Goal: Task Accomplishment & Management: Use online tool/utility

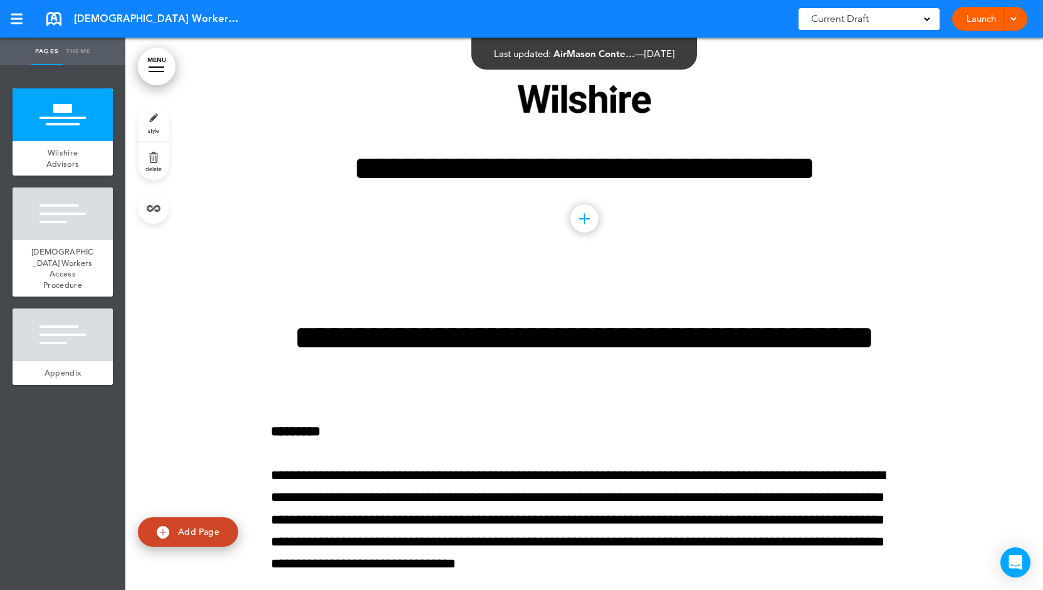
click at [982, 19] on link "Launch" at bounding box center [980, 19] width 39 height 24
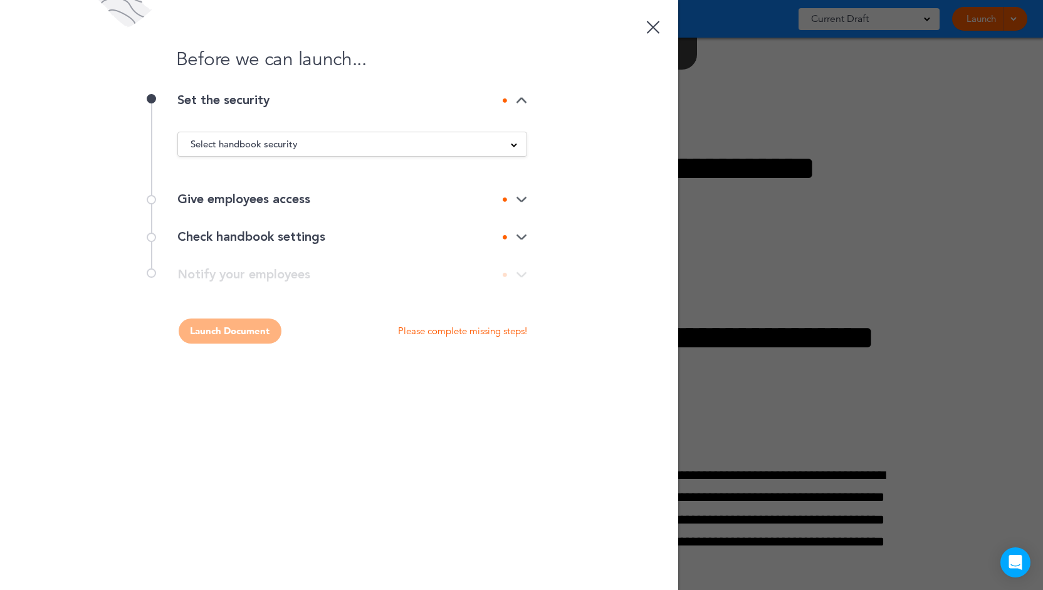
click at [254, 137] on span "Select handbook security" at bounding box center [243, 144] width 107 height 18
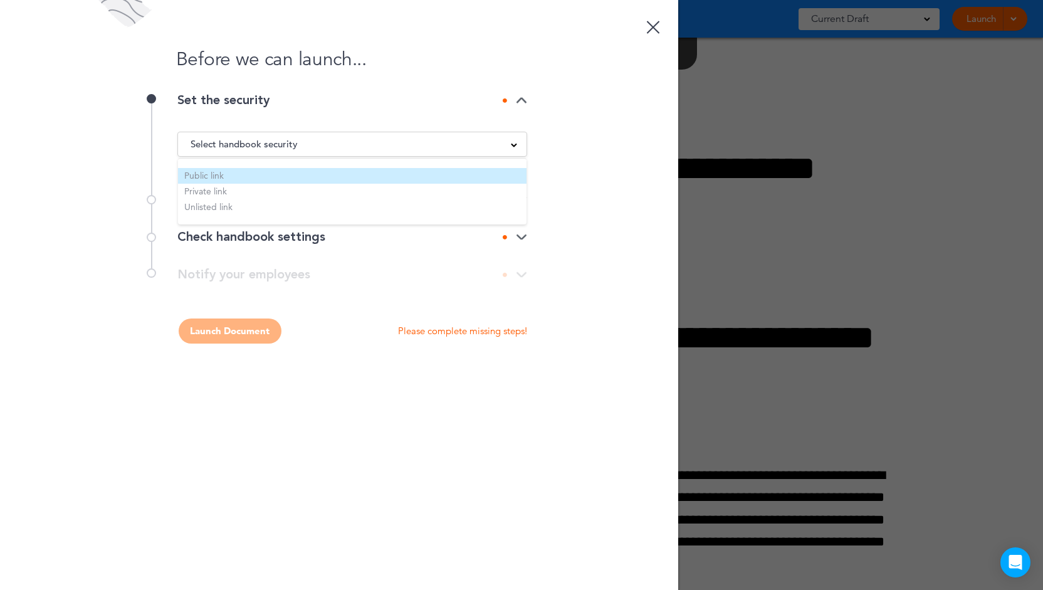
click at [251, 169] on li "Public link" at bounding box center [352, 176] width 348 height 16
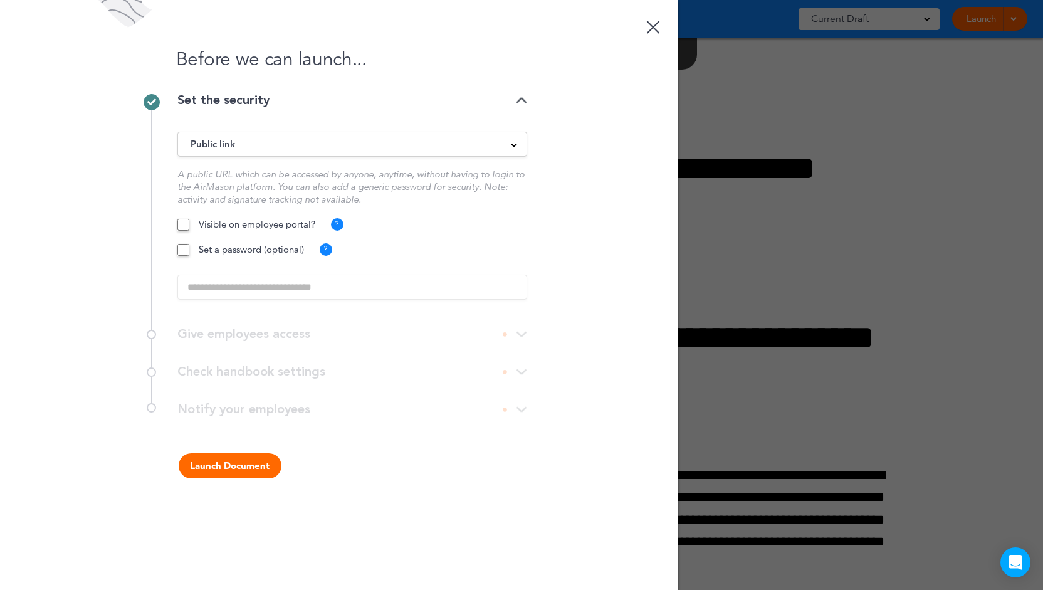
click at [203, 467] on button "Launch Document" at bounding box center [230, 465] width 103 height 25
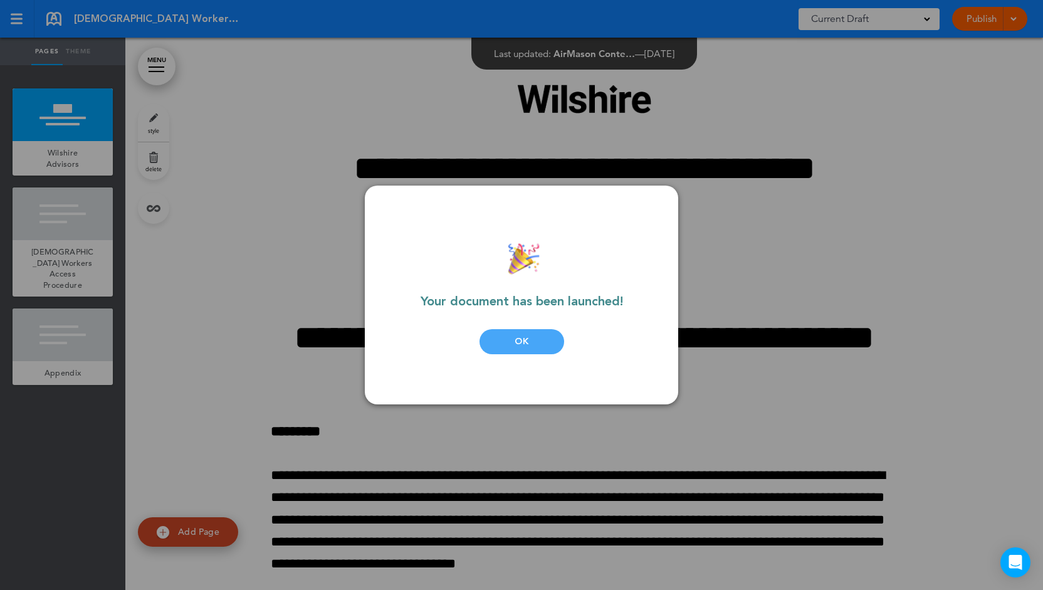
click at [559, 336] on div "OK" at bounding box center [521, 341] width 85 height 25
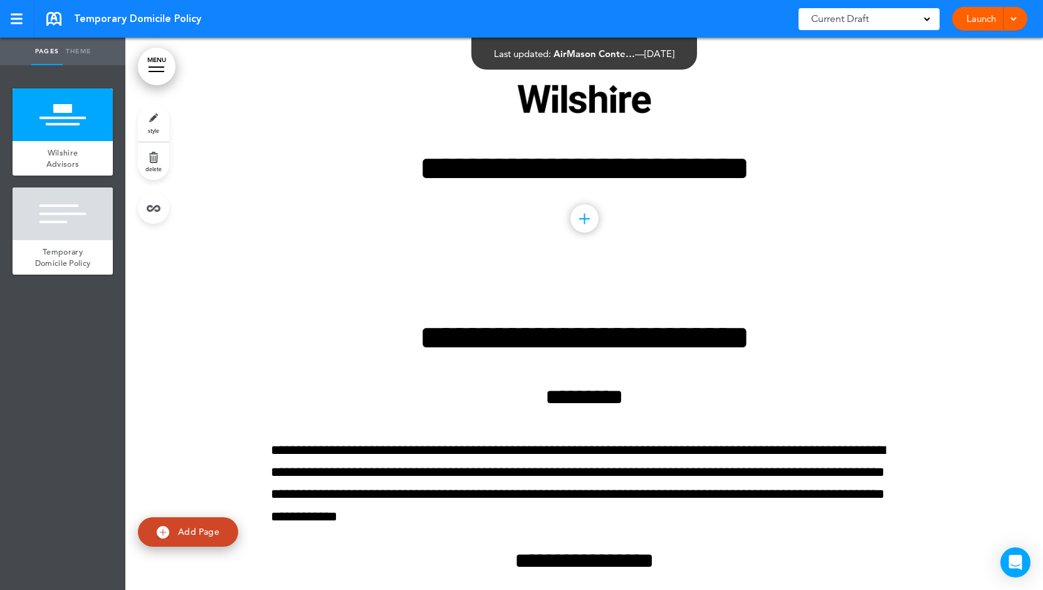
click at [975, 28] on link "Launch" at bounding box center [980, 19] width 39 height 24
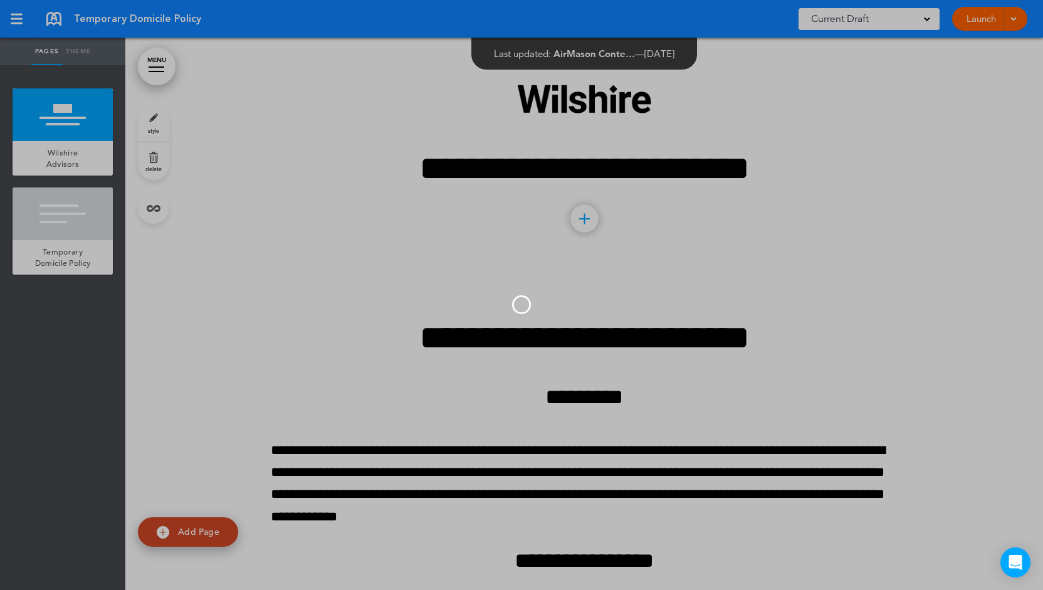
click at [975, 28] on div at bounding box center [521, 295] width 1043 height 590
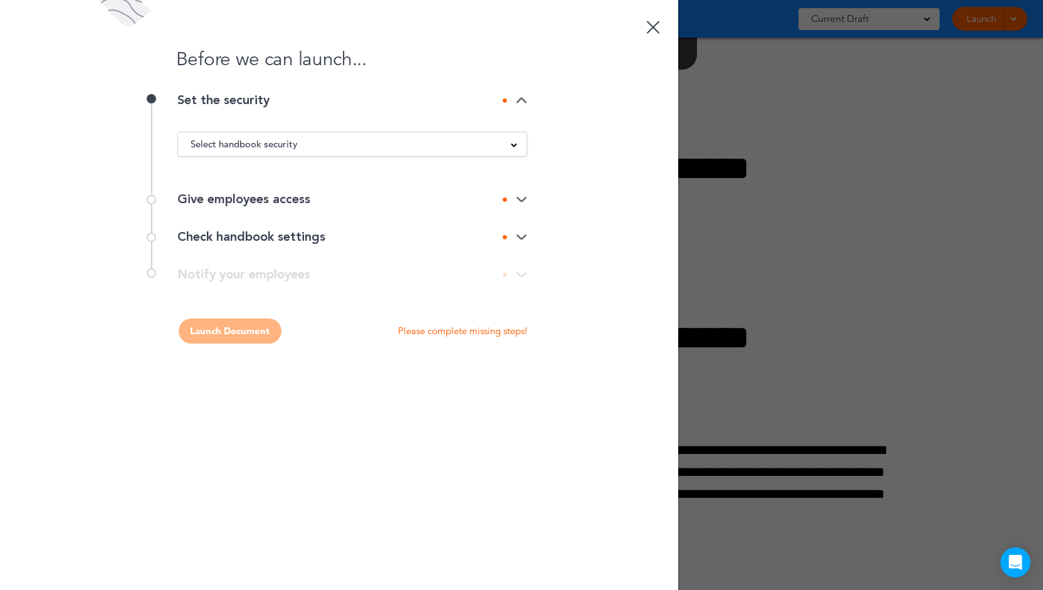
click at [328, 139] on div "Select handbook security" at bounding box center [352, 144] width 348 height 14
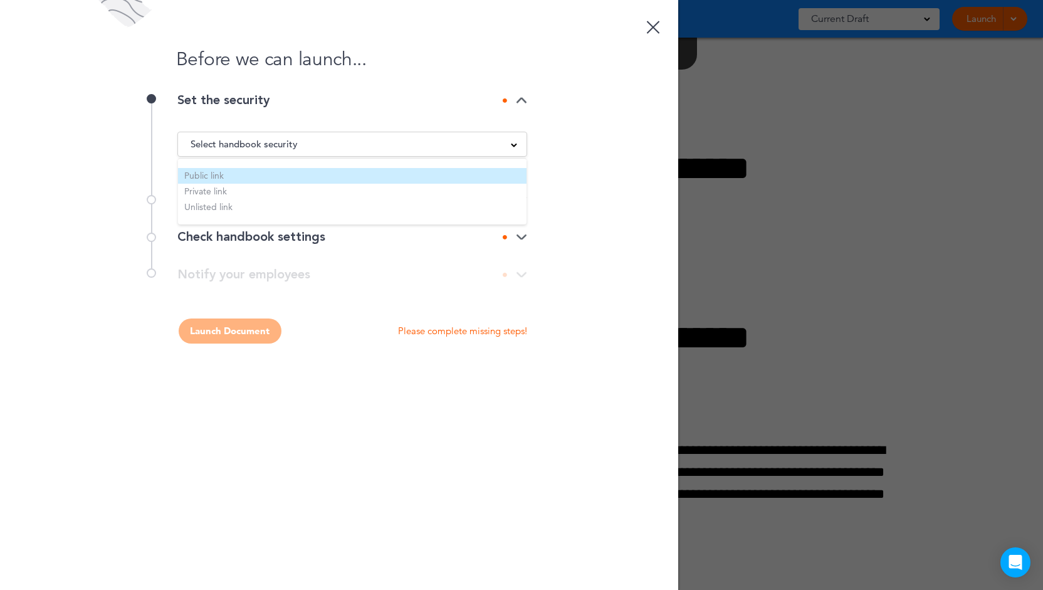
click at [286, 175] on li "Public link" at bounding box center [352, 176] width 348 height 16
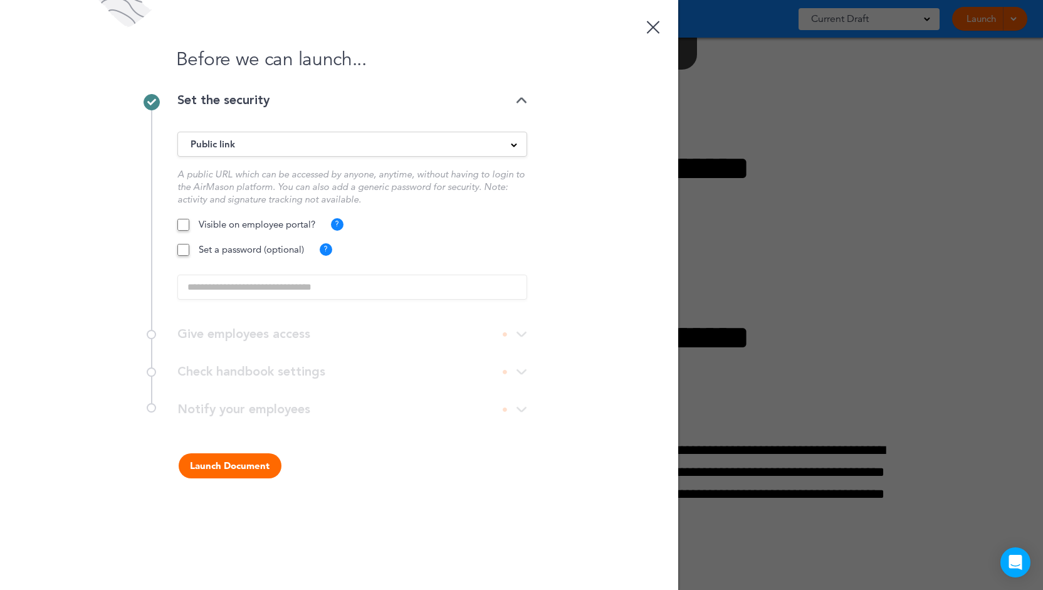
click at [234, 459] on button "Launch Document" at bounding box center [230, 465] width 103 height 25
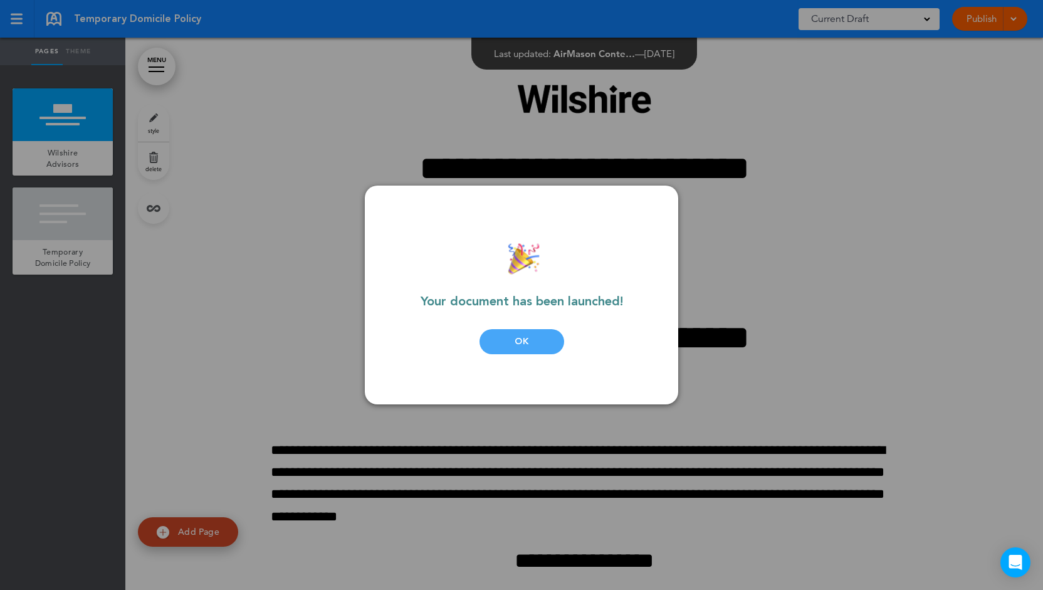
click at [515, 332] on div "OK" at bounding box center [521, 341] width 85 height 25
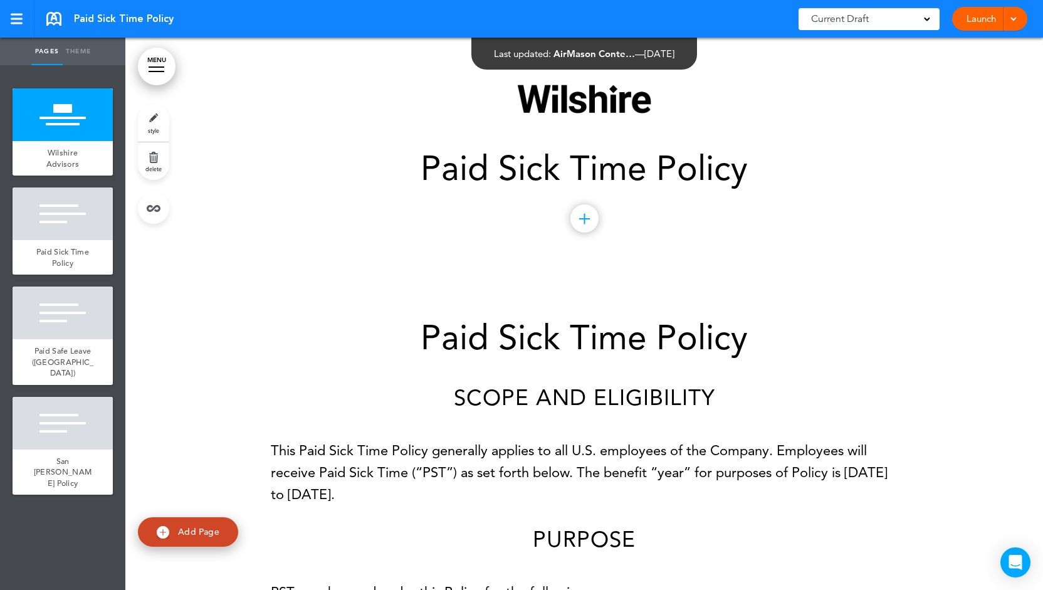
click at [967, 21] on link "Launch" at bounding box center [980, 19] width 39 height 24
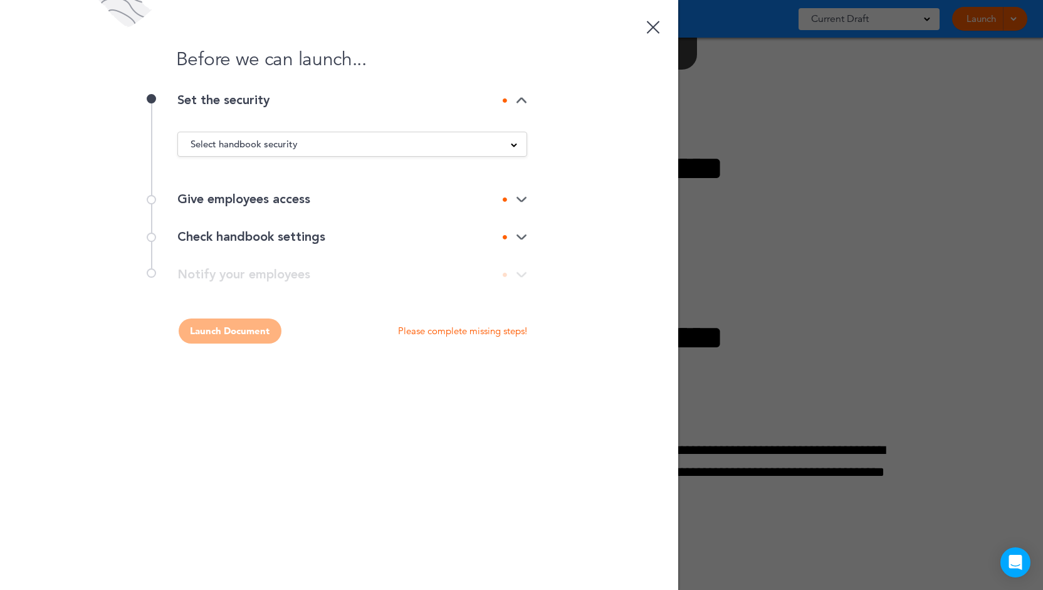
click at [351, 143] on div "Select handbook security" at bounding box center [352, 144] width 348 height 14
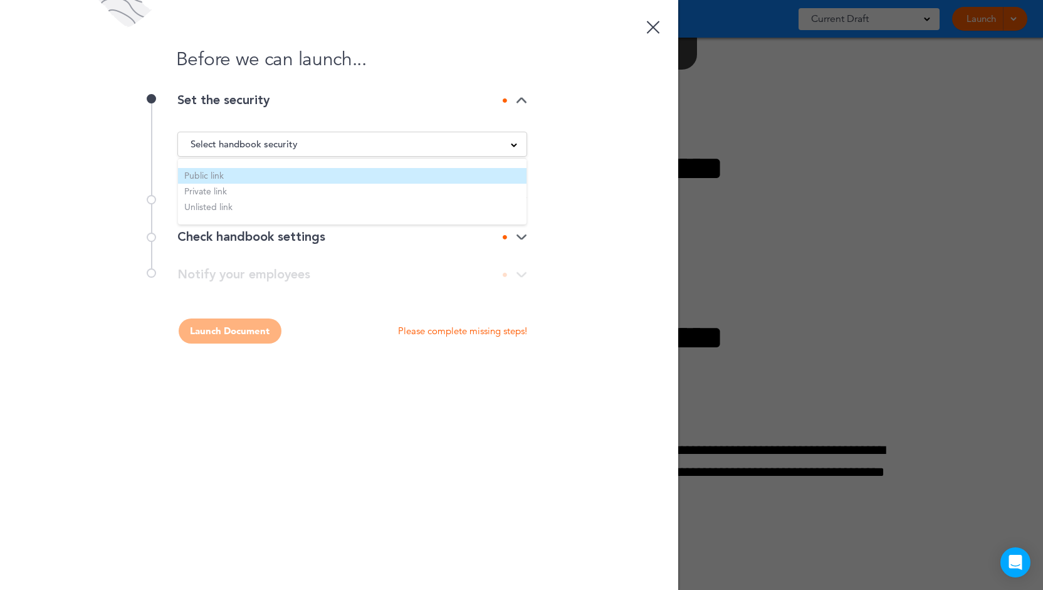
click at [311, 174] on li "Public link" at bounding box center [352, 176] width 348 height 16
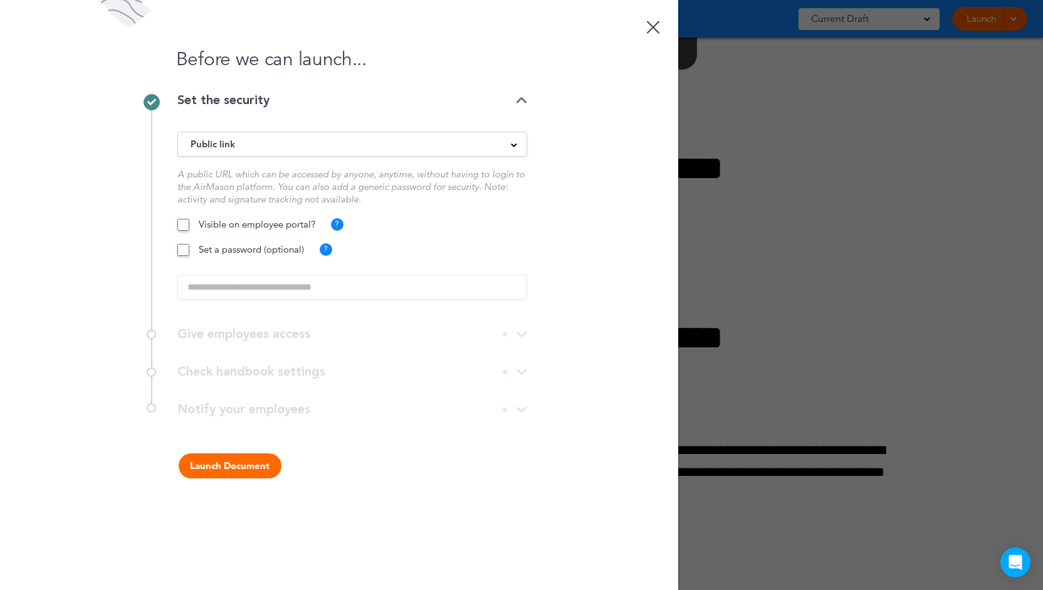
click at [227, 460] on button "Launch Document" at bounding box center [230, 465] width 103 height 25
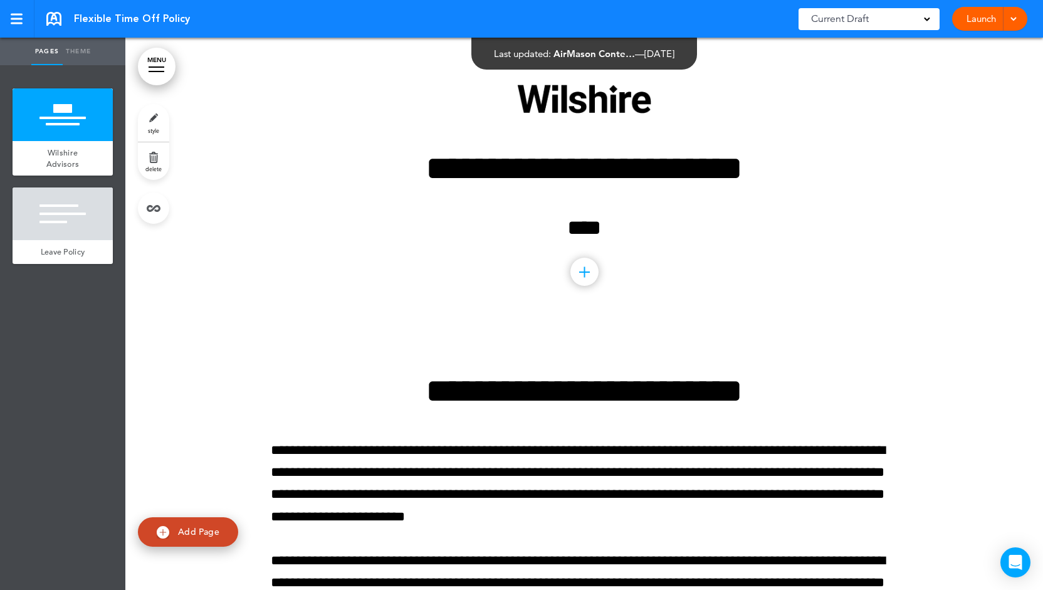
click at [971, 23] on link "Launch" at bounding box center [980, 19] width 39 height 24
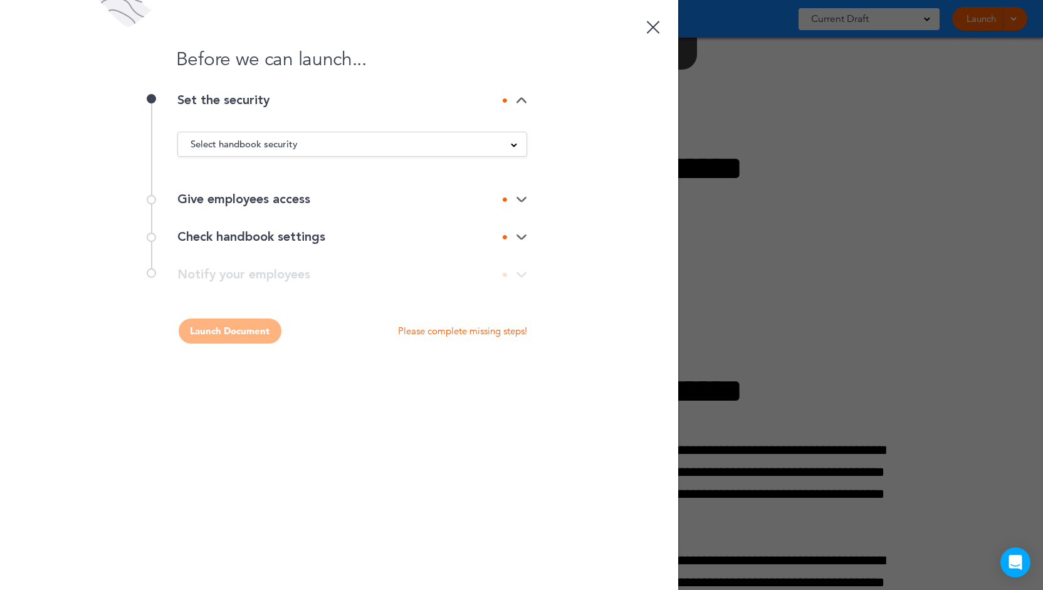
click at [307, 138] on div "Select handbook security" at bounding box center [352, 144] width 348 height 14
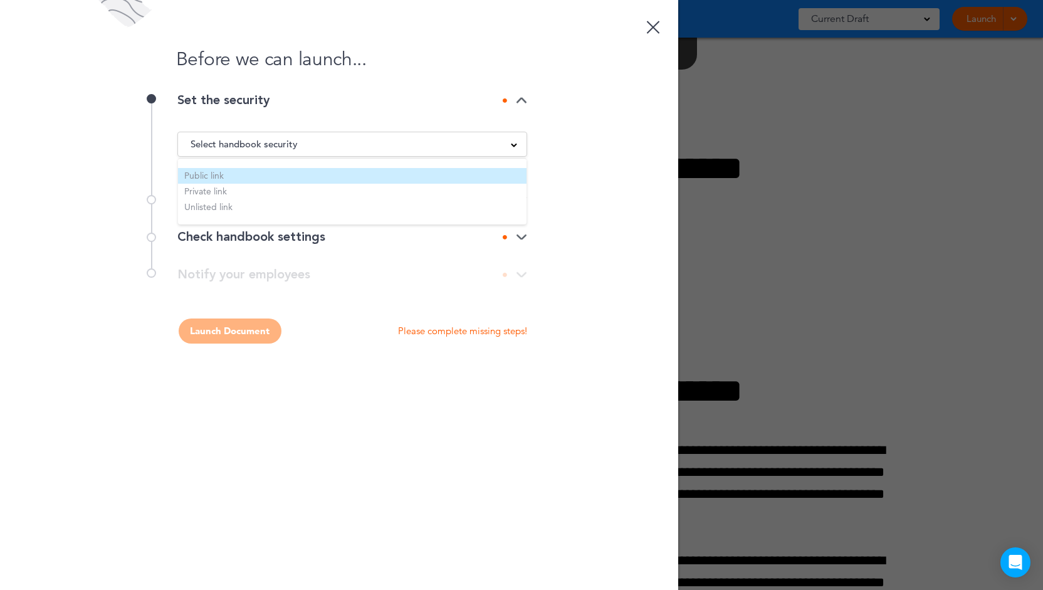
click at [282, 174] on li "Public link" at bounding box center [352, 176] width 348 height 16
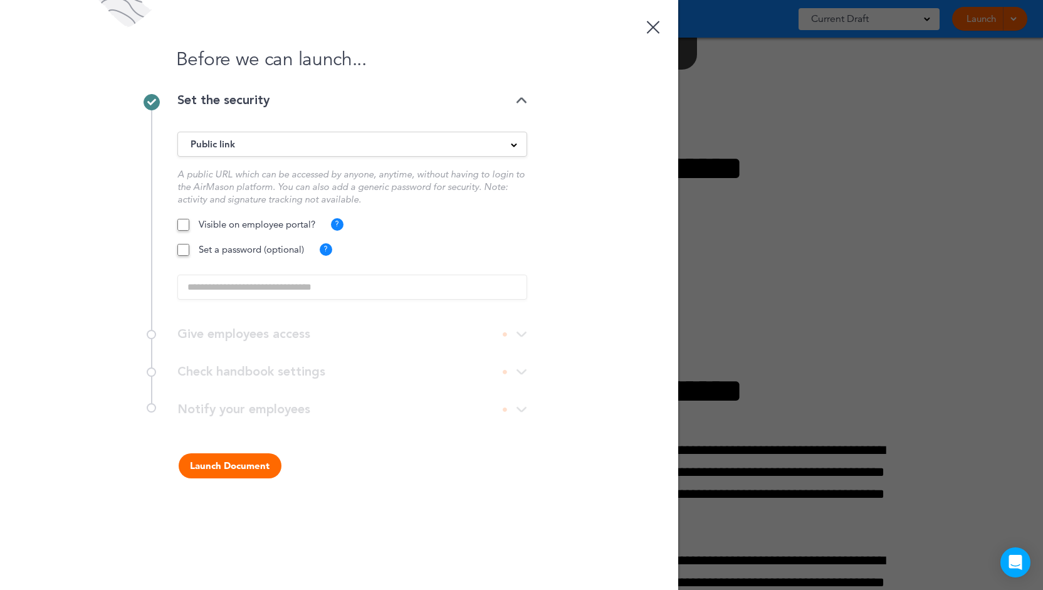
click at [237, 467] on button "Launch Document" at bounding box center [230, 465] width 103 height 25
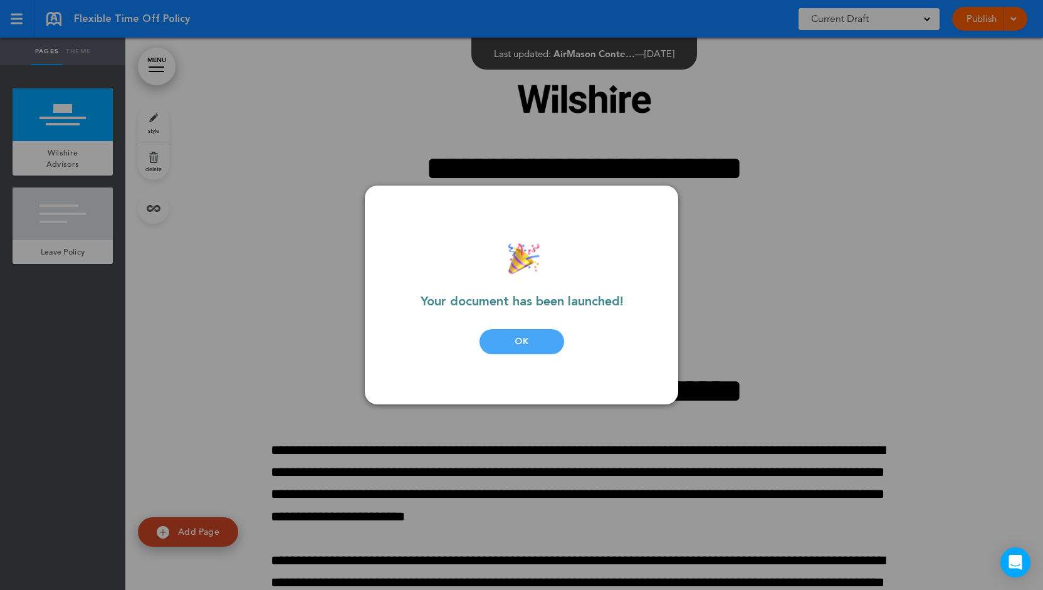
click at [510, 333] on div "OK" at bounding box center [521, 341] width 85 height 25
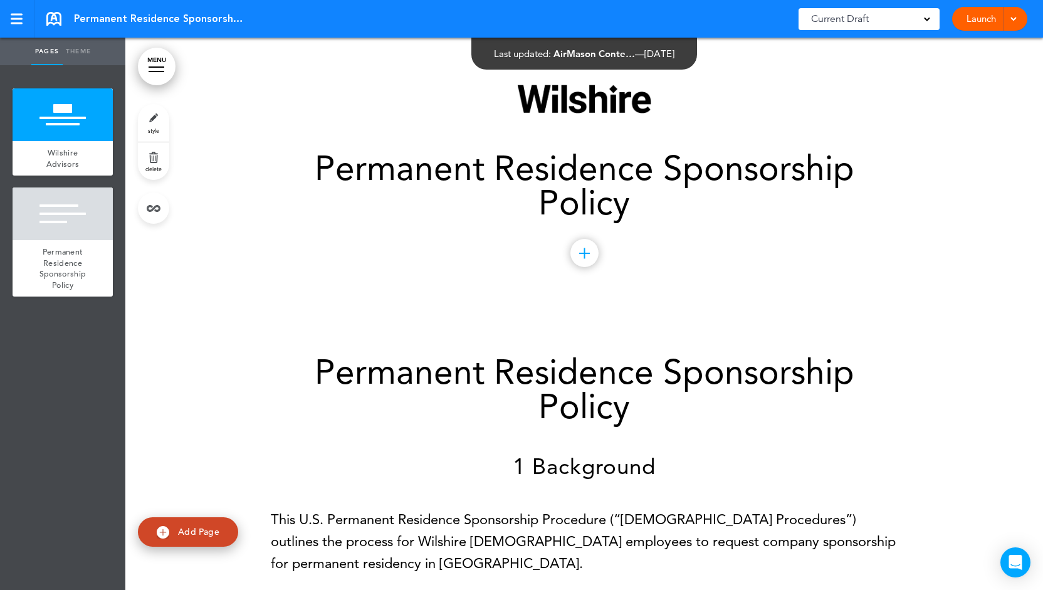
click at [962, 23] on link "Launch" at bounding box center [980, 19] width 39 height 24
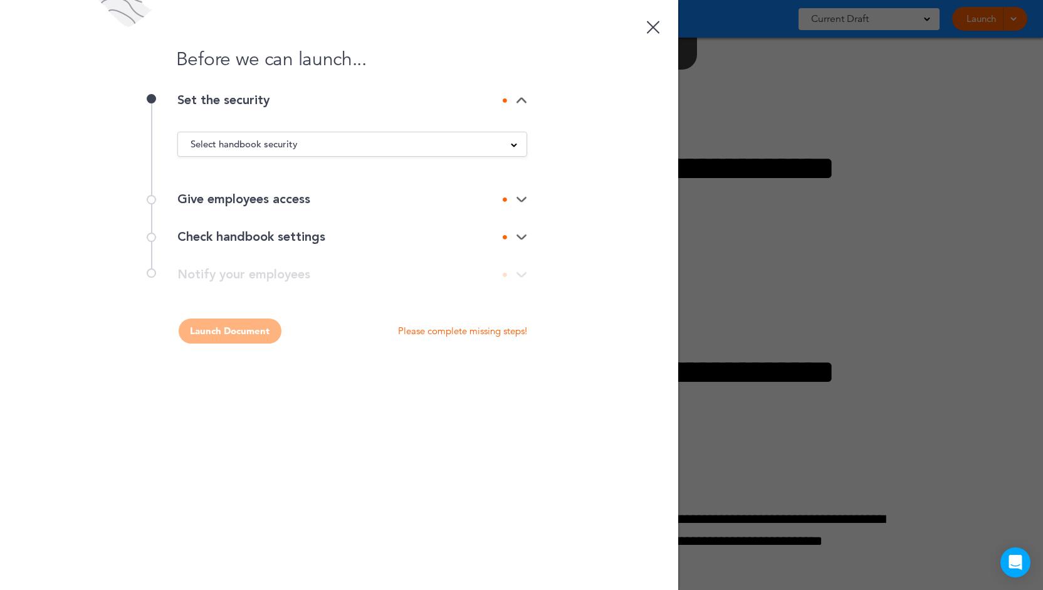
click at [294, 147] on span "Select handbook security" at bounding box center [243, 144] width 107 height 18
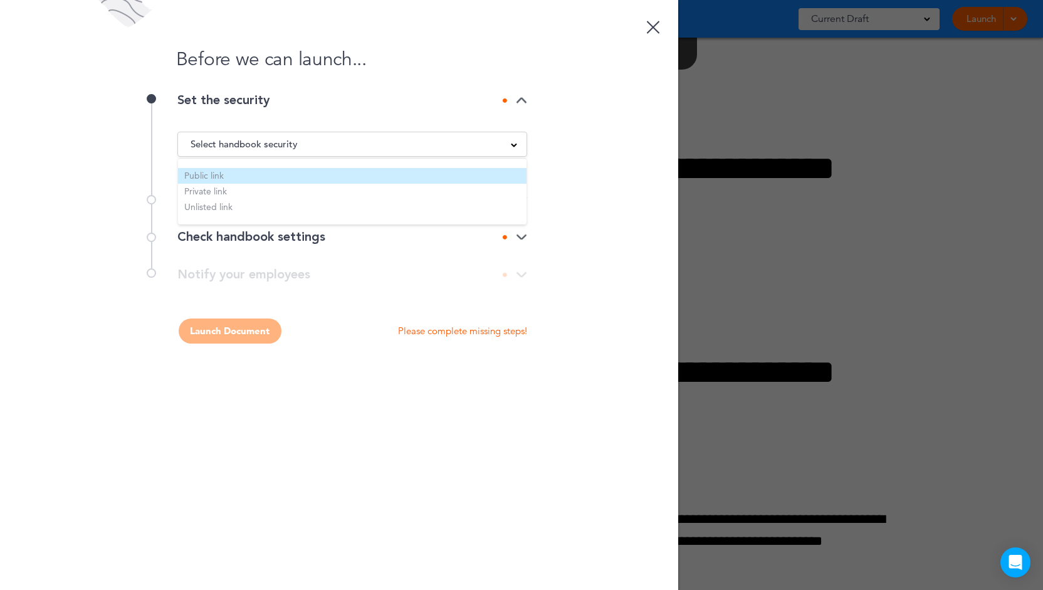
click at [283, 172] on li "Public link" at bounding box center [352, 176] width 348 height 16
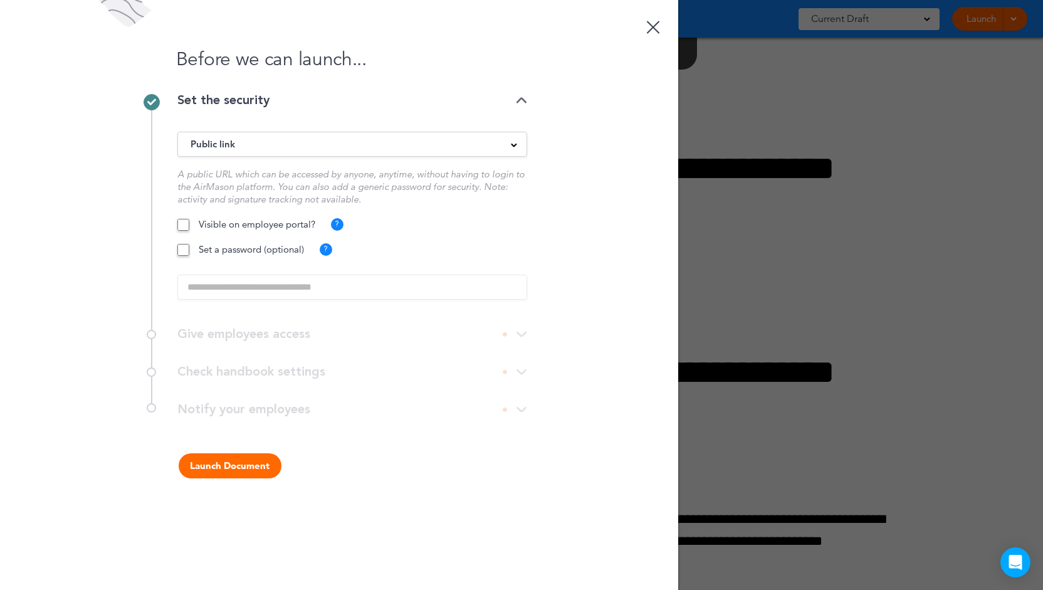
click at [238, 461] on button "Launch Document" at bounding box center [230, 465] width 103 height 25
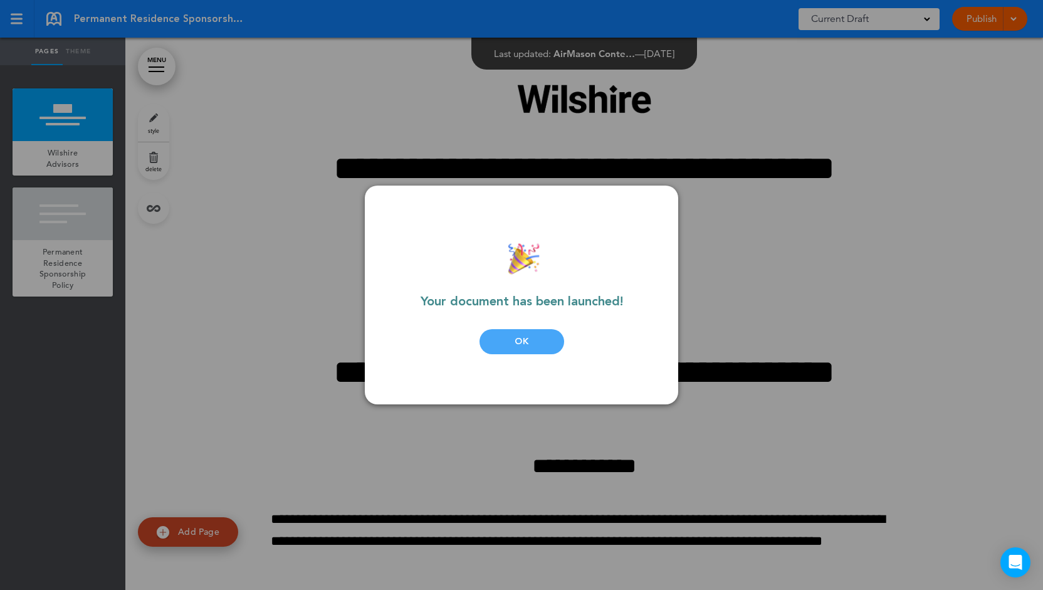
click at [505, 338] on div "OK" at bounding box center [521, 341] width 85 height 25
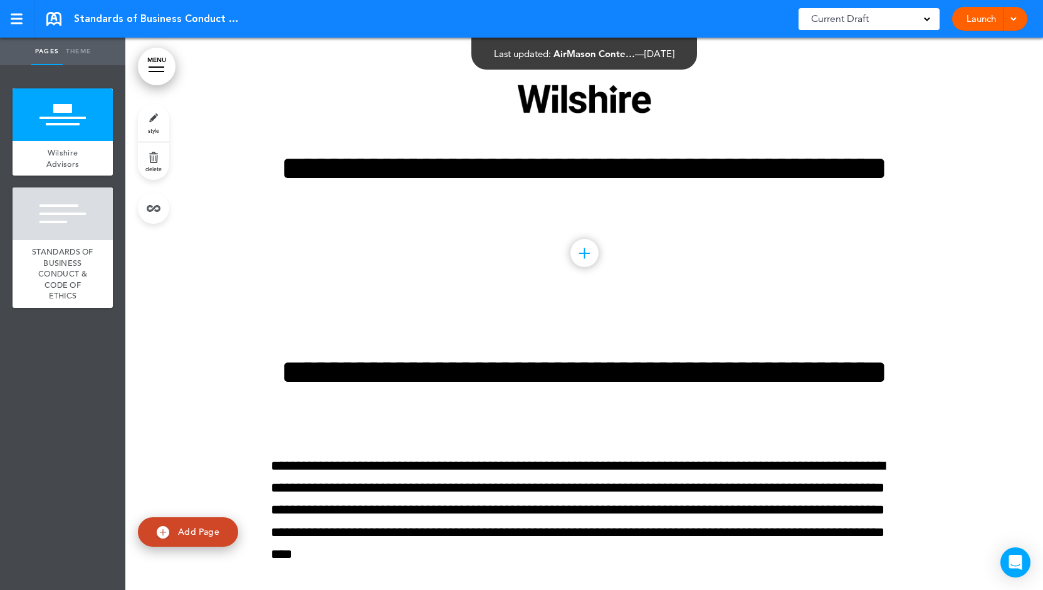
click at [965, 13] on link "Launch" at bounding box center [980, 19] width 39 height 24
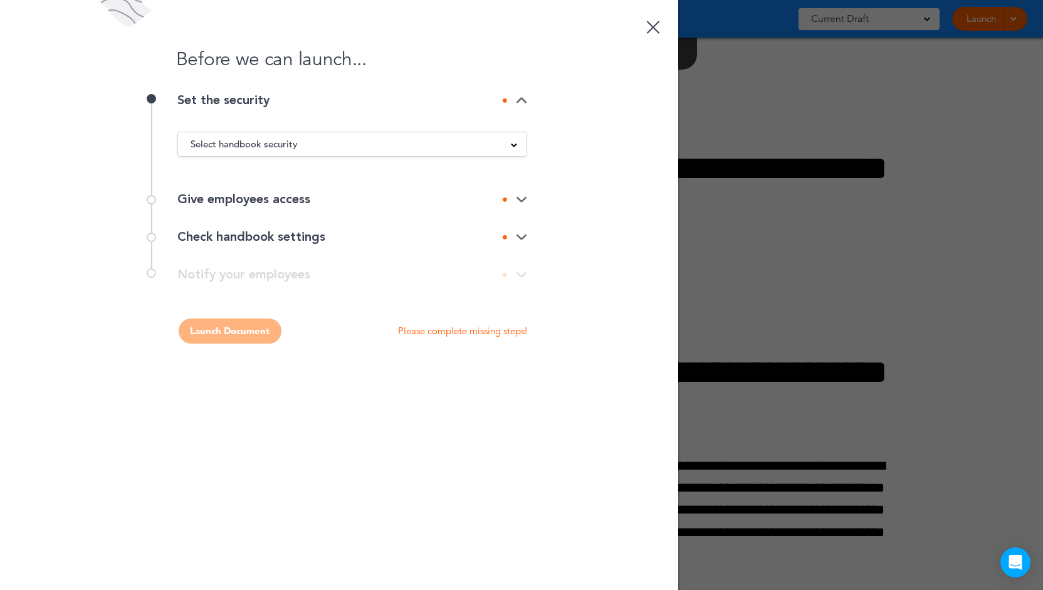
click at [327, 142] on div "Select handbook security" at bounding box center [352, 144] width 348 height 14
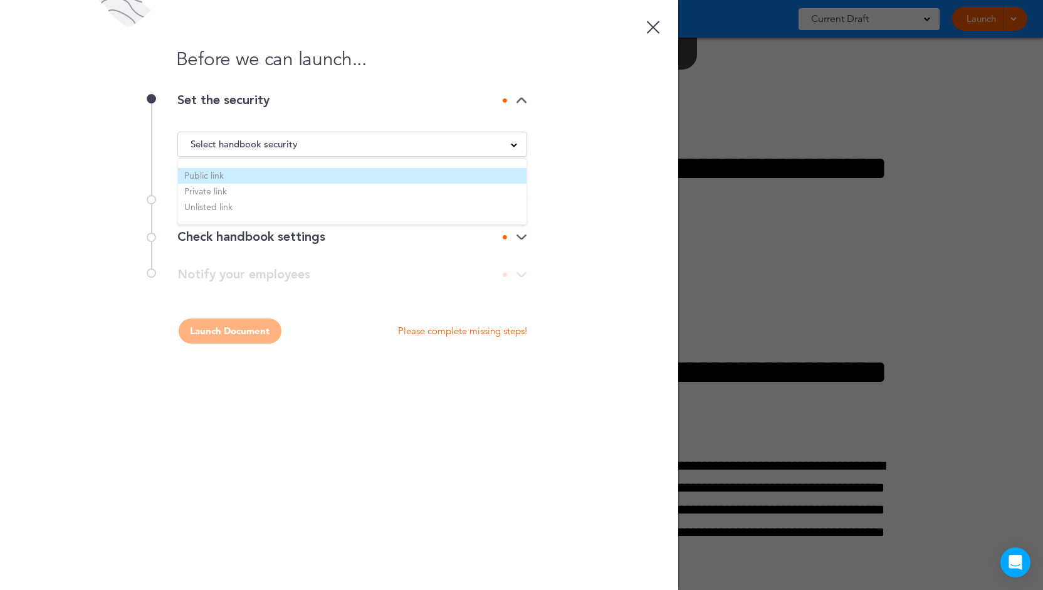
click at [294, 171] on li "Public link" at bounding box center [352, 176] width 348 height 16
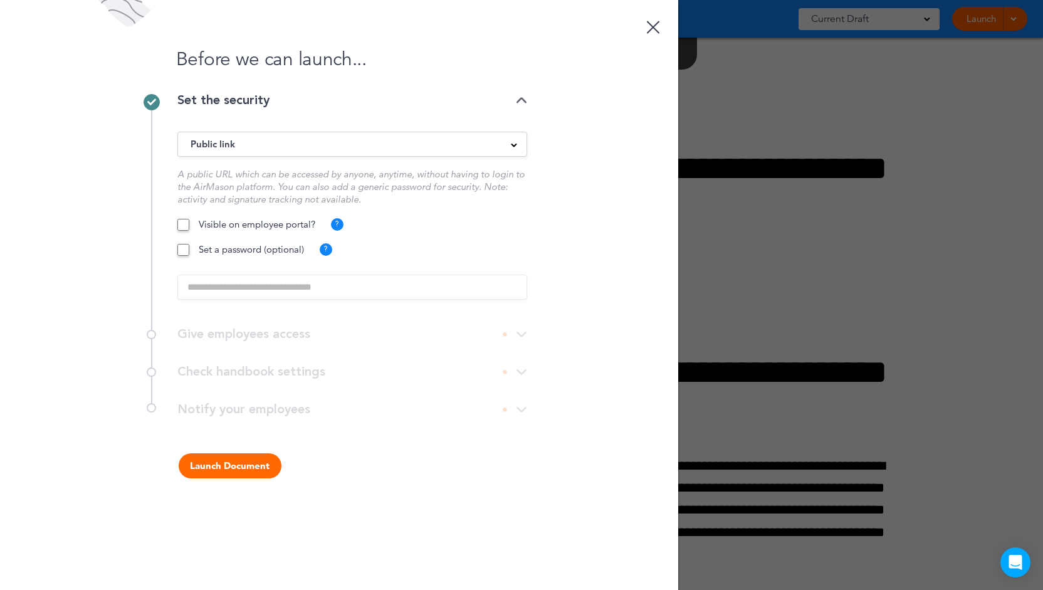
click at [229, 460] on button "Launch Document" at bounding box center [230, 465] width 103 height 25
click at [212, 461] on button "Launch Document" at bounding box center [230, 465] width 103 height 25
click at [246, 462] on button "Launch Document" at bounding box center [230, 465] width 103 height 25
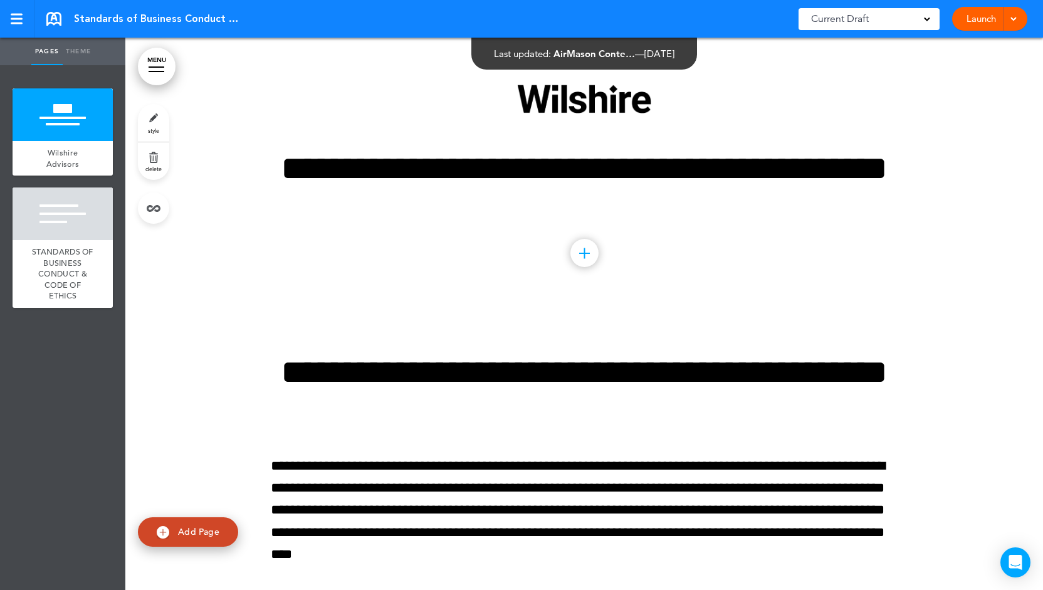
click at [969, 14] on link "Launch" at bounding box center [980, 19] width 39 height 24
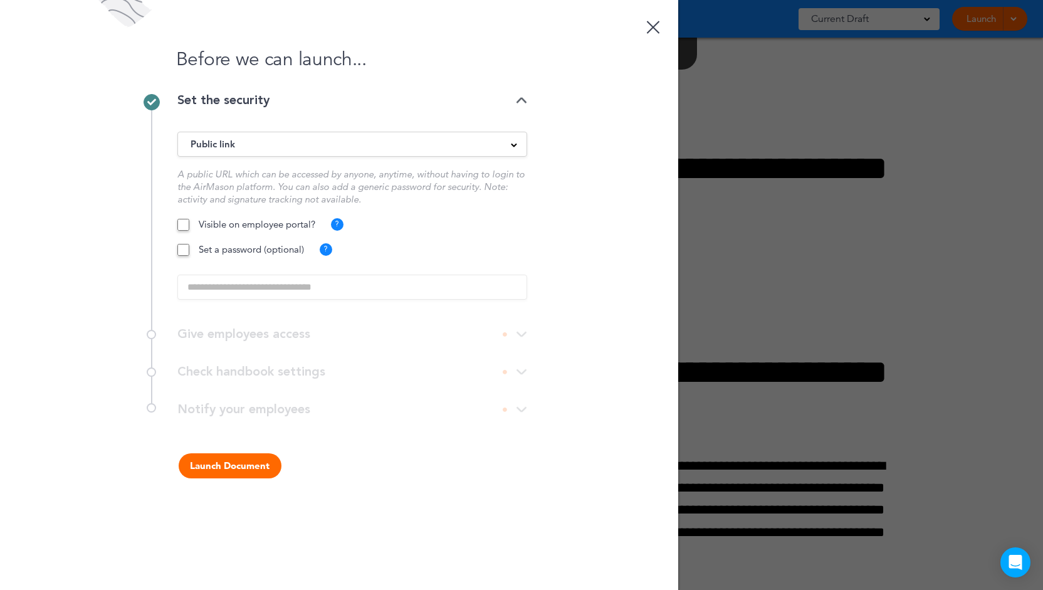
click at [227, 466] on button "Launch Document" at bounding box center [230, 465] width 103 height 25
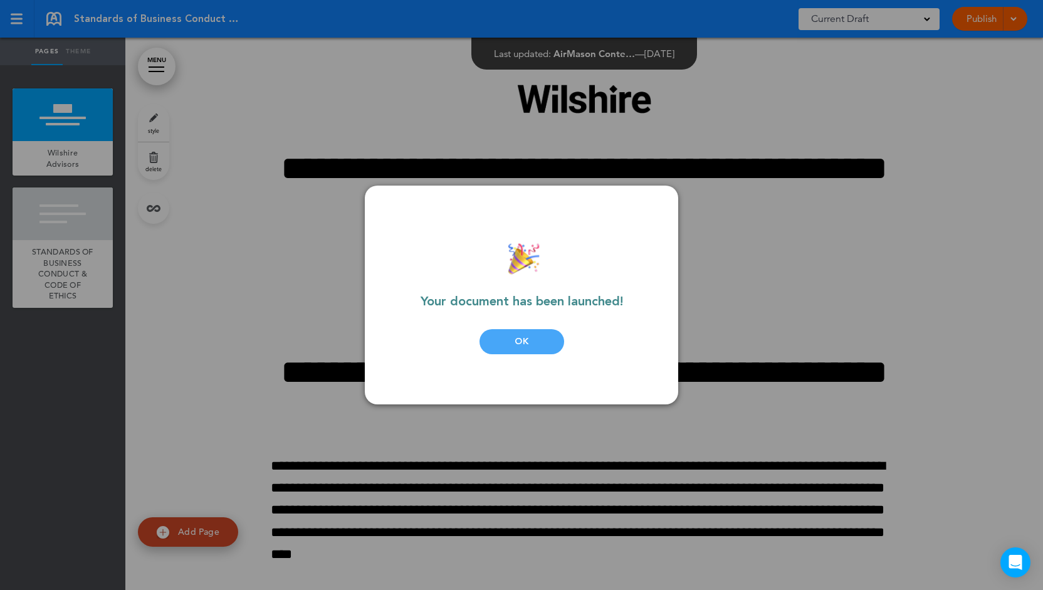
click at [539, 341] on div "OK" at bounding box center [521, 341] width 85 height 25
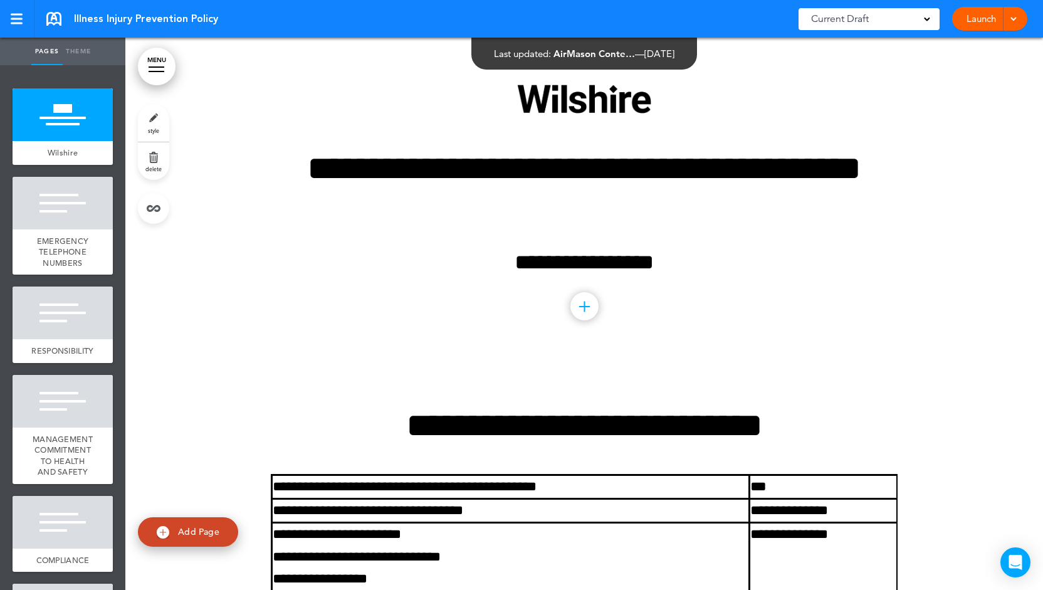
click at [975, 21] on link "Launch" at bounding box center [980, 19] width 39 height 24
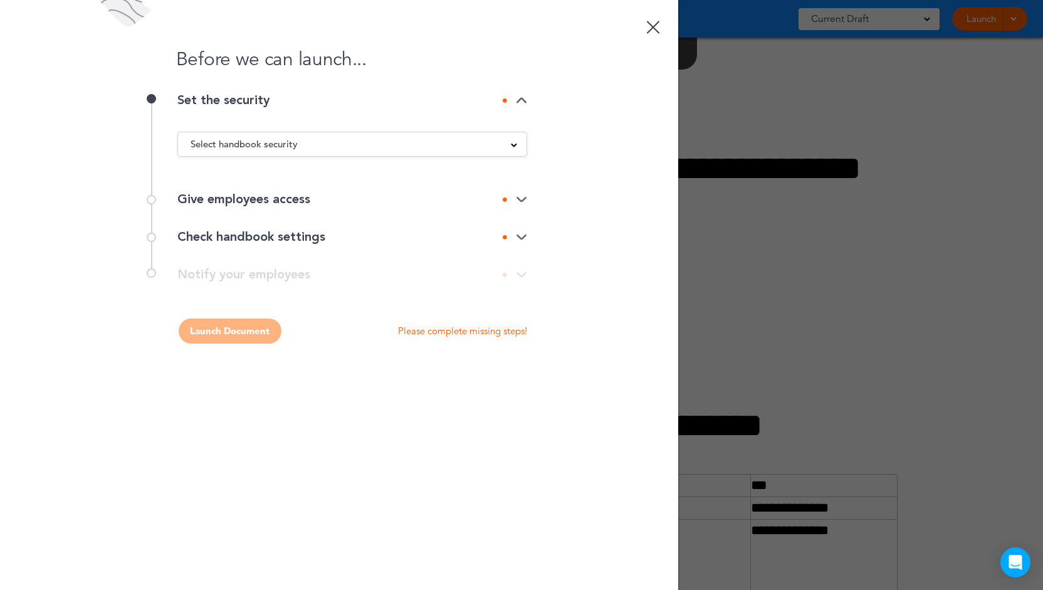
click at [333, 143] on div "Select handbook security" at bounding box center [352, 144] width 348 height 14
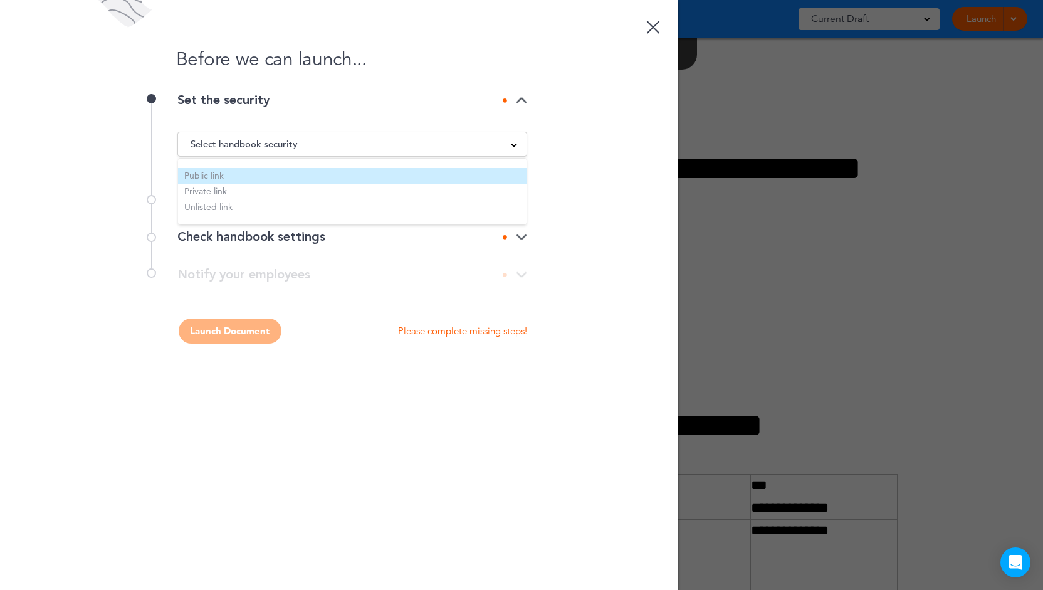
click at [296, 173] on li "Public link" at bounding box center [352, 176] width 348 height 16
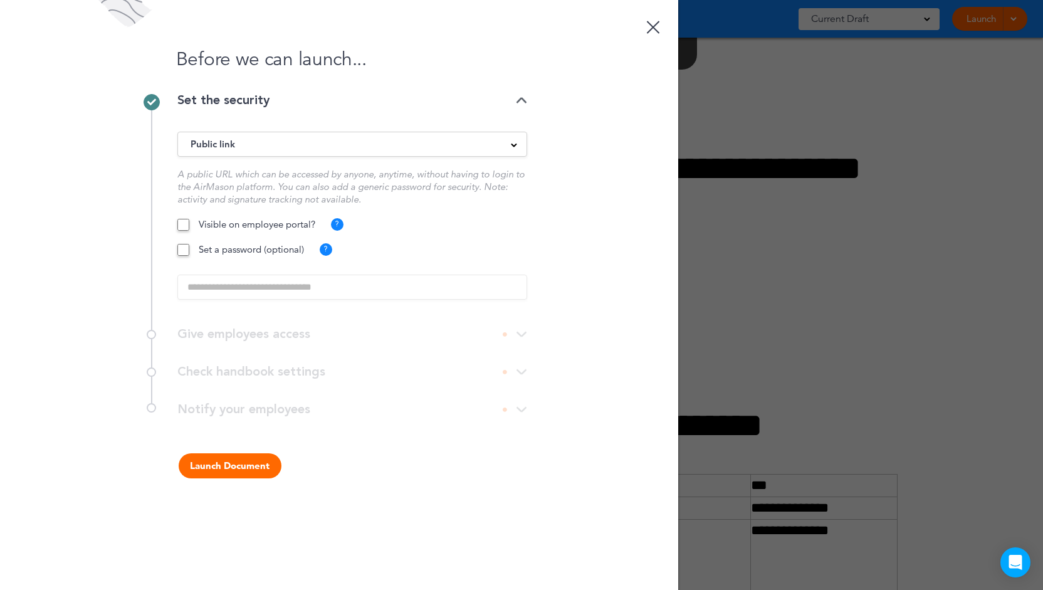
click at [237, 461] on button "Launch Document" at bounding box center [230, 465] width 103 height 25
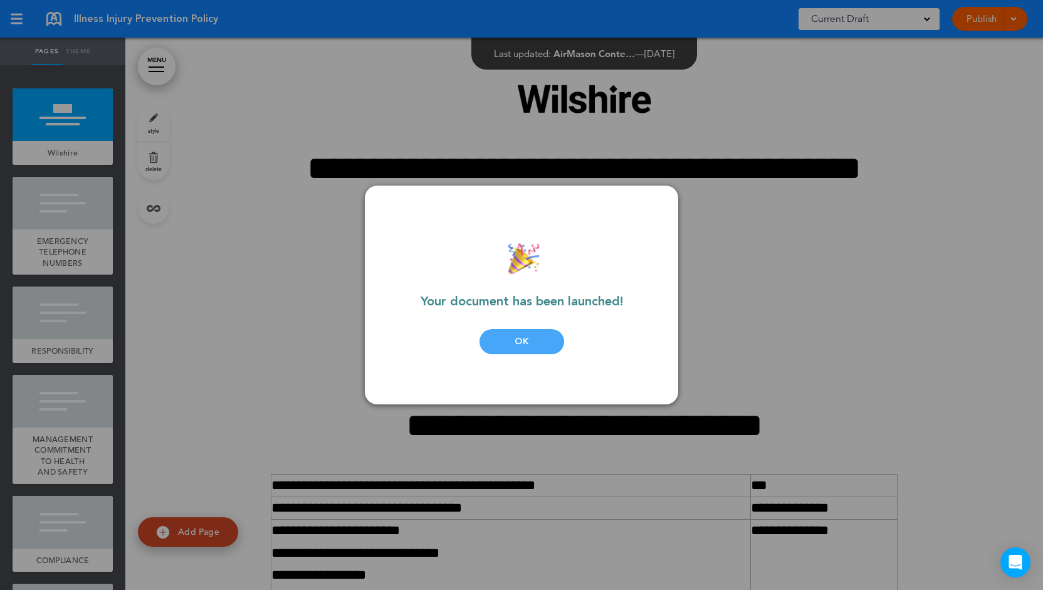
click at [496, 342] on div "OK" at bounding box center [521, 341] width 85 height 25
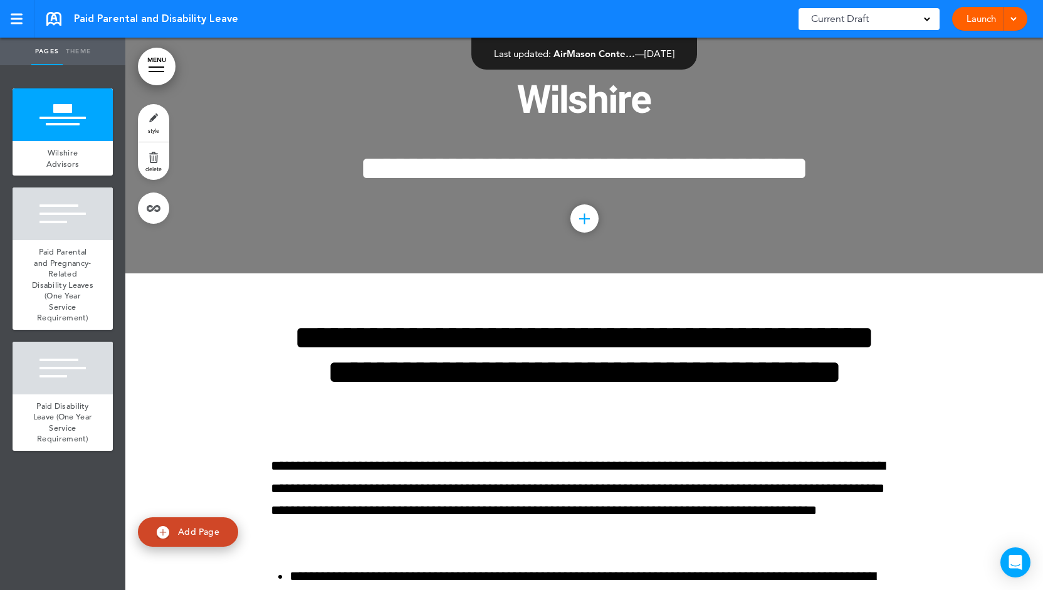
click at [968, 28] on link "Launch" at bounding box center [980, 19] width 39 height 24
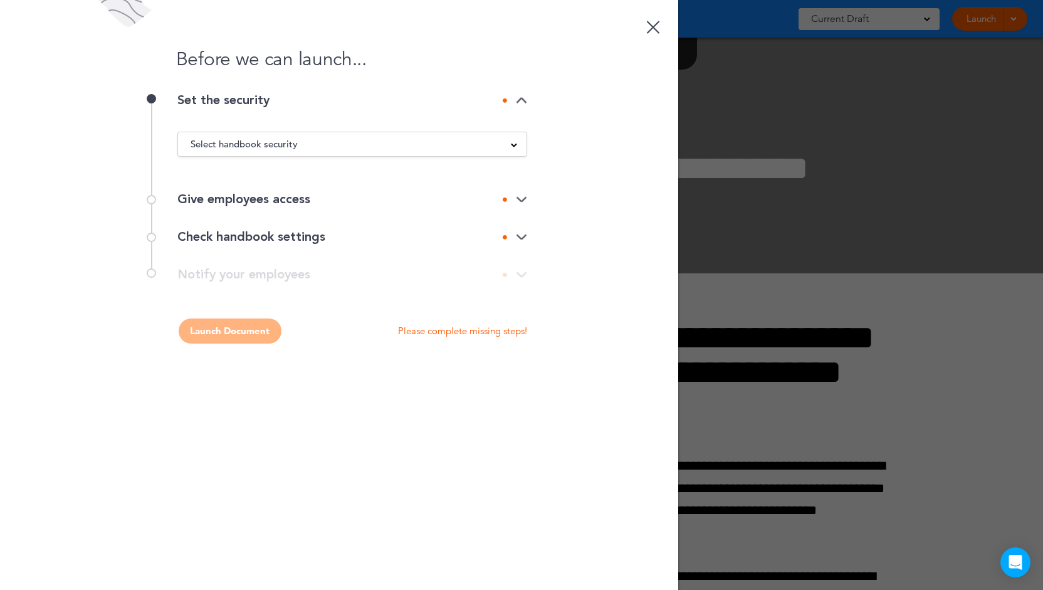
click at [317, 133] on div "Select handbook security Public link Private link Unlisted link" at bounding box center [352, 144] width 350 height 25
click at [317, 142] on div "Select handbook security" at bounding box center [352, 144] width 348 height 14
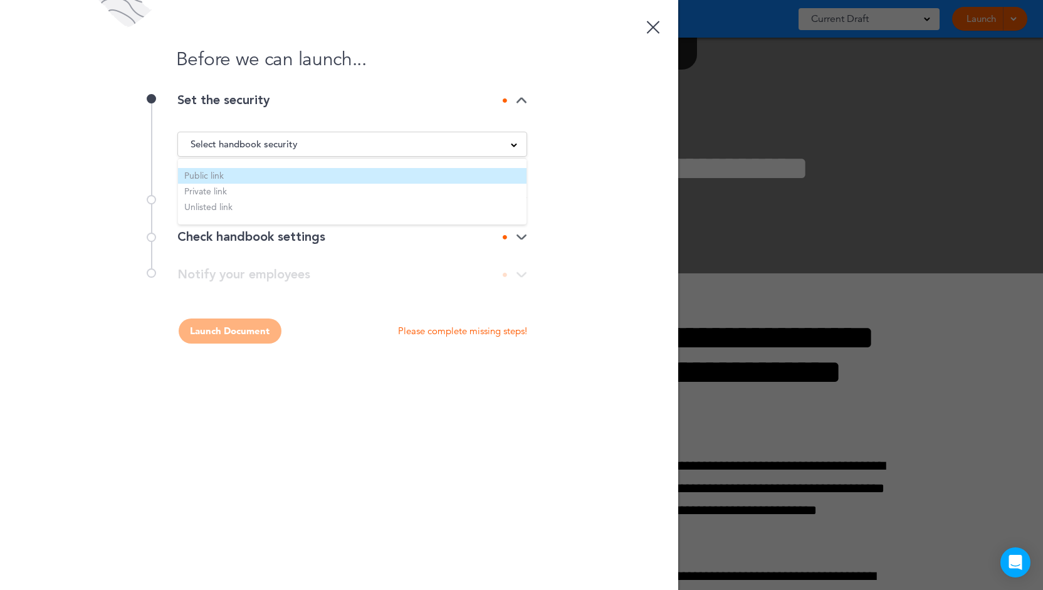
click at [310, 179] on li "Public link" at bounding box center [352, 176] width 348 height 16
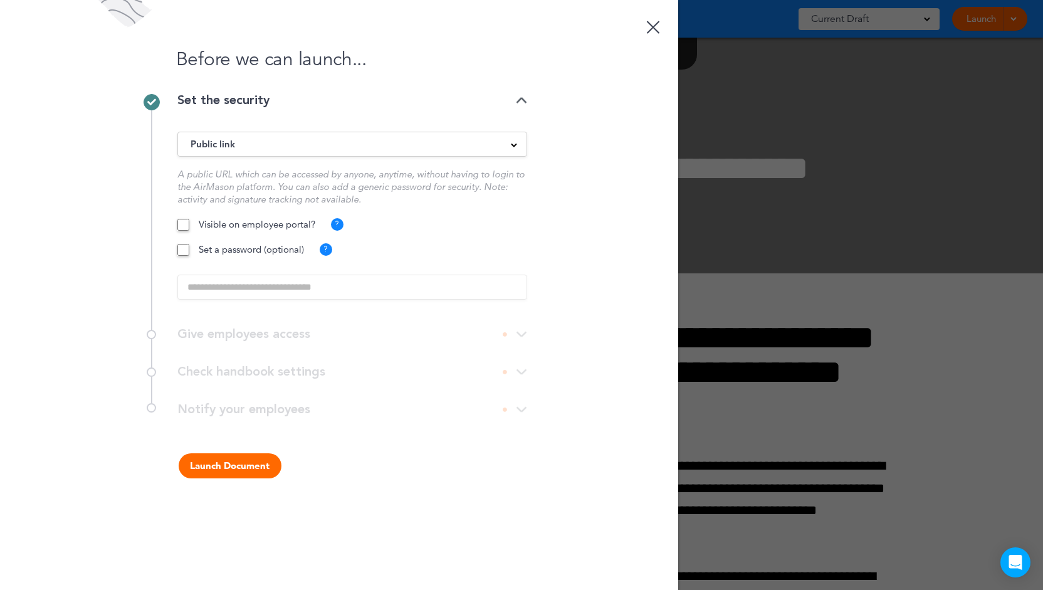
click at [247, 454] on button "Launch Document" at bounding box center [230, 465] width 103 height 25
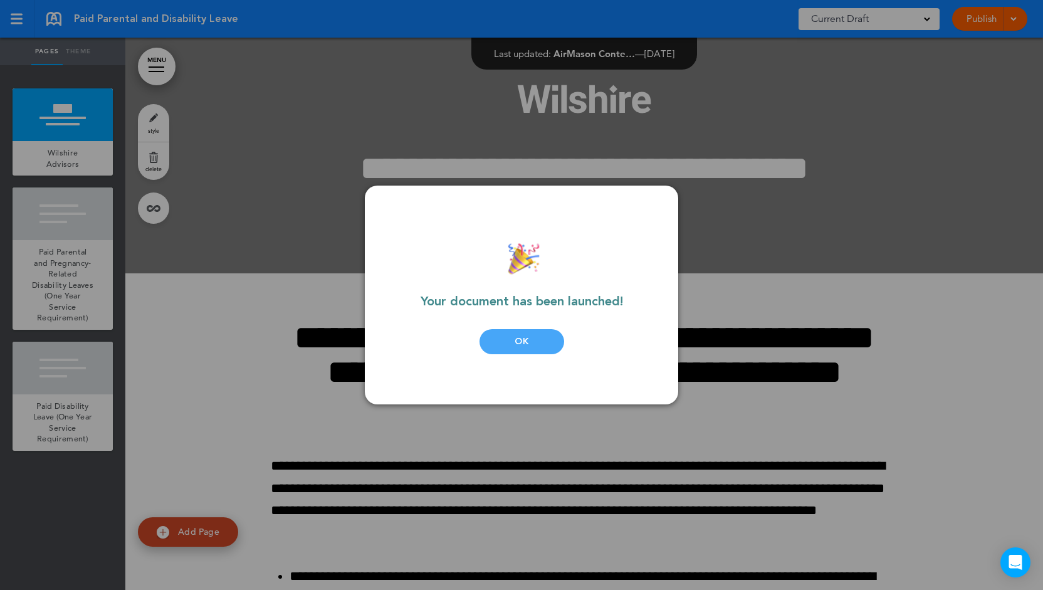
click at [502, 354] on div "Your document has been launched! OK" at bounding box center [521, 295] width 238 height 169
click at [502, 341] on div "OK" at bounding box center [521, 341] width 85 height 25
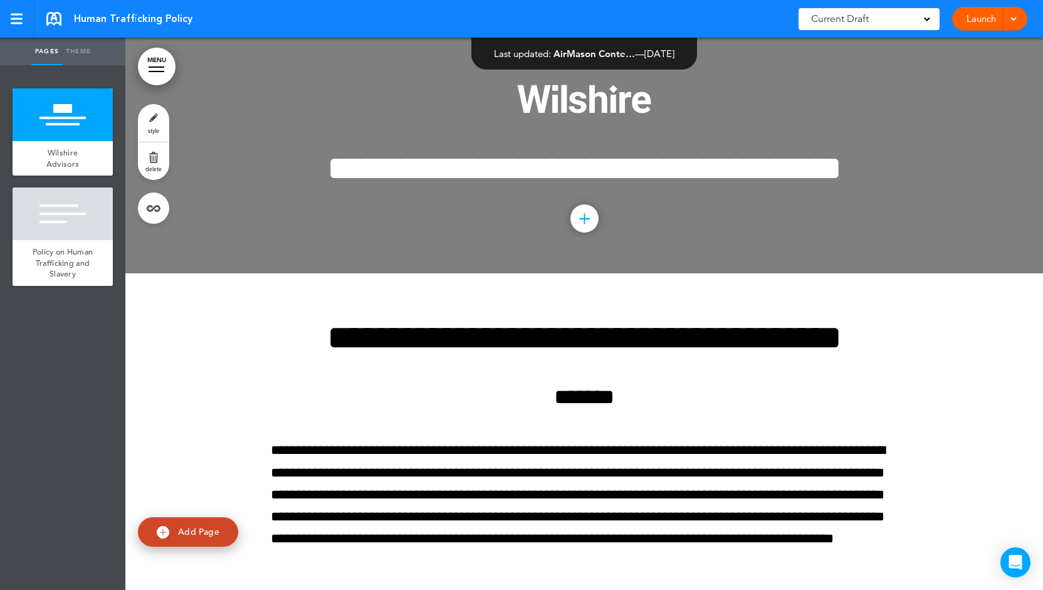
click at [985, 19] on link "Launch" at bounding box center [980, 19] width 39 height 24
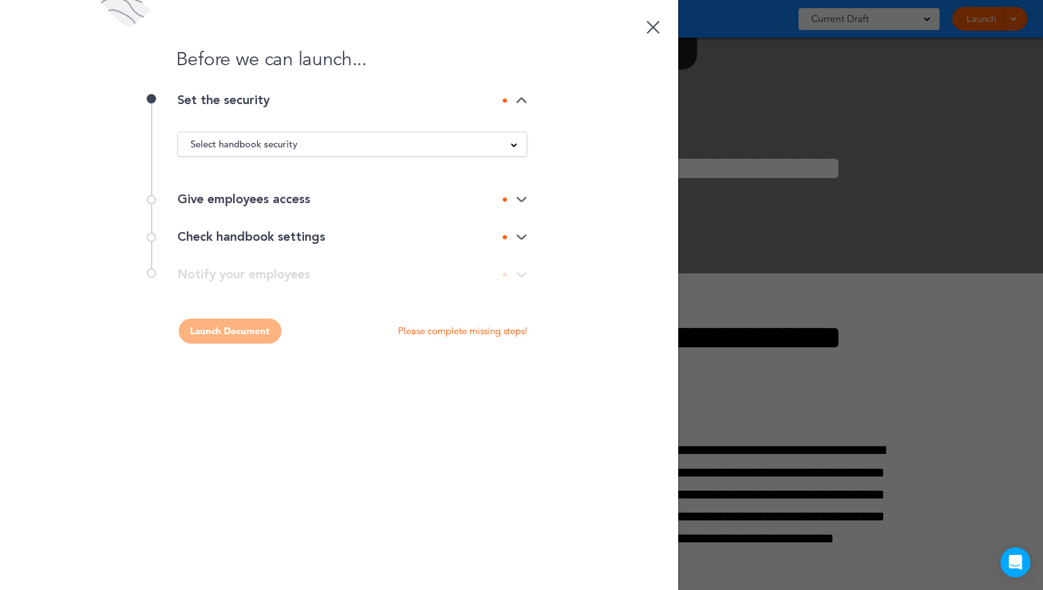
click at [383, 156] on div "Select handbook security Public link Private link Unlisted link" at bounding box center [352, 144] width 350 height 25
click at [375, 147] on div "Select handbook security" at bounding box center [352, 144] width 348 height 14
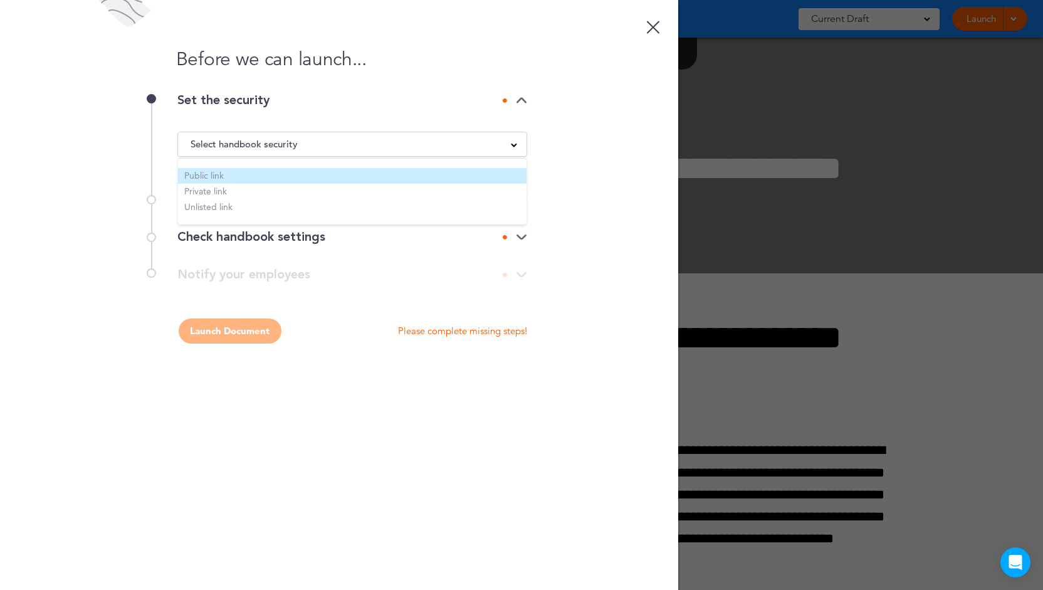
click at [278, 171] on li "Public link" at bounding box center [352, 176] width 348 height 16
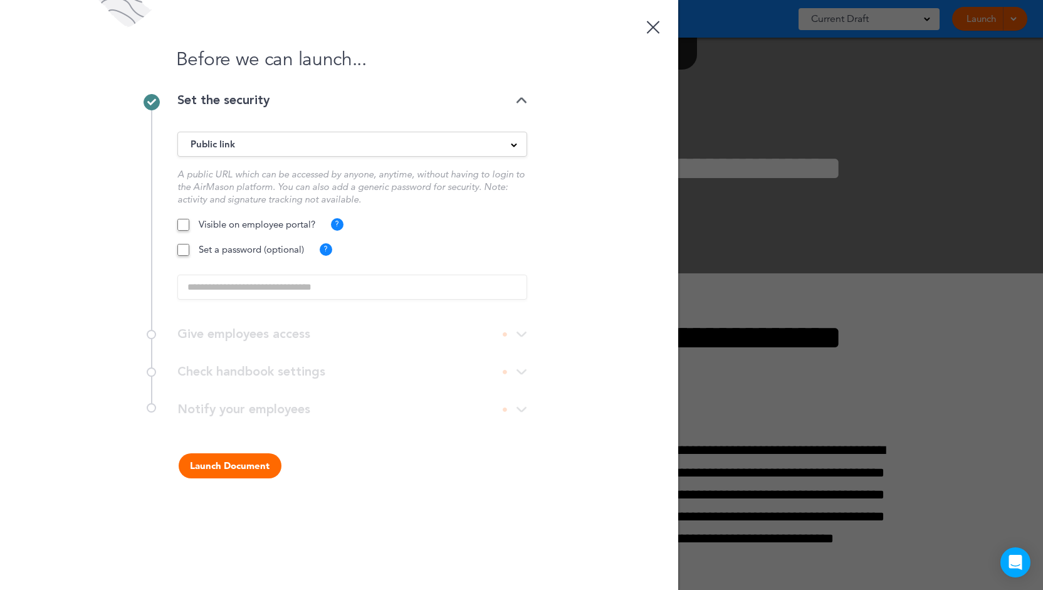
click at [239, 462] on button "Launch Document" at bounding box center [230, 465] width 103 height 25
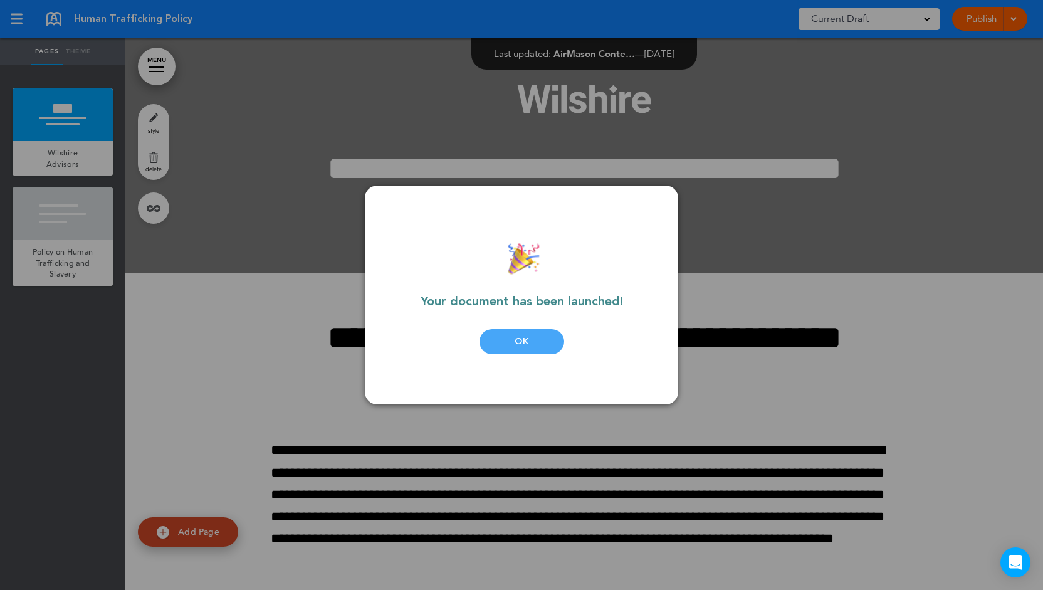
click at [514, 341] on div "OK" at bounding box center [521, 341] width 85 height 25
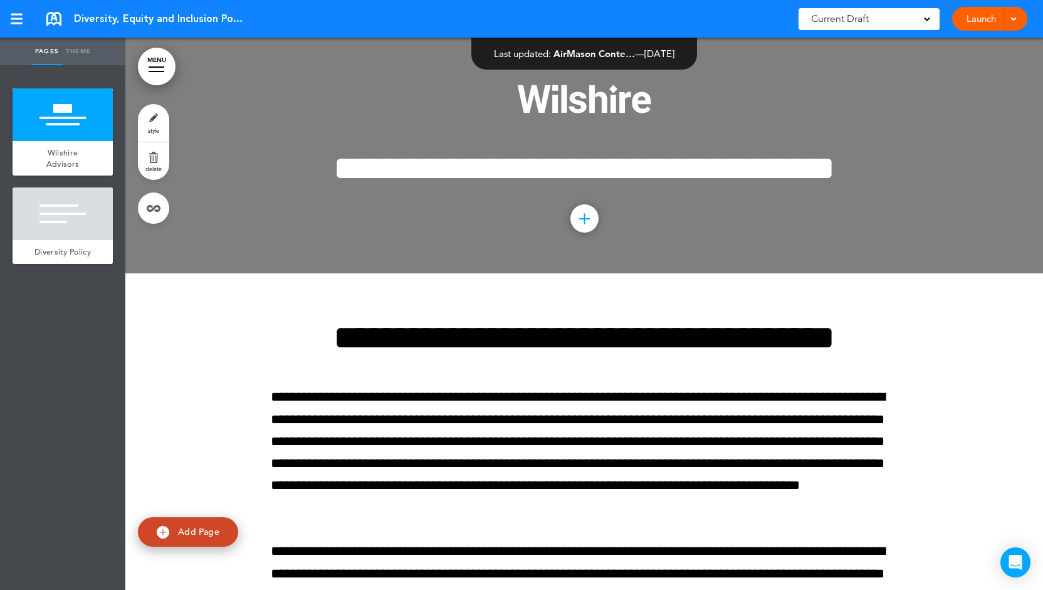
click at [973, 22] on link "Launch" at bounding box center [980, 19] width 39 height 24
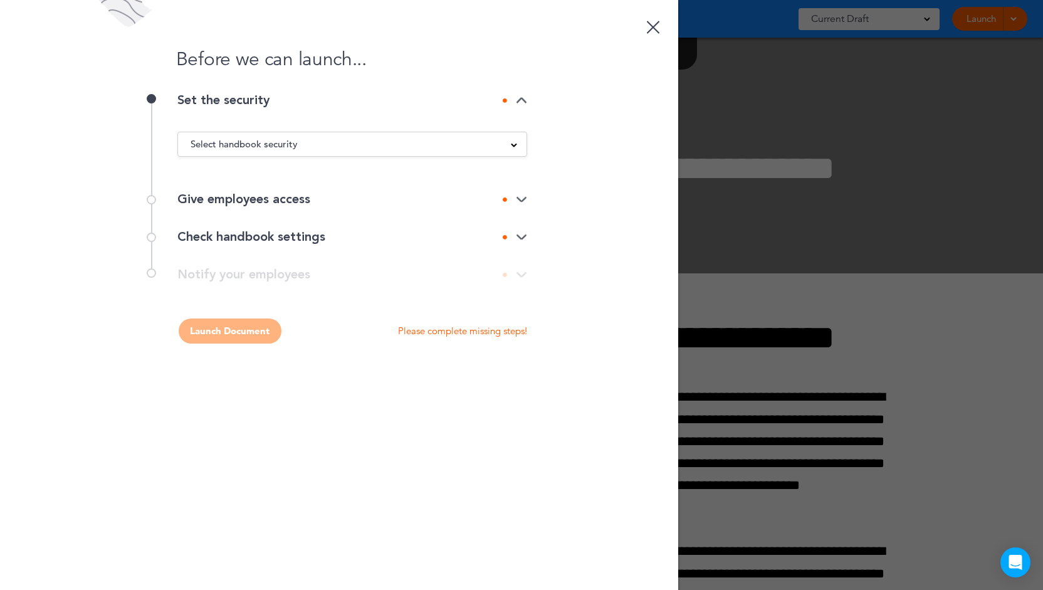
click at [261, 141] on span "Select handbook security" at bounding box center [243, 144] width 107 height 18
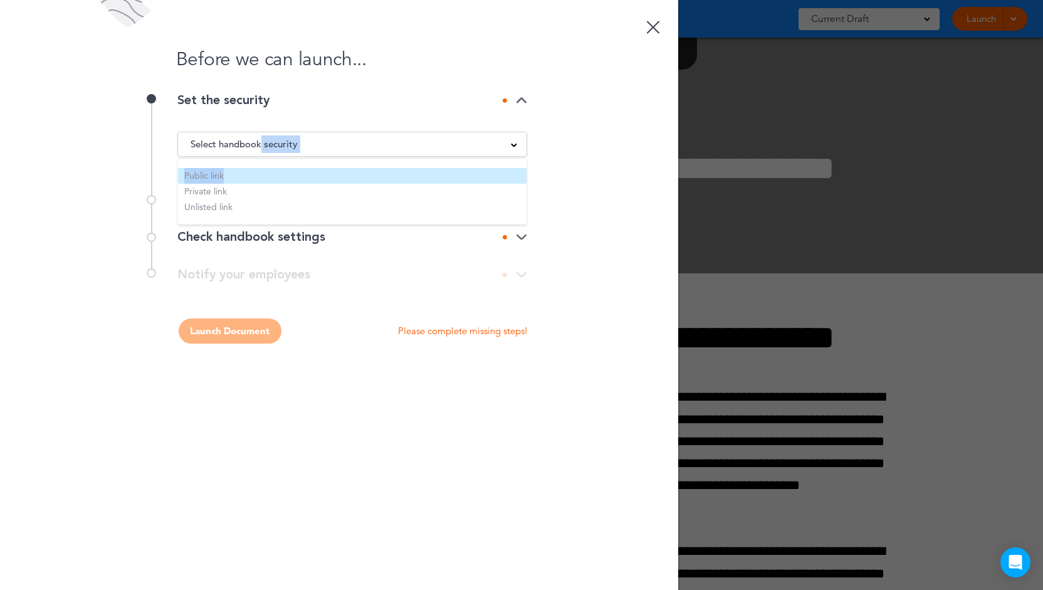
drag, startPoint x: 261, startPoint y: 141, endPoint x: 237, endPoint y: 179, distance: 44.8
click at [237, 157] on div "Select handbook security Public link Private link Unlisted link" at bounding box center [352, 144] width 350 height 25
click at [237, 179] on li "Public link" at bounding box center [352, 176] width 348 height 16
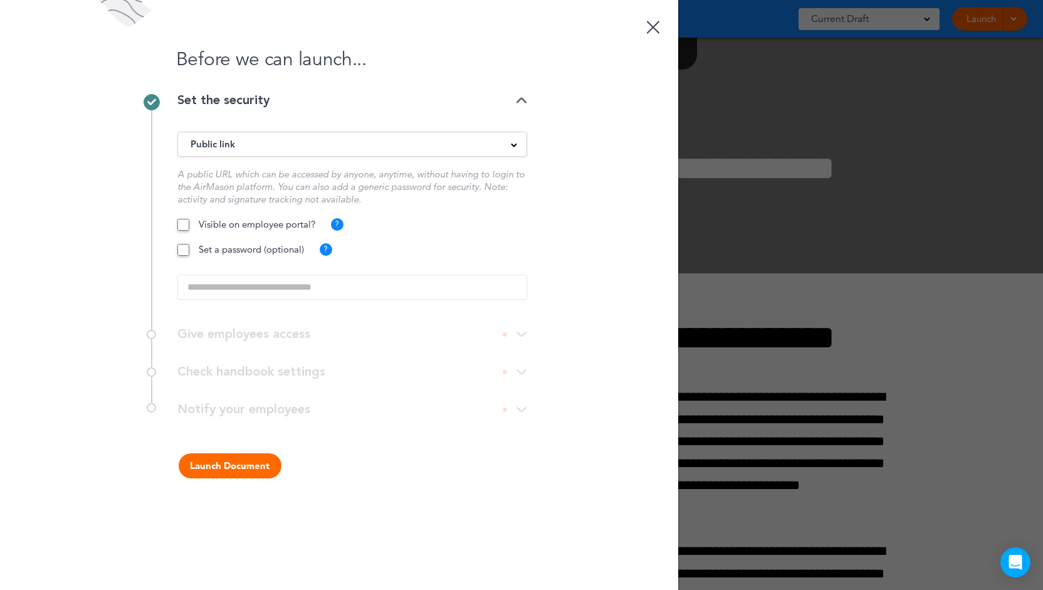
click at [231, 457] on button "Launch Document" at bounding box center [230, 465] width 103 height 25
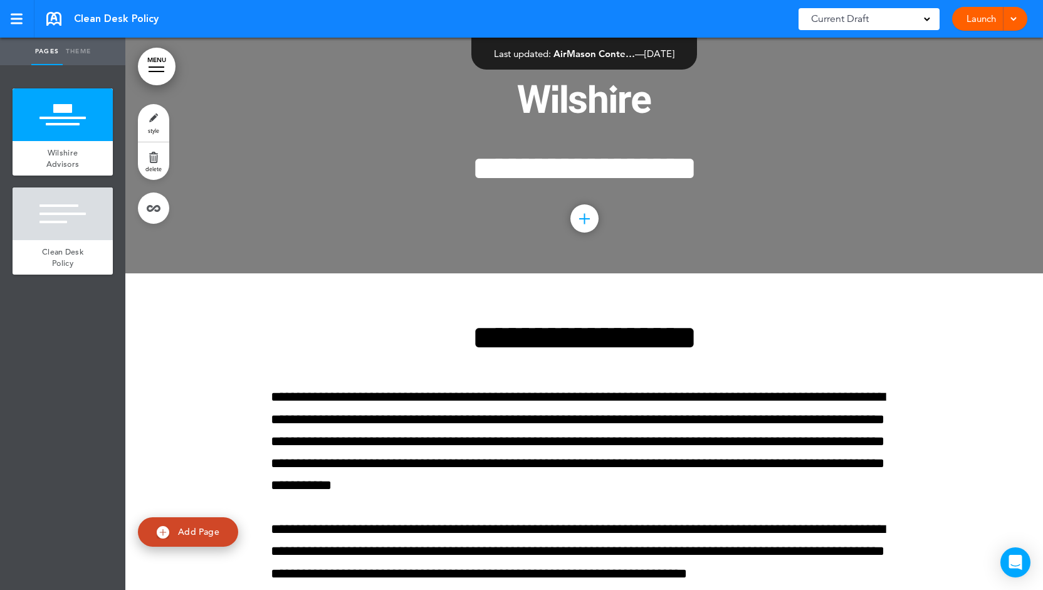
click at [962, 25] on link "Launch" at bounding box center [980, 19] width 39 height 24
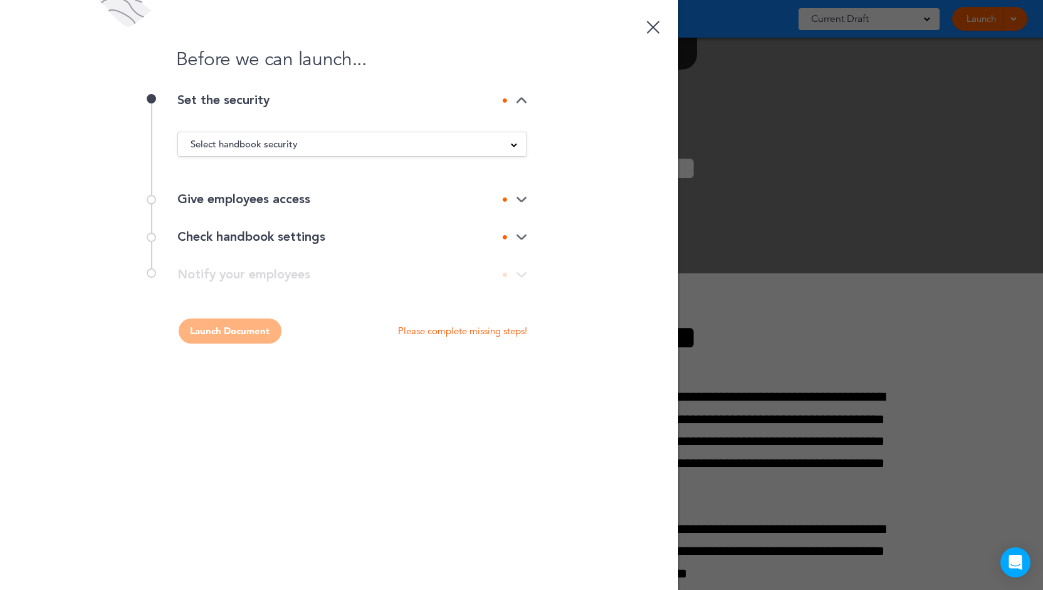
click at [229, 150] on span "Select handbook security" at bounding box center [243, 144] width 107 height 18
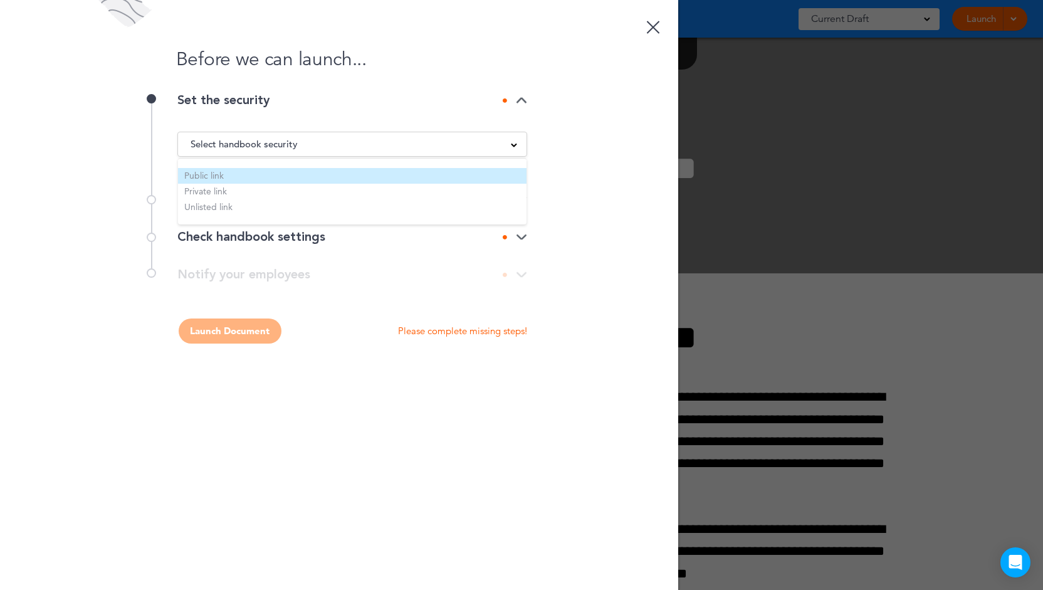
click at [224, 174] on li "Public link" at bounding box center [352, 176] width 348 height 16
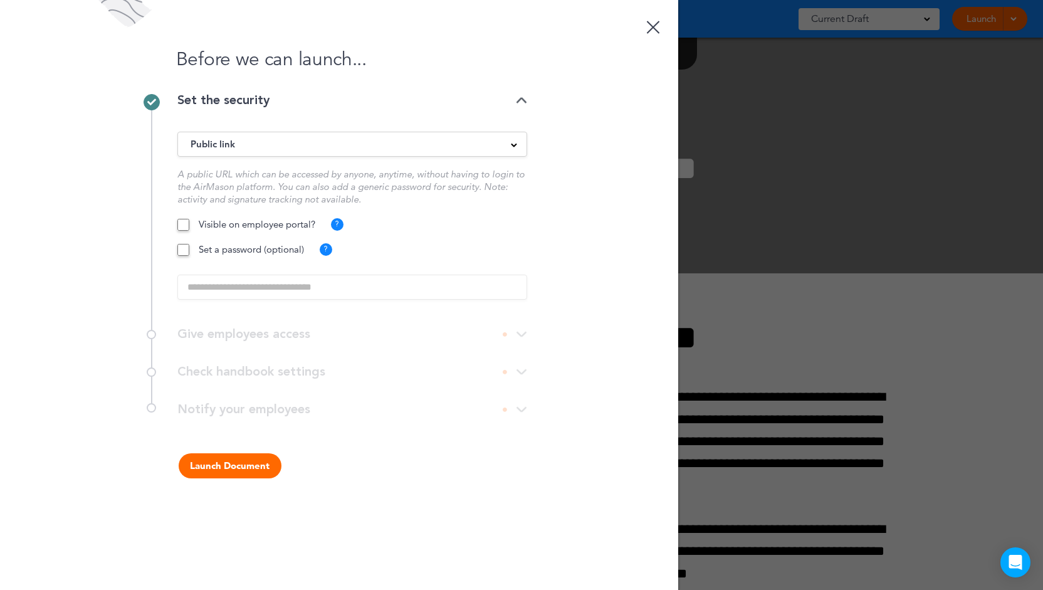
click at [208, 463] on button "Launch Document" at bounding box center [230, 465] width 103 height 25
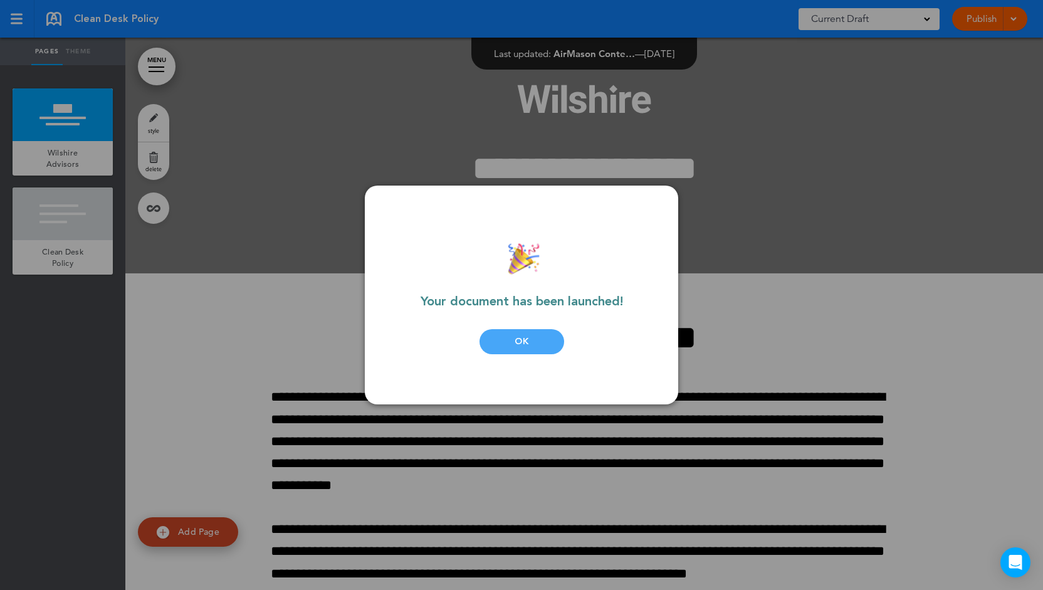
click at [504, 348] on div "OK" at bounding box center [521, 341] width 85 height 25
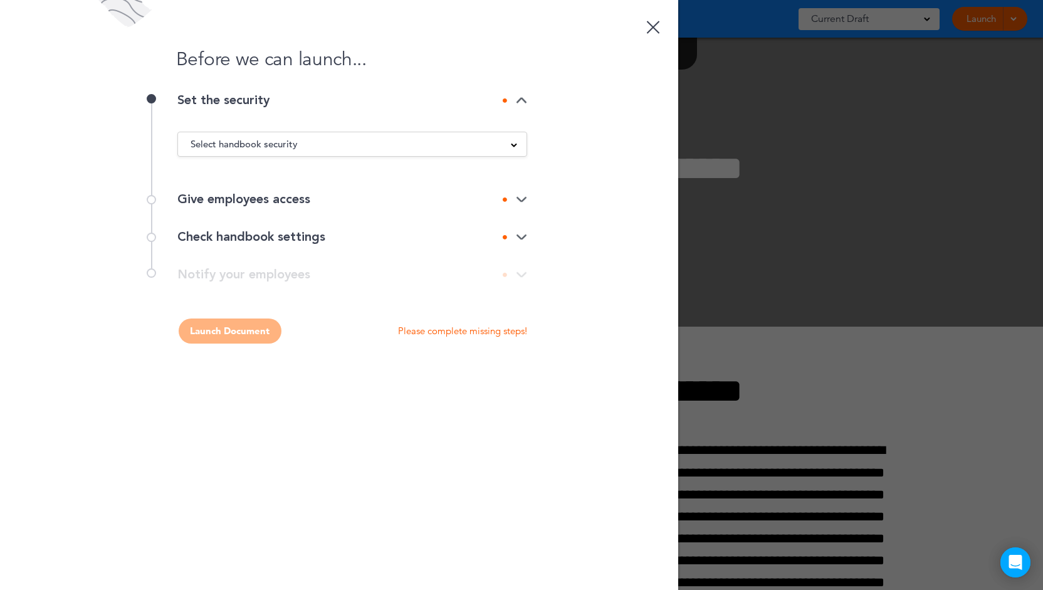
click at [269, 135] on div "Select handbook security Public link Private link Unlisted link" at bounding box center [352, 144] width 350 height 25
click at [267, 142] on span "Select handbook security" at bounding box center [243, 144] width 107 height 18
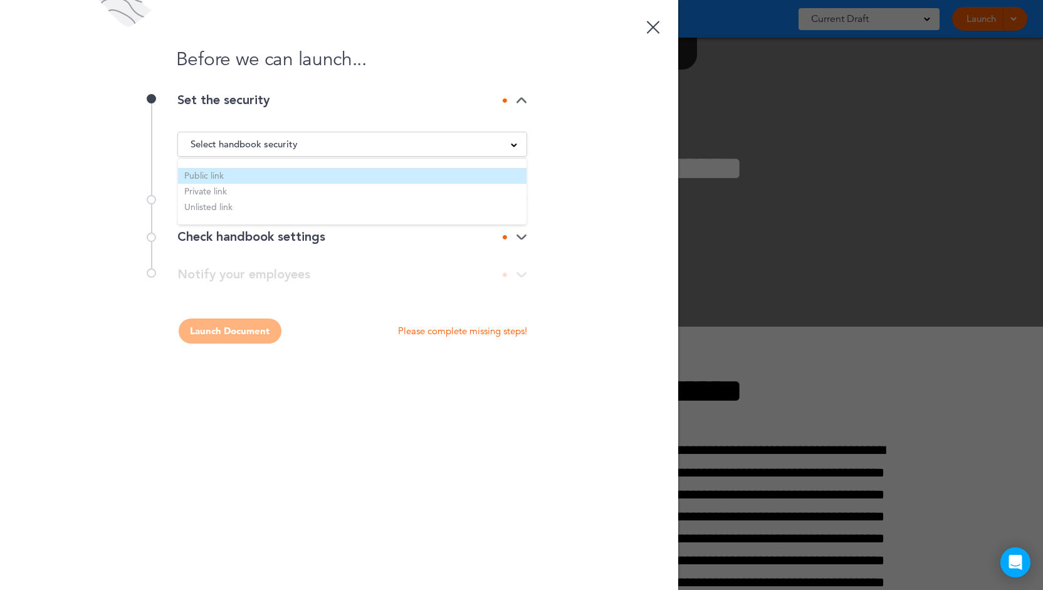
click at [236, 170] on li "Public link" at bounding box center [352, 176] width 348 height 16
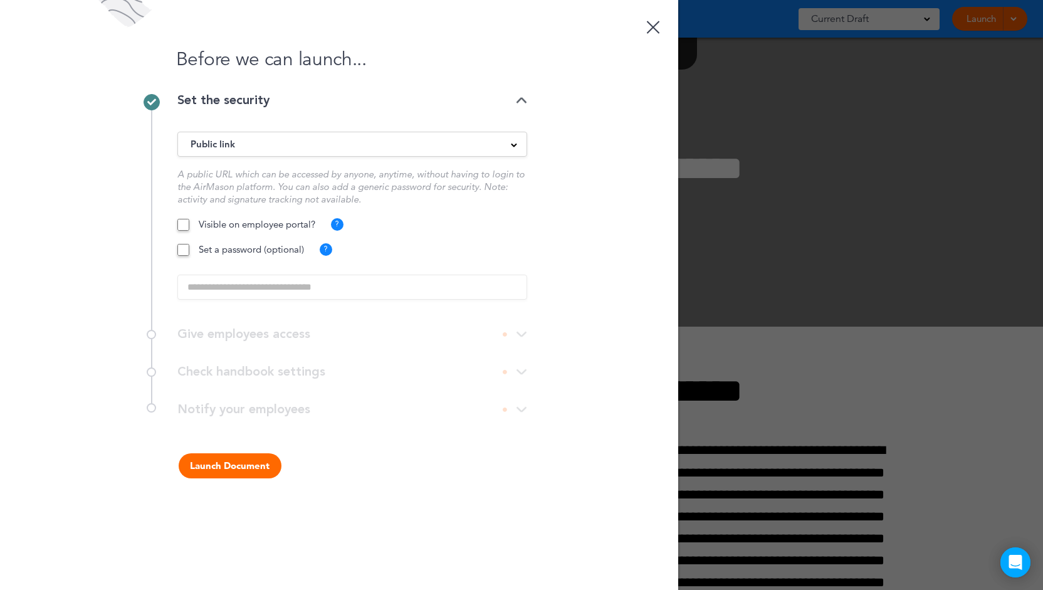
click at [220, 459] on button "Launch Document" at bounding box center [230, 465] width 103 height 25
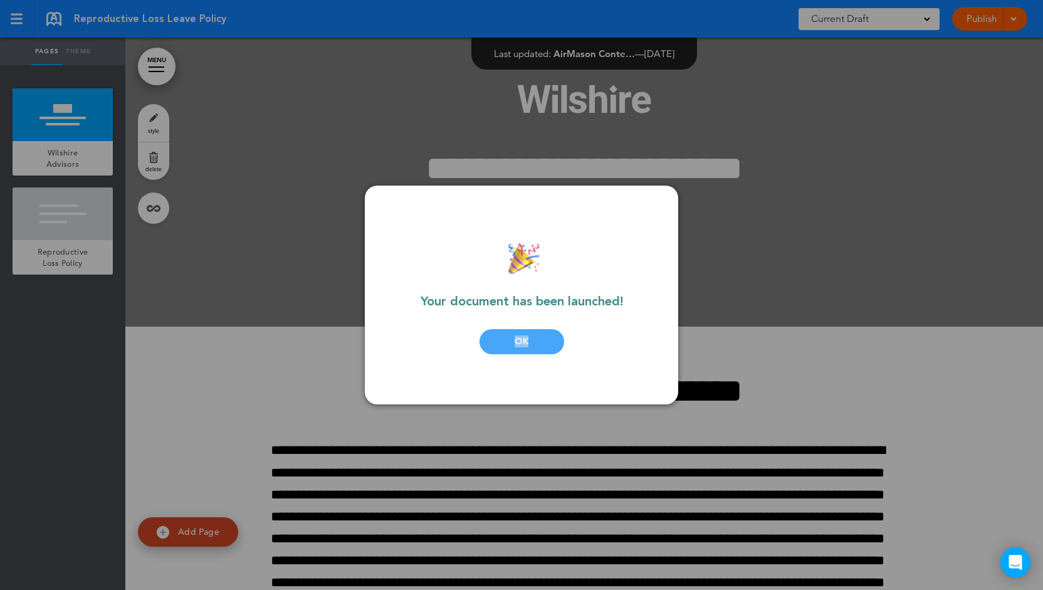
drag, startPoint x: 533, startPoint y: 326, endPoint x: 524, endPoint y: 336, distance: 12.9
click at [524, 336] on div "Your document has been launched! OK" at bounding box center [521, 295] width 238 height 169
click at [524, 336] on div "OK" at bounding box center [521, 341] width 85 height 25
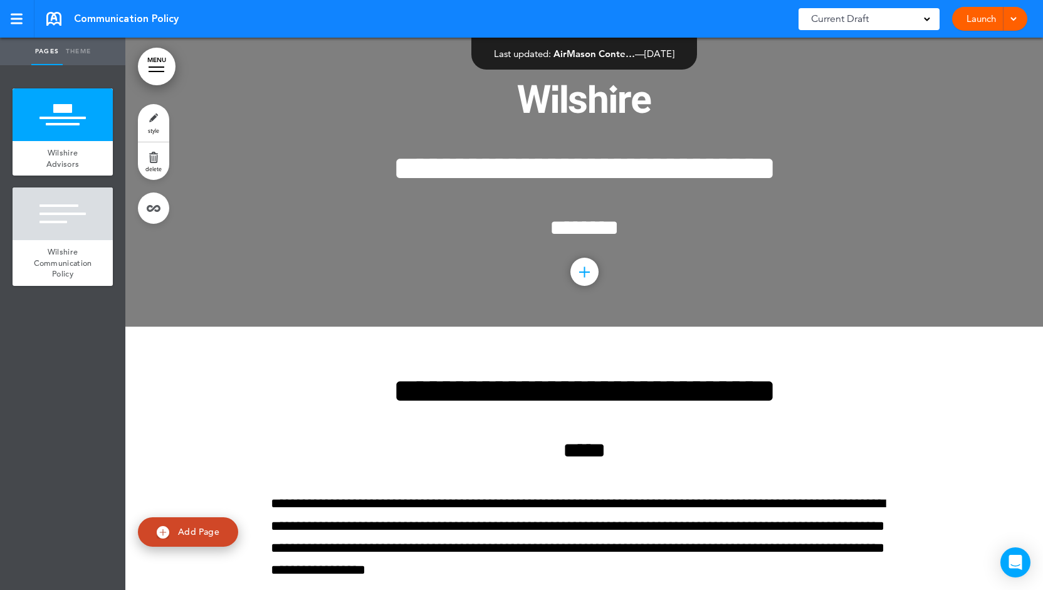
click at [964, 22] on link "Launch" at bounding box center [980, 19] width 39 height 24
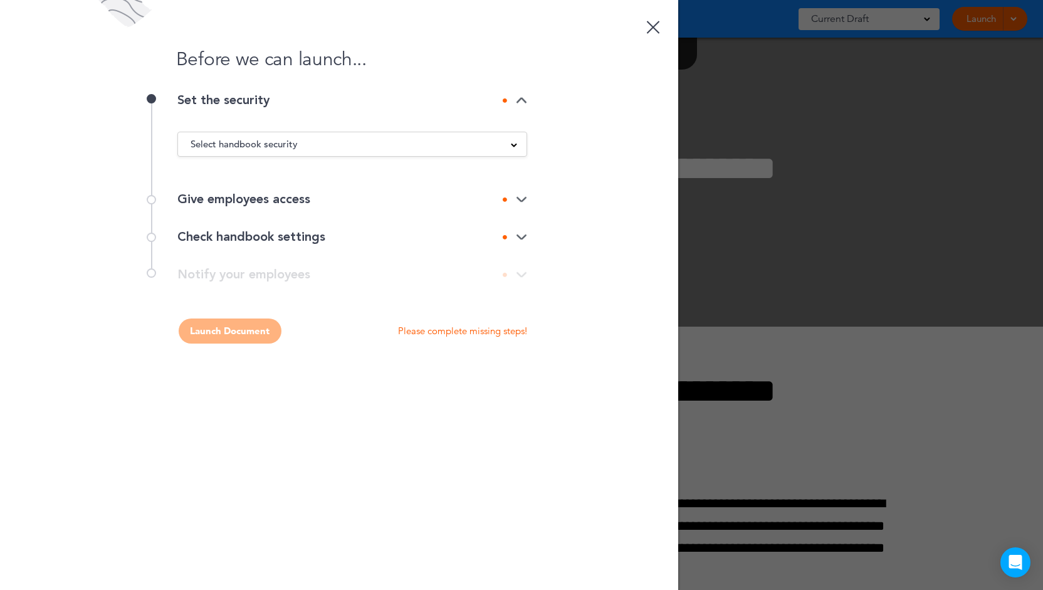
click at [473, 137] on div "Select handbook security" at bounding box center [352, 144] width 348 height 14
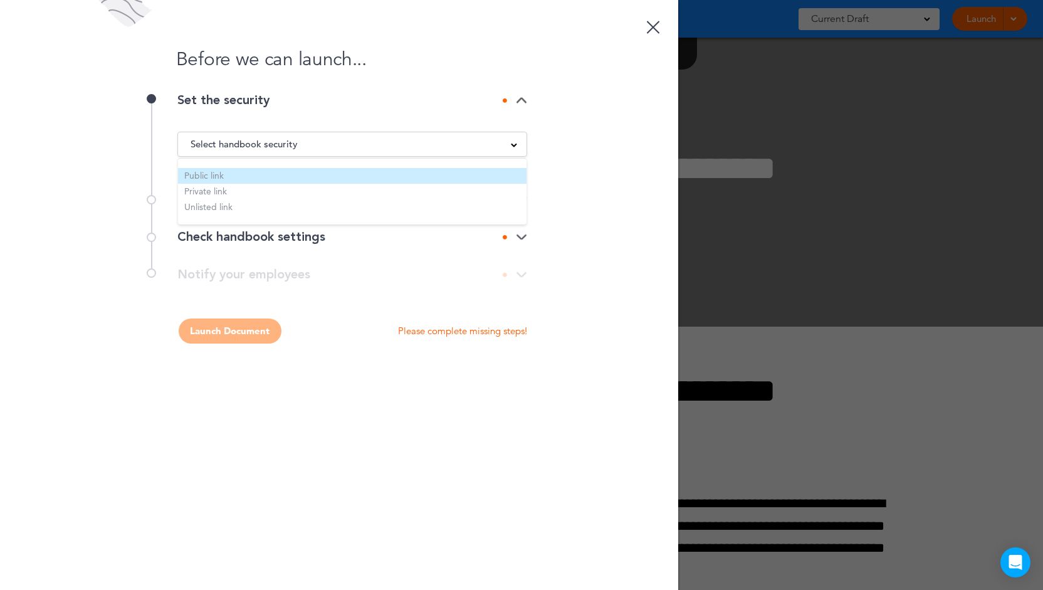
click at [307, 170] on li "Public link" at bounding box center [352, 176] width 348 height 16
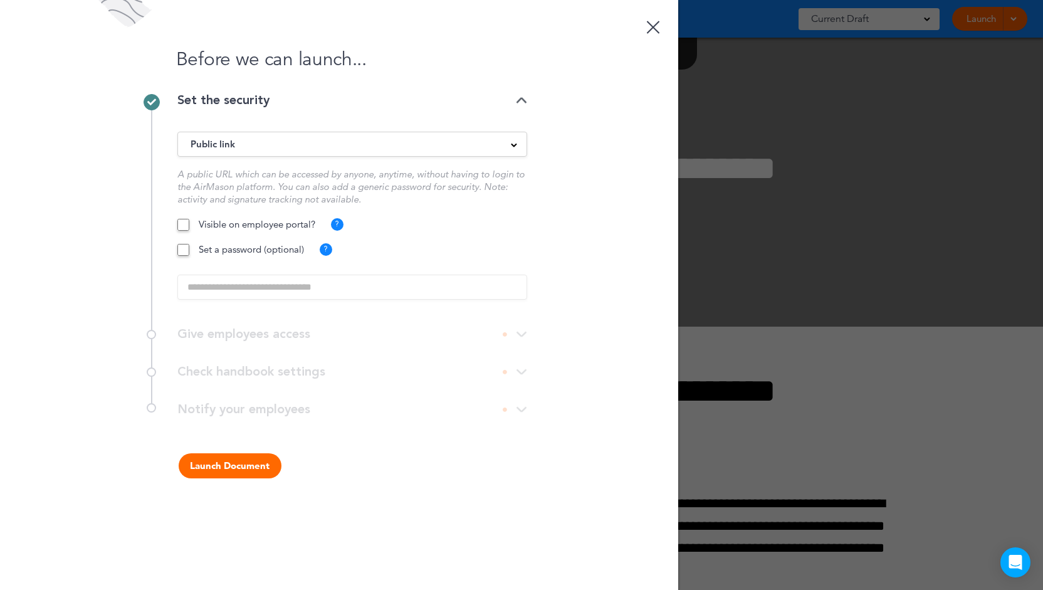
click at [204, 471] on button "Launch Document" at bounding box center [230, 465] width 103 height 25
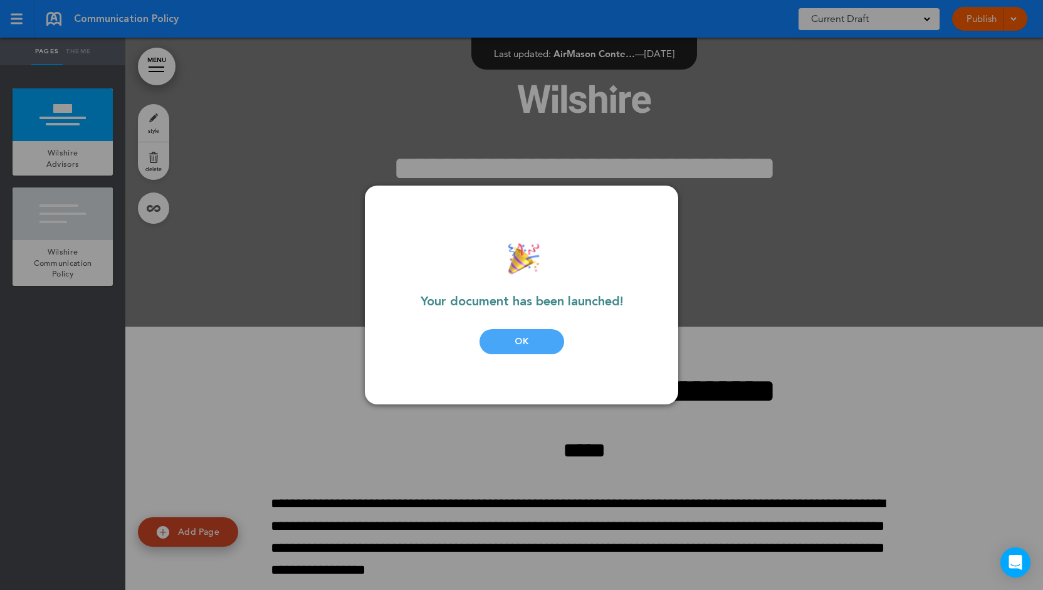
click at [504, 341] on div "OK" at bounding box center [521, 341] width 85 height 25
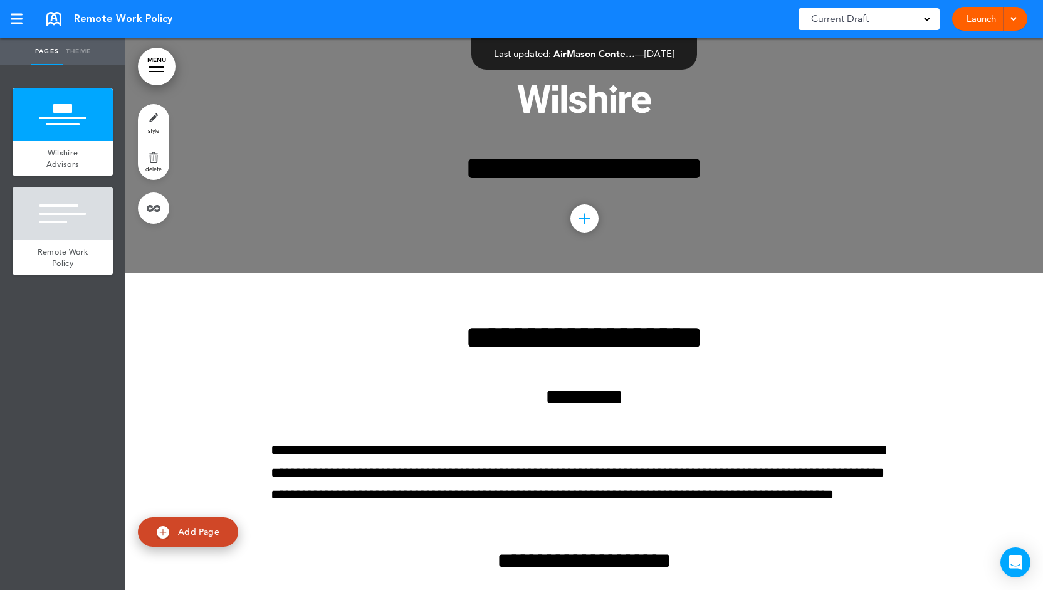
click at [960, 21] on div "Launch Launch Preview Draft" at bounding box center [989, 19] width 75 height 24
click at [970, 18] on link "Launch" at bounding box center [980, 19] width 39 height 24
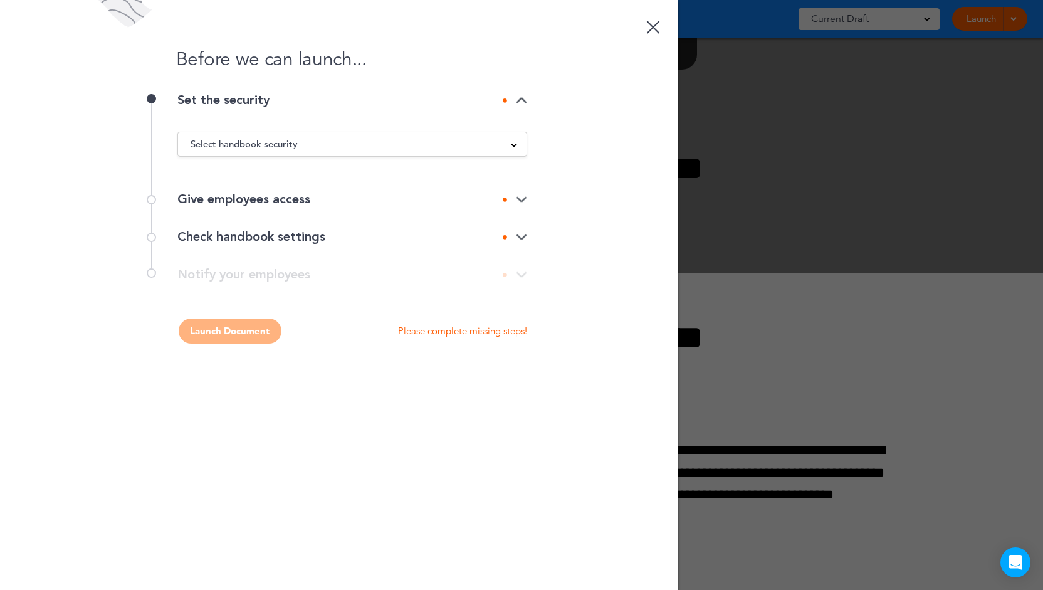
click at [348, 148] on div "Select handbook security" at bounding box center [352, 144] width 348 height 14
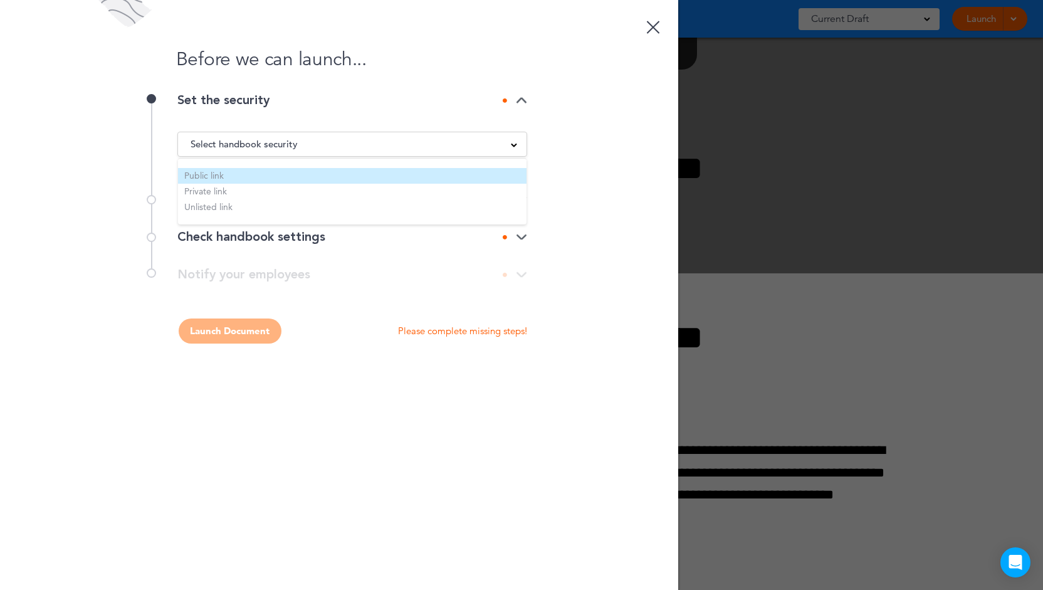
click at [311, 178] on li "Public link" at bounding box center [352, 176] width 348 height 16
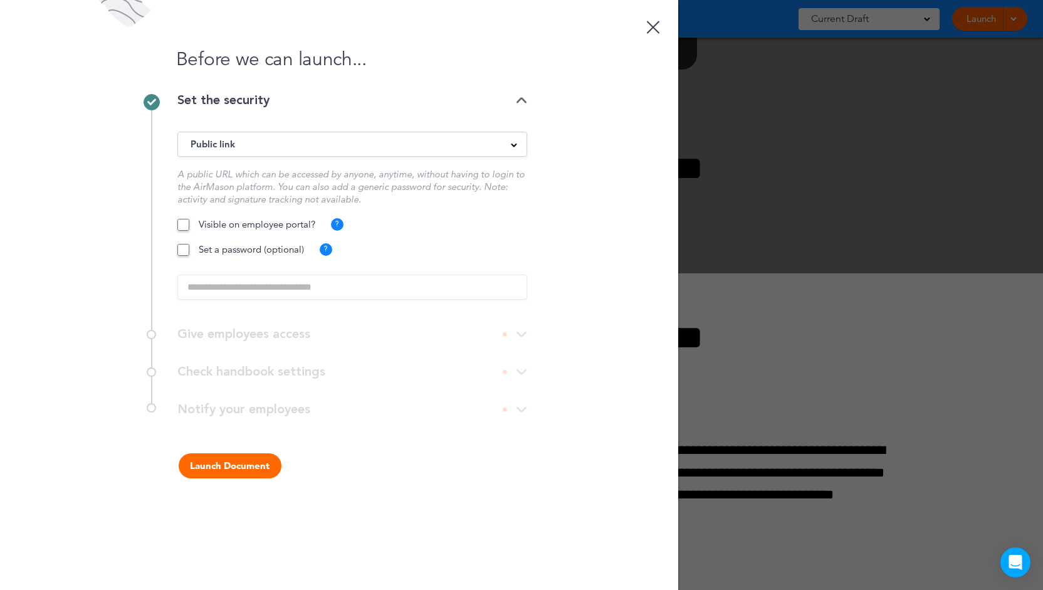
click at [228, 466] on button "Launch Document" at bounding box center [230, 465] width 103 height 25
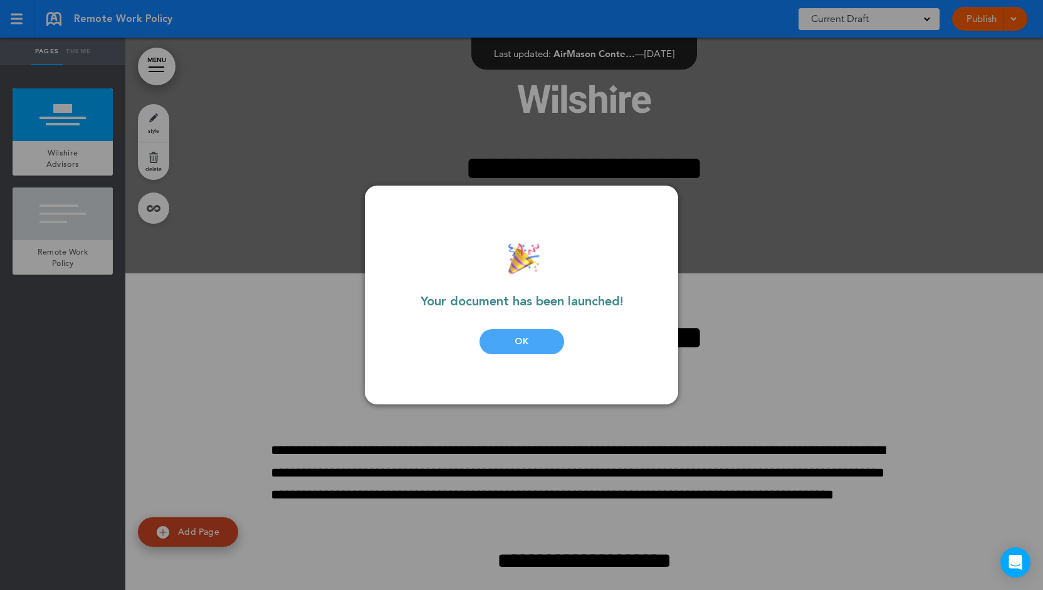
click at [496, 345] on div "OK" at bounding box center [521, 341] width 85 height 25
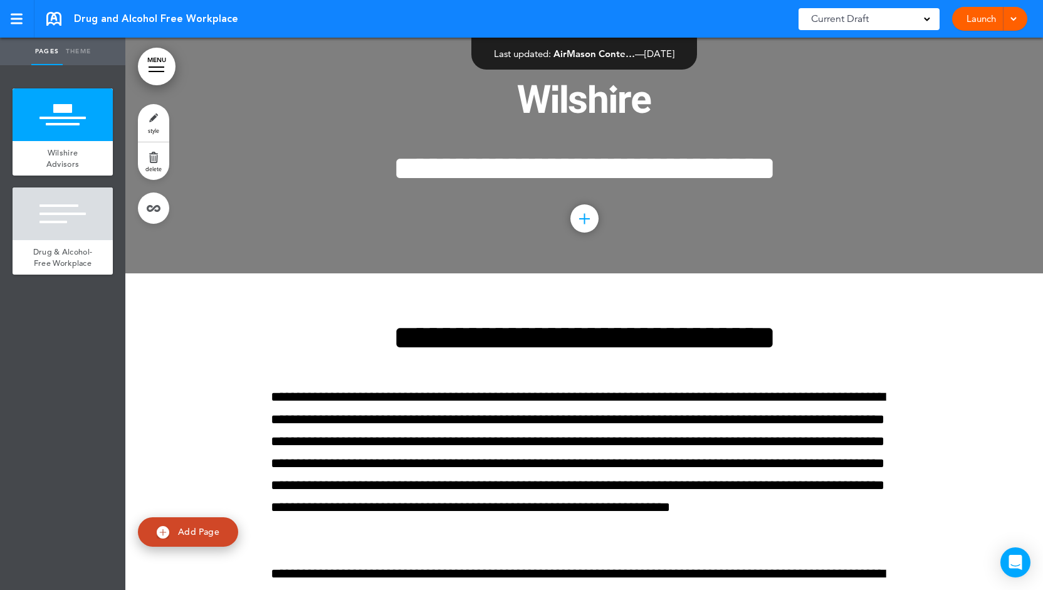
click at [983, 22] on link "Launch" at bounding box center [980, 19] width 39 height 24
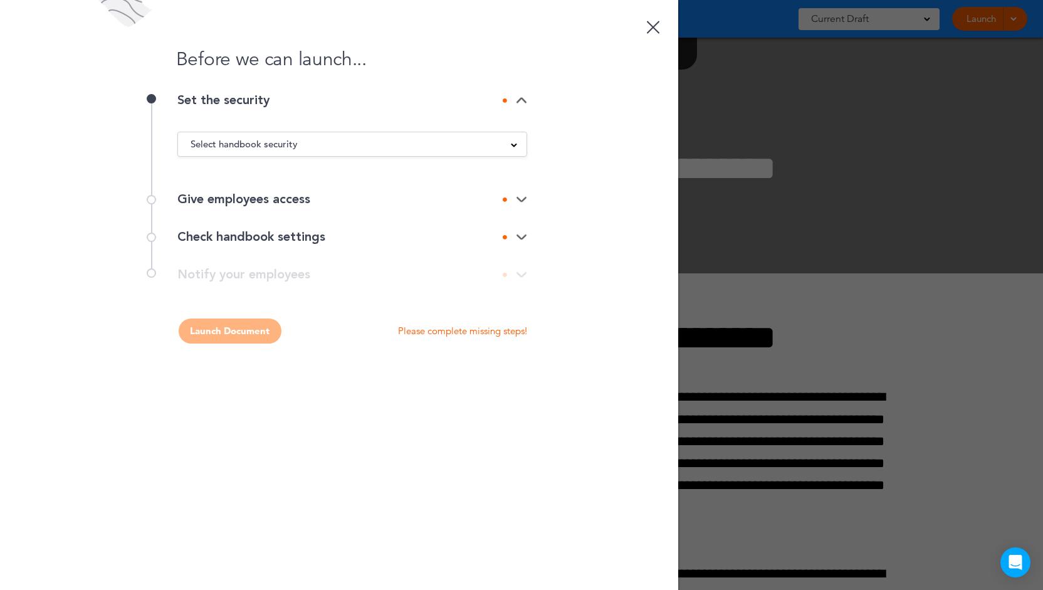
click at [218, 146] on span "Select handbook security" at bounding box center [243, 144] width 107 height 18
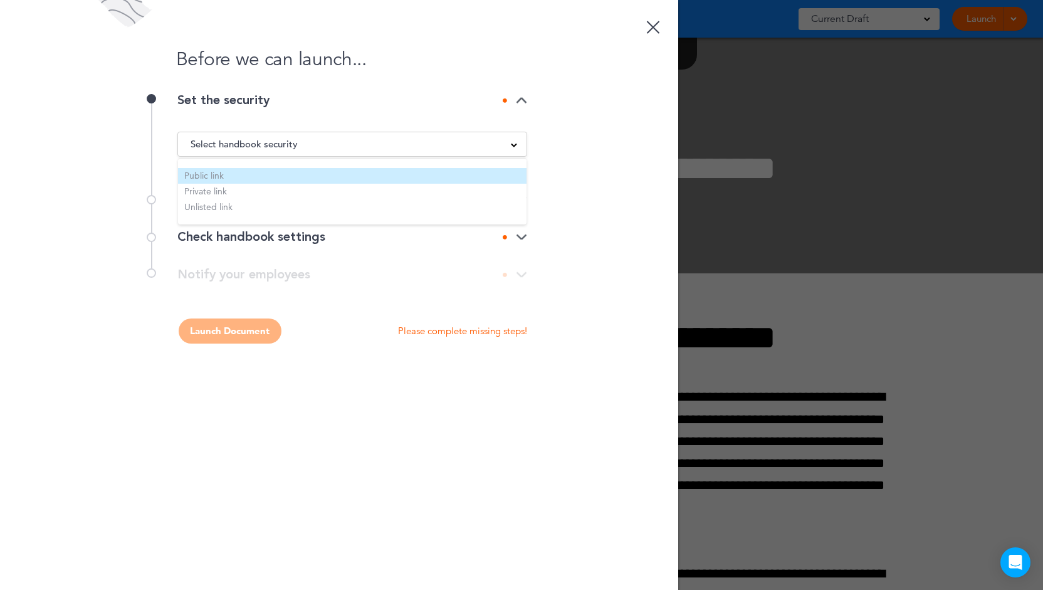
click at [226, 172] on li "Public link" at bounding box center [352, 176] width 348 height 16
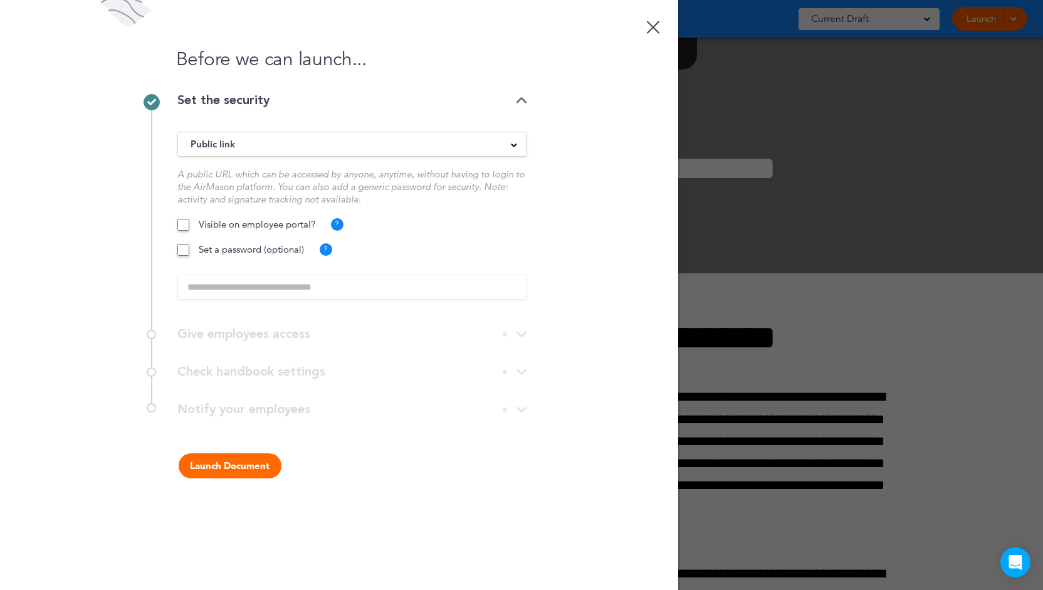
click at [211, 459] on button "Launch Document" at bounding box center [230, 465] width 103 height 25
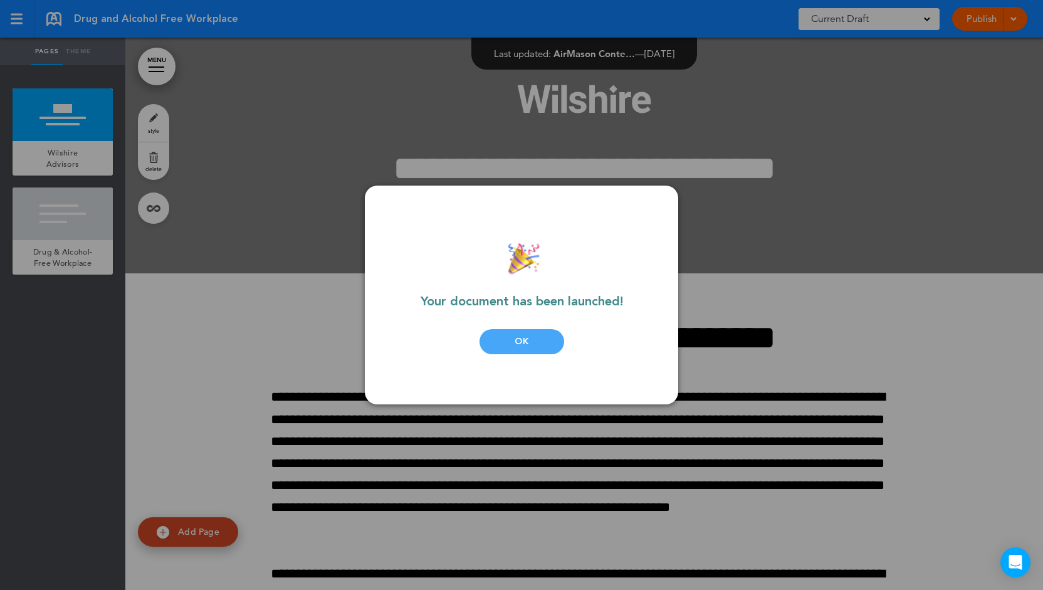
click at [517, 343] on div "OK" at bounding box center [521, 341] width 85 height 25
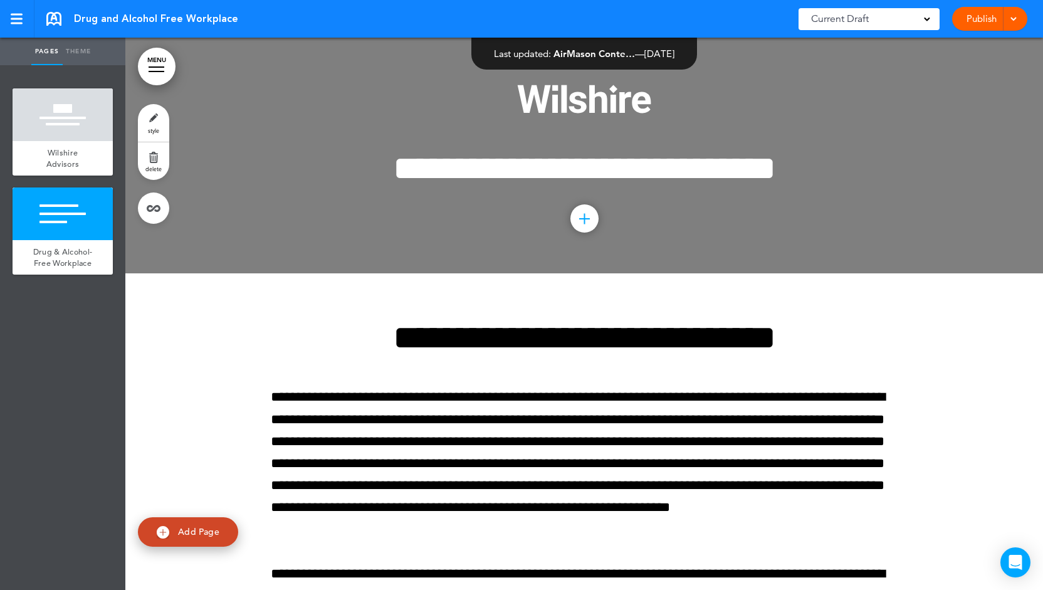
click at [55, 23] on link at bounding box center [53, 19] width 15 height 14
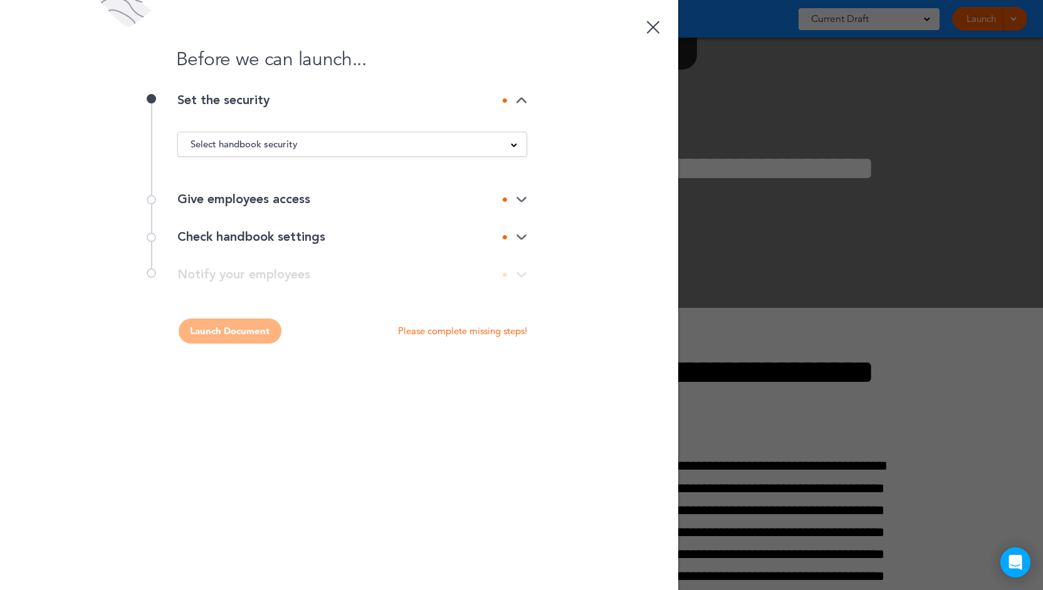
click at [270, 137] on span "Select handbook security" at bounding box center [243, 144] width 107 height 18
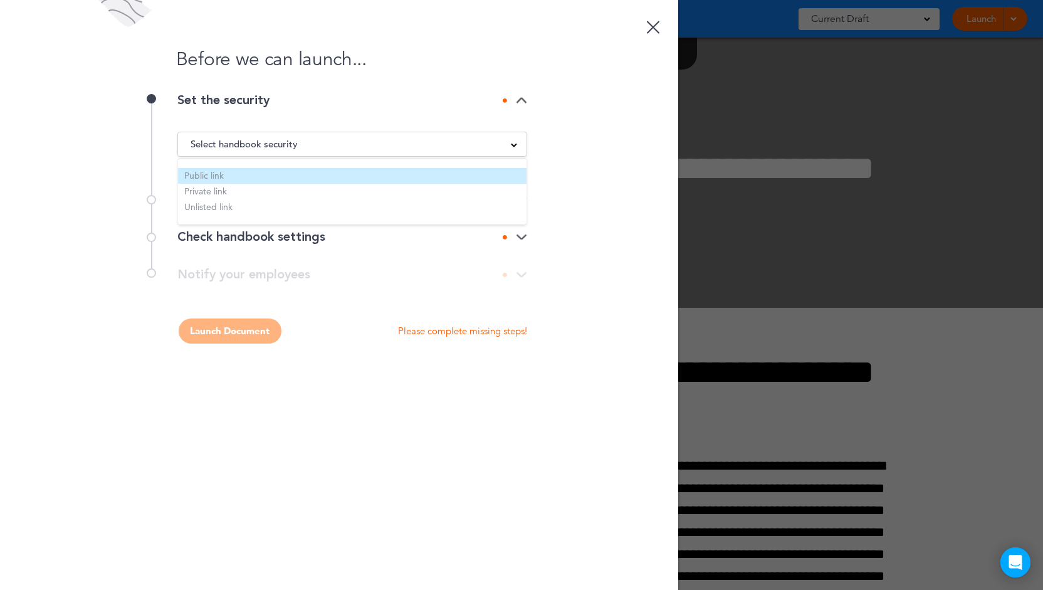
click at [250, 180] on li "Public link" at bounding box center [352, 176] width 348 height 16
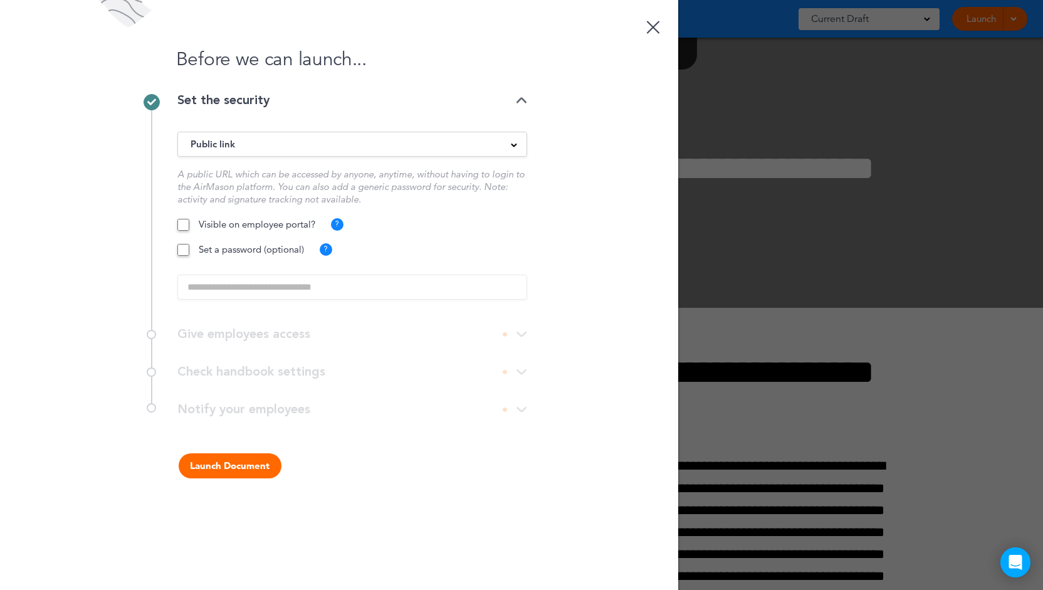
click at [226, 461] on button "Launch Document" at bounding box center [230, 465] width 103 height 25
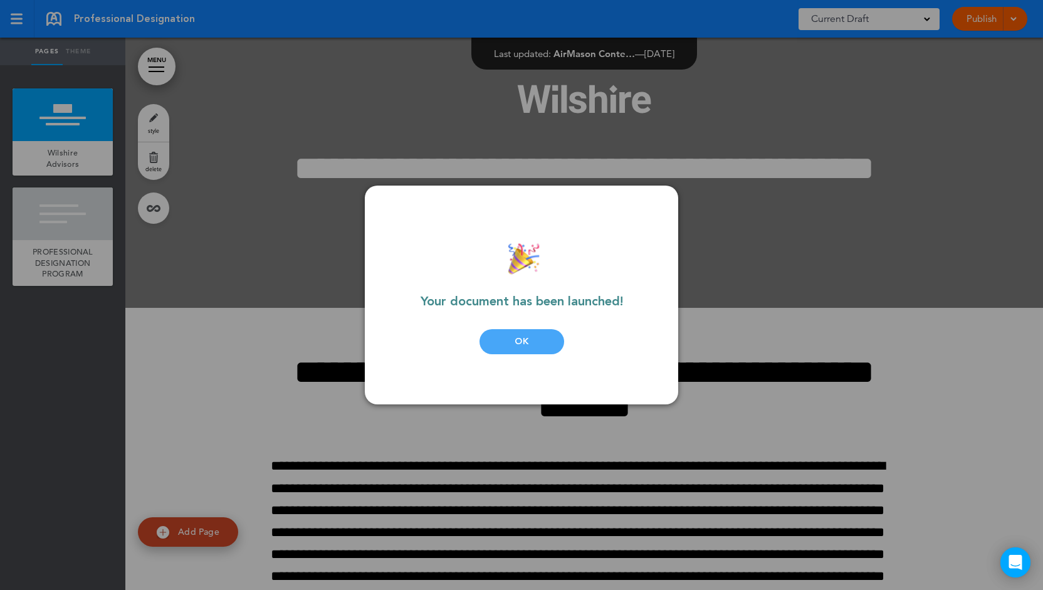
click at [515, 346] on div "OK" at bounding box center [521, 341] width 85 height 25
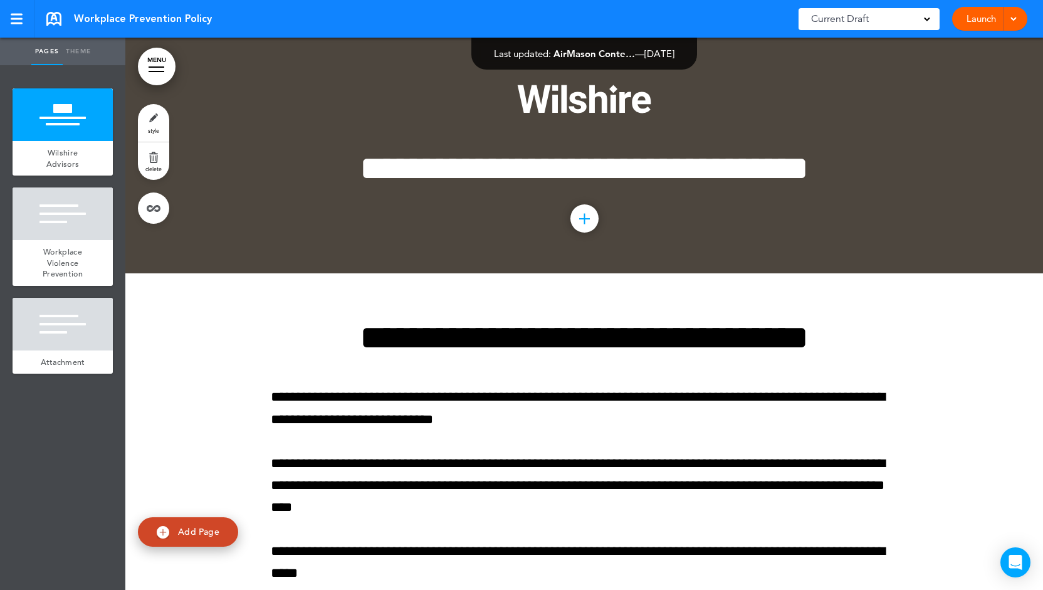
click at [965, 22] on link "Launch" at bounding box center [980, 19] width 39 height 24
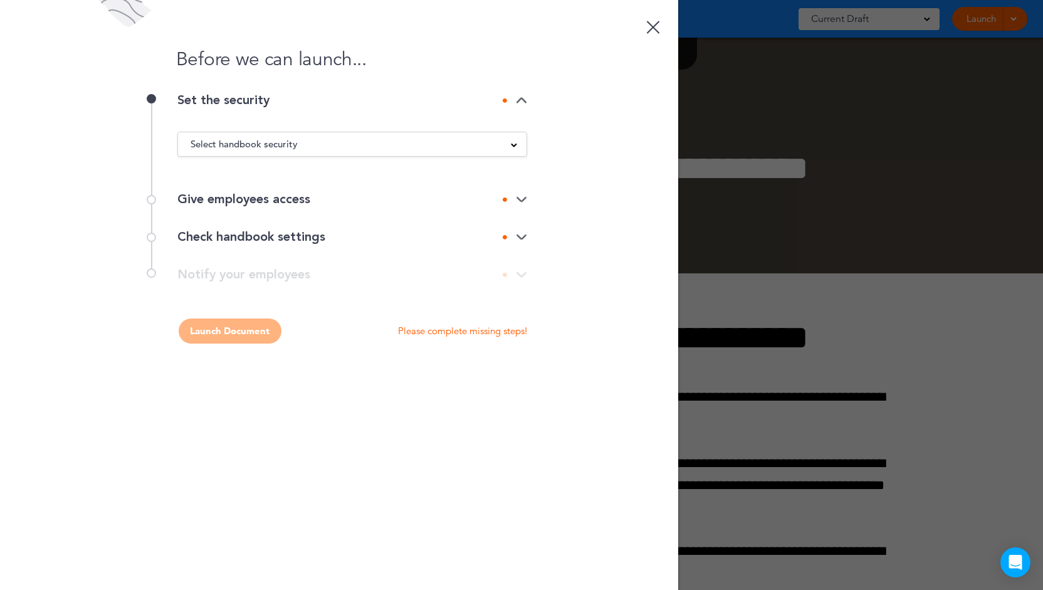
click at [251, 146] on span "Select handbook security" at bounding box center [243, 144] width 107 height 18
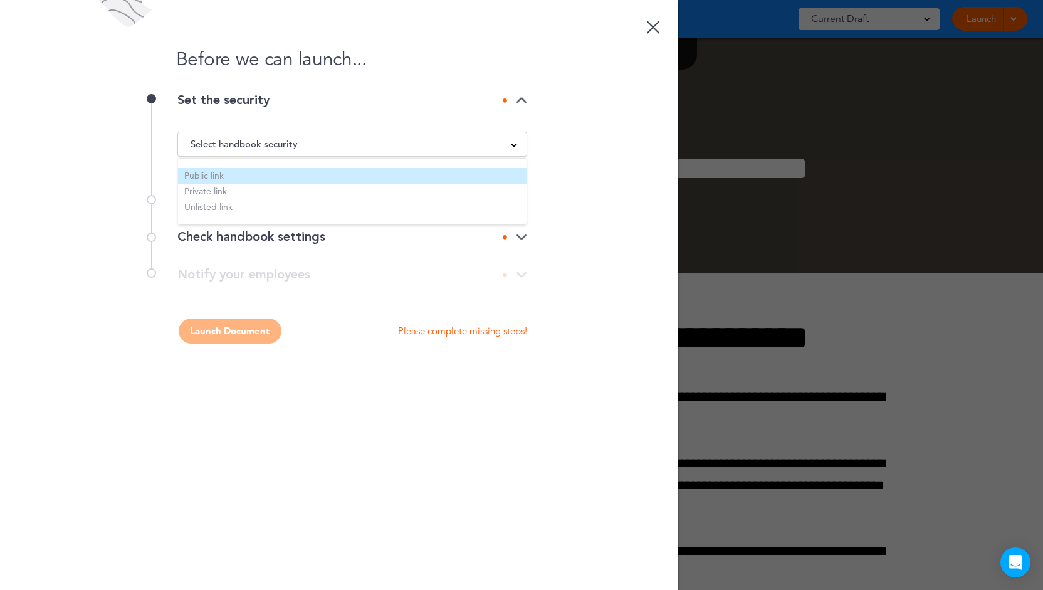
click at [248, 174] on li "Public link" at bounding box center [352, 176] width 348 height 16
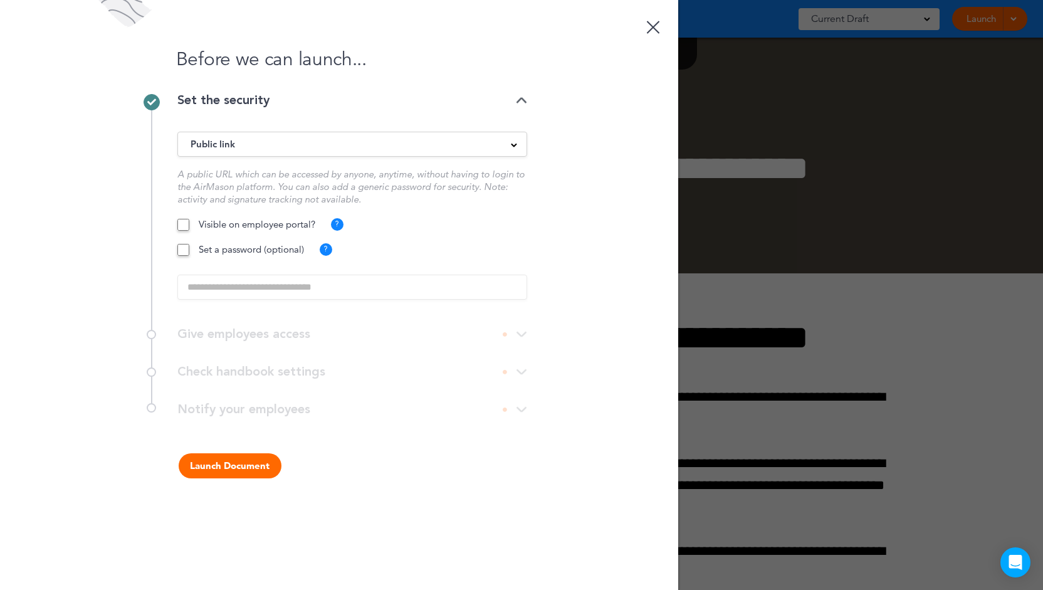
click at [209, 461] on button "Launch Document" at bounding box center [230, 465] width 103 height 25
click at [226, 464] on button "Launch Document" at bounding box center [230, 465] width 103 height 25
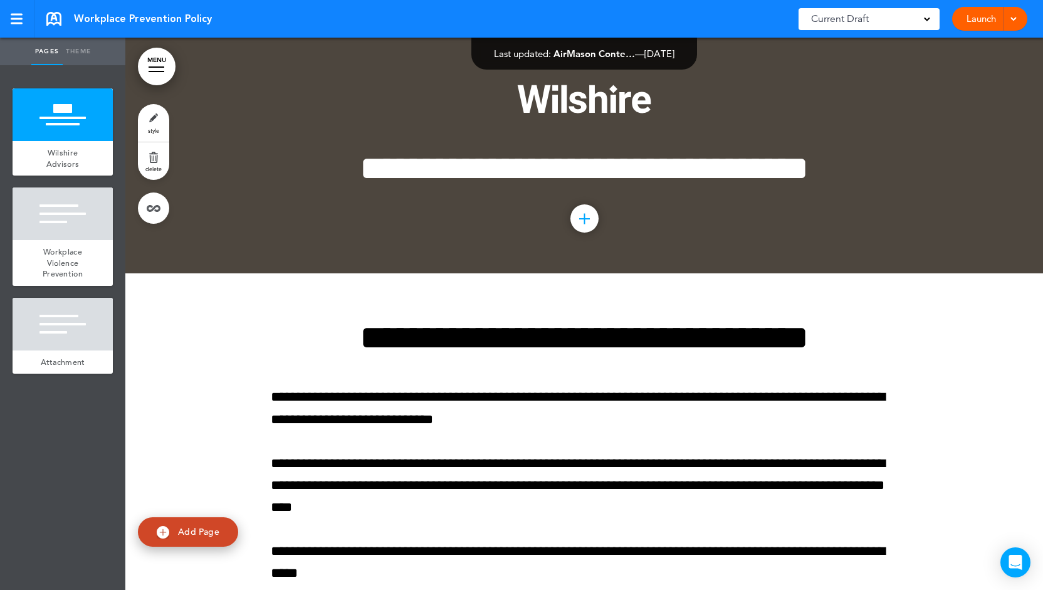
click at [965, 25] on link "Launch" at bounding box center [980, 19] width 39 height 24
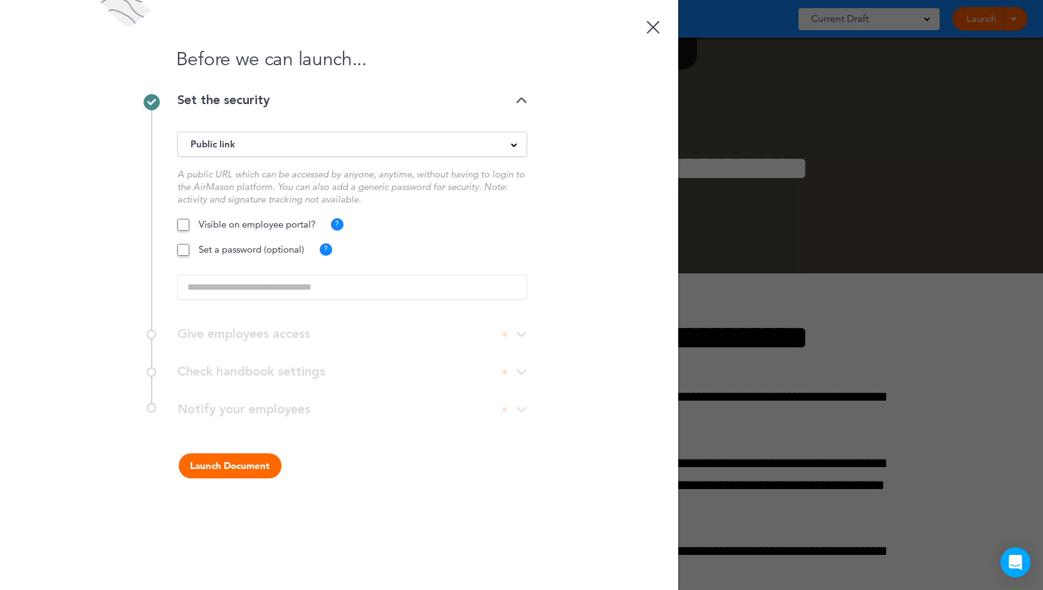
click at [221, 469] on button "Launch Document" at bounding box center [230, 465] width 103 height 25
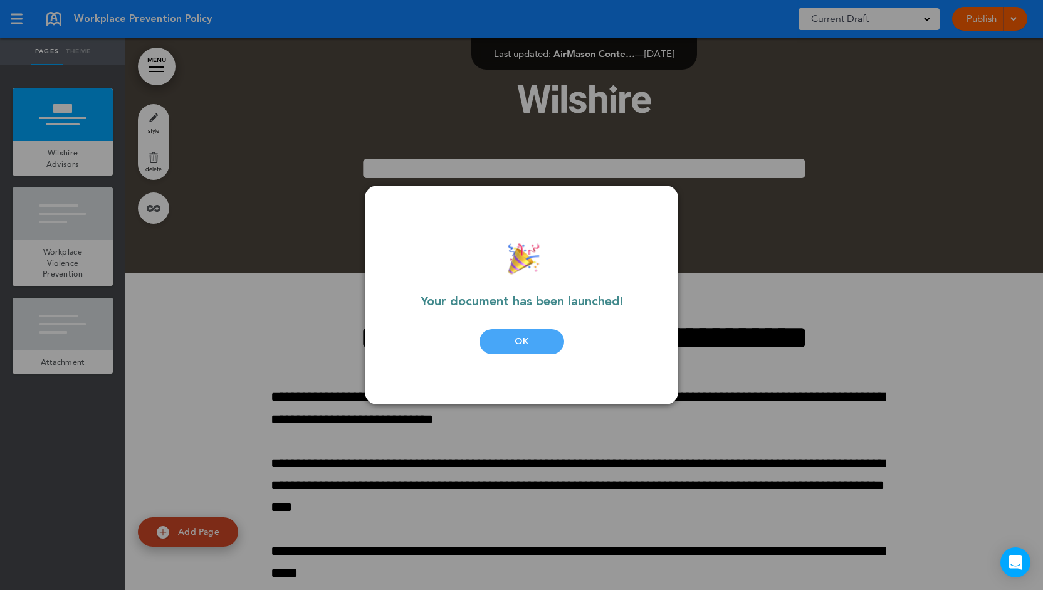
click at [493, 341] on div "OK" at bounding box center [521, 341] width 85 height 25
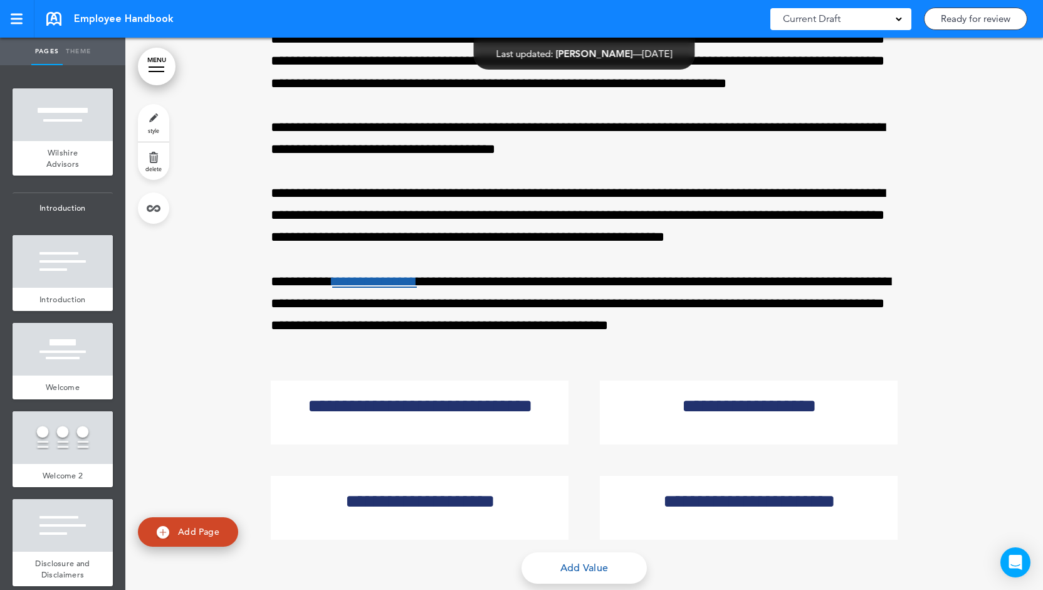
scroll to position [5248, 0]
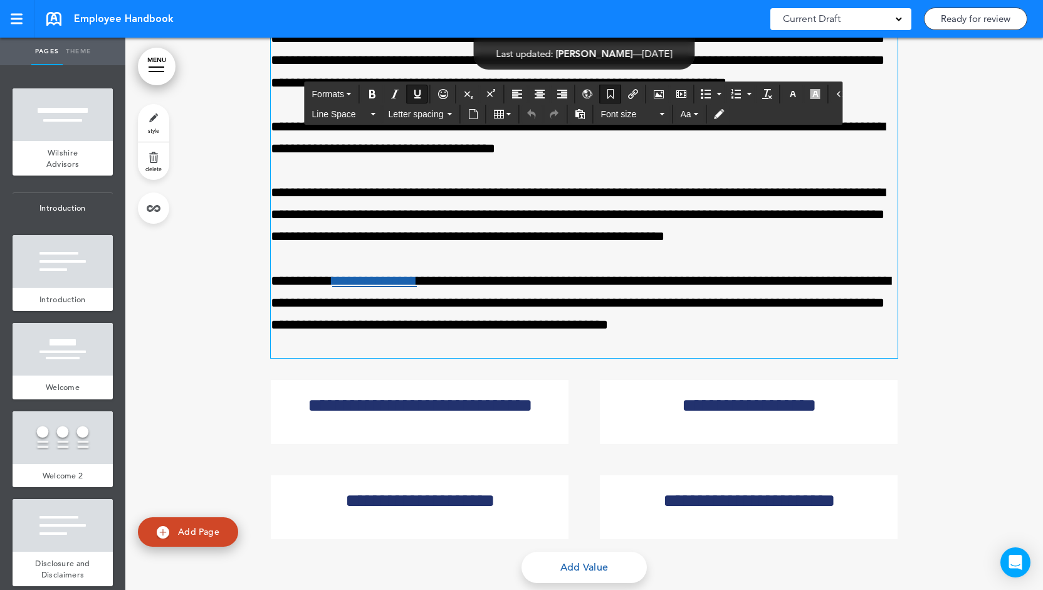
click at [373, 288] on link "**********" at bounding box center [374, 281] width 85 height 14
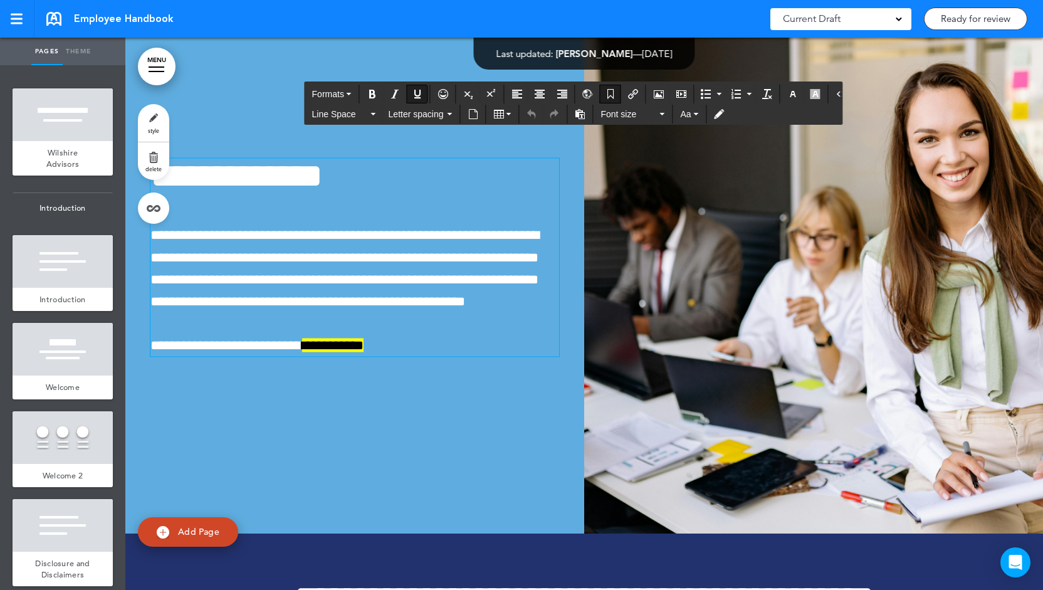
scroll to position [6248, 0]
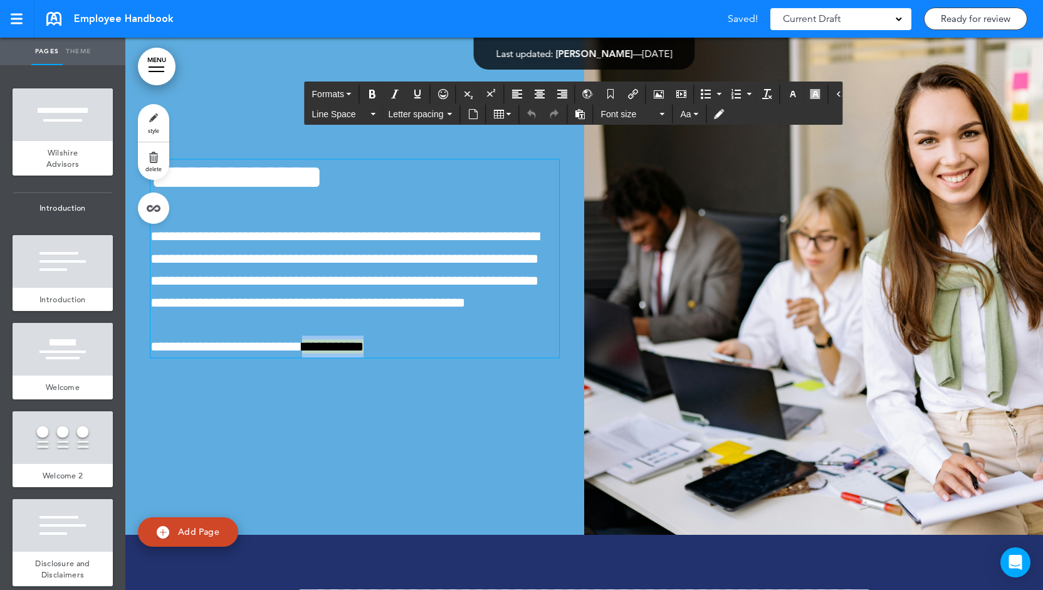
drag, startPoint x: 292, startPoint y: 381, endPoint x: 345, endPoint y: 371, distance: 54.2
click at [345, 353] on span "**********" at bounding box center [332, 347] width 61 height 14
click at [628, 93] on icon "Insert/edit airmason link" at bounding box center [633, 94] width 10 height 10
type input "**********"
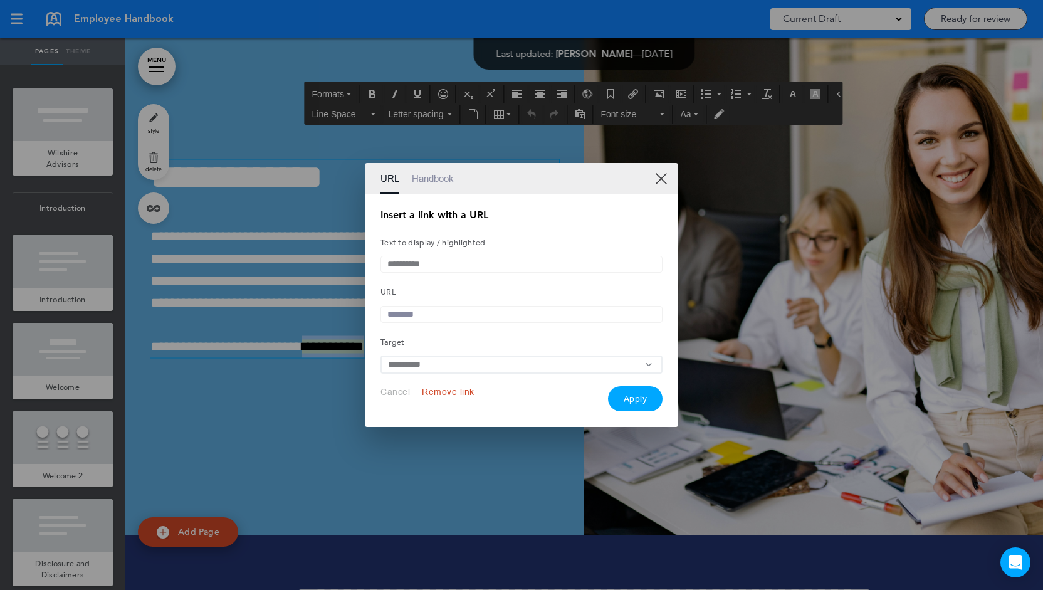
click at [427, 180] on link "Handbook" at bounding box center [433, 178] width 42 height 31
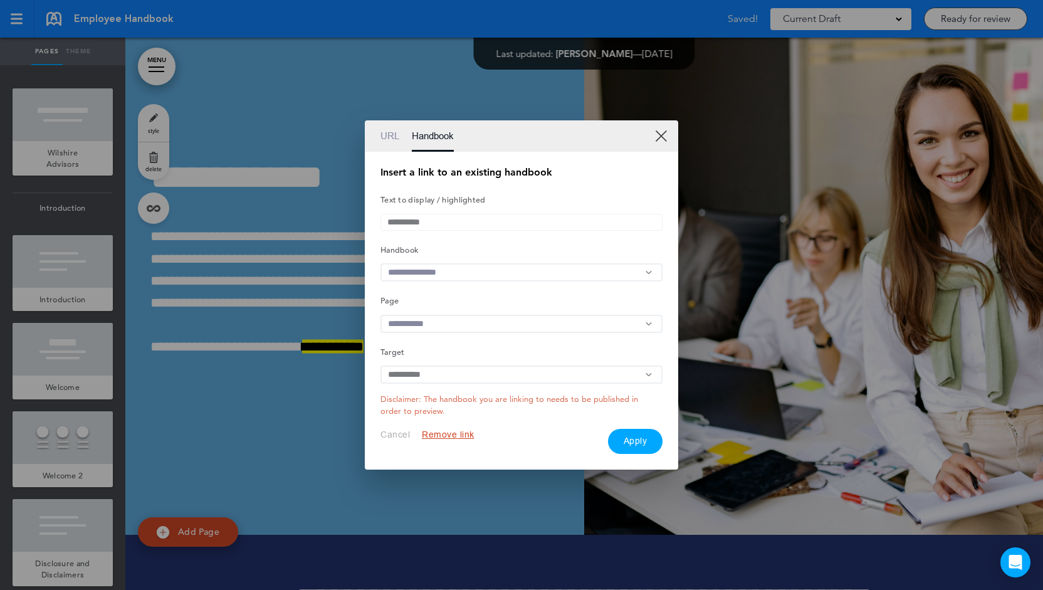
click at [424, 276] on input "text" at bounding box center [521, 272] width 282 height 18
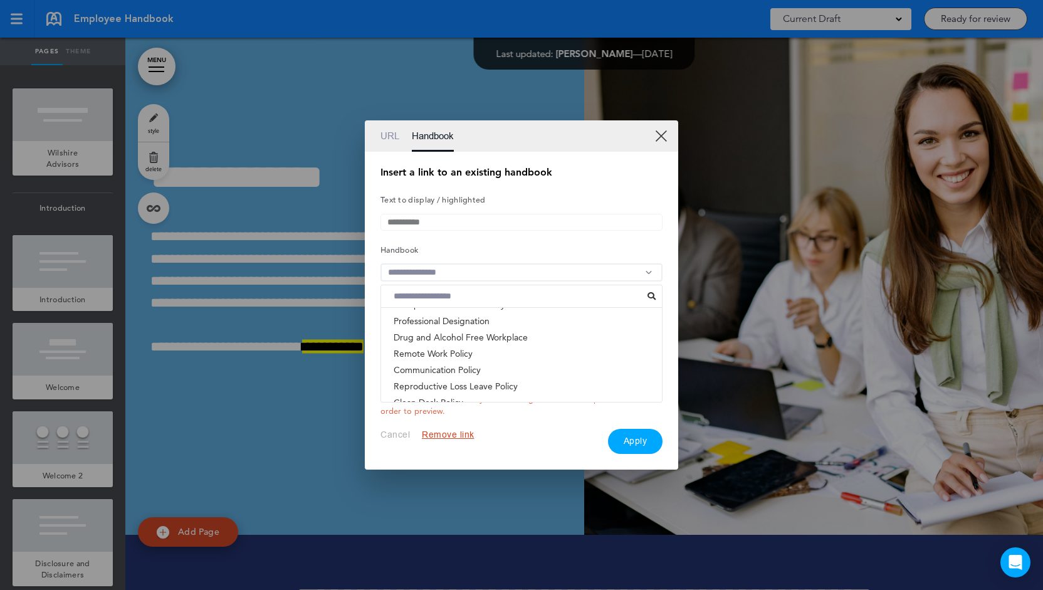
scroll to position [142, 0]
click at [462, 367] on li "Communication Policy" at bounding box center [521, 369] width 281 height 16
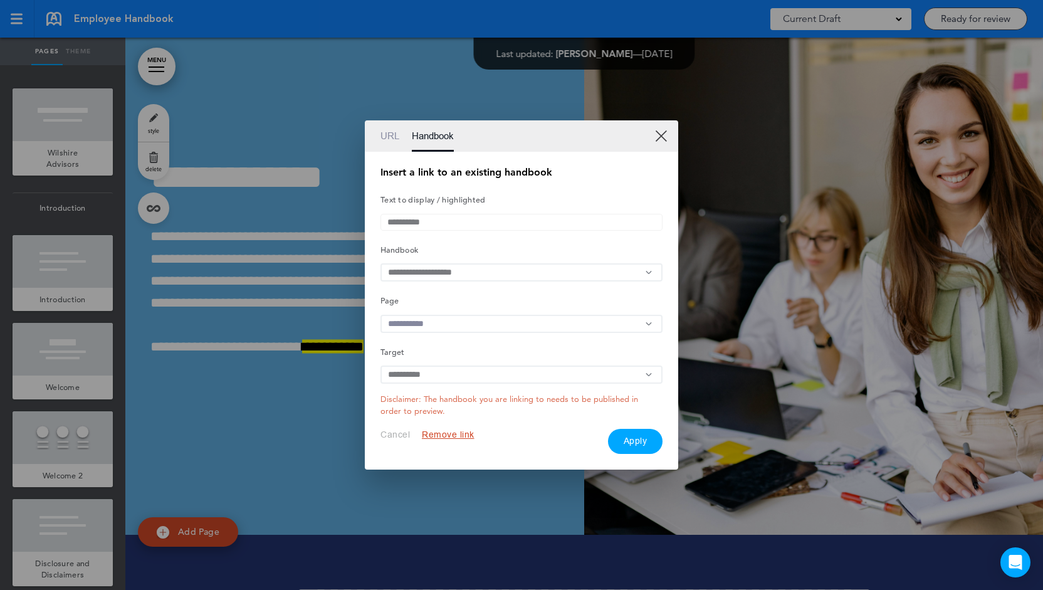
click at [442, 328] on input "text" at bounding box center [521, 324] width 282 height 18
click at [454, 368] on li "Wilshire Advisors" at bounding box center [521, 367] width 281 height 16
click at [629, 449] on button "Apply" at bounding box center [635, 441] width 55 height 25
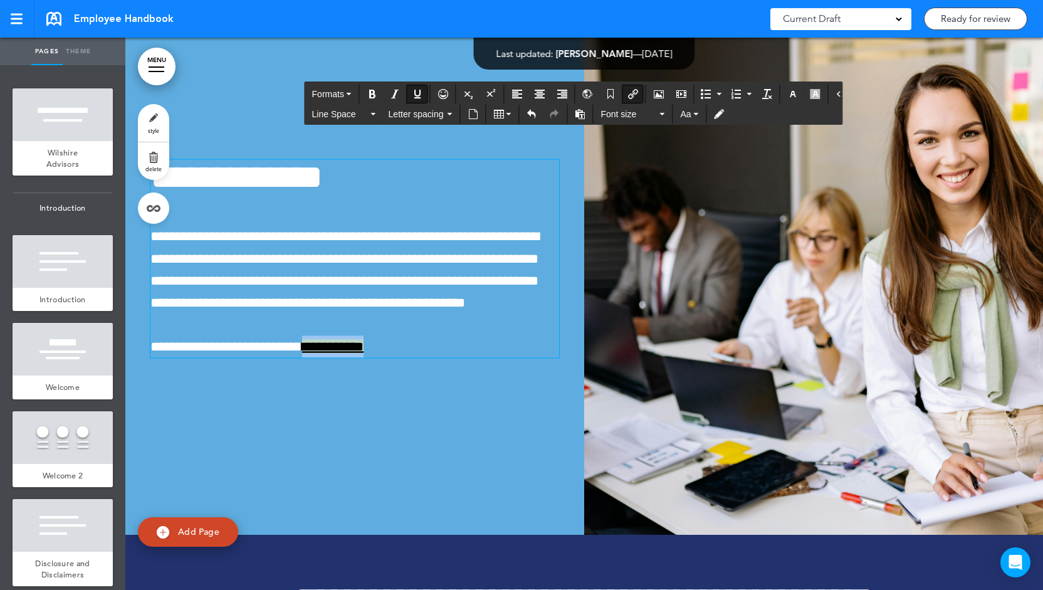
drag, startPoint x: 294, startPoint y: 378, endPoint x: 345, endPoint y: 373, distance: 51.6
click at [345, 353] on span "**********" at bounding box center [332, 347] width 61 height 14
click at [810, 94] on icon "button" at bounding box center [815, 94] width 10 height 10
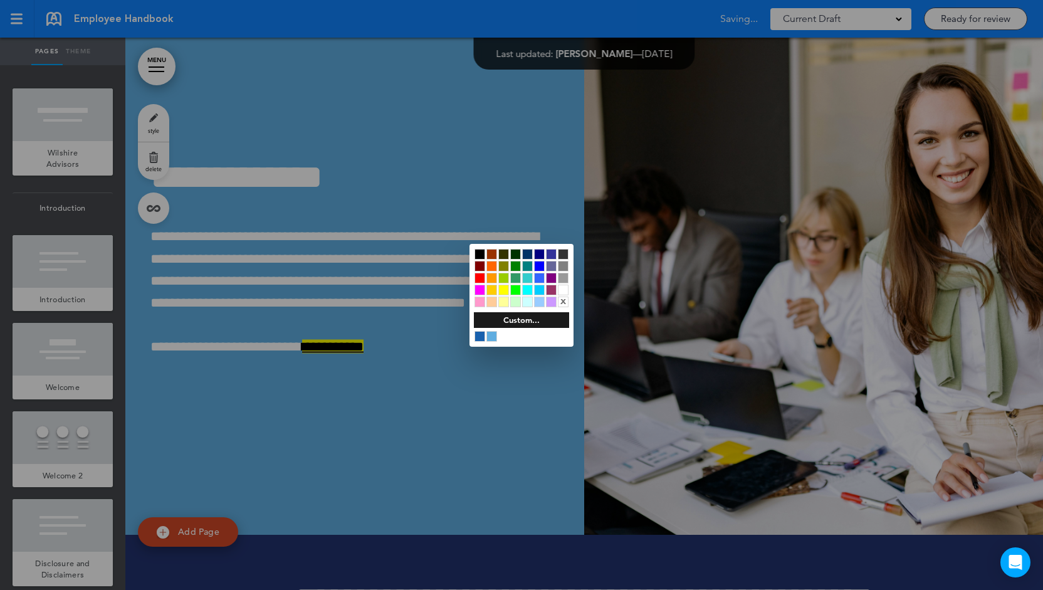
click at [563, 301] on div "x" at bounding box center [563, 301] width 11 height 11
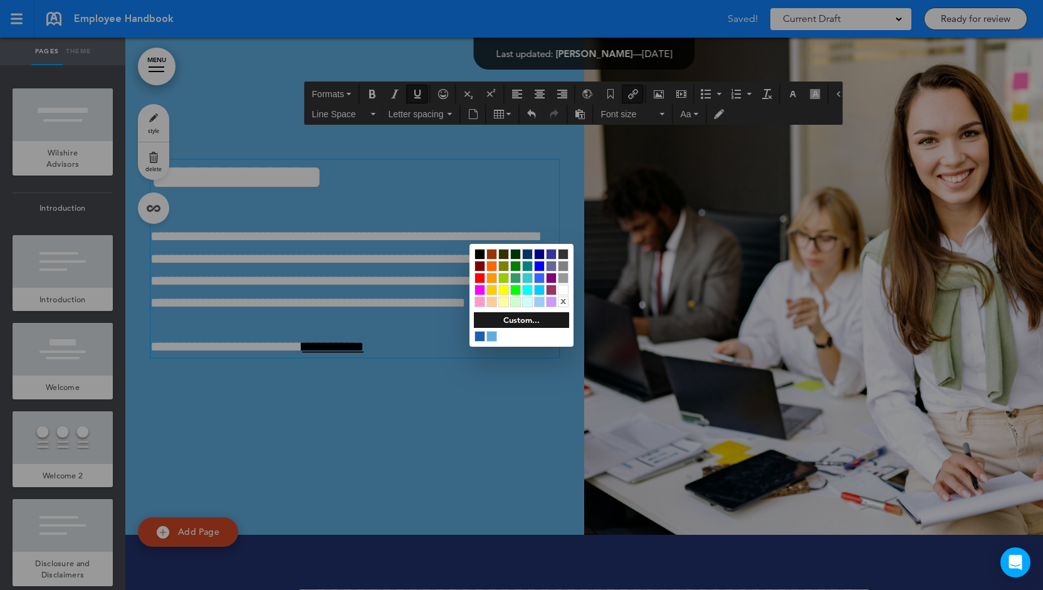
click at [419, 329] on div at bounding box center [521, 295] width 1043 height 590
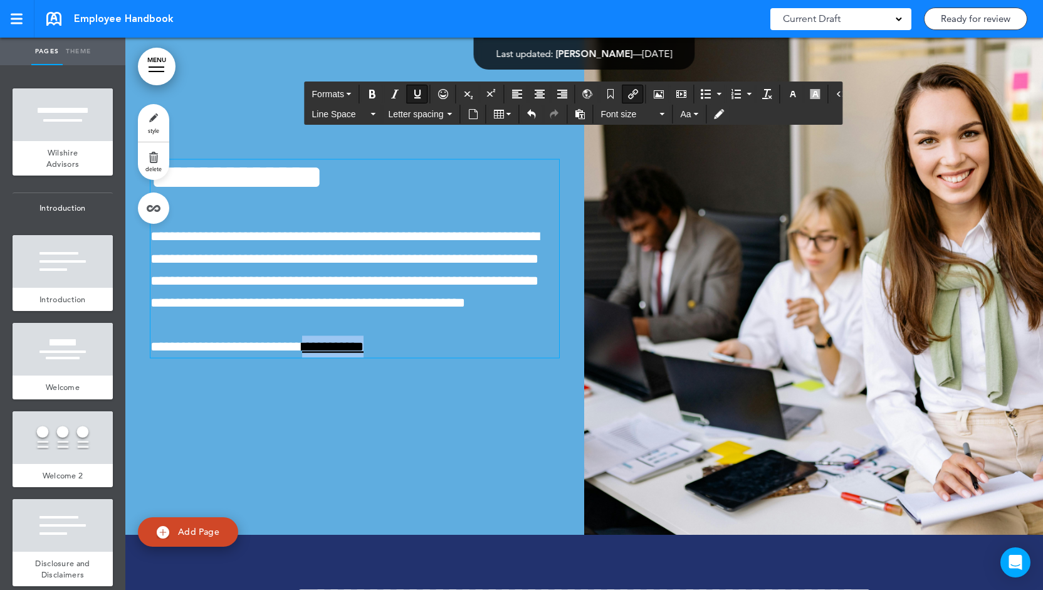
drag, startPoint x: 292, startPoint y: 379, endPoint x: 347, endPoint y: 382, distance: 55.2
click at [347, 353] on span "**********" at bounding box center [256, 347] width 213 height 14
click at [788, 98] on icon "button" at bounding box center [793, 94] width 10 height 10
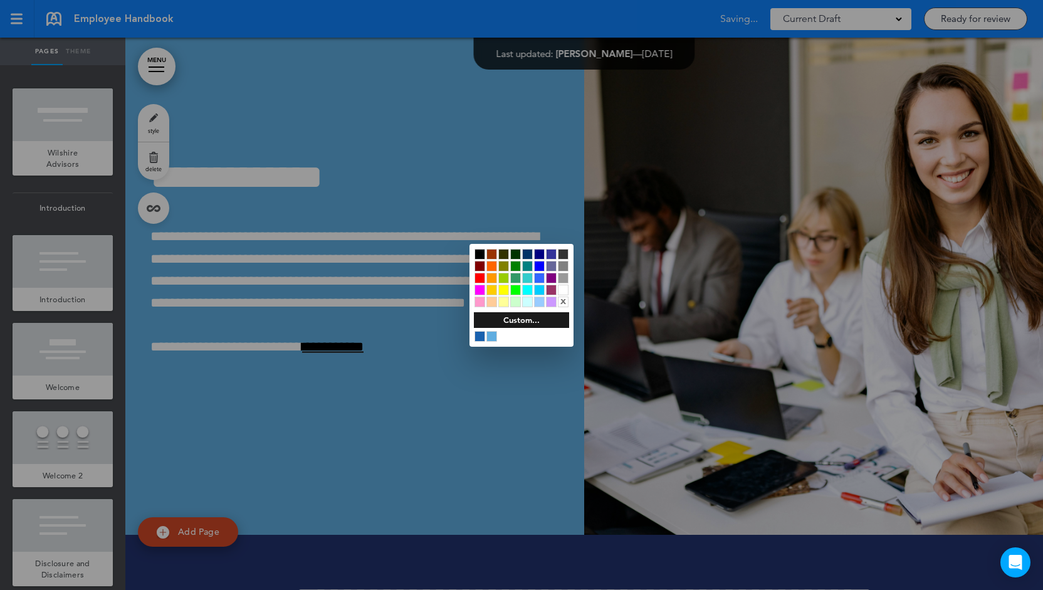
click at [566, 289] on div at bounding box center [563, 289] width 11 height 11
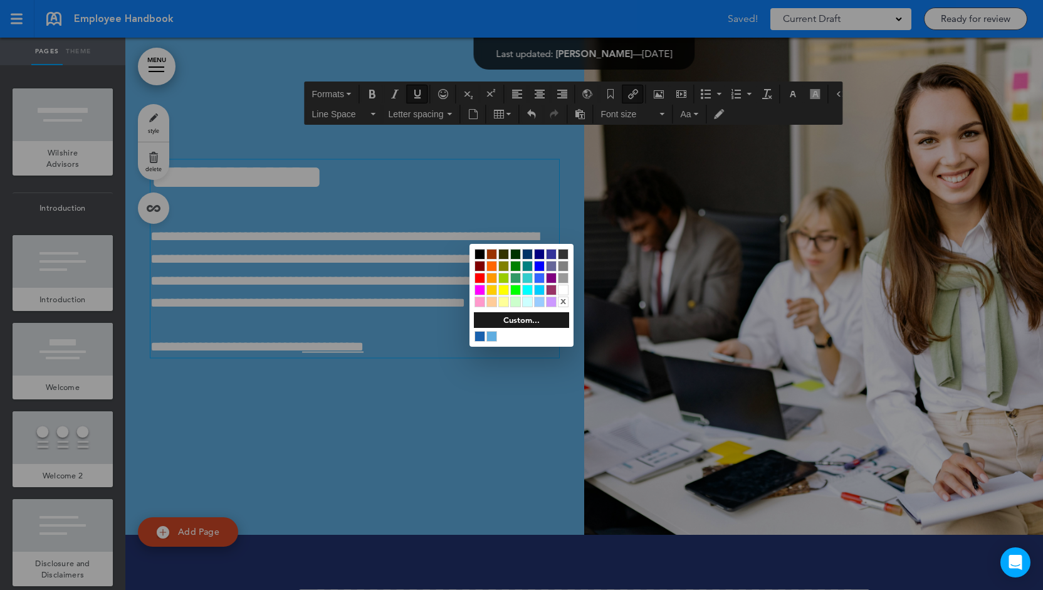
click at [377, 424] on div at bounding box center [521, 295] width 1043 height 590
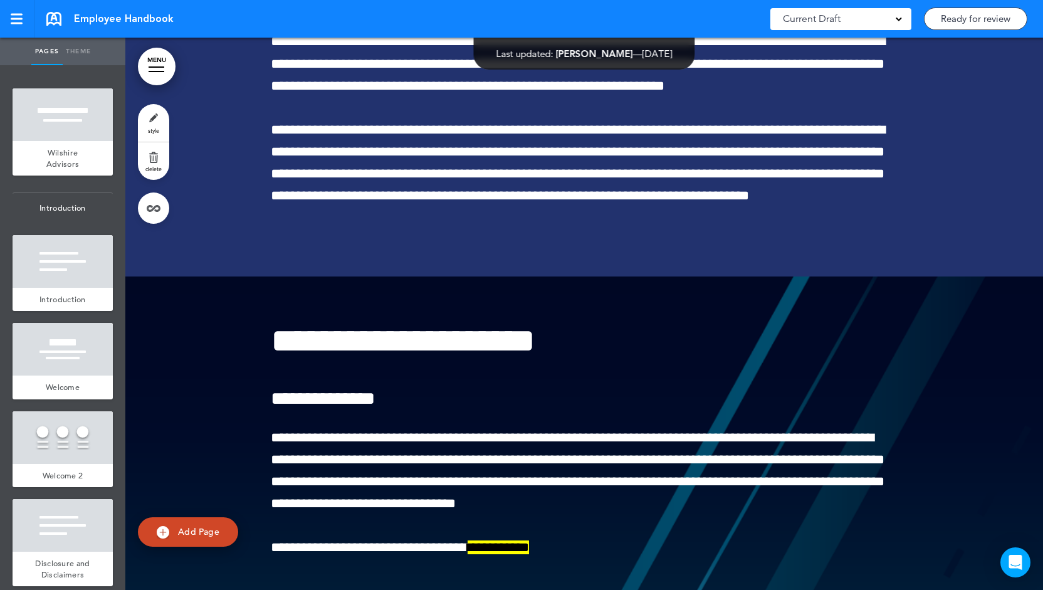
scroll to position [7521, 0]
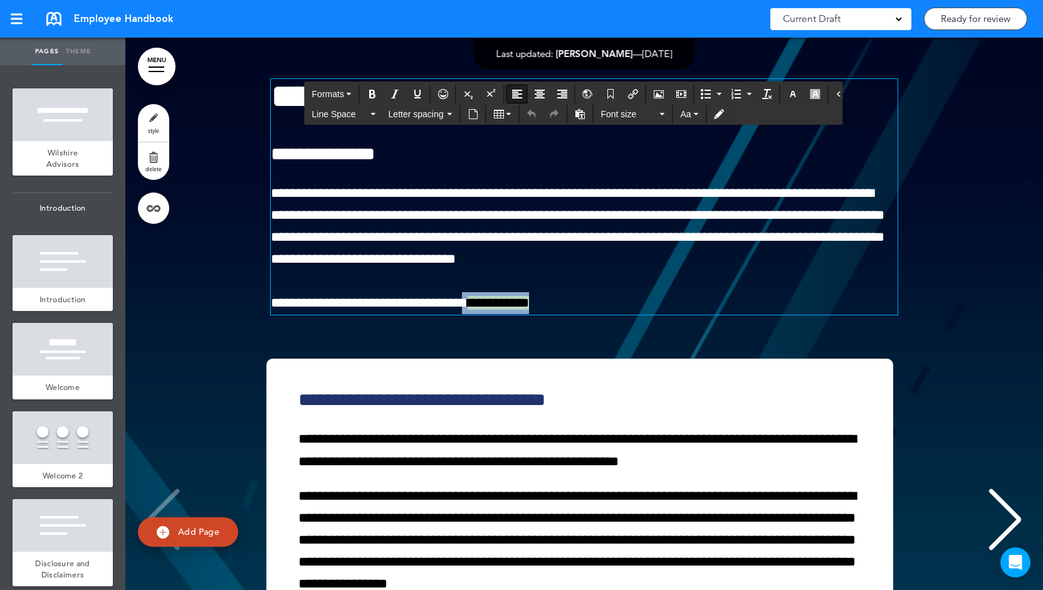
drag, startPoint x: 455, startPoint y: 346, endPoint x: 515, endPoint y: 343, distance: 60.2
click at [515, 310] on span "**********" at bounding box center [400, 303] width 258 height 14
click at [810, 95] on icon "button" at bounding box center [815, 94] width 10 height 10
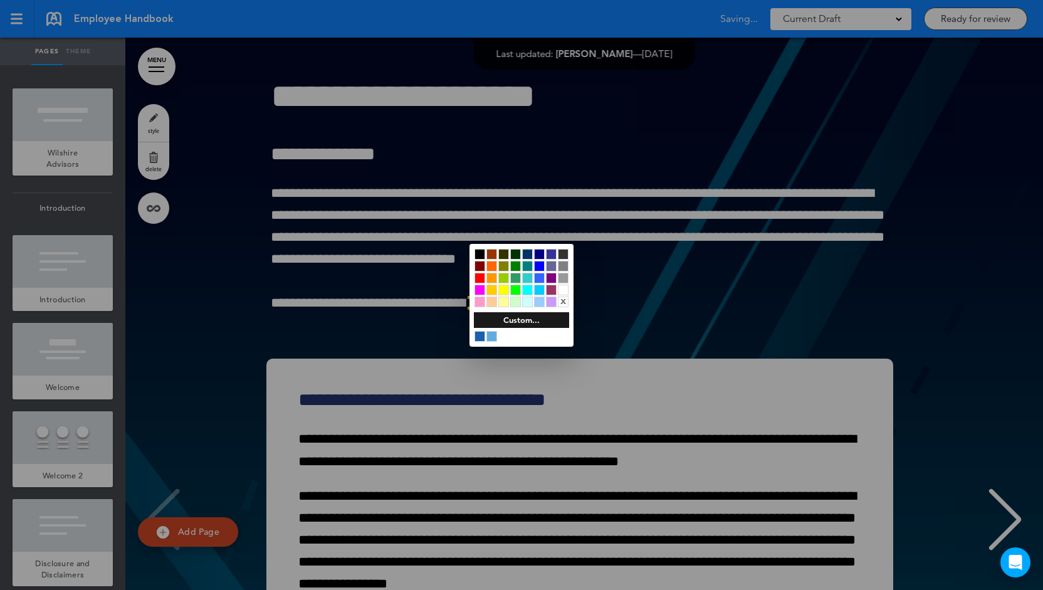
click at [565, 302] on div "x" at bounding box center [563, 301] width 11 height 11
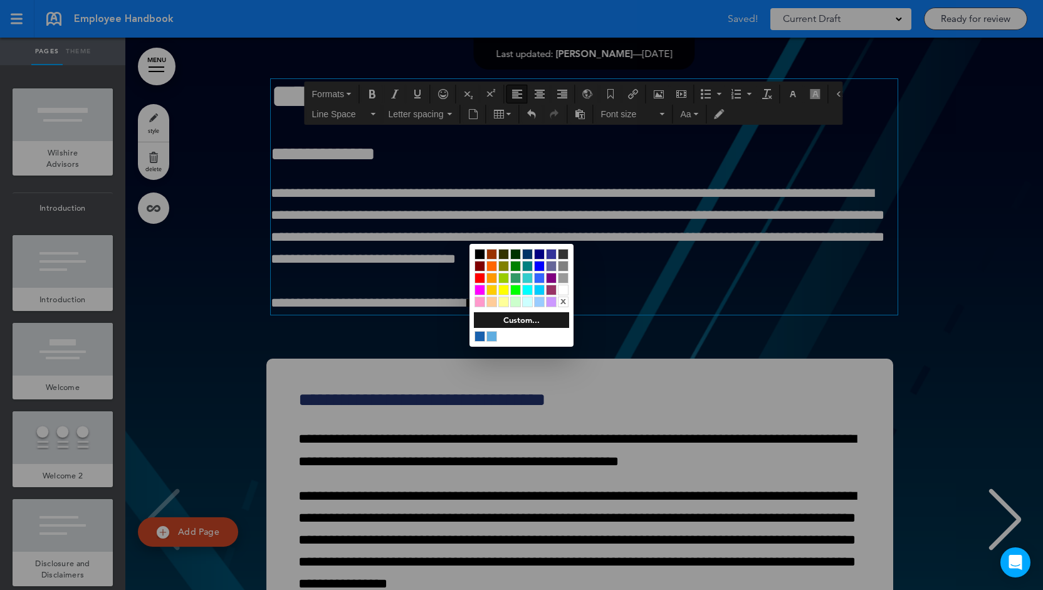
click at [467, 310] on div at bounding box center [521, 295] width 1043 height 590
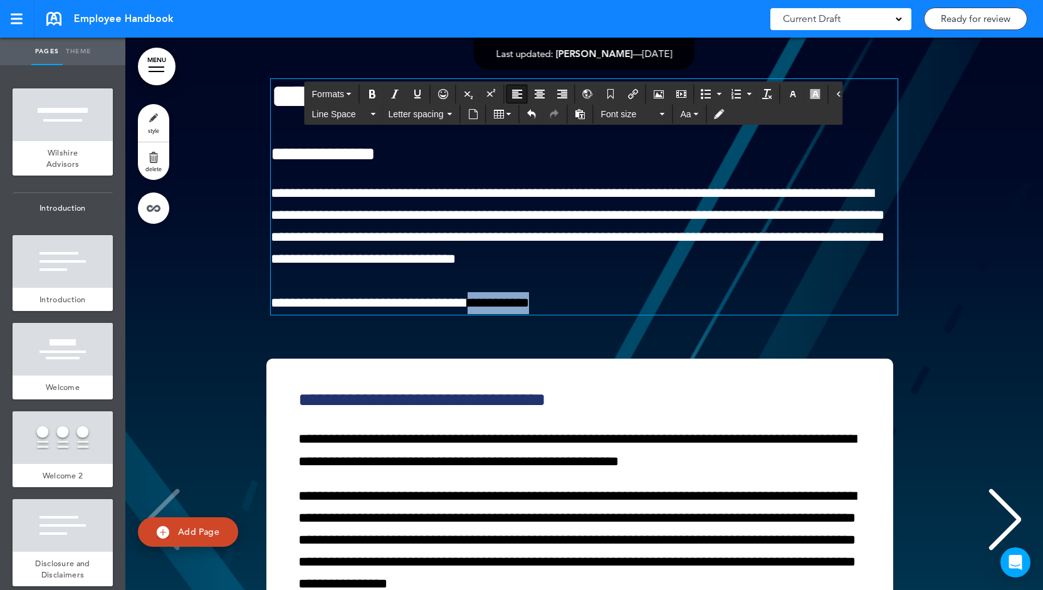
drag, startPoint x: 510, startPoint y: 346, endPoint x: 459, endPoint y: 343, distance: 50.8
click at [467, 310] on span "**********" at bounding box center [497, 303] width 61 height 14
click at [788, 95] on icon "button" at bounding box center [793, 94] width 10 height 10
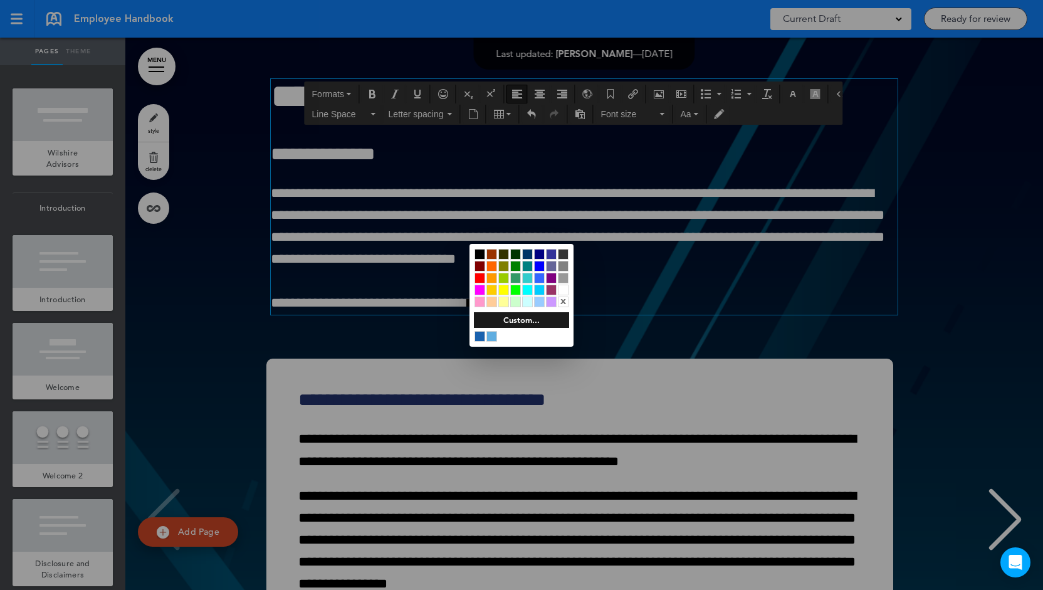
click at [563, 286] on div at bounding box center [563, 289] width 11 height 11
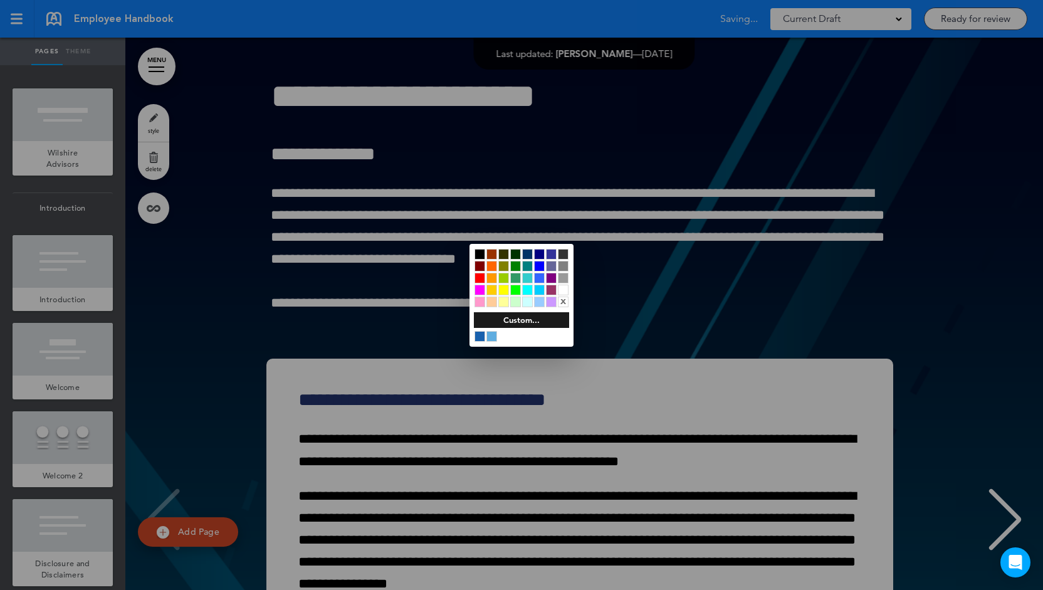
click at [424, 328] on div at bounding box center [521, 295] width 1043 height 590
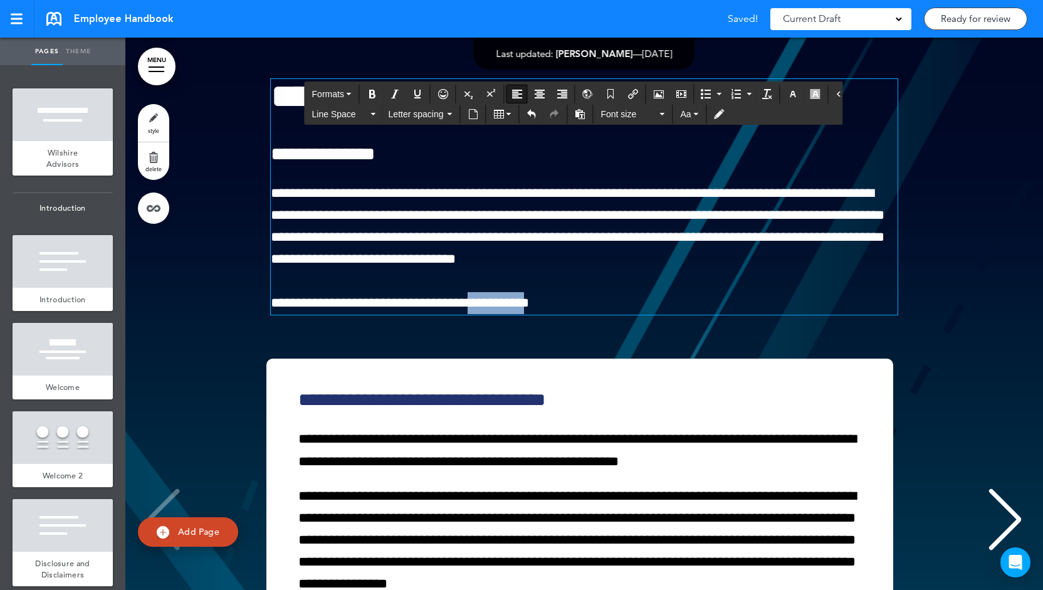
drag, startPoint x: 459, startPoint y: 348, endPoint x: 513, endPoint y: 349, distance: 53.9
click at [513, 310] on span "**********" at bounding box center [400, 303] width 258 height 14
click at [628, 94] on icon "Insert/edit airmason link" at bounding box center [633, 94] width 10 height 10
type input "**********"
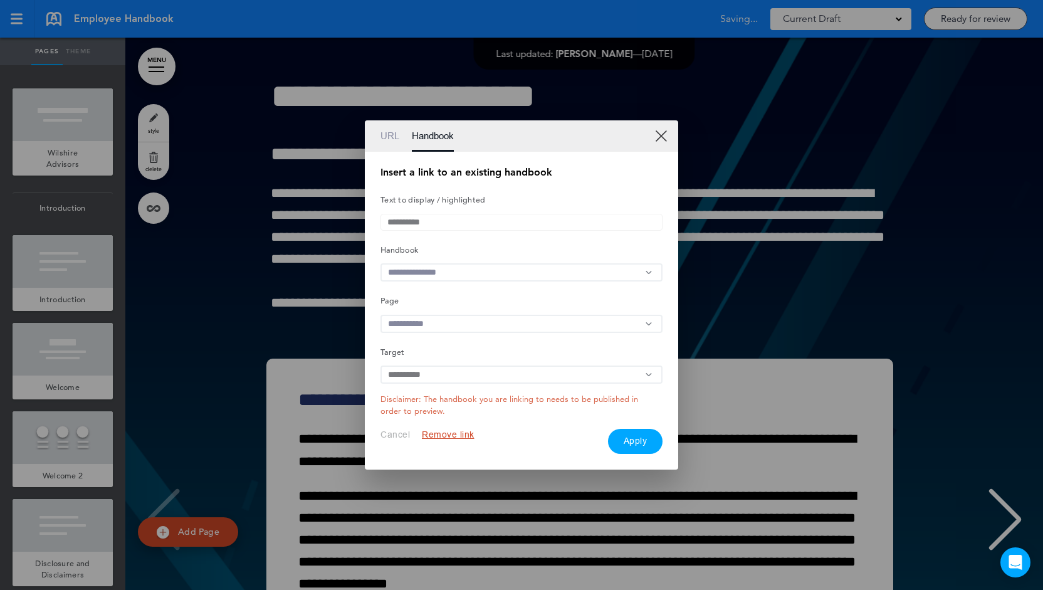
click at [472, 269] on input "text" at bounding box center [521, 272] width 282 height 18
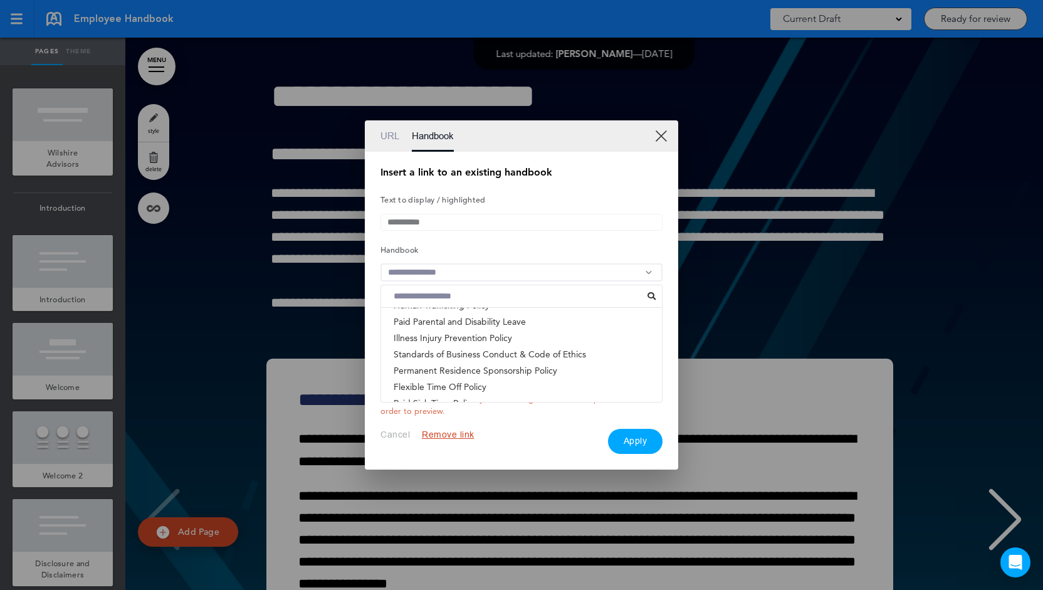
scroll to position [271, 0]
click at [452, 354] on li "Standards of Business Conduct & Code of Ethics" at bounding box center [521, 354] width 281 height 16
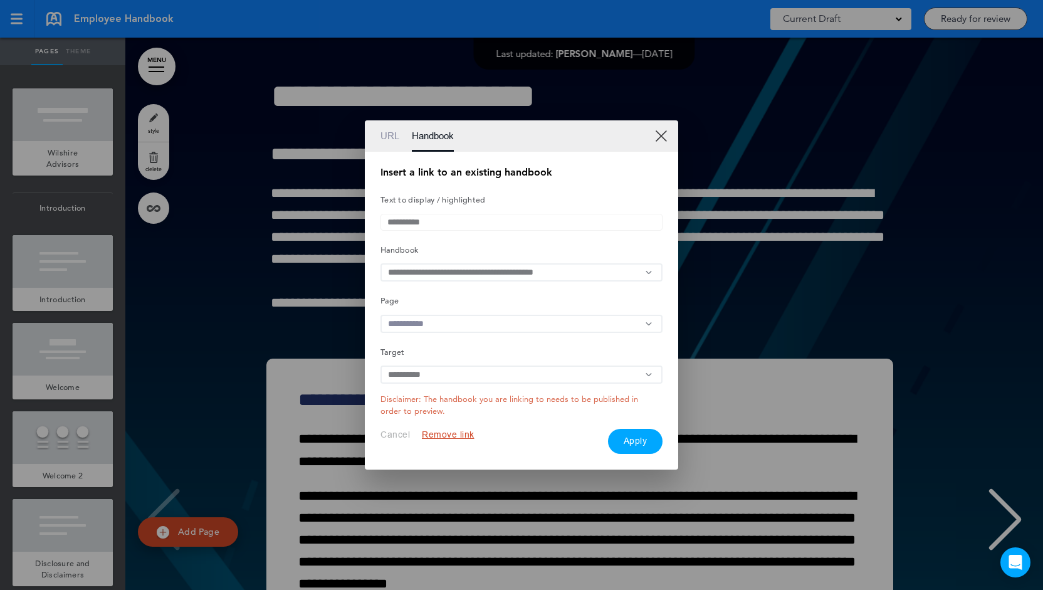
click at [535, 326] on input "text" at bounding box center [521, 324] width 282 height 18
click at [522, 374] on li "Wilshire Advisors" at bounding box center [521, 367] width 281 height 16
click at [635, 449] on button "Apply" at bounding box center [635, 441] width 55 height 25
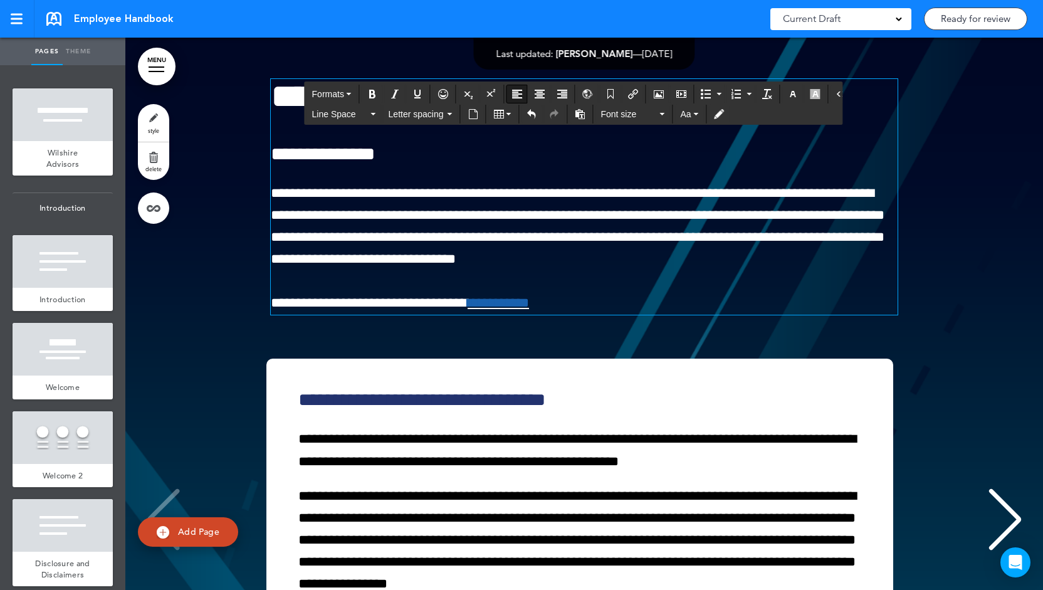
click at [539, 266] on span "**********" at bounding box center [577, 226] width 613 height 80
drag, startPoint x: 462, startPoint y: 346, endPoint x: 474, endPoint y: 346, distance: 11.3
click at [474, 310] on link "**********" at bounding box center [497, 303] width 61 height 14
drag, startPoint x: 455, startPoint y: 340, endPoint x: 513, endPoint y: 346, distance: 58.0
click at [513, 310] on span "**********" at bounding box center [400, 303] width 258 height 14
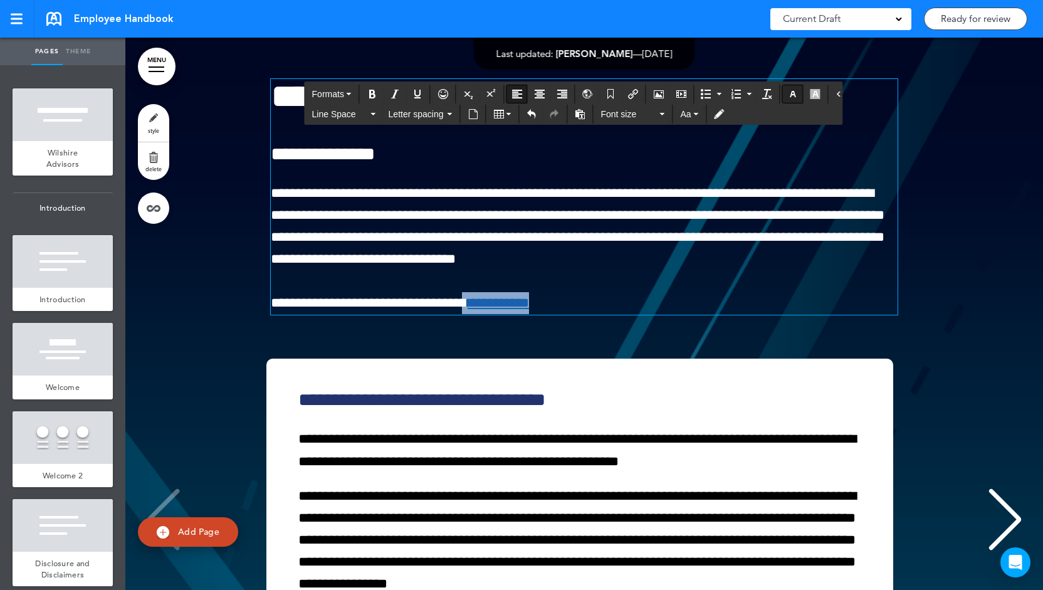
click at [788, 89] on icon "button" at bounding box center [793, 94] width 10 height 10
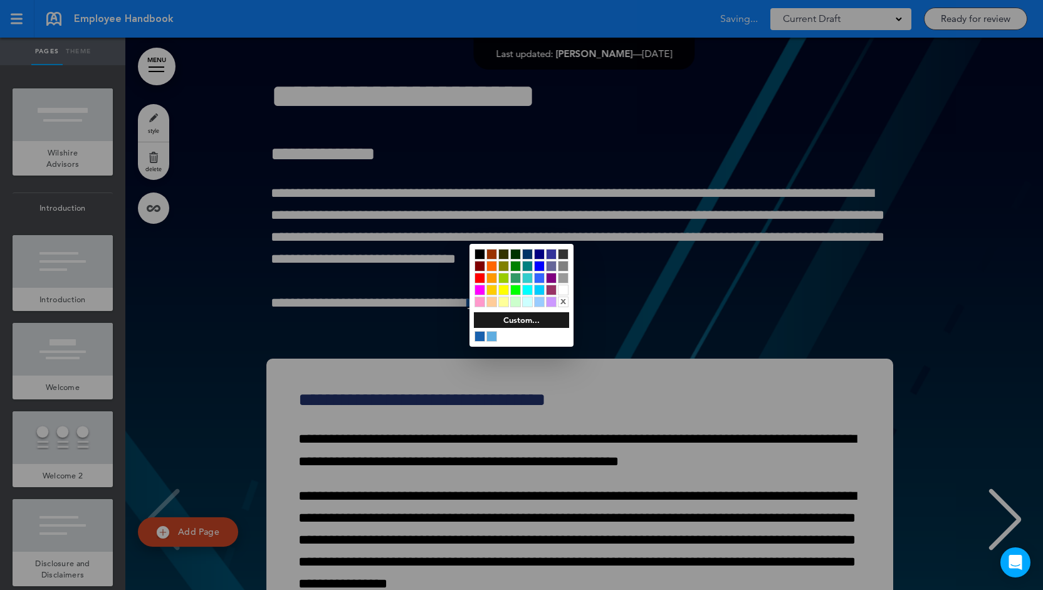
click at [559, 290] on div at bounding box center [563, 289] width 11 height 11
click at [438, 290] on div at bounding box center [521, 295] width 1043 height 590
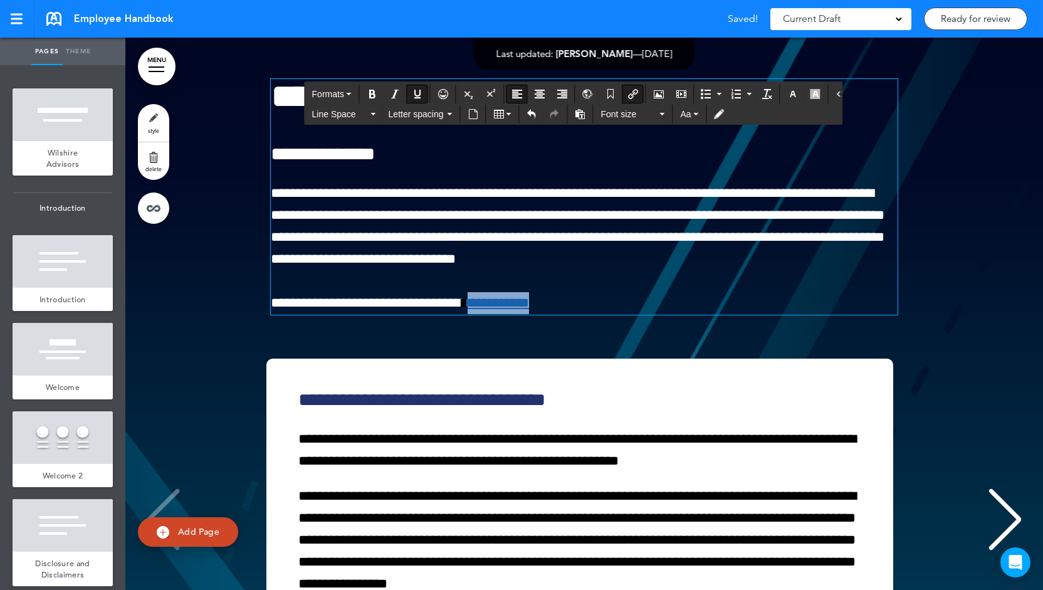
drag, startPoint x: 513, startPoint y: 349, endPoint x: 460, endPoint y: 353, distance: 52.8
click at [467, 310] on link "**********" at bounding box center [497, 303] width 61 height 14
click at [783, 101] on button "button" at bounding box center [793, 94] width 20 height 18
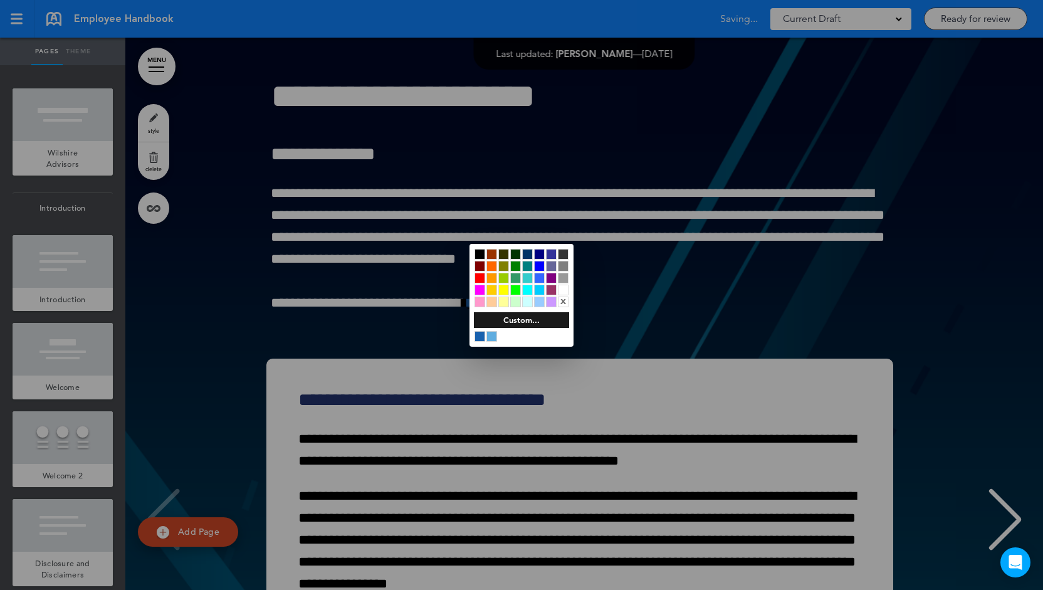
click at [565, 291] on div at bounding box center [563, 289] width 11 height 11
click at [459, 292] on div at bounding box center [521, 295] width 1043 height 590
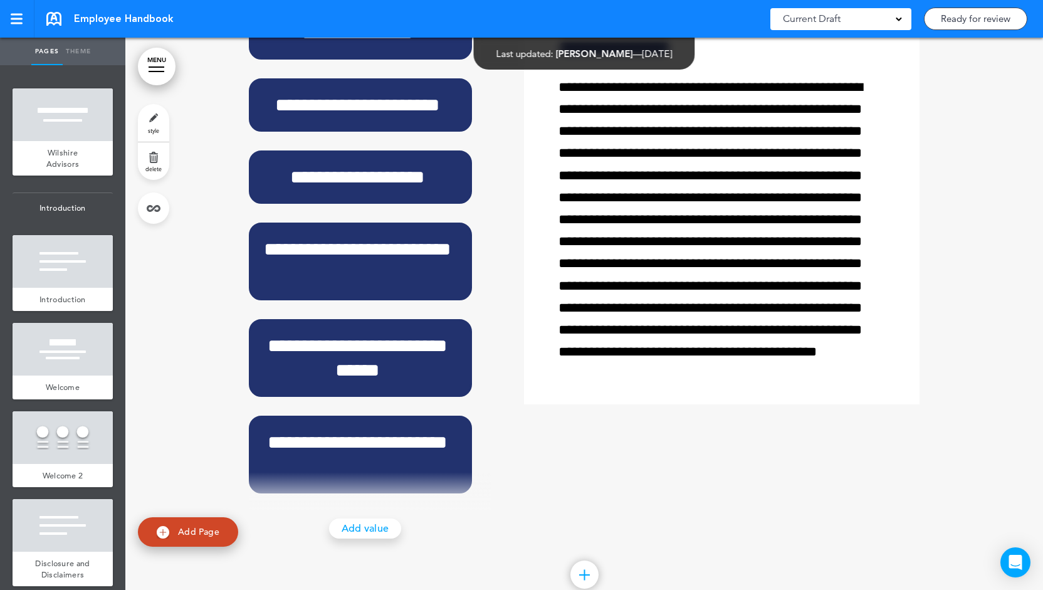
scroll to position [11389, 0]
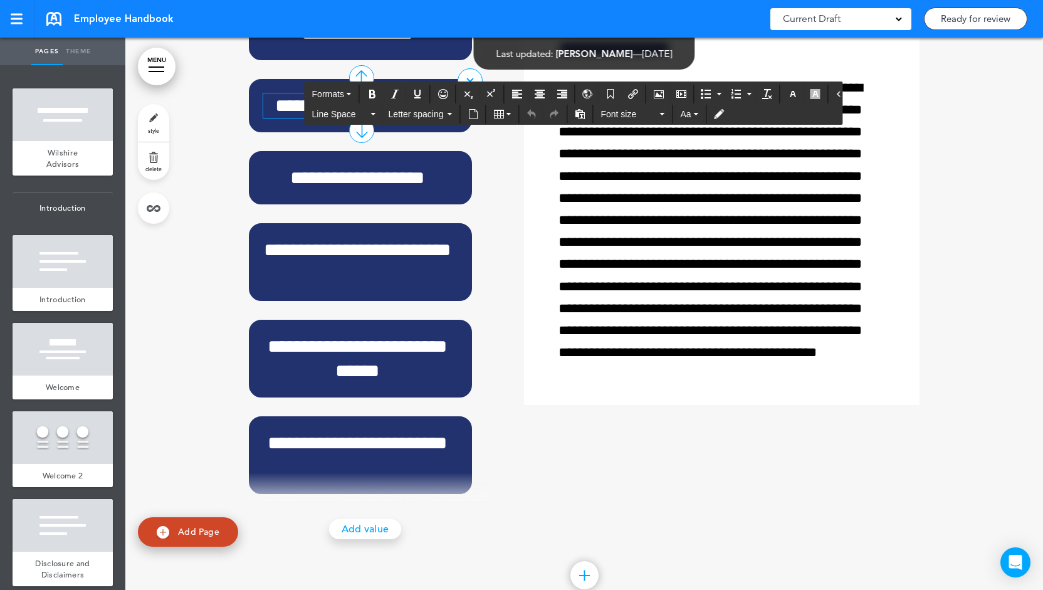
click at [392, 118] on h6 "**********" at bounding box center [357, 105] width 189 height 24
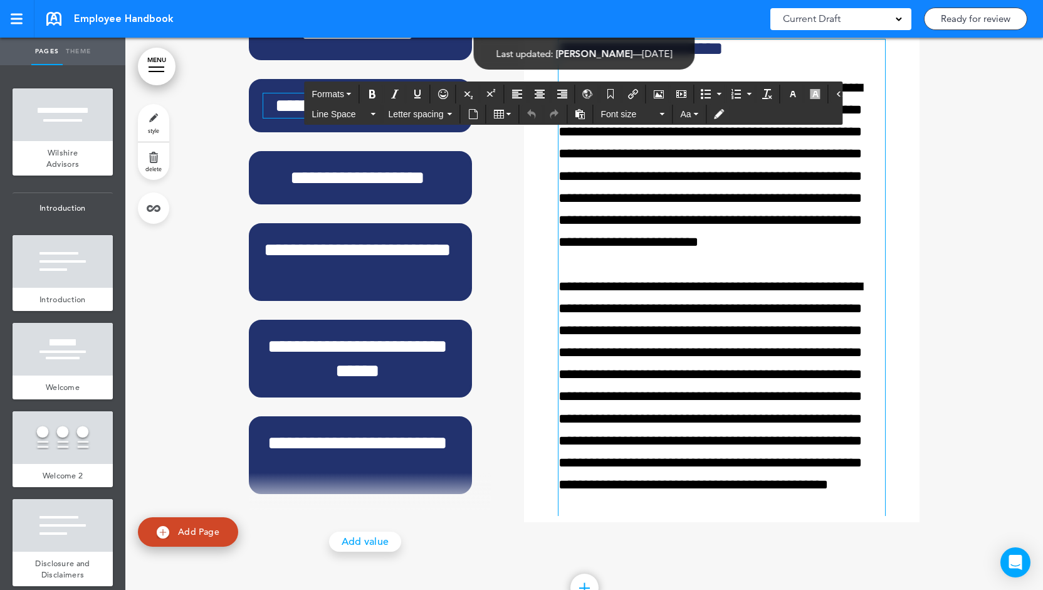
scroll to position [15, 0]
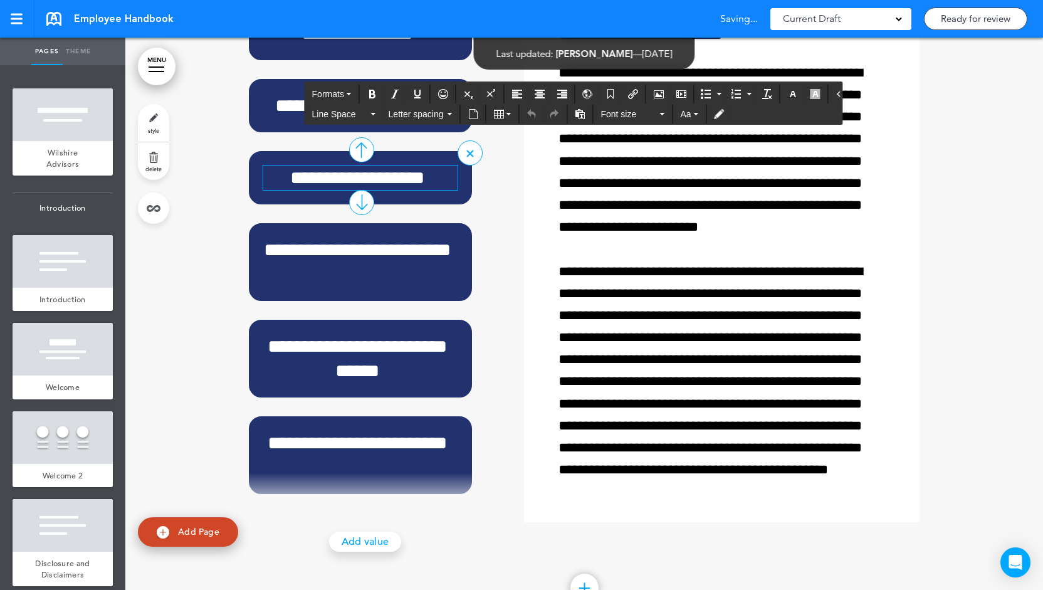
click at [411, 190] on h6 "**********" at bounding box center [357, 177] width 189 height 24
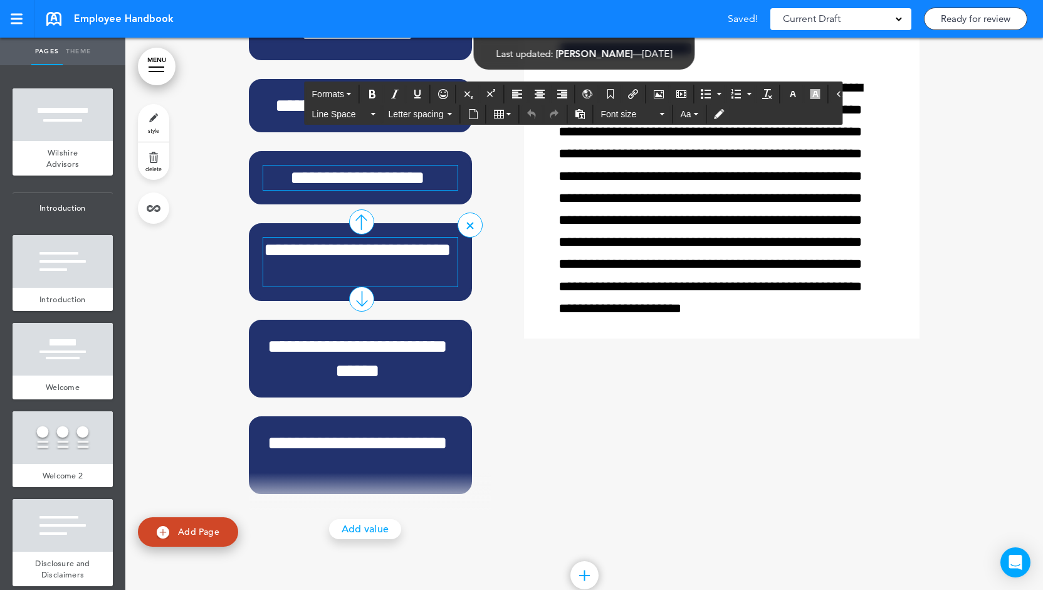
click at [342, 286] on h6 "**********" at bounding box center [357, 261] width 189 height 49
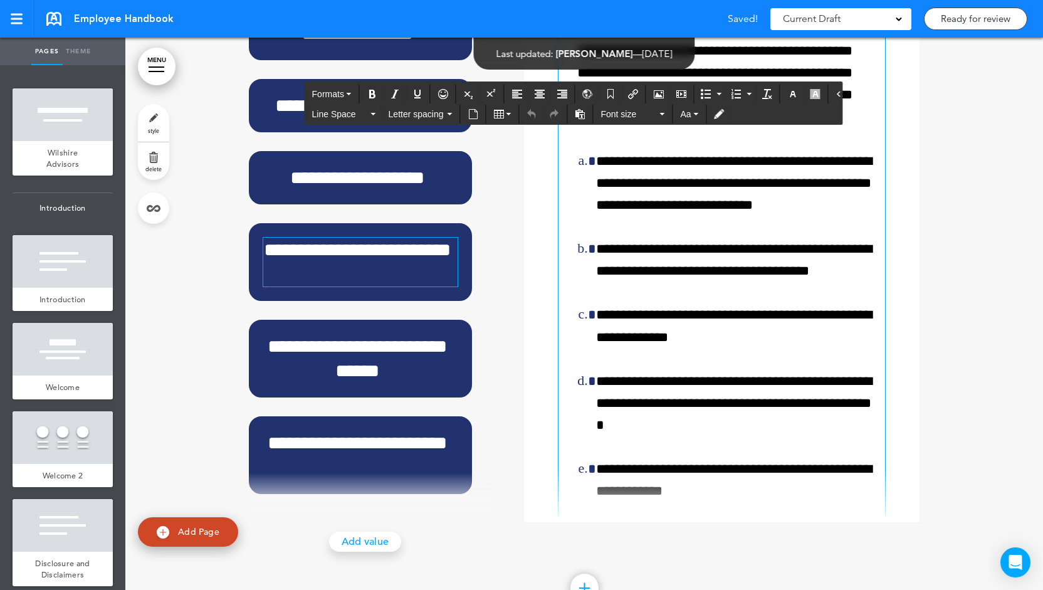
scroll to position [1028, 0]
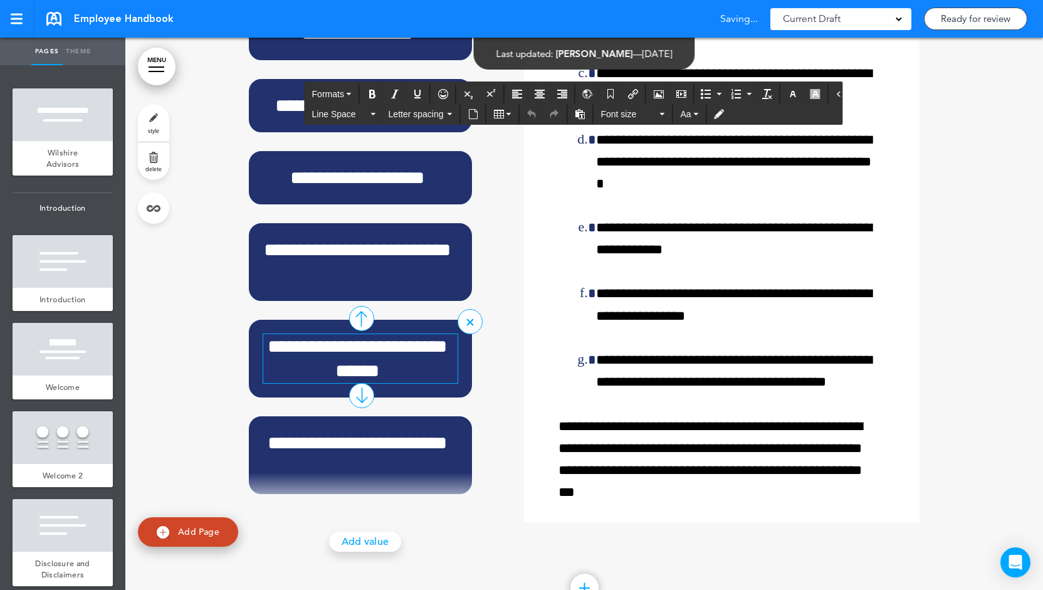
click at [371, 383] on h6 "**********" at bounding box center [357, 358] width 189 height 49
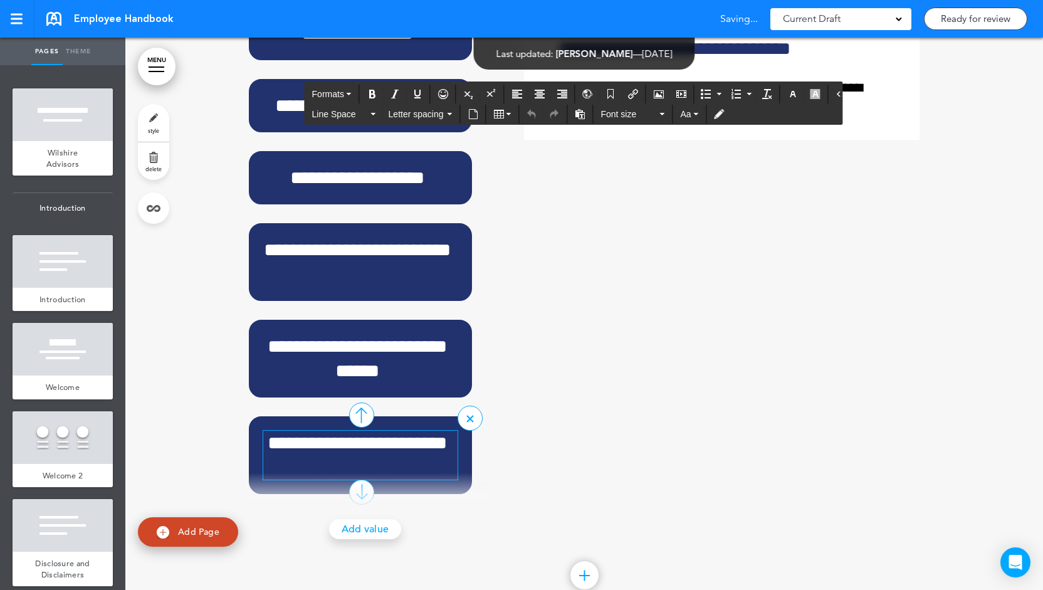
click at [383, 479] on h6 "**********" at bounding box center [357, 454] width 189 height 49
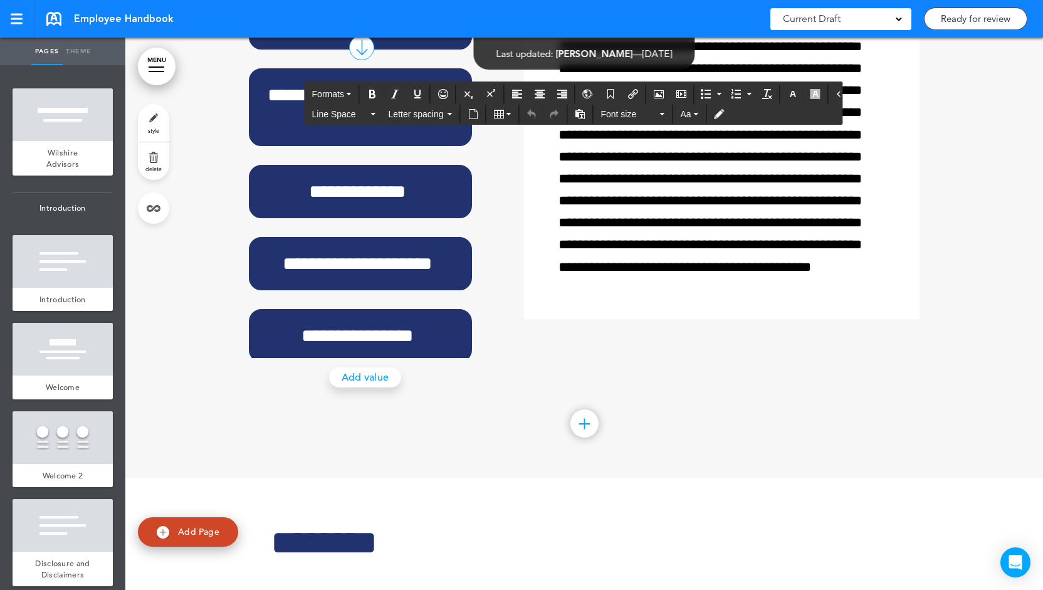
scroll to position [11551, 0]
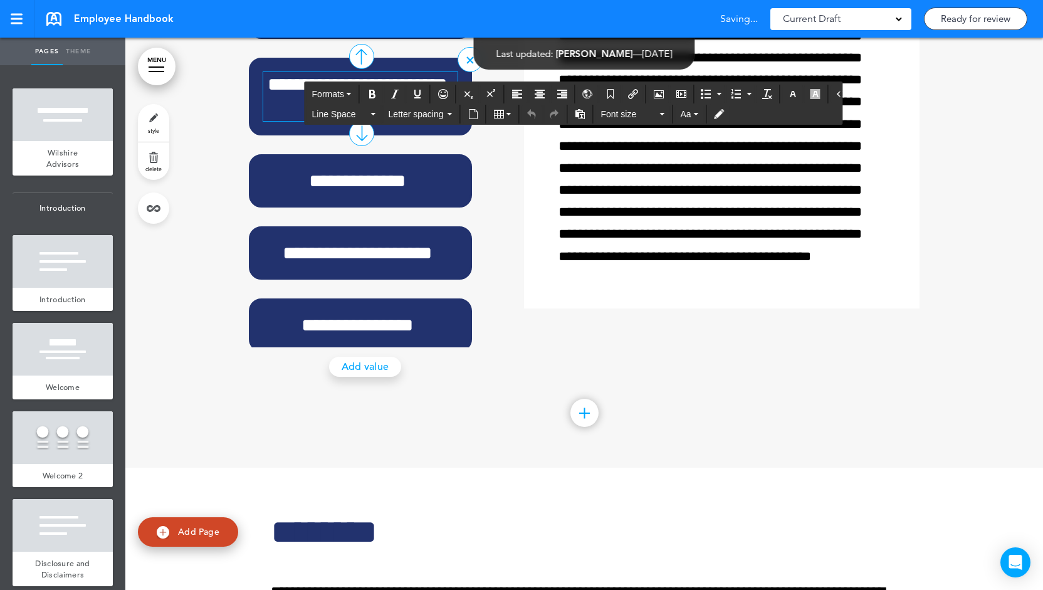
click at [389, 121] on h6 "**********" at bounding box center [357, 96] width 189 height 49
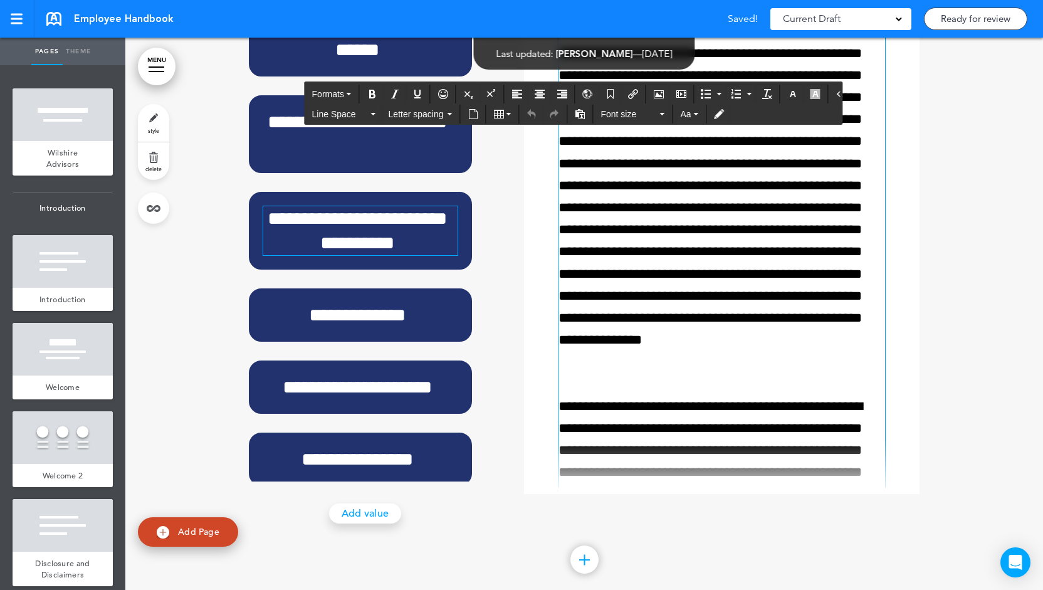
scroll to position [522, 0]
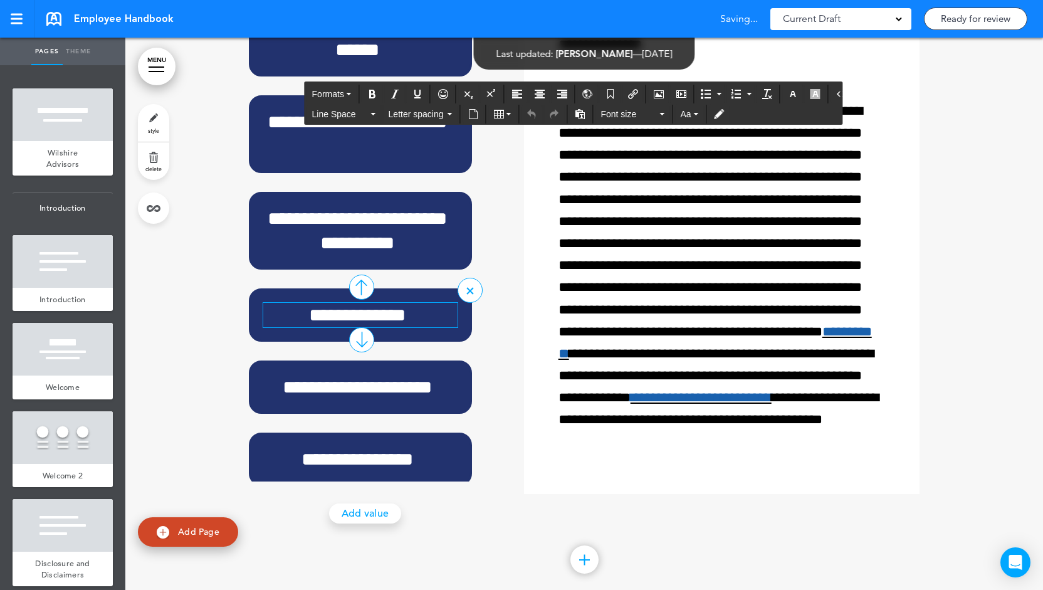
click at [395, 327] on h6 "**********" at bounding box center [357, 315] width 189 height 24
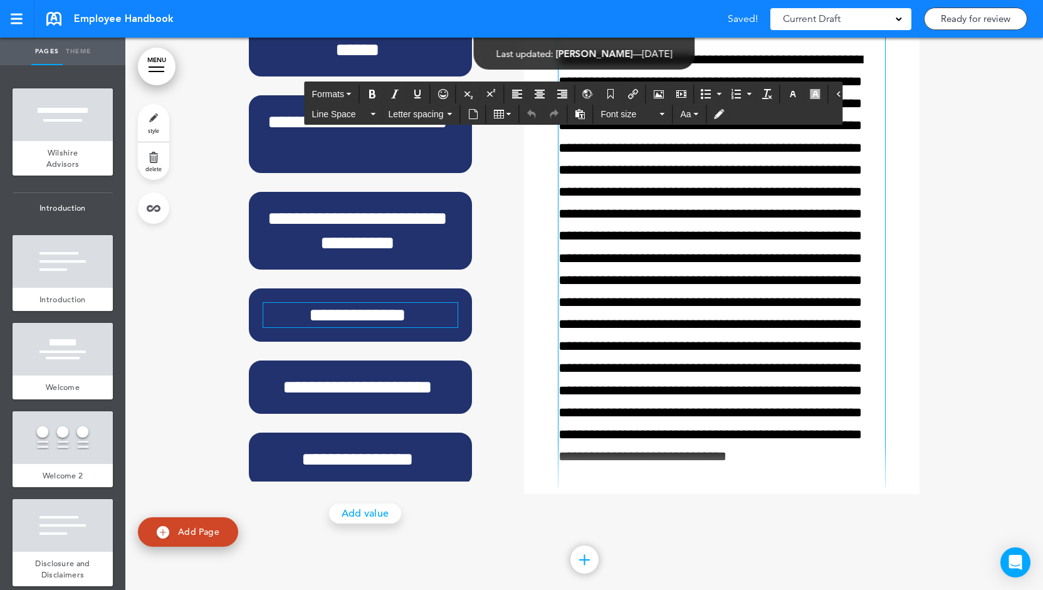
scroll to position [15, 0]
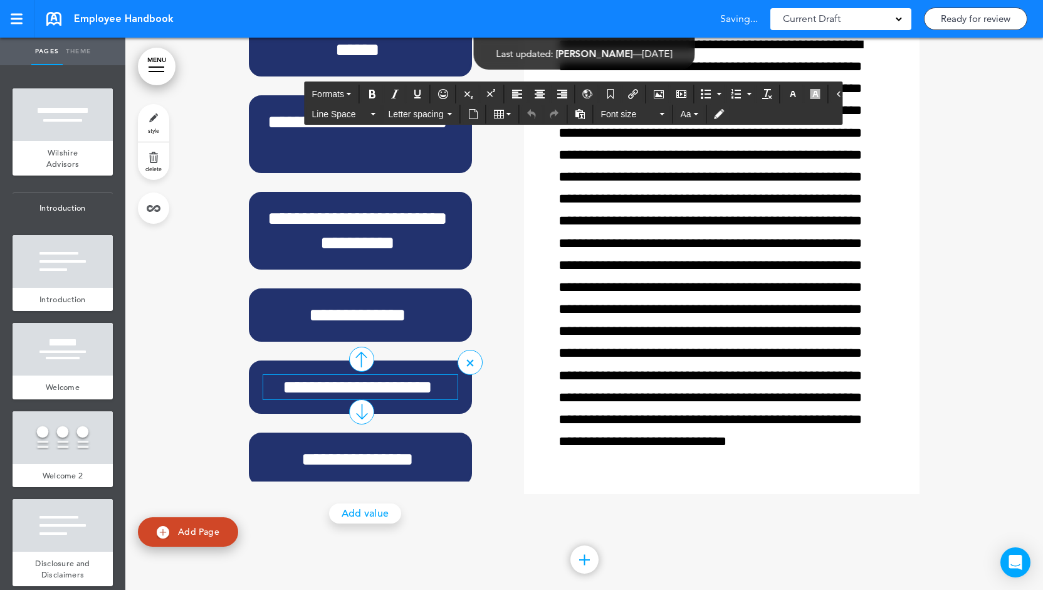
click at [371, 399] on h6 "**********" at bounding box center [357, 387] width 189 height 24
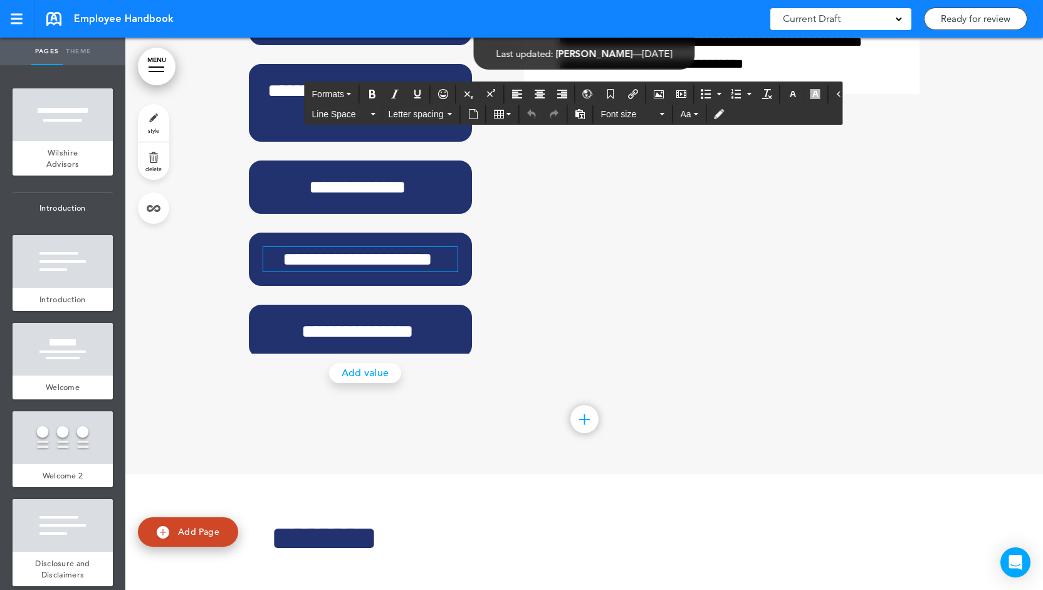
scroll to position [11547, 0]
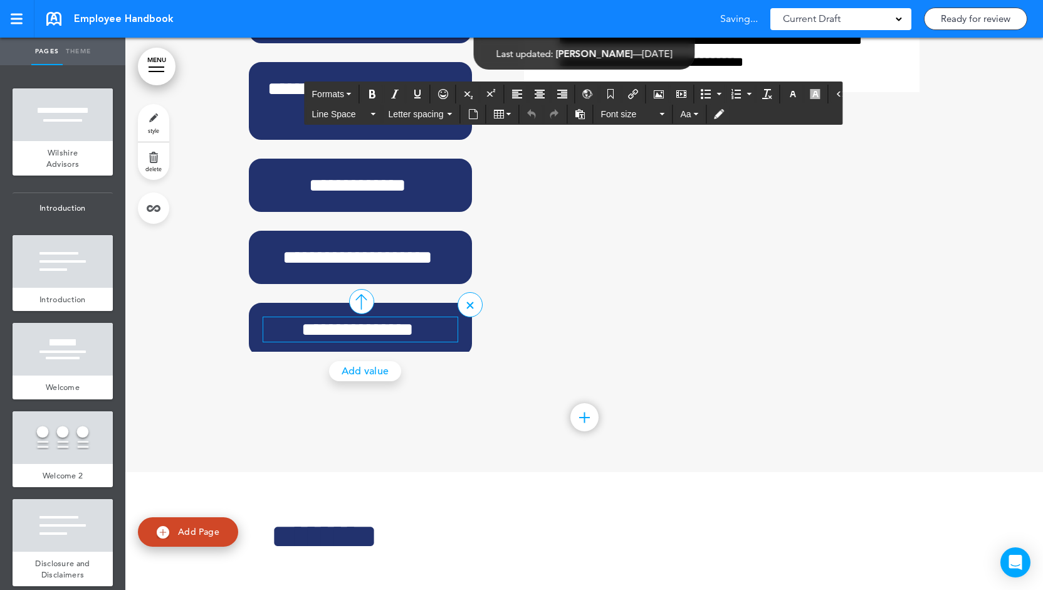
click at [309, 341] on h6 "**********" at bounding box center [357, 329] width 189 height 24
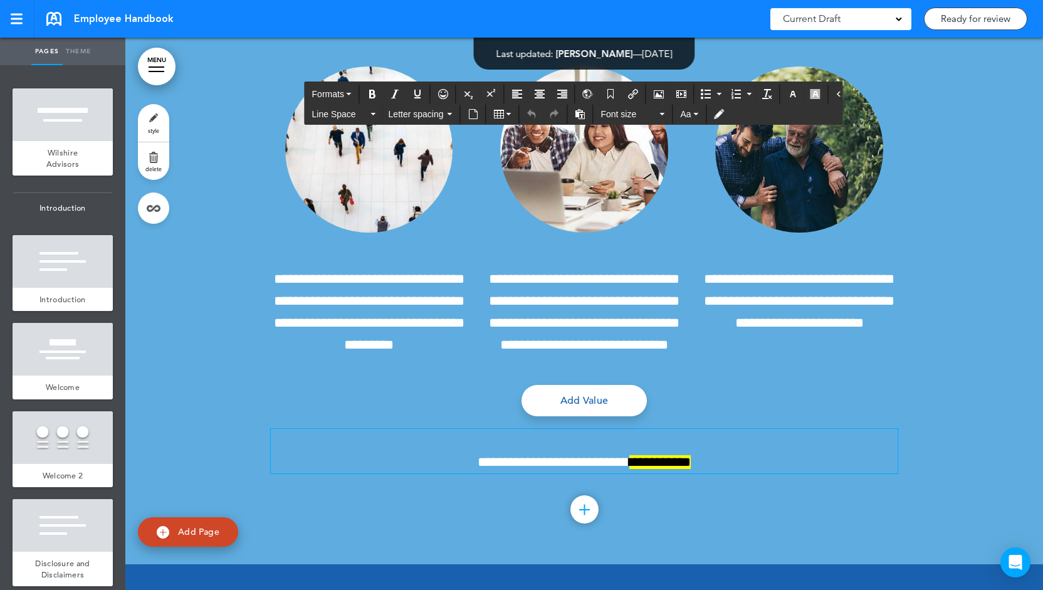
scroll to position [13092, 0]
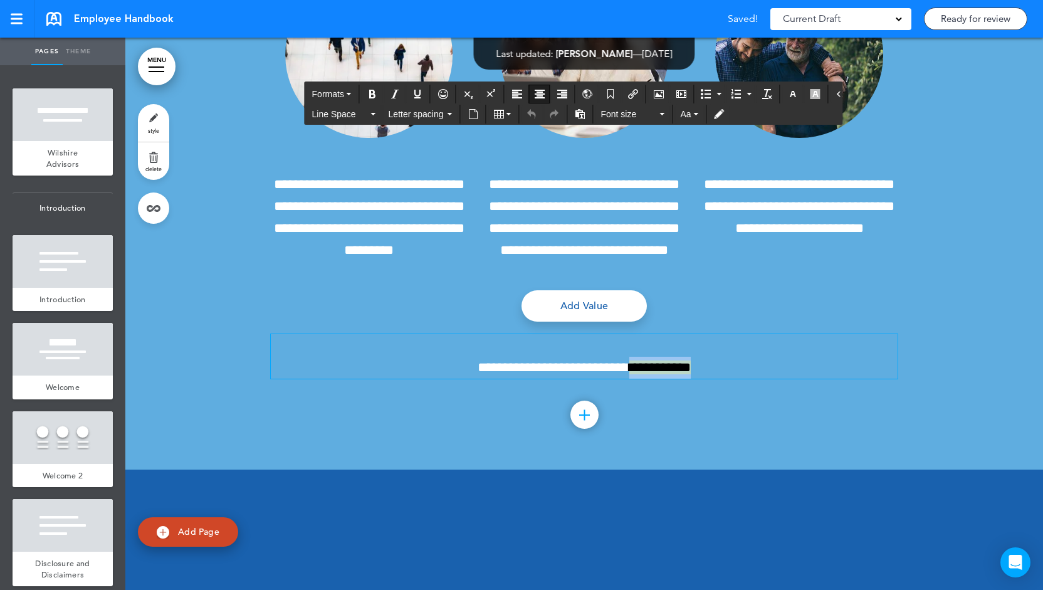
drag, startPoint x: 619, startPoint y: 452, endPoint x: 680, endPoint y: 450, distance: 60.8
click at [680, 374] on span "**********" at bounding box center [583, 367] width 213 height 14
click at [810, 93] on icon "button" at bounding box center [815, 94] width 10 height 10
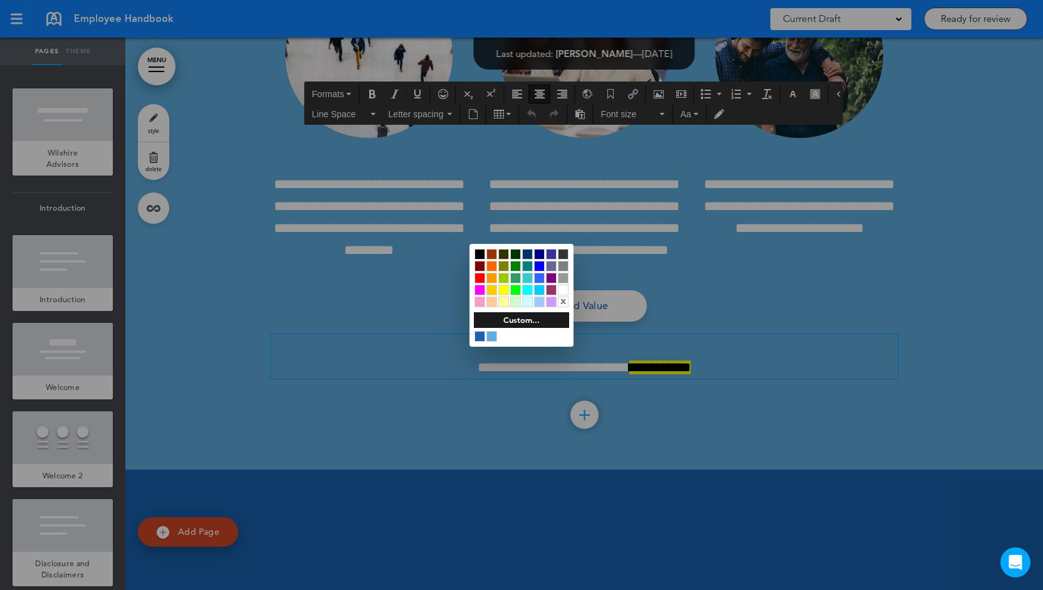
click at [565, 298] on div "x" at bounding box center [563, 301] width 11 height 11
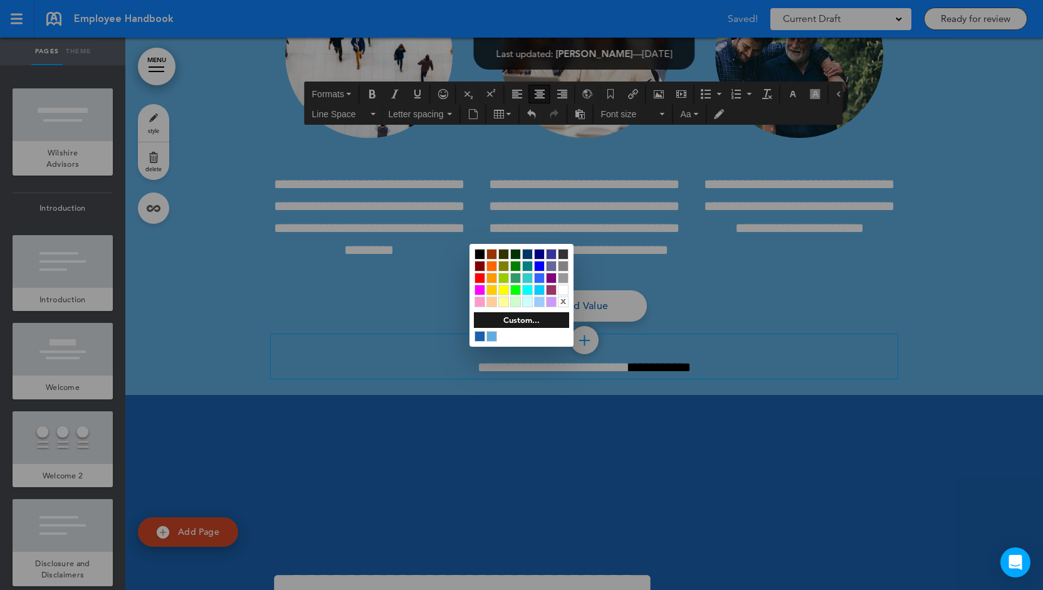
click at [726, 415] on div at bounding box center [521, 295] width 1043 height 590
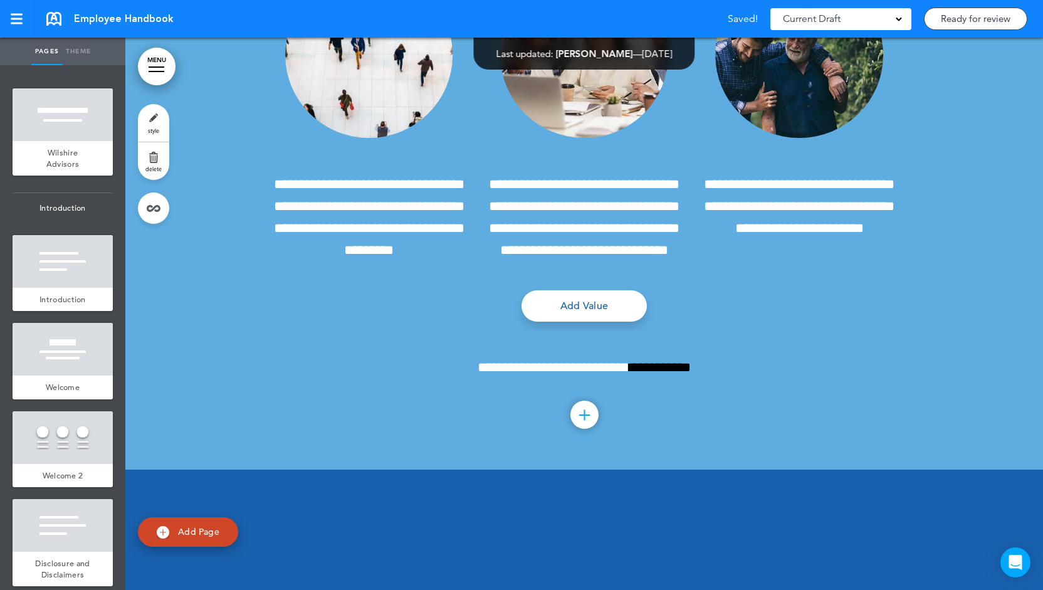
scroll to position [13120, 0]
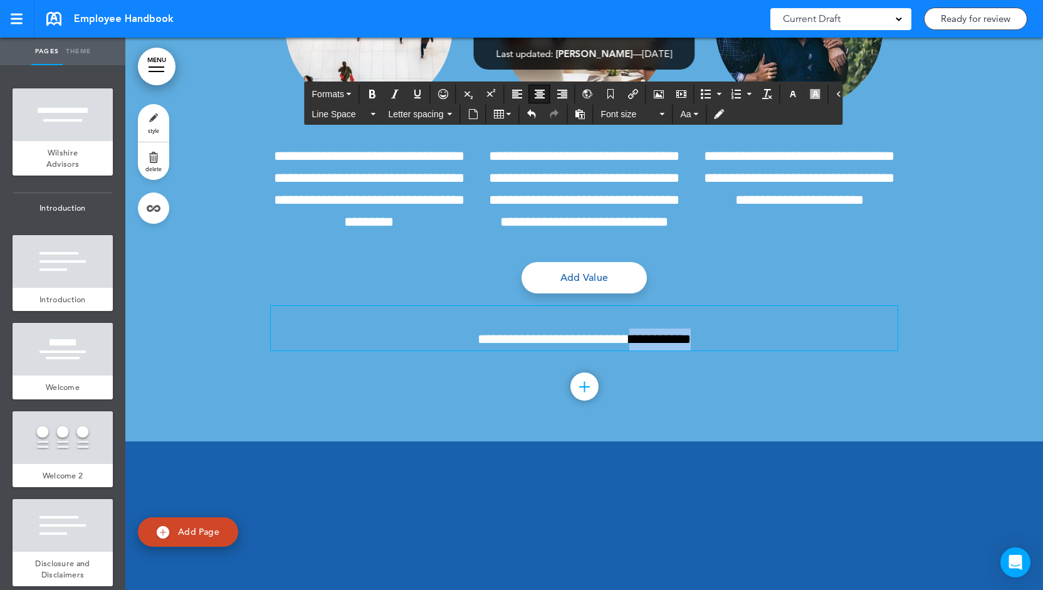
drag, startPoint x: 618, startPoint y: 423, endPoint x: 677, endPoint y: 425, distance: 58.3
click at [677, 346] on span "**********" at bounding box center [583, 339] width 213 height 14
click at [698, 428] on div "**********" at bounding box center [584, 121] width 627 height 613
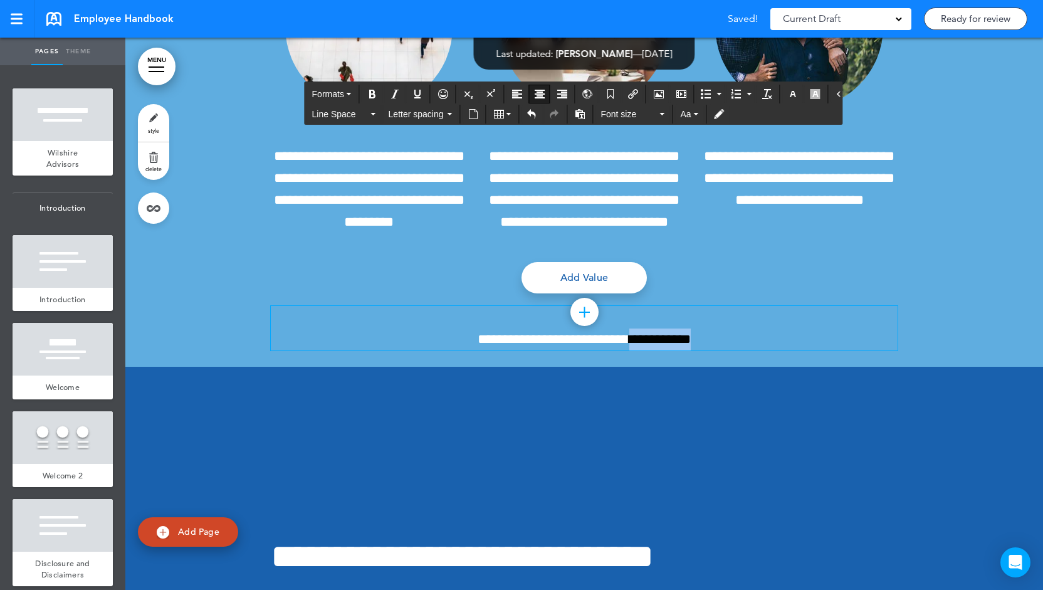
drag, startPoint x: 622, startPoint y: 424, endPoint x: 675, endPoint y: 424, distance: 53.3
click at [675, 346] on span "**********" at bounding box center [583, 339] width 213 height 14
click at [628, 90] on icon "Insert/edit airmason link" at bounding box center [633, 94] width 10 height 10
type input "**********"
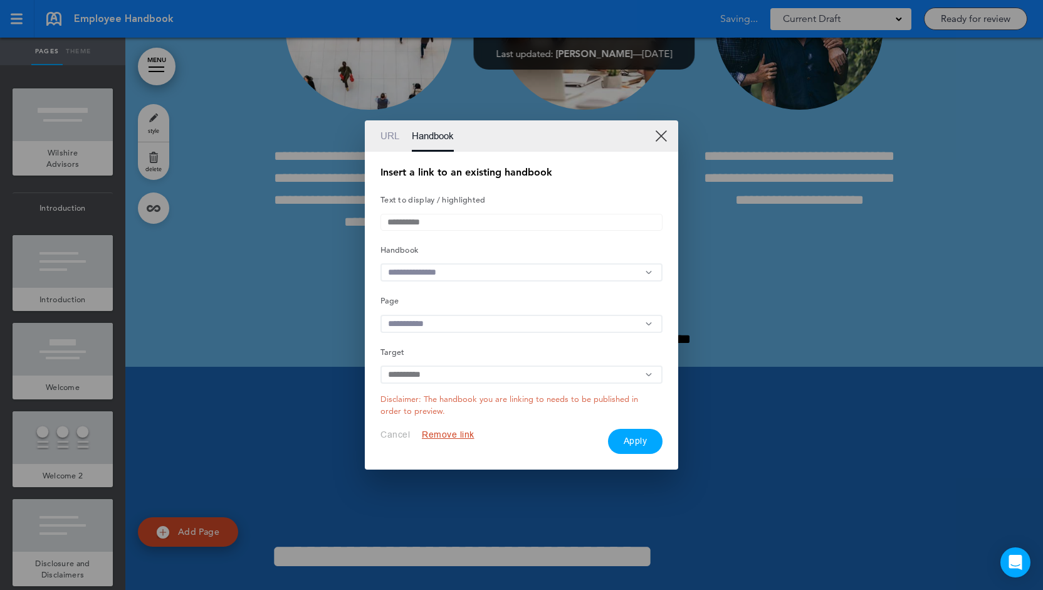
click at [498, 271] on input "text" at bounding box center [521, 272] width 282 height 18
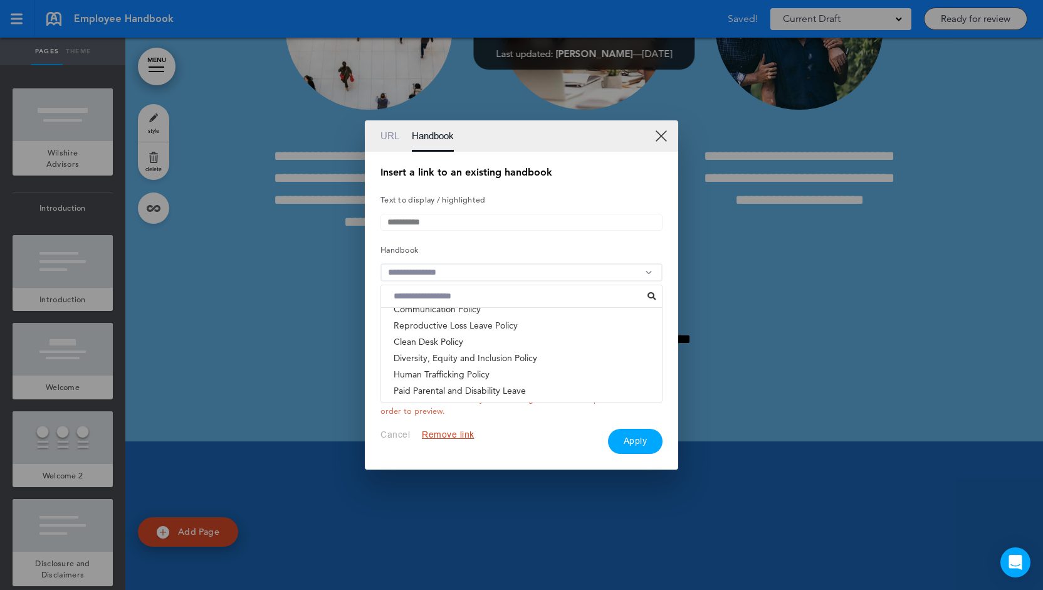
scroll to position [200, 0]
click at [465, 363] on li "Diversity, Equity and Inclusion Policy" at bounding box center [521, 360] width 281 height 16
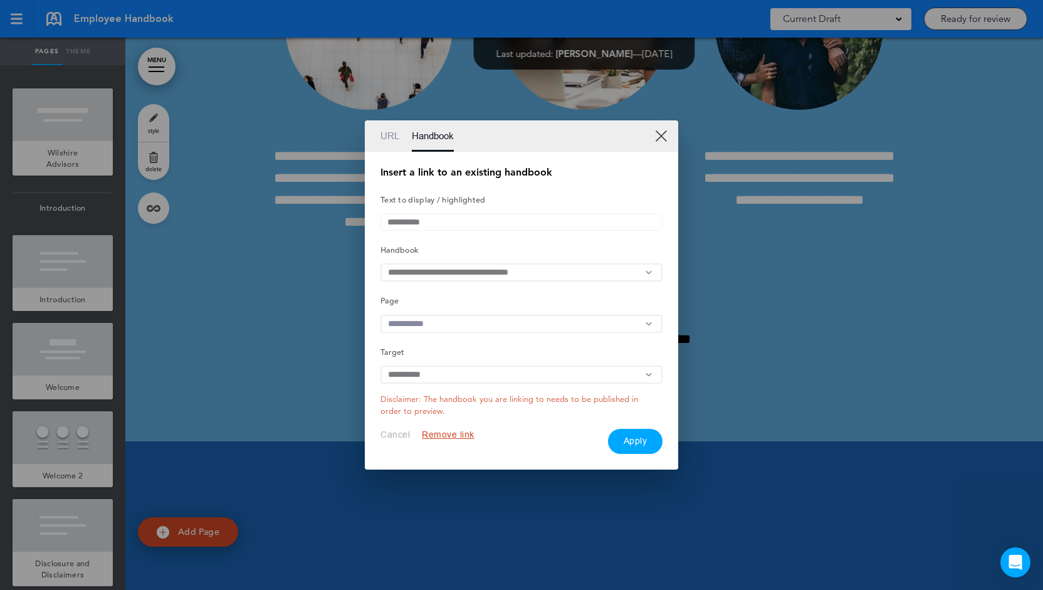
click at [635, 447] on button "Apply" at bounding box center [635, 441] width 55 height 25
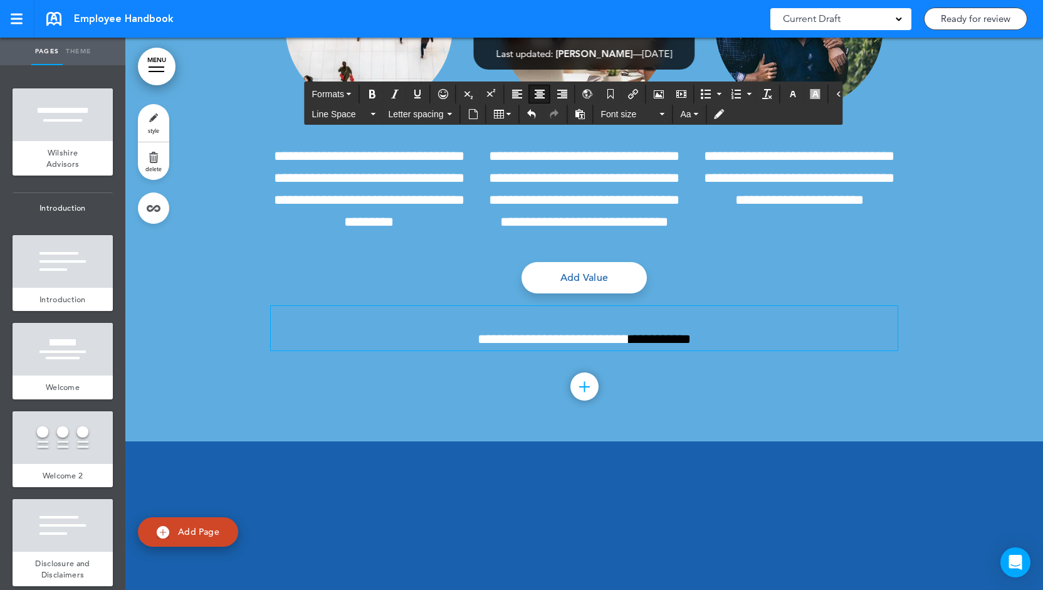
click at [706, 350] on p "**********" at bounding box center [584, 328] width 627 height 44
drag, startPoint x: 620, startPoint y: 429, endPoint x: 674, endPoint y: 422, distance: 53.7
click at [674, 346] on span "**********" at bounding box center [659, 339] width 61 height 14
click at [788, 92] on icon "button" at bounding box center [793, 94] width 10 height 10
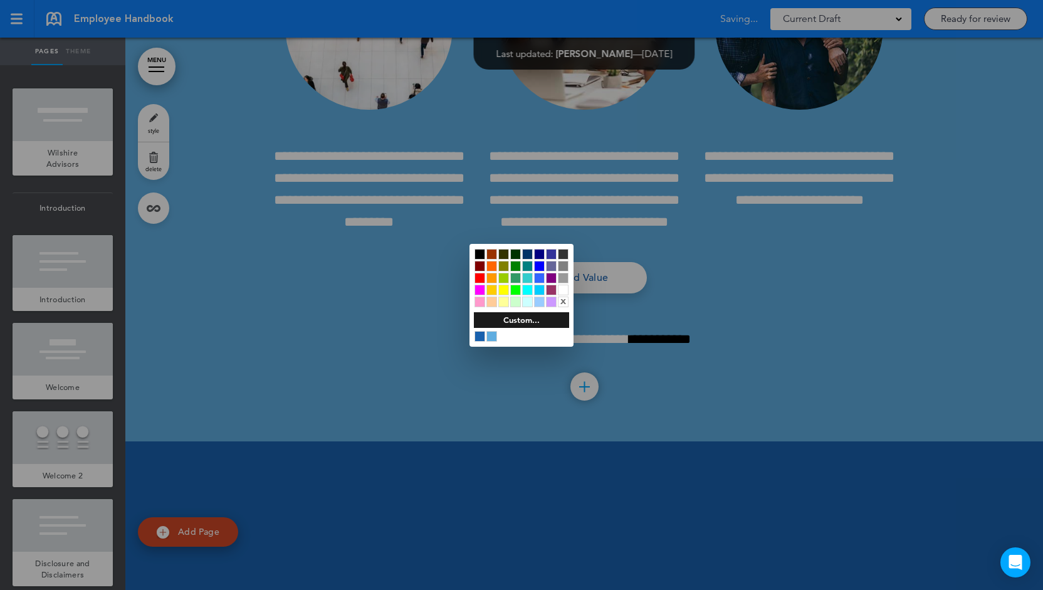
click at [565, 289] on div at bounding box center [563, 289] width 11 height 11
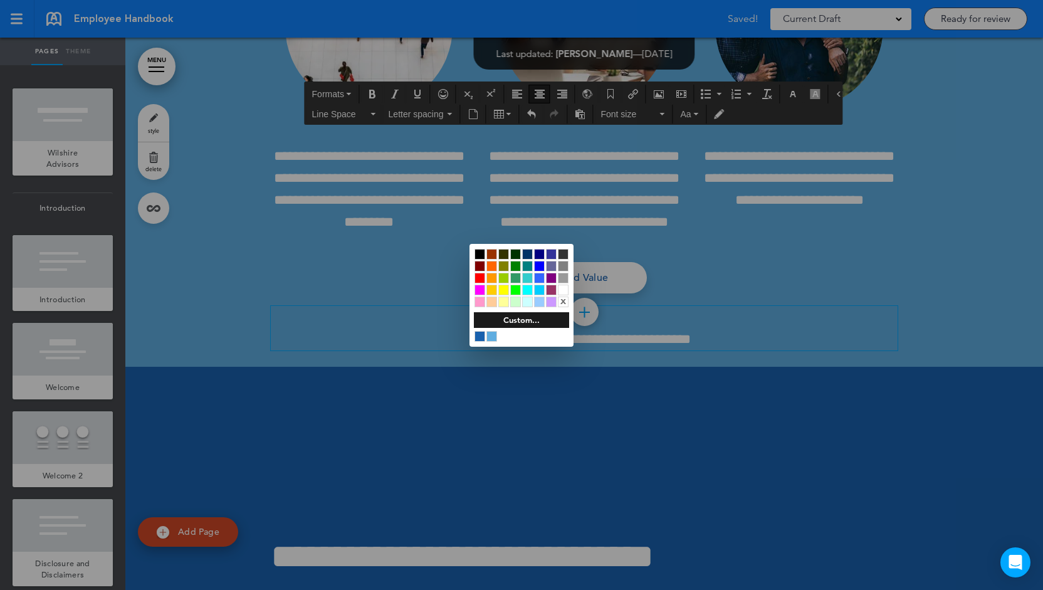
click at [746, 364] on div at bounding box center [521, 295] width 1043 height 590
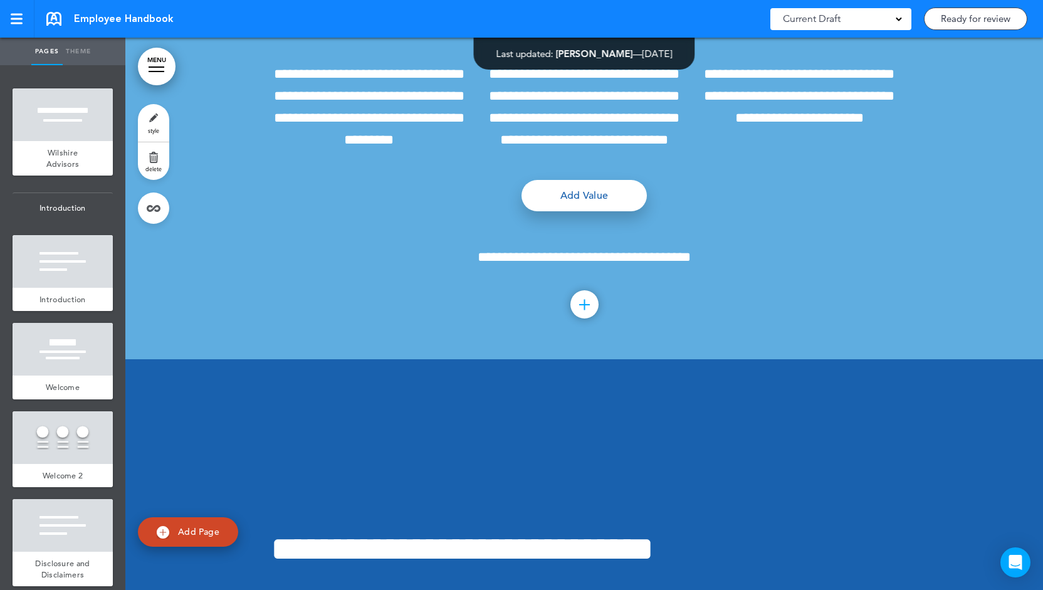
scroll to position [13250, 0]
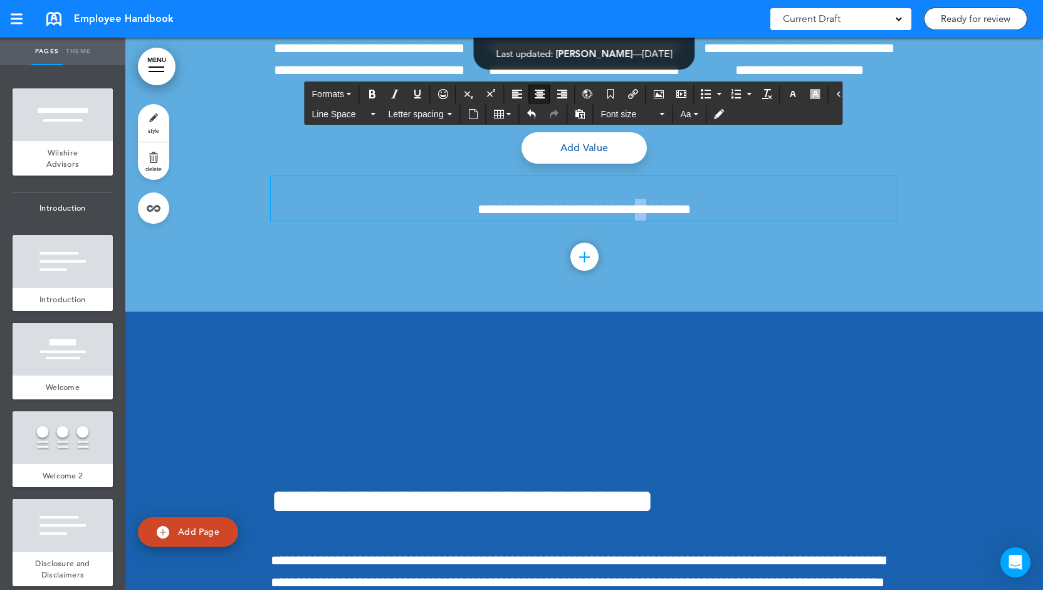
drag, startPoint x: 623, startPoint y: 298, endPoint x: 634, endPoint y: 293, distance: 12.6
click at [634, 216] on span "**********" at bounding box center [583, 209] width 213 height 14
drag, startPoint x: 622, startPoint y: 293, endPoint x: 673, endPoint y: 287, distance: 51.7
click at [673, 216] on span "**********" at bounding box center [583, 209] width 213 height 14
click at [420, 88] on button "Underline" at bounding box center [417, 94] width 20 height 18
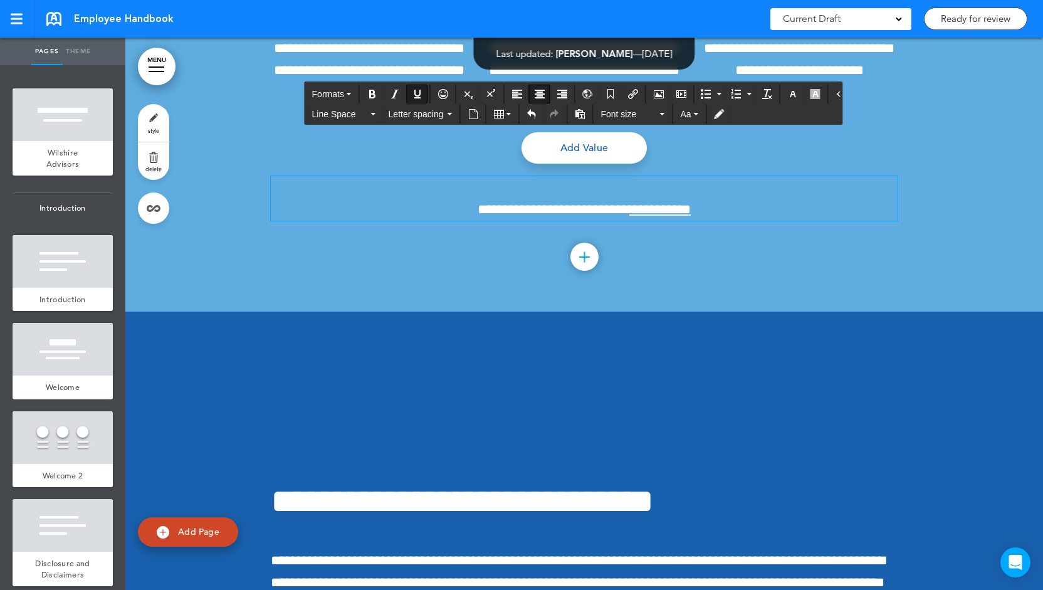
click at [415, 220] on p "**********" at bounding box center [584, 198] width 627 height 44
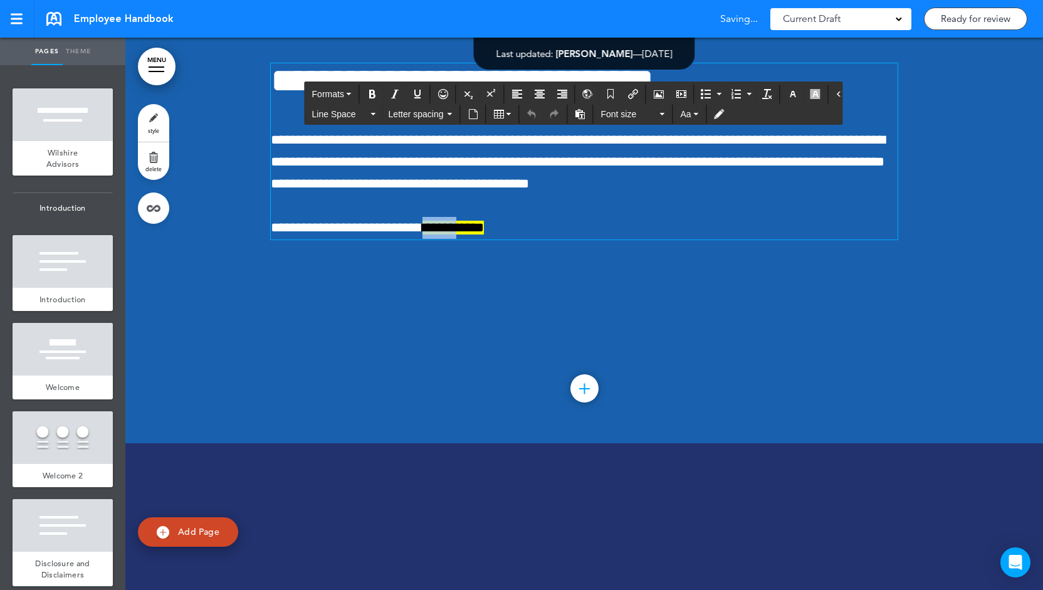
scroll to position [13575, 0]
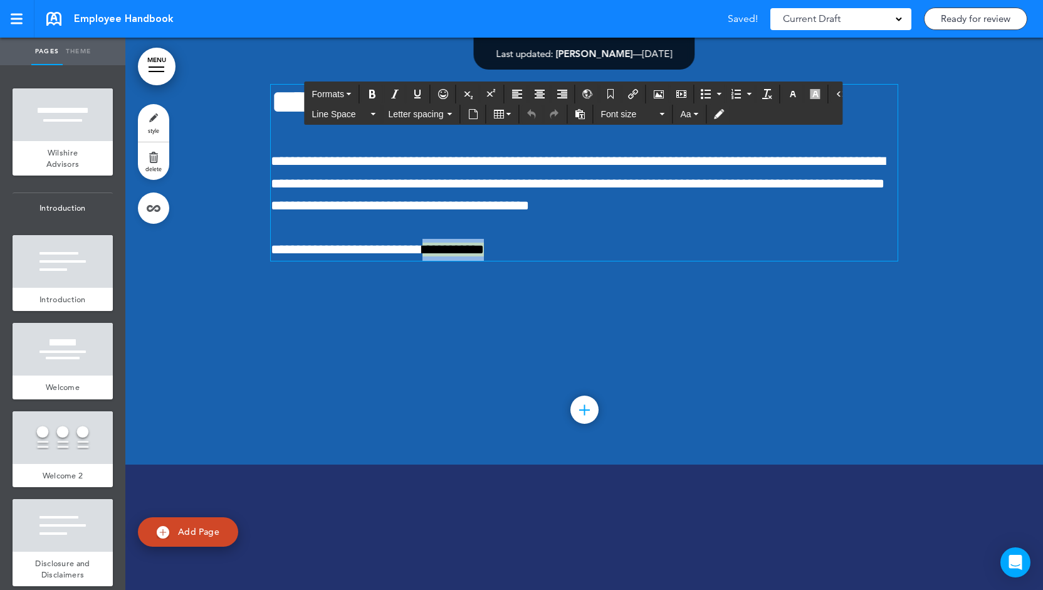
drag, startPoint x: 407, startPoint y: 315, endPoint x: 464, endPoint y: 313, distance: 56.4
click at [464, 256] on span "**********" at bounding box center [377, 249] width 213 height 14
click at [805, 96] on button "button" at bounding box center [815, 94] width 20 height 18
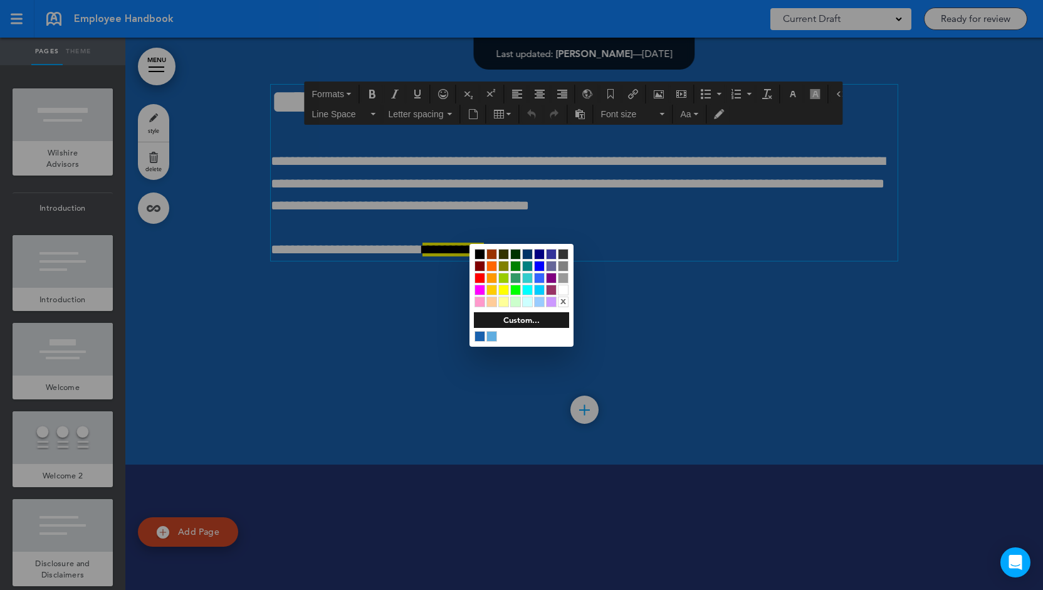
click at [563, 298] on div "x" at bounding box center [563, 301] width 11 height 11
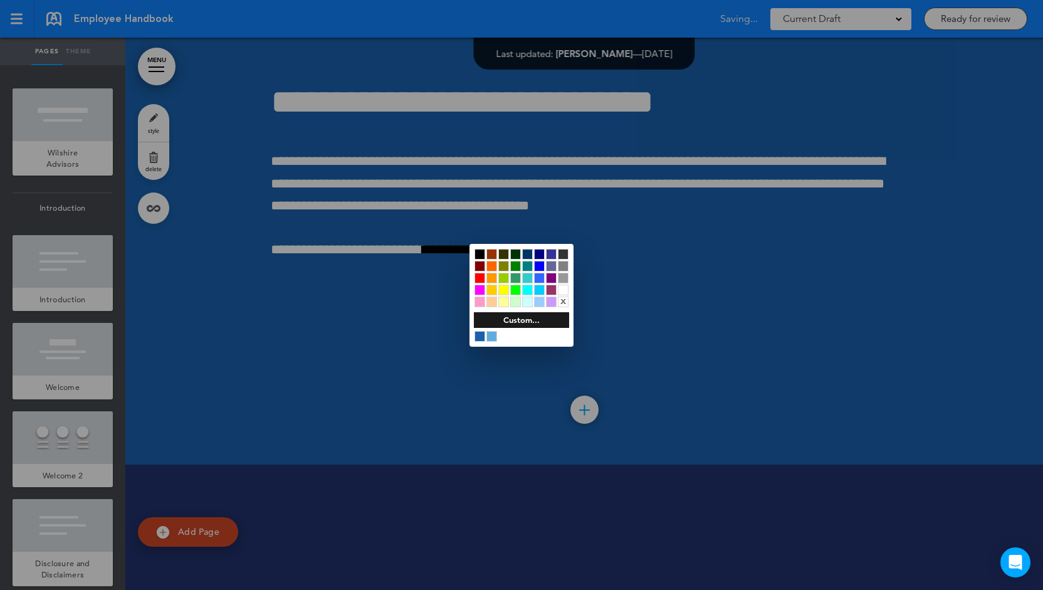
click at [424, 267] on div at bounding box center [521, 295] width 1043 height 590
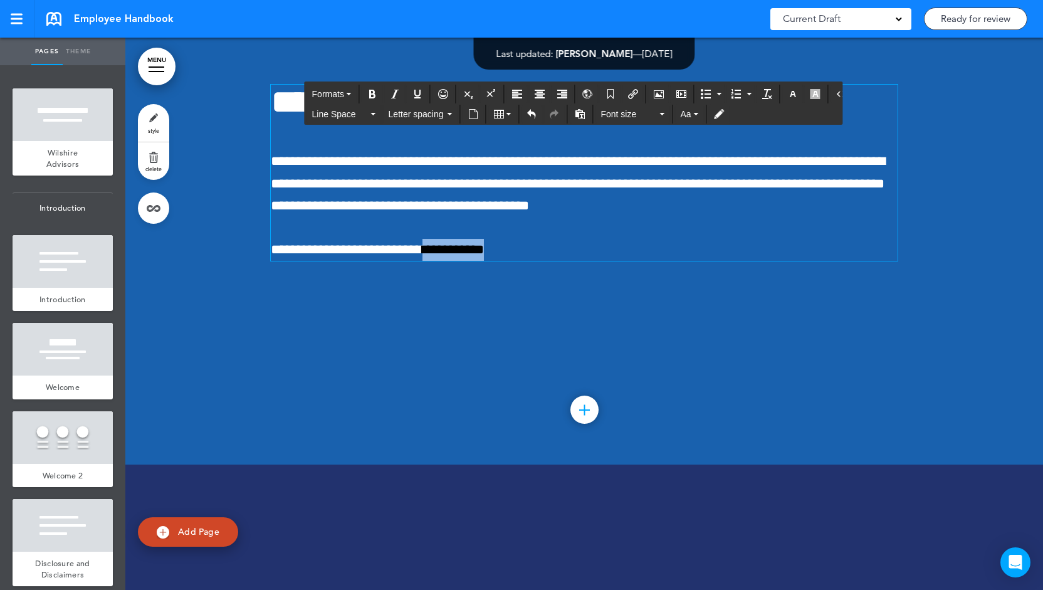
drag, startPoint x: 410, startPoint y: 309, endPoint x: 463, endPoint y: 313, distance: 53.4
click at [463, 256] on span "**********" at bounding box center [377, 249] width 213 height 14
click at [628, 91] on icon "Insert/edit airmason link" at bounding box center [633, 94] width 10 height 10
type input "**********"
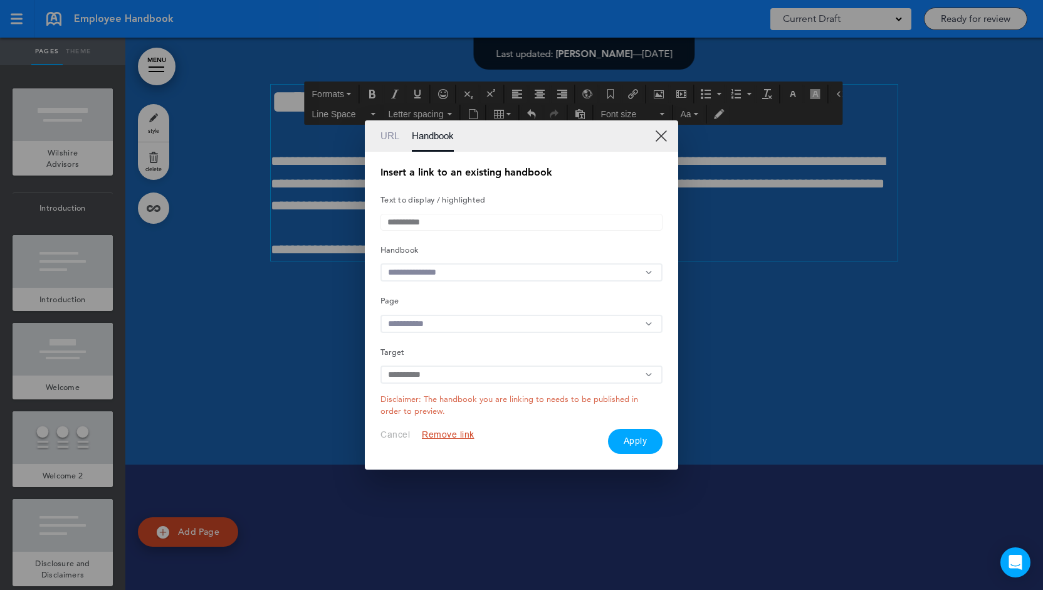
click at [454, 274] on input "text" at bounding box center [521, 272] width 282 height 18
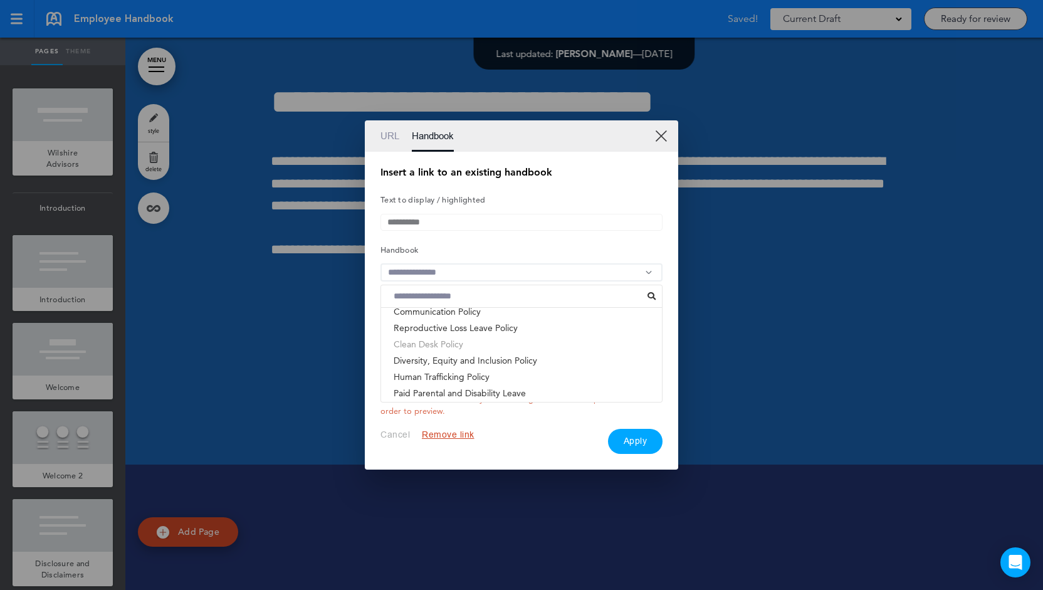
scroll to position [202, 0]
click at [461, 374] on li "Human Trafficking Policy" at bounding box center [521, 375] width 281 height 16
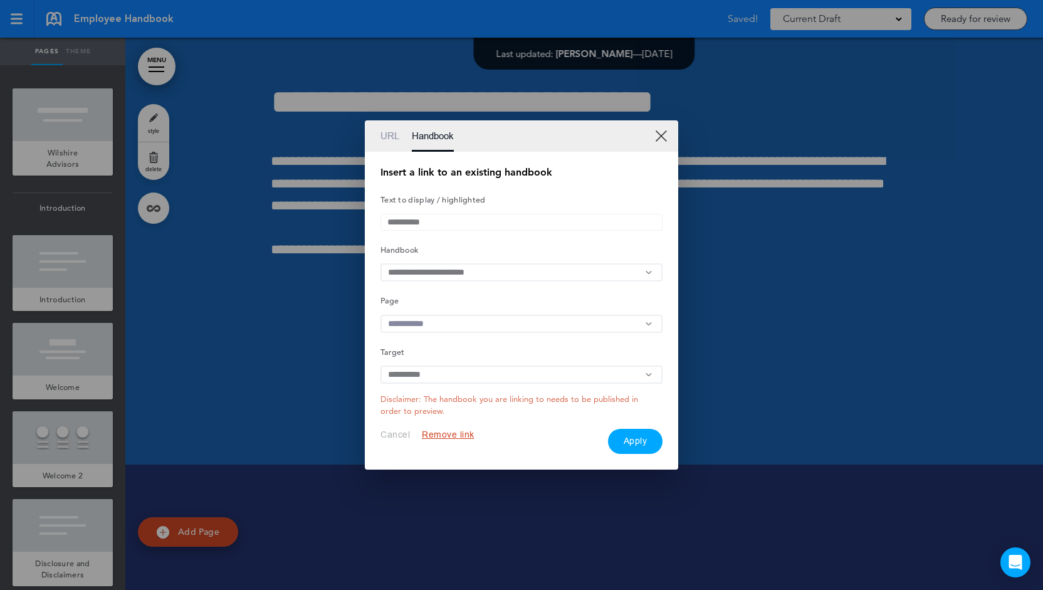
click at [442, 325] on input "text" at bounding box center [521, 324] width 282 height 18
click at [450, 369] on li "Wilshire Advisors" at bounding box center [521, 367] width 281 height 16
click at [627, 443] on button "Apply" at bounding box center [635, 441] width 55 height 25
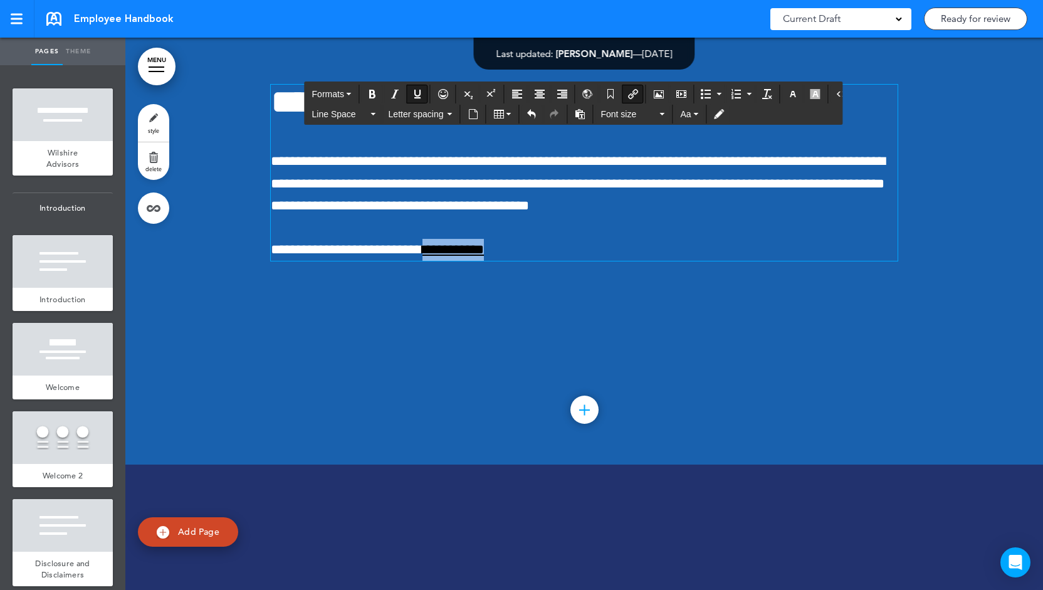
drag, startPoint x: 408, startPoint y: 317, endPoint x: 461, endPoint y: 321, distance: 53.4
click at [461, 256] on span "**********" at bounding box center [452, 249] width 61 height 14
click at [788, 96] on icon "button" at bounding box center [793, 94] width 10 height 10
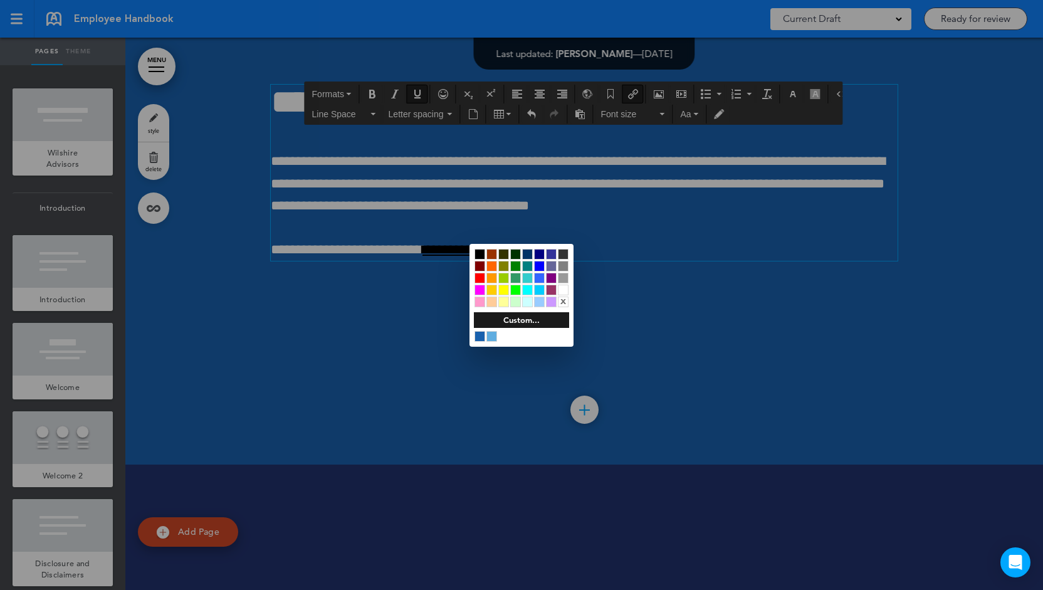
click at [565, 289] on div at bounding box center [563, 289] width 11 height 11
click at [646, 280] on div at bounding box center [521, 295] width 1043 height 590
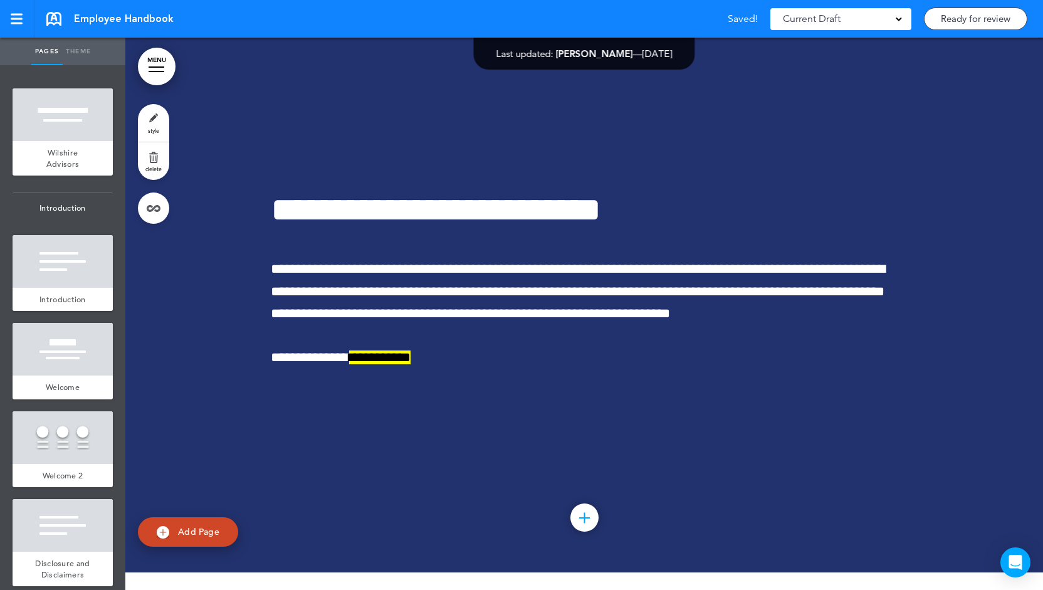
scroll to position [14061, 0]
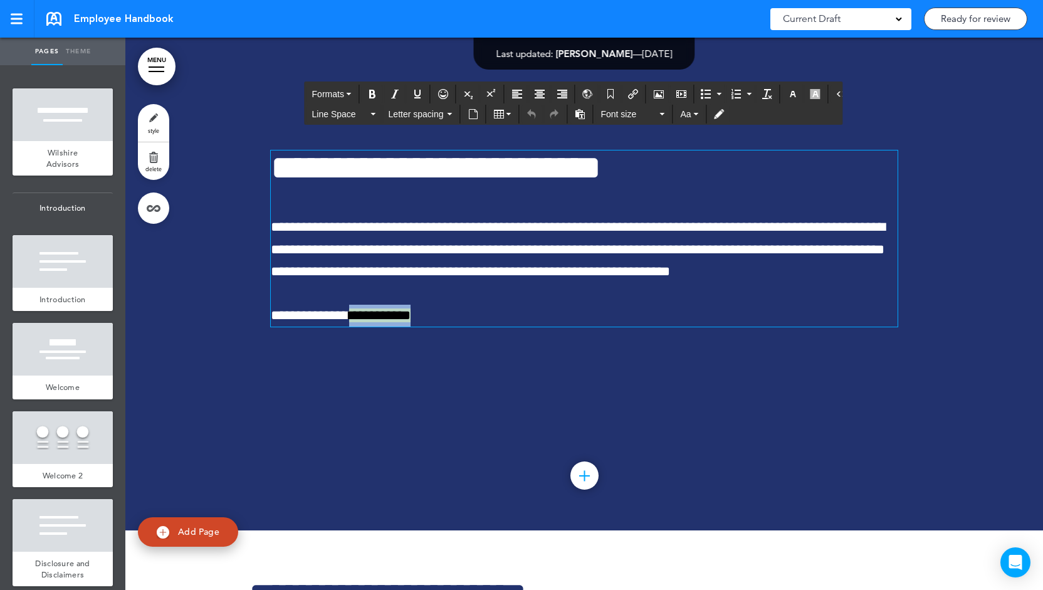
drag, startPoint x: 393, startPoint y: 382, endPoint x: 341, endPoint y: 388, distance: 52.3
click at [349, 322] on span "**********" at bounding box center [379, 315] width 61 height 14
click at [805, 95] on button "button" at bounding box center [815, 94] width 20 height 18
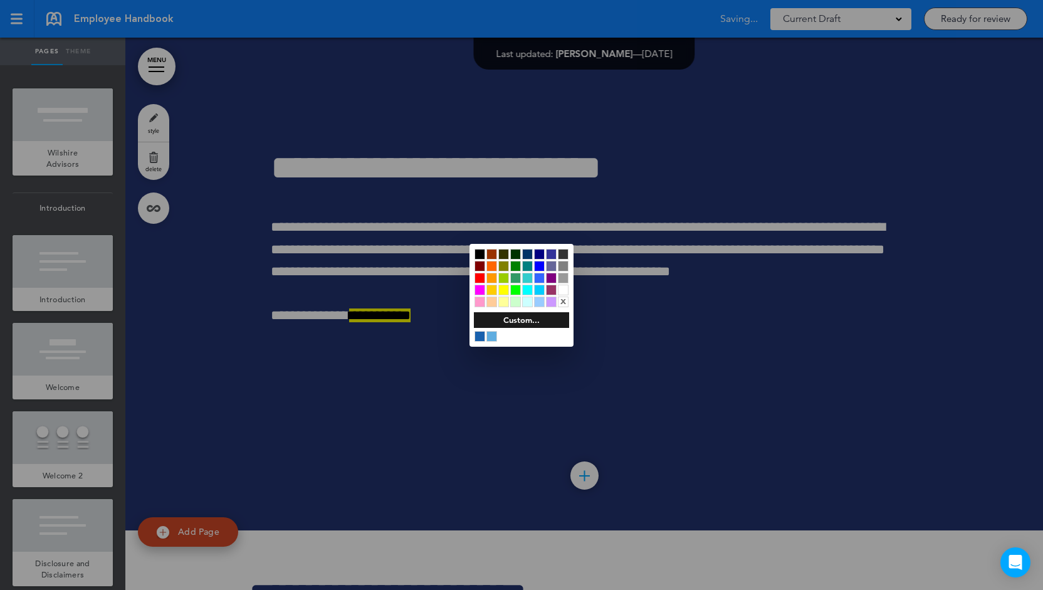
click at [566, 301] on div "x" at bounding box center [563, 301] width 11 height 11
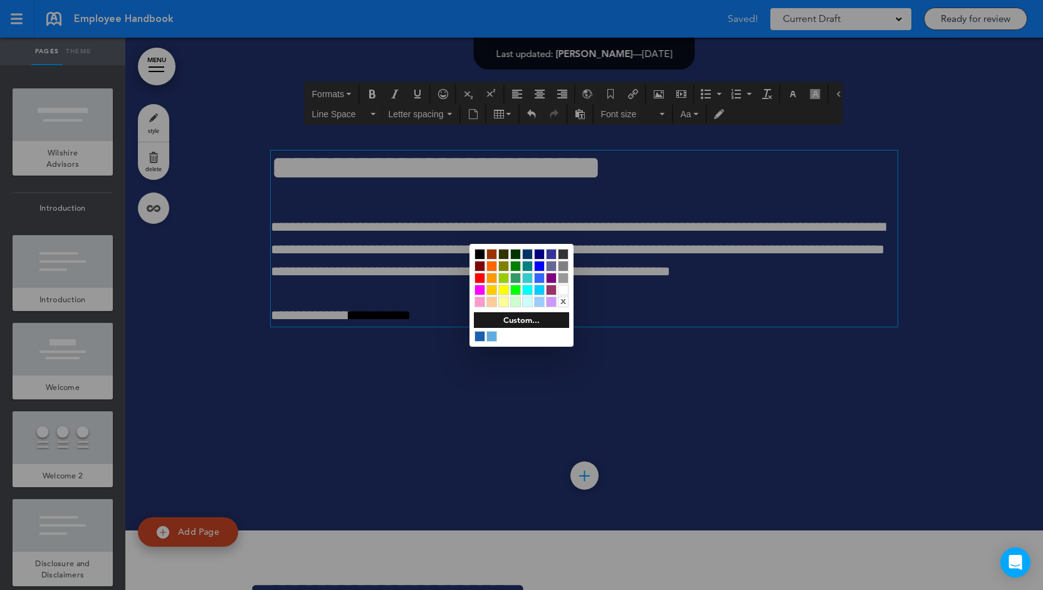
click at [393, 345] on div at bounding box center [521, 295] width 1043 height 590
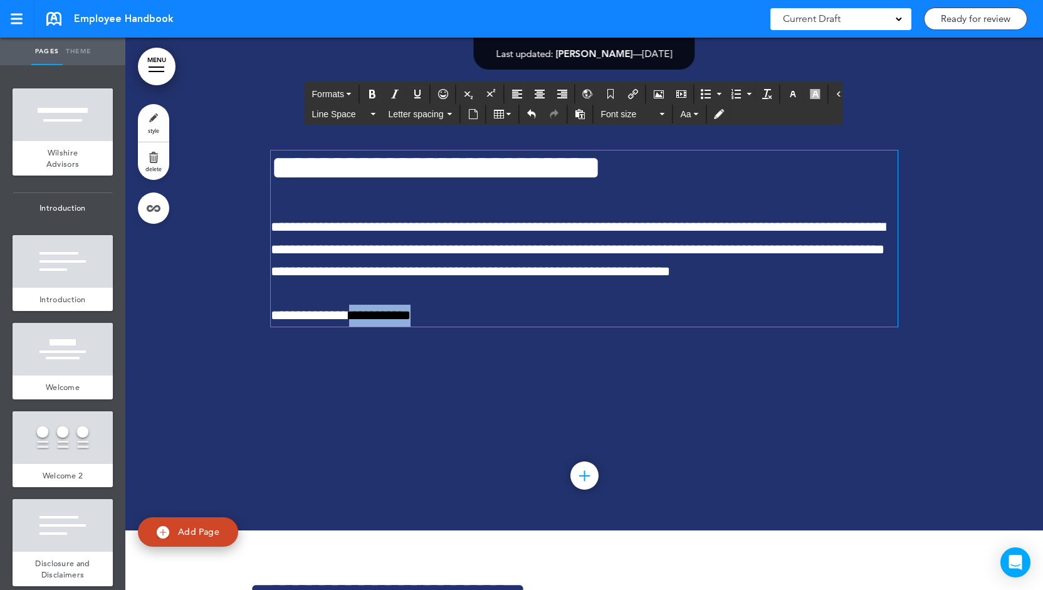
drag, startPoint x: 341, startPoint y: 380, endPoint x: 393, endPoint y: 382, distance: 52.0
click at [393, 322] on span "**********" at bounding box center [379, 315] width 61 height 14
click at [628, 95] on icon "Insert/edit airmason link" at bounding box center [633, 94] width 10 height 10
type input "**********"
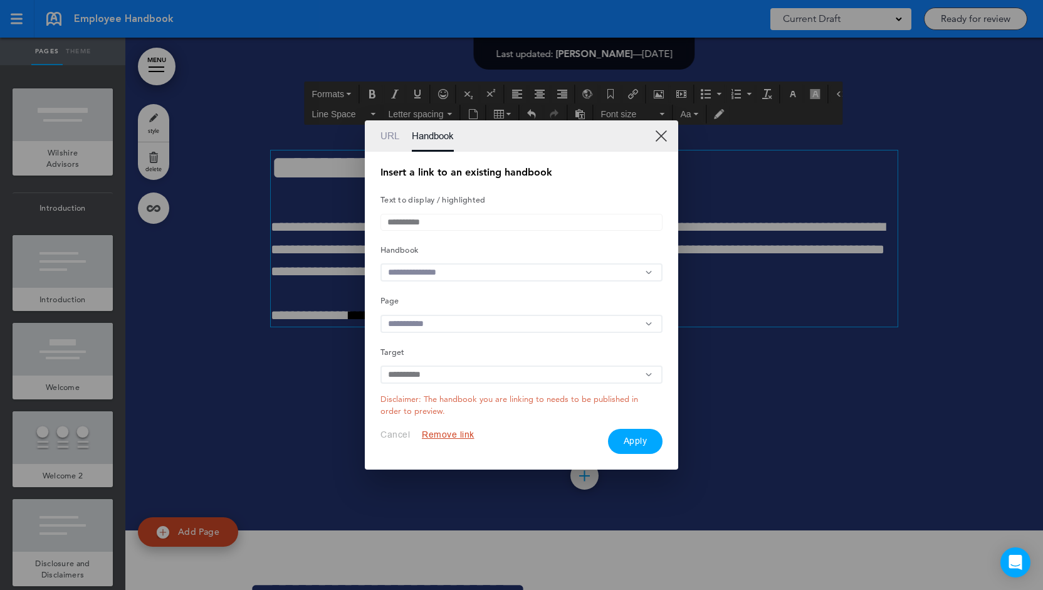
click at [451, 269] on input "text" at bounding box center [521, 272] width 282 height 18
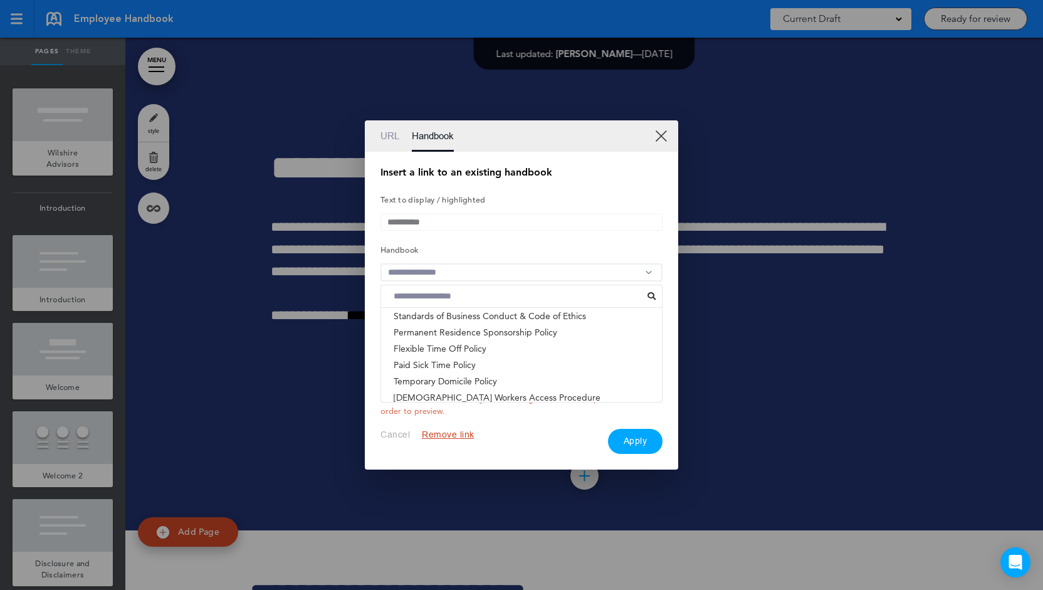
scroll to position [311, 0]
click at [466, 378] on li "Temporary Domicile Policy" at bounding box center [521, 380] width 281 height 16
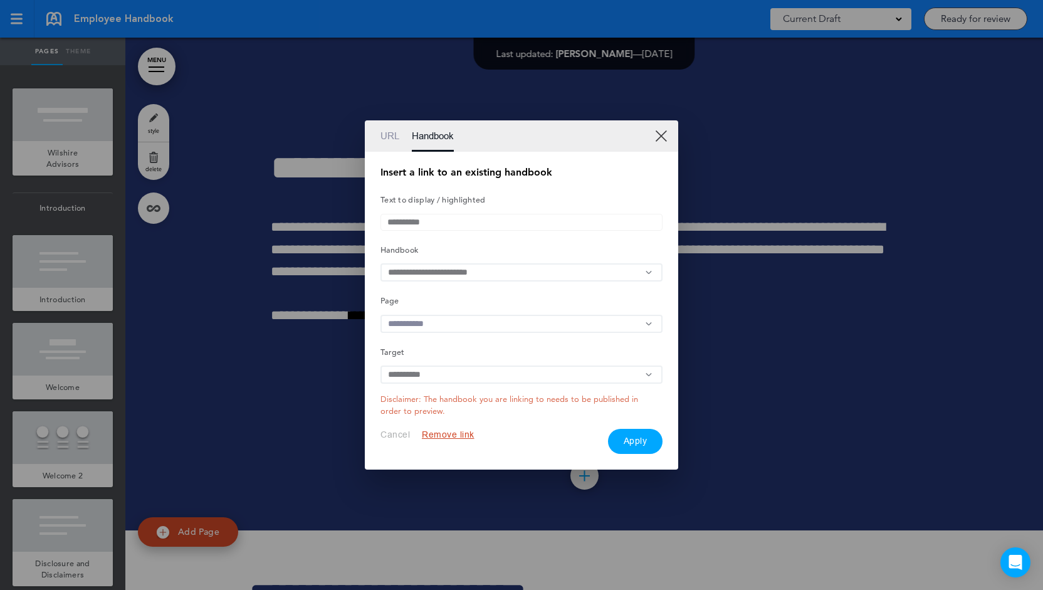
click at [528, 324] on input "text" at bounding box center [521, 324] width 282 height 18
click at [514, 370] on li "Wilshire Advisors" at bounding box center [521, 367] width 281 height 16
click at [626, 447] on button "Apply" at bounding box center [635, 441] width 55 height 25
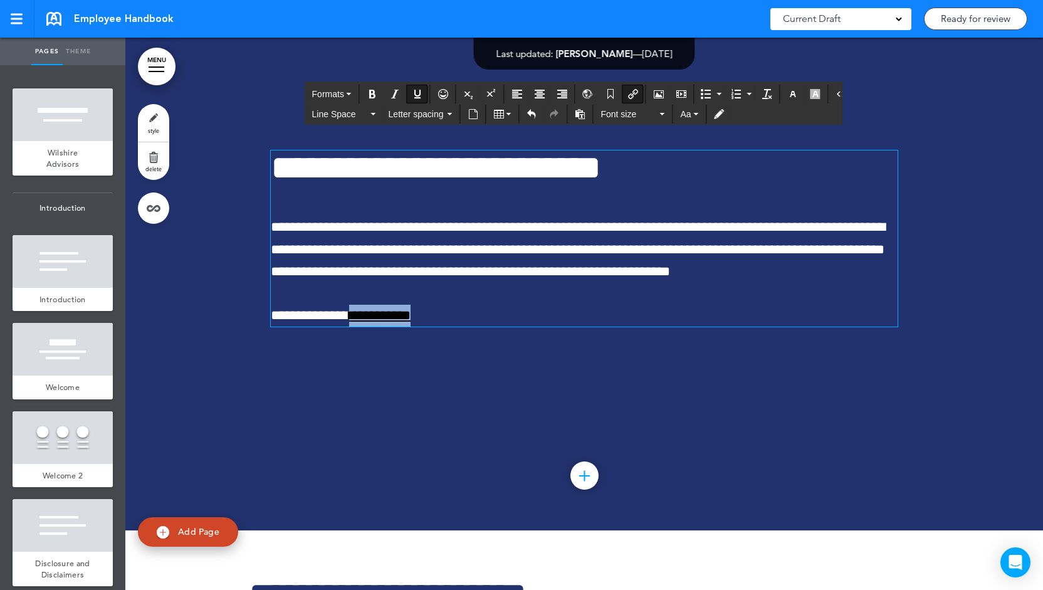
drag, startPoint x: 338, startPoint y: 380, endPoint x: 391, endPoint y: 386, distance: 53.0
click at [391, 322] on span "**********" at bounding box center [379, 315] width 61 height 14
click at [788, 96] on icon "button" at bounding box center [793, 94] width 10 height 10
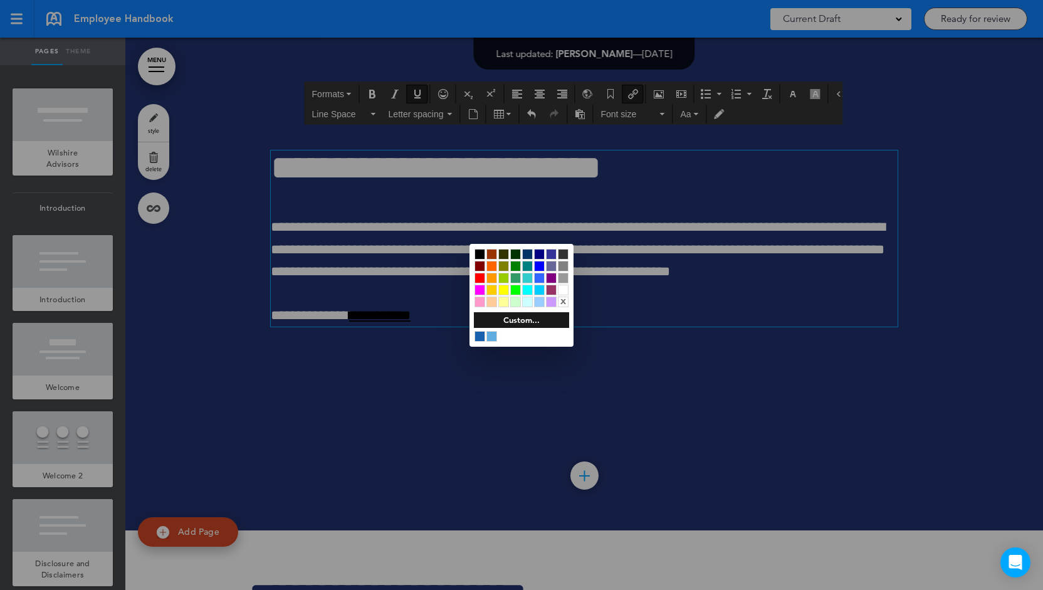
click at [564, 291] on div at bounding box center [563, 289] width 11 height 11
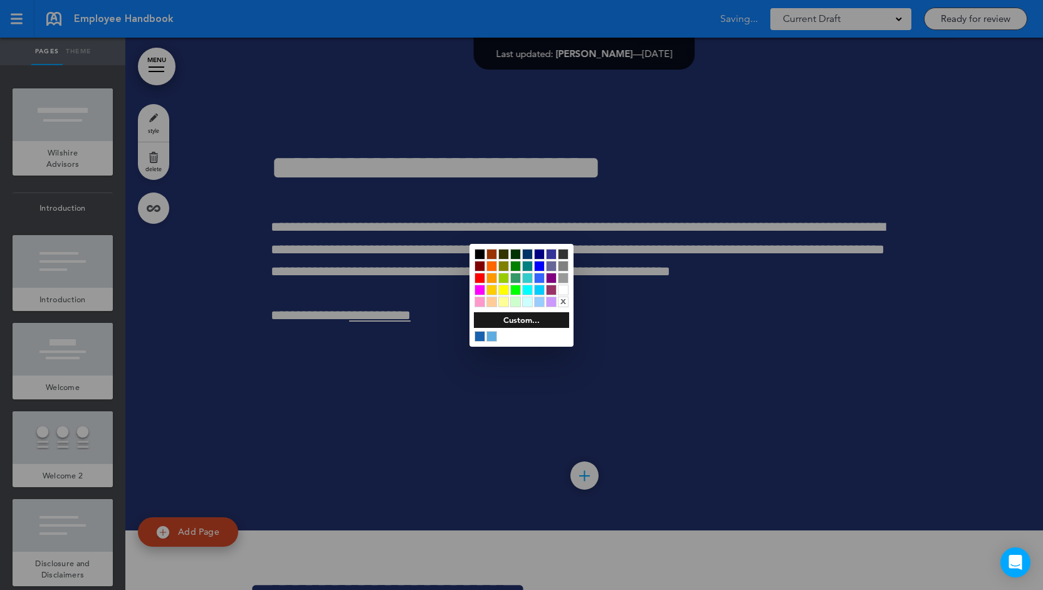
click at [401, 338] on div at bounding box center [521, 295] width 1043 height 590
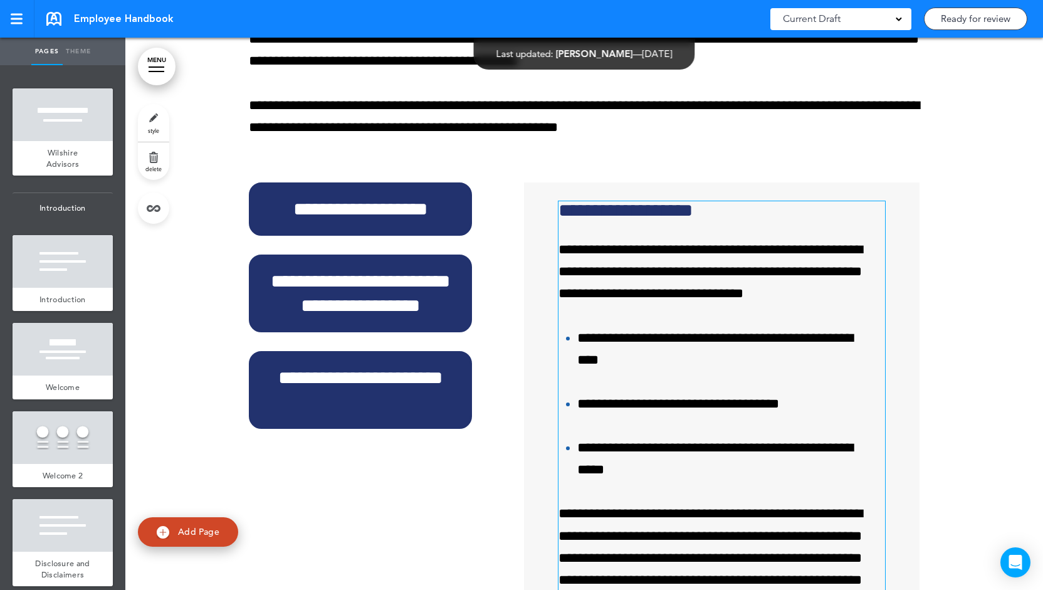
scroll to position [14, 0]
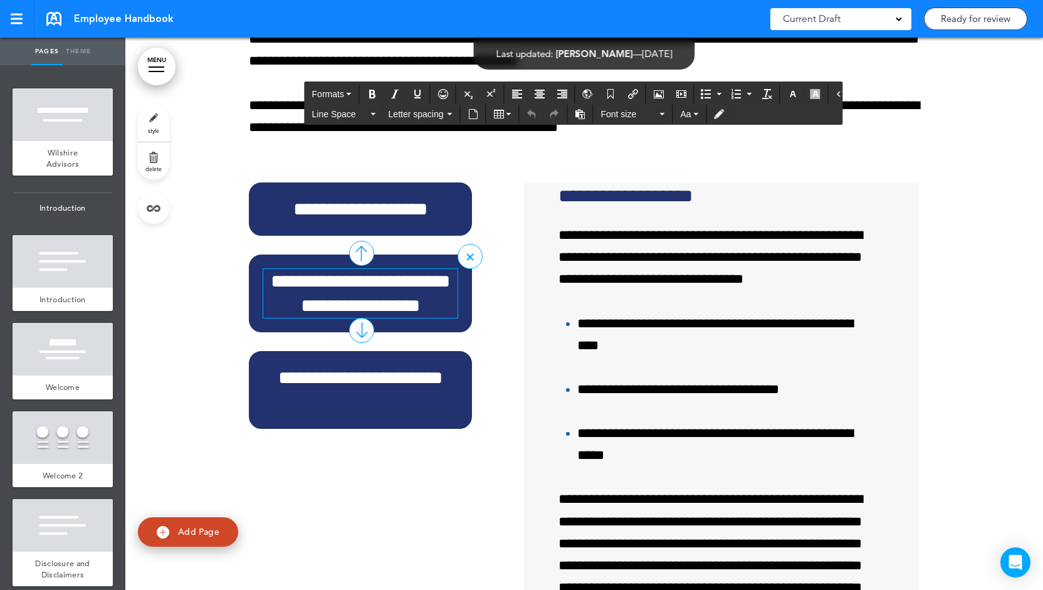
click at [362, 318] on h6 "**********" at bounding box center [360, 293] width 195 height 49
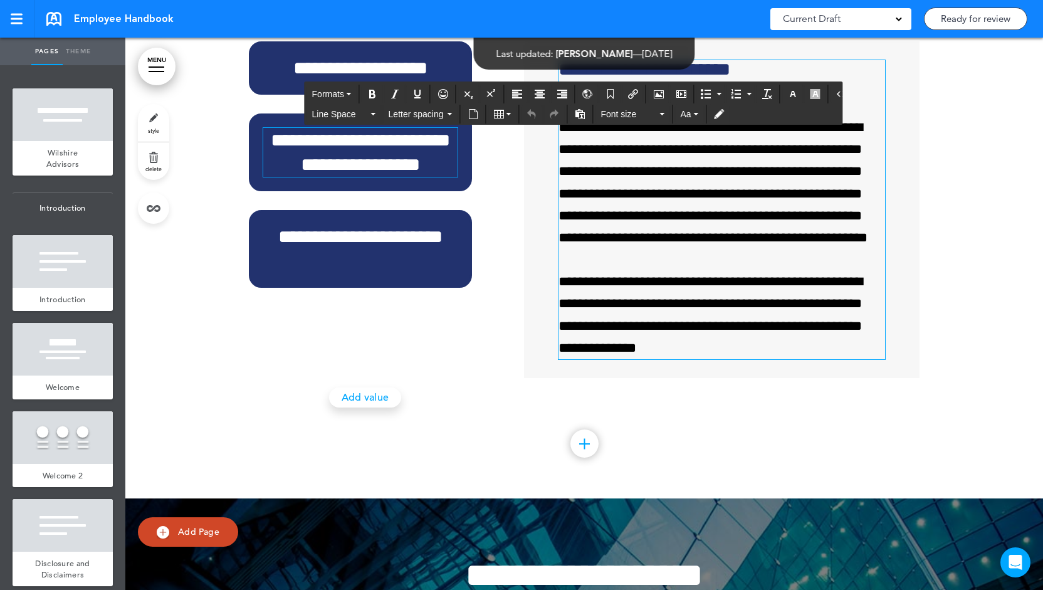
scroll to position [14953, 0]
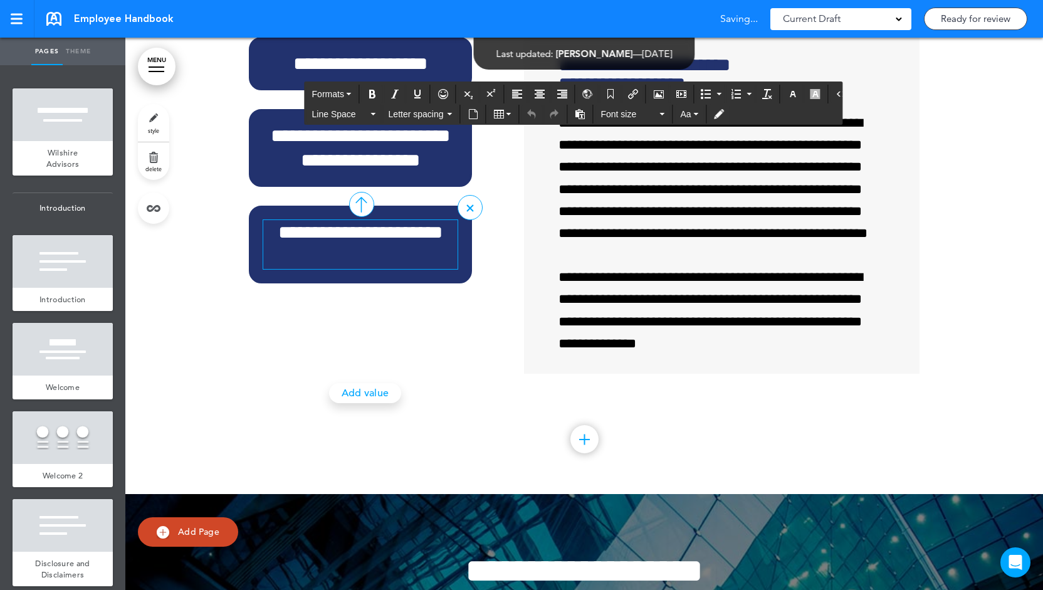
click at [400, 269] on h6 "**********" at bounding box center [360, 244] width 195 height 49
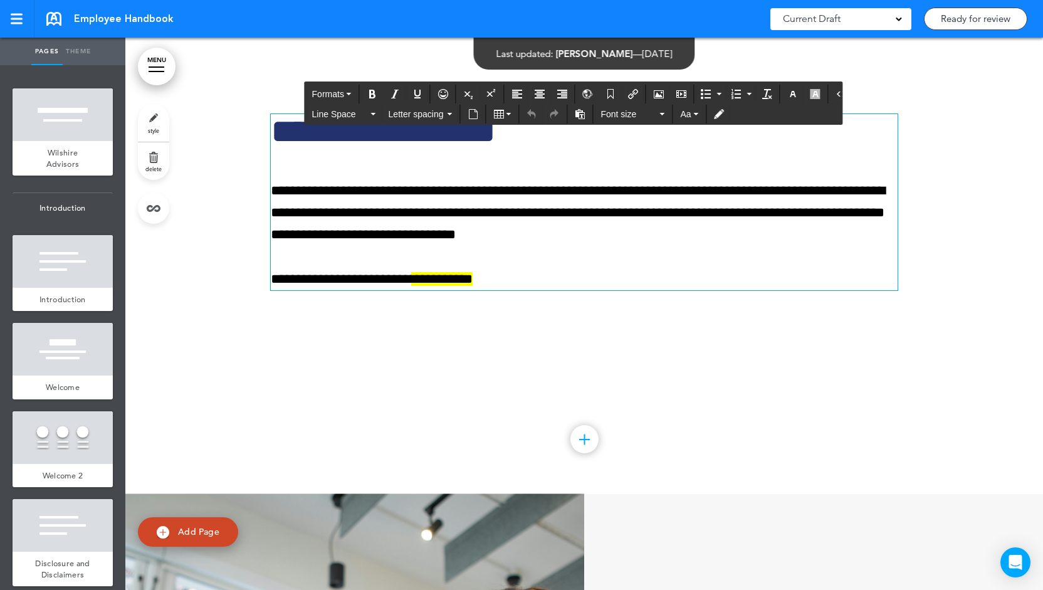
scroll to position [19675, 0]
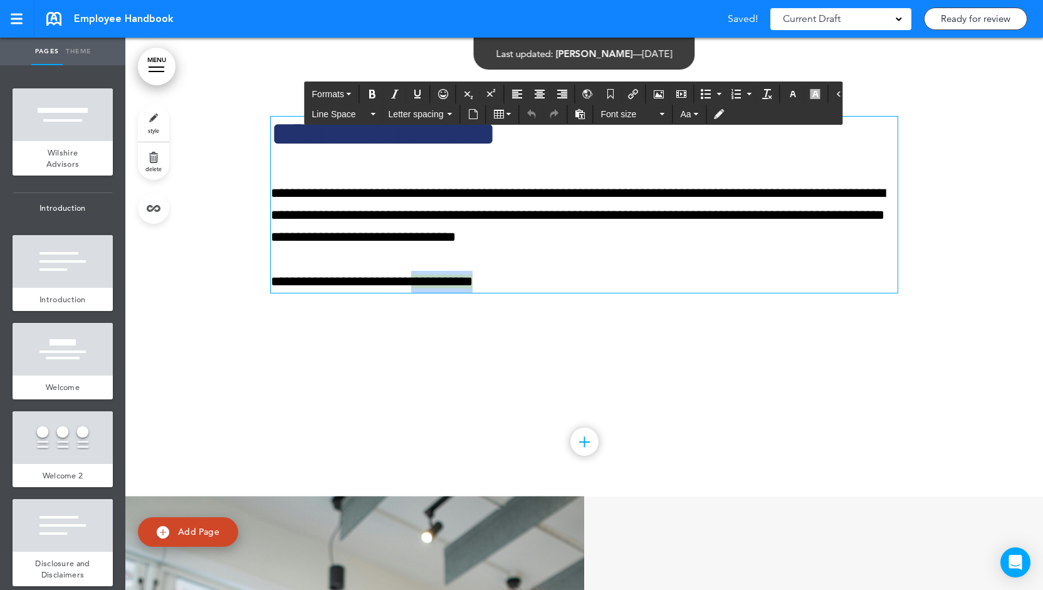
drag, startPoint x: 450, startPoint y: 368, endPoint x: 395, endPoint y: 365, distance: 54.6
click at [411, 288] on span "**********" at bounding box center [441, 281] width 61 height 14
click at [810, 94] on icon "button" at bounding box center [815, 94] width 10 height 10
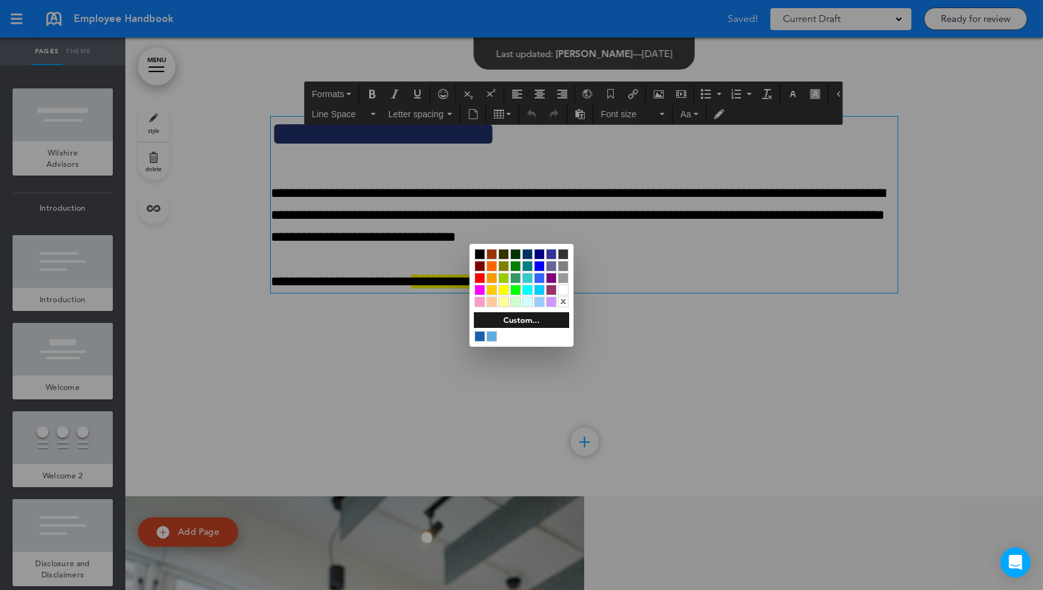
click at [562, 301] on div "x" at bounding box center [563, 301] width 11 height 11
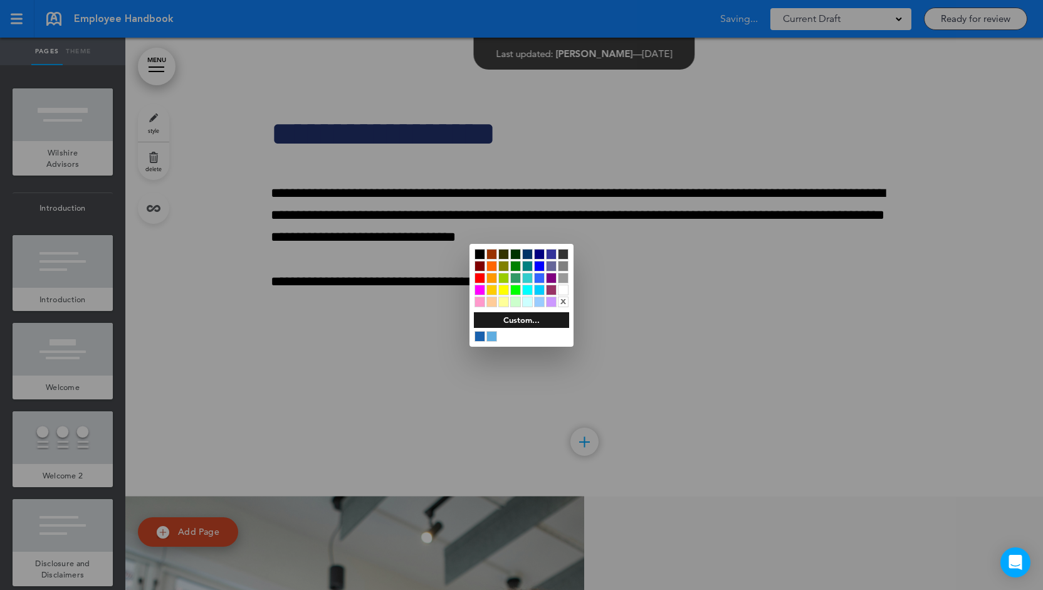
click at [410, 348] on div at bounding box center [521, 295] width 1043 height 590
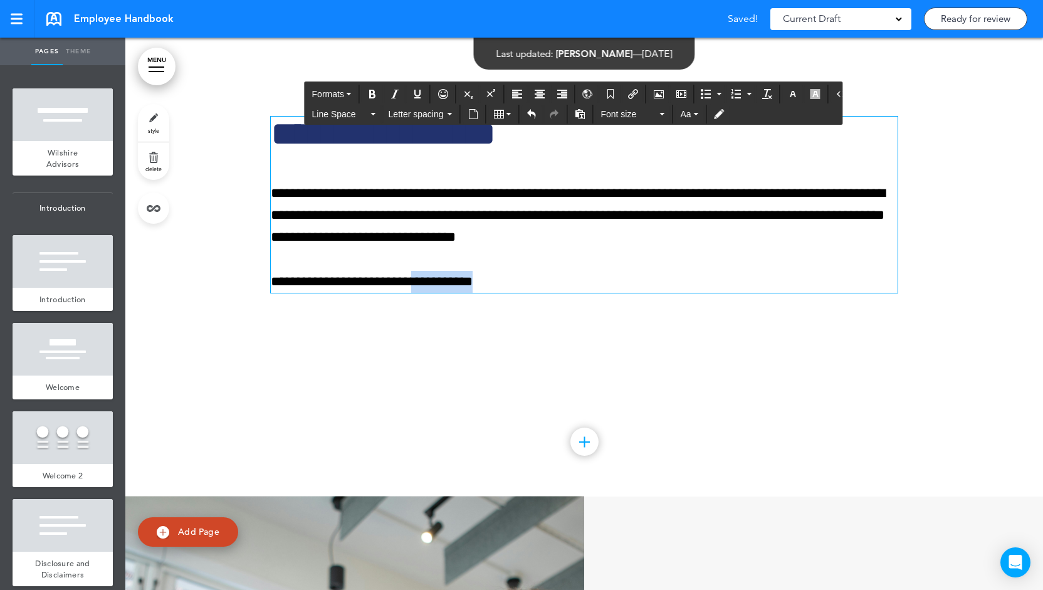
drag, startPoint x: 395, startPoint y: 367, endPoint x: 452, endPoint y: 361, distance: 57.9
click at [452, 293] on p "**********" at bounding box center [584, 282] width 627 height 22
click at [451, 293] on p "**********" at bounding box center [584, 282] width 627 height 22
drag, startPoint x: 451, startPoint y: 362, endPoint x: 397, endPoint y: 363, distance: 53.9
click at [397, 293] on p "**********" at bounding box center [584, 282] width 627 height 22
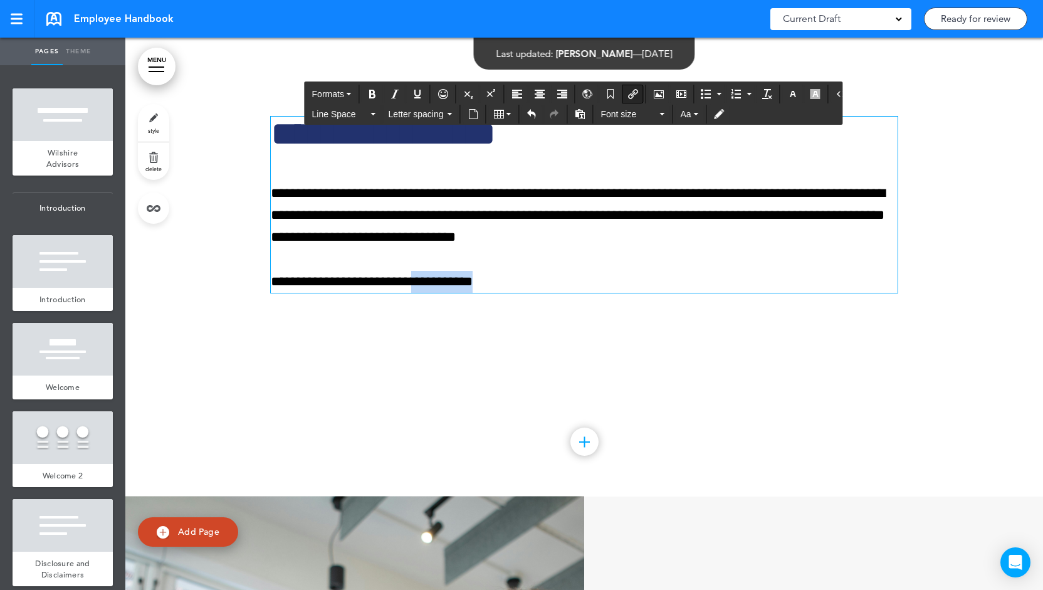
click at [624, 98] on button "Insert/edit airmason link" at bounding box center [633, 94] width 20 height 18
type input "**********"
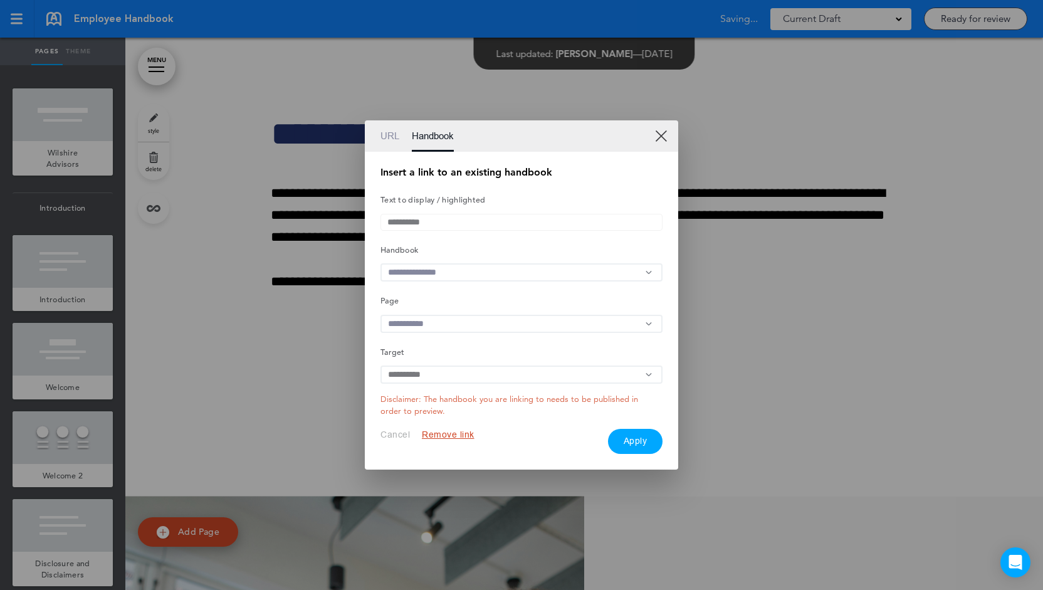
click at [444, 270] on input "text" at bounding box center [521, 272] width 282 height 18
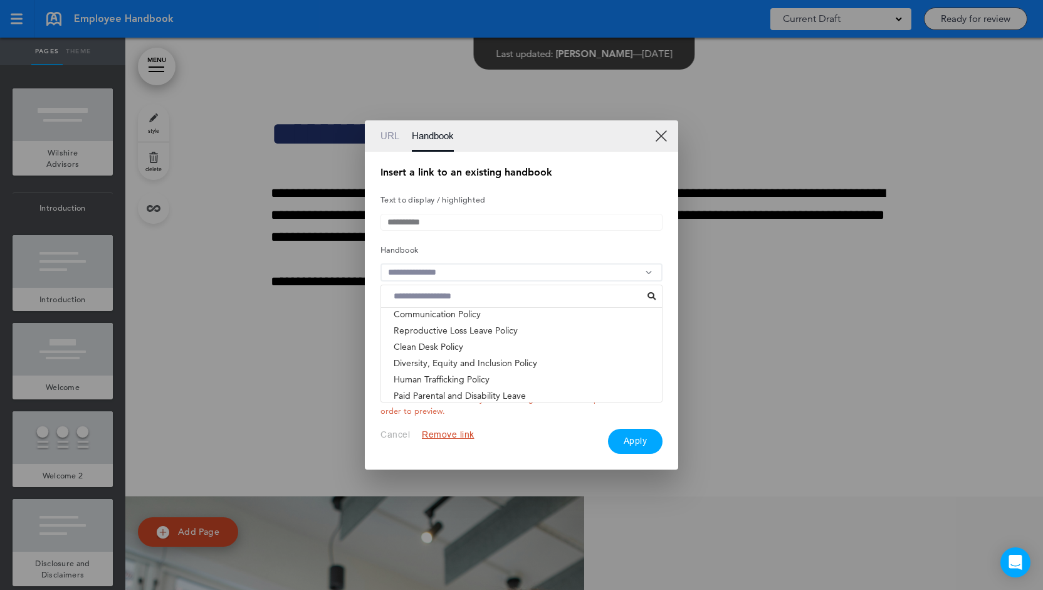
scroll to position [197, 0]
click at [437, 349] on li "Clean Desk Policy" at bounding box center [521, 347] width 281 height 16
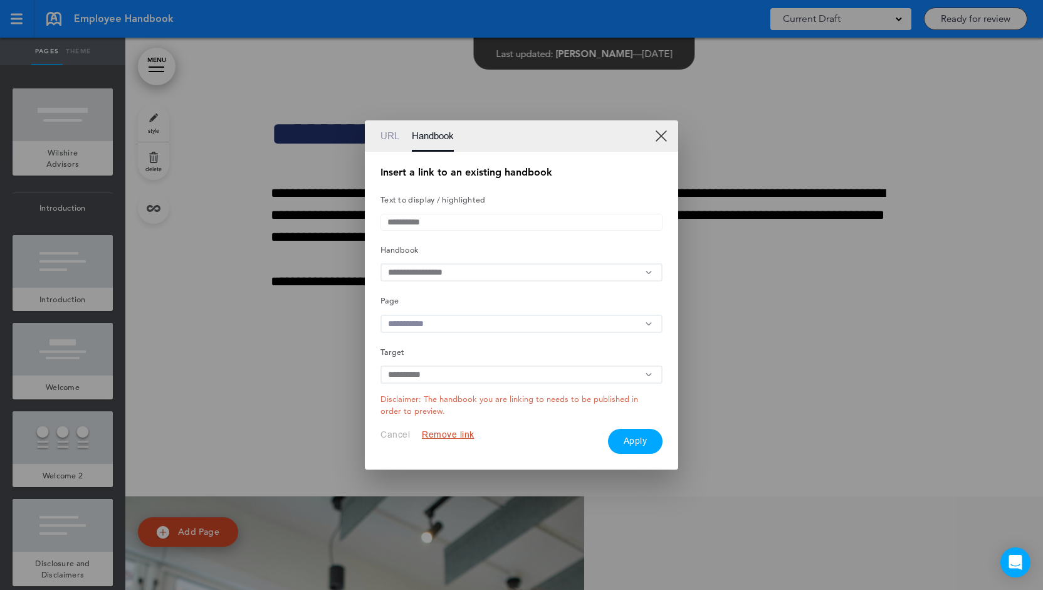
click at [432, 325] on input "text" at bounding box center [521, 324] width 282 height 18
click at [444, 369] on li "Wilshire Advisors" at bounding box center [521, 367] width 281 height 16
click at [635, 445] on button "Apply" at bounding box center [635, 441] width 55 height 25
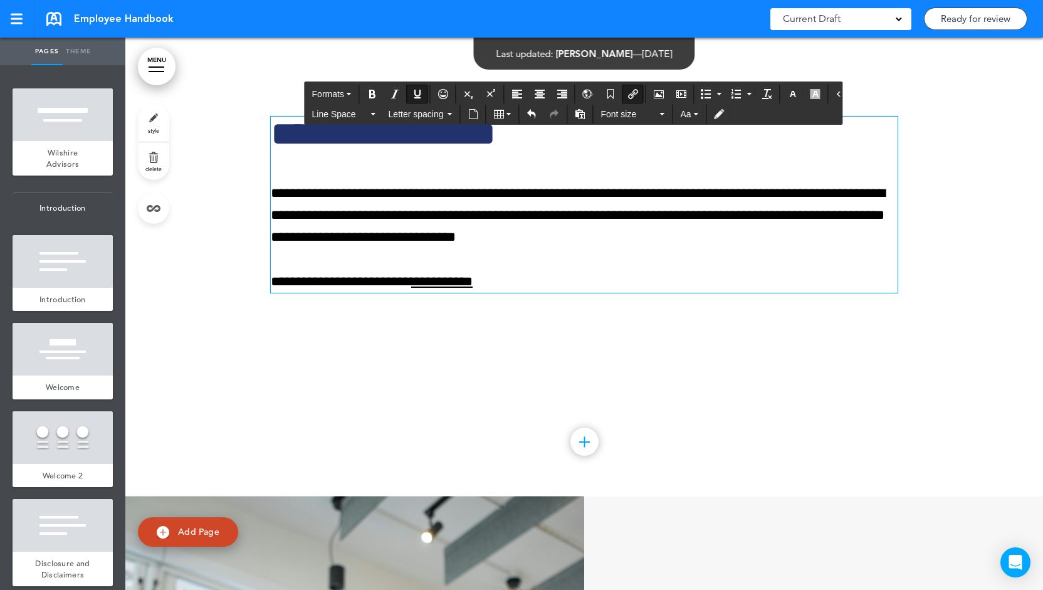
click at [487, 371] on div "**********" at bounding box center [584, 220] width 627 height 301
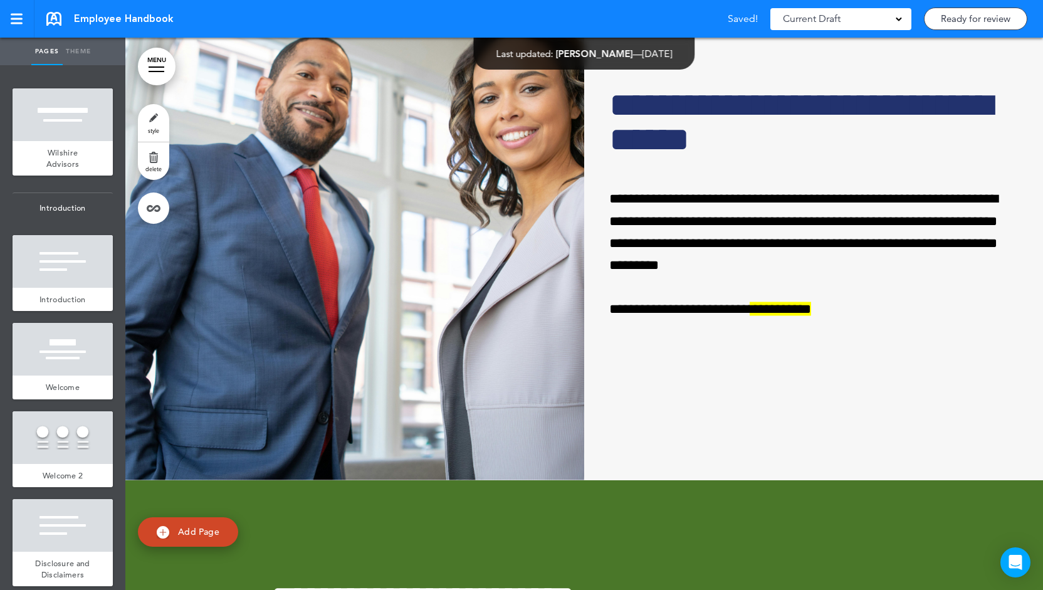
scroll to position [20319, 0]
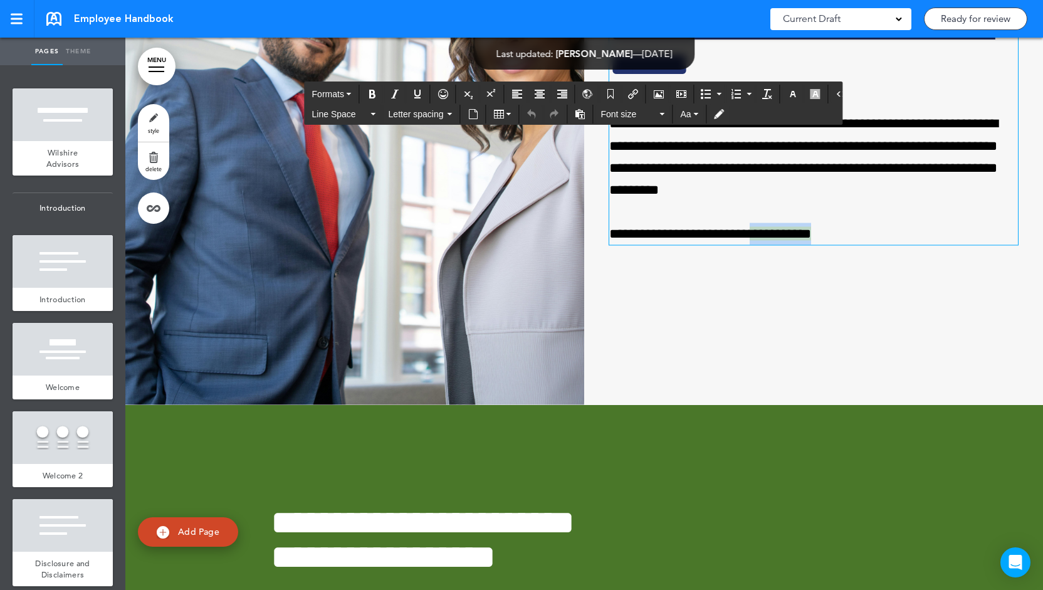
drag, startPoint x: 788, startPoint y: 318, endPoint x: 733, endPoint y: 323, distance: 55.3
click at [733, 245] on p "**********" at bounding box center [810, 234] width 403 height 22
click at [810, 93] on icon "button" at bounding box center [815, 94] width 10 height 10
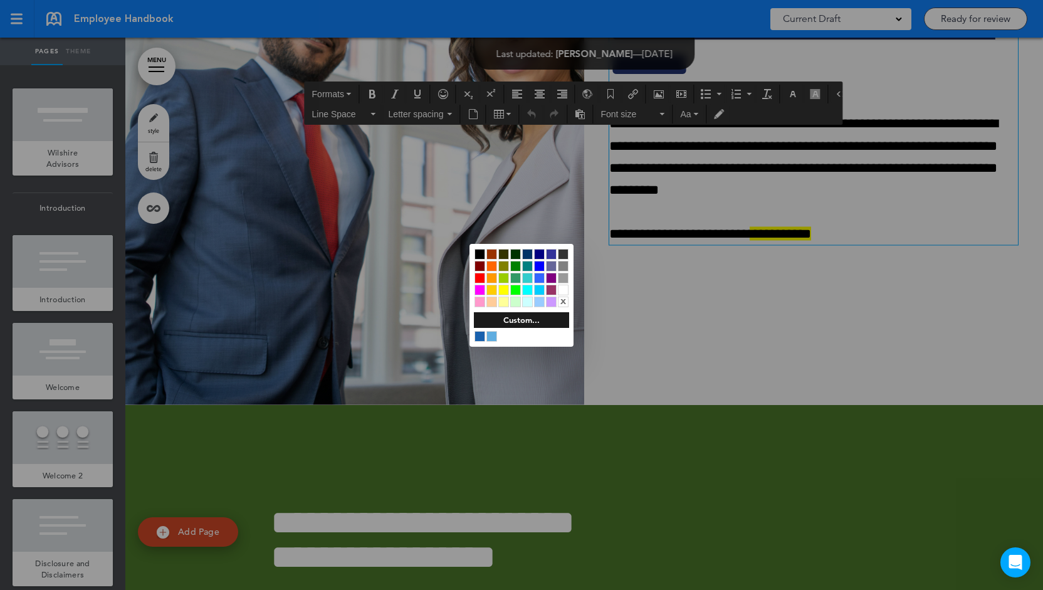
click at [566, 300] on div "x" at bounding box center [563, 301] width 11 height 11
click at [744, 258] on div at bounding box center [521, 295] width 1043 height 590
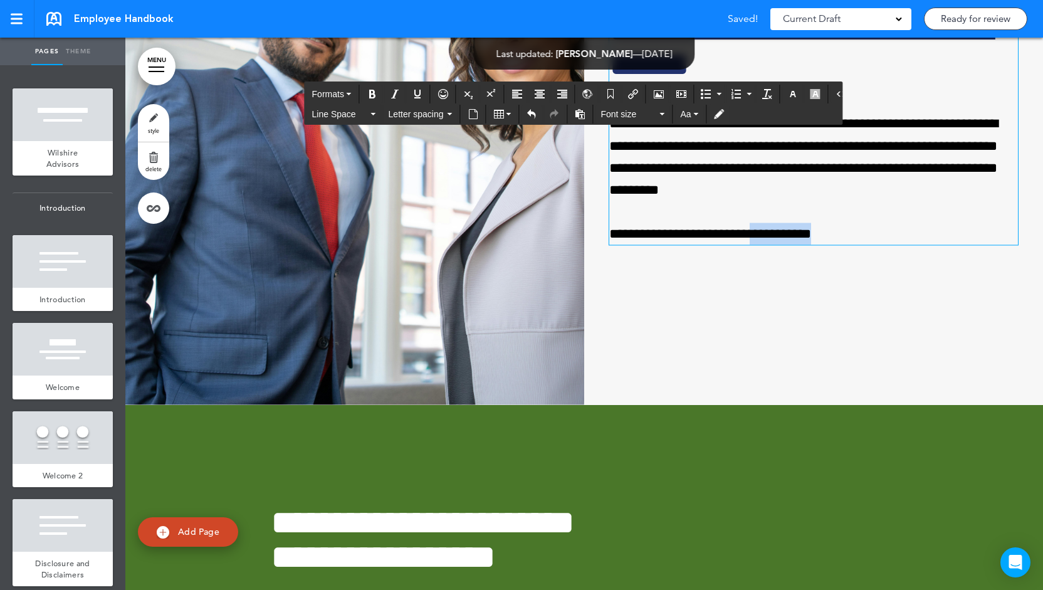
drag, startPoint x: 733, startPoint y: 316, endPoint x: 787, endPoint y: 320, distance: 54.0
click at [787, 241] on span "**********" at bounding box center [779, 234] width 61 height 14
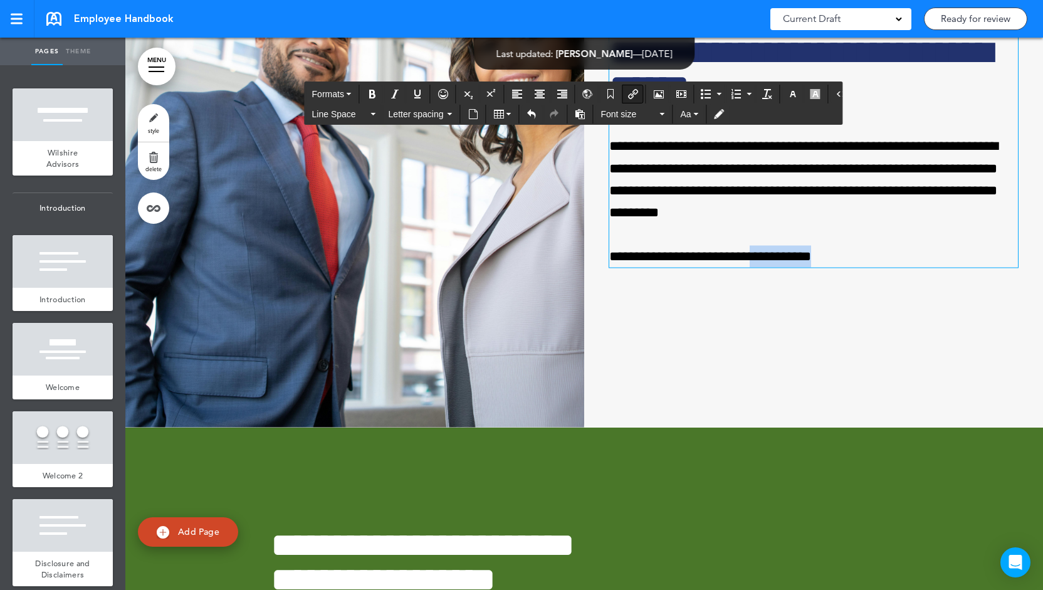
click at [628, 93] on icon "Insert/edit airmason link" at bounding box center [633, 94] width 10 height 10
type input "**********"
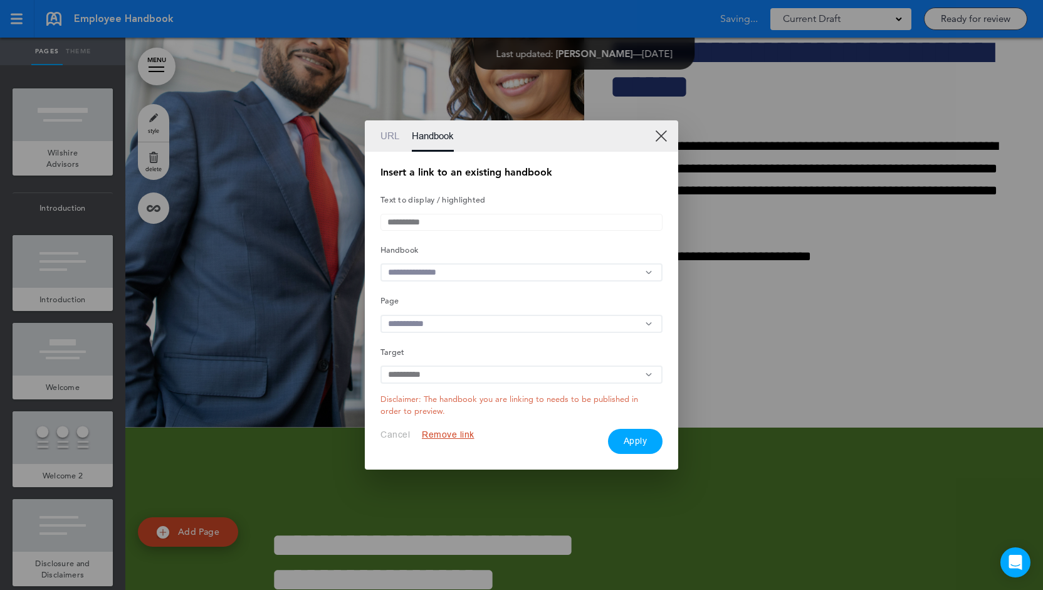
click at [444, 270] on input "text" at bounding box center [521, 272] width 282 height 18
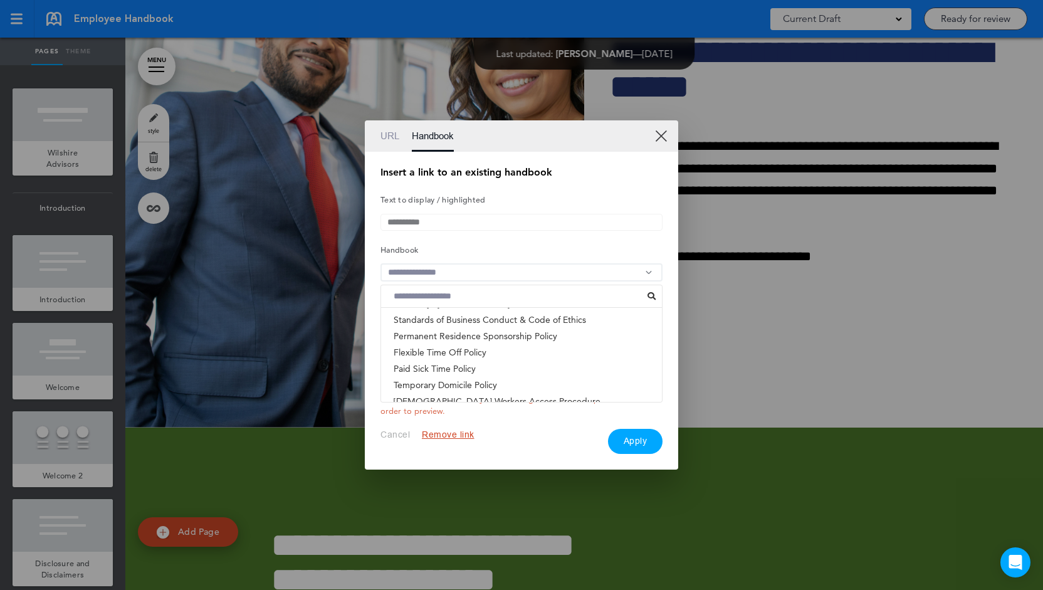
scroll to position [313, 0]
click at [464, 395] on li "Contingent Workers Access Procedure" at bounding box center [521, 393] width 281 height 16
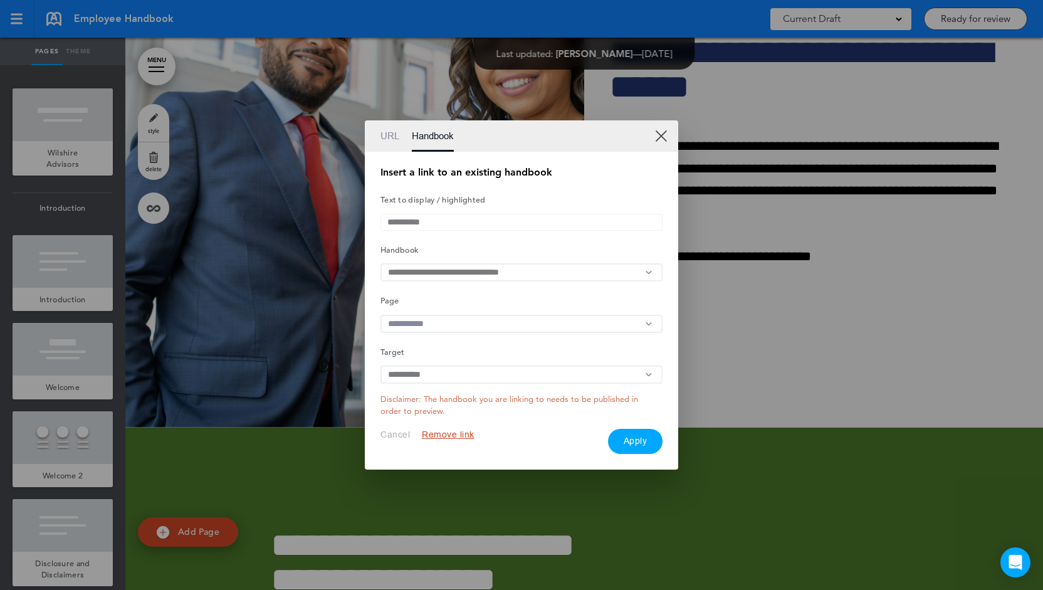
click at [550, 322] on input "text" at bounding box center [521, 324] width 282 height 18
click at [487, 374] on li "Wilshire Advisors" at bounding box center [521, 367] width 281 height 16
click at [624, 448] on button "Apply" at bounding box center [635, 441] width 55 height 25
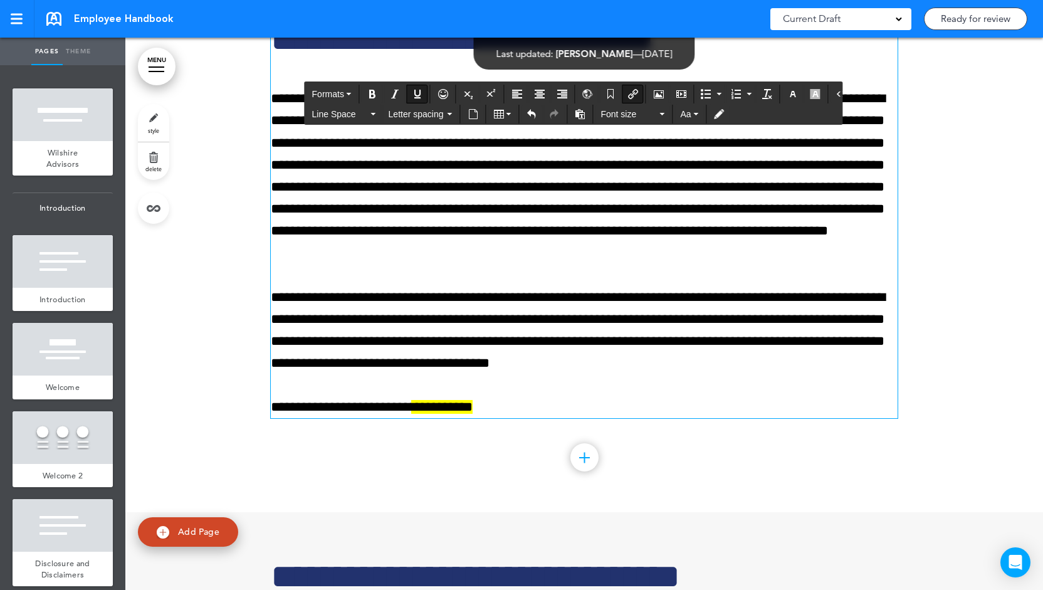
scroll to position [21315, 0]
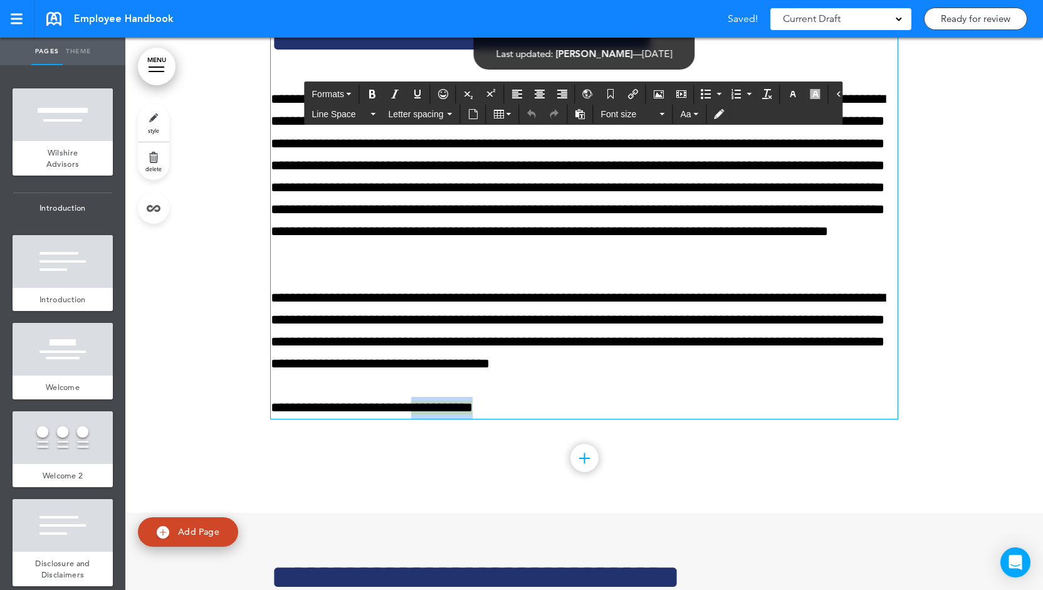
drag, startPoint x: 450, startPoint y: 495, endPoint x: 395, endPoint y: 489, distance: 55.4
click at [411, 414] on span "**********" at bounding box center [441, 407] width 61 height 14
click at [810, 95] on icon "button" at bounding box center [815, 94] width 10 height 10
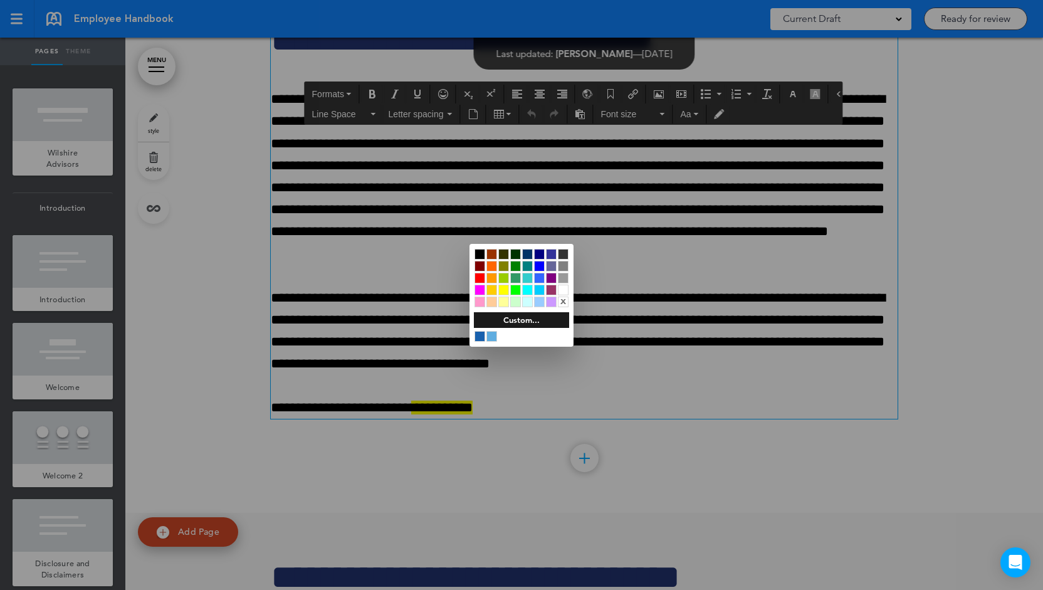
click at [566, 299] on div "x" at bounding box center [563, 301] width 11 height 11
click at [472, 452] on div at bounding box center [521, 295] width 1043 height 590
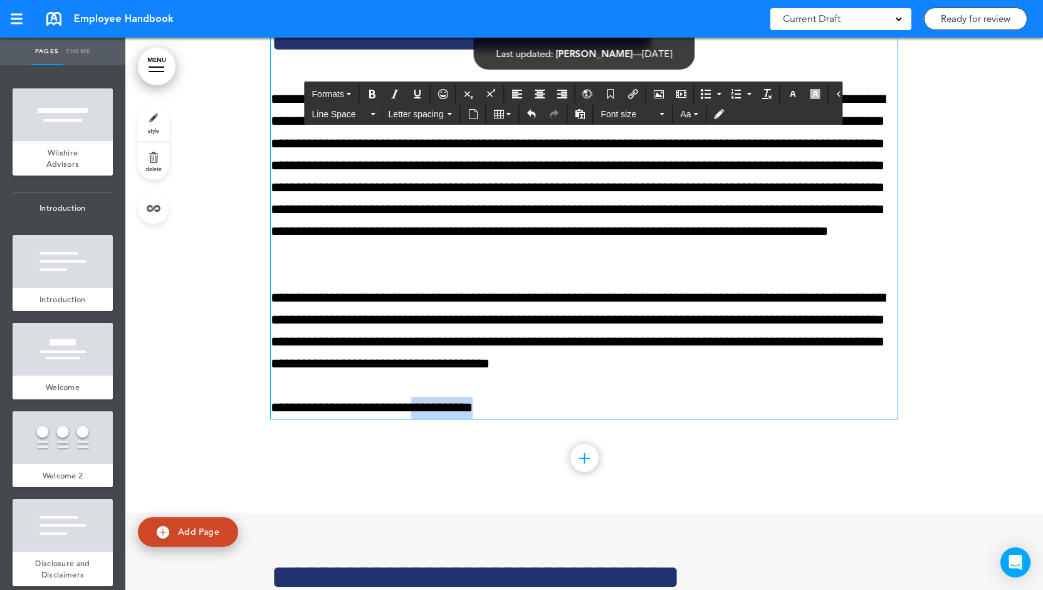
drag, startPoint x: 395, startPoint y: 494, endPoint x: 450, endPoint y: 491, distance: 55.2
click at [450, 414] on span "**********" at bounding box center [441, 407] width 61 height 14
click at [628, 93] on icon "Insert/edit airmason link" at bounding box center [633, 94] width 10 height 10
type input "**********"
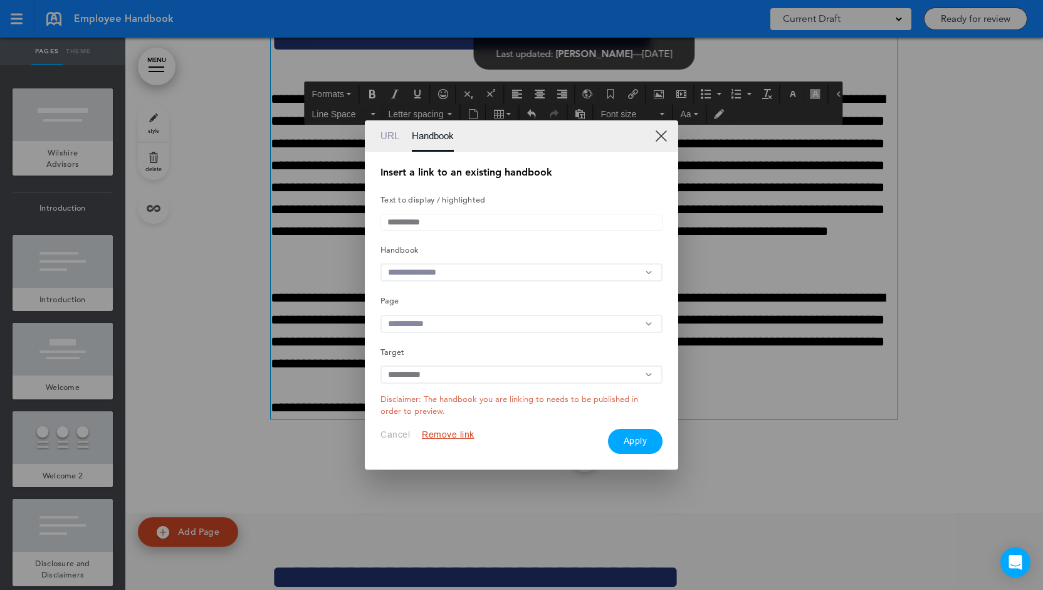
click at [479, 276] on input "text" at bounding box center [521, 272] width 282 height 18
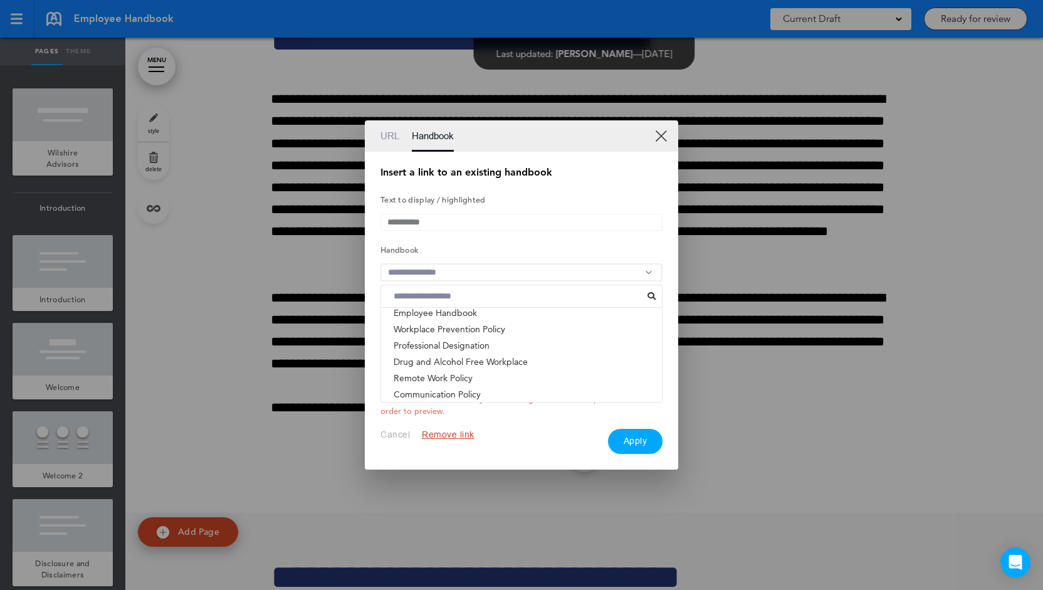
scroll to position [115, 0]
click at [464, 329] on li "Workplace Prevention Policy" at bounding box center [521, 331] width 281 height 16
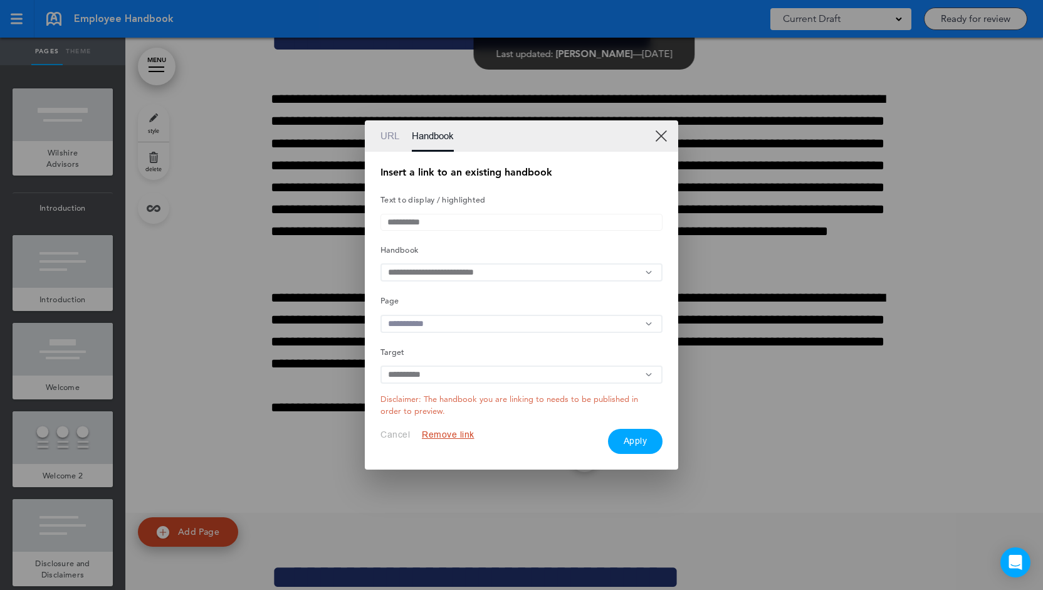
click at [514, 326] on input "text" at bounding box center [521, 324] width 282 height 18
click at [507, 373] on li "Wilshire Advisors" at bounding box center [521, 367] width 281 height 16
click at [633, 446] on button "Apply" at bounding box center [635, 441] width 55 height 25
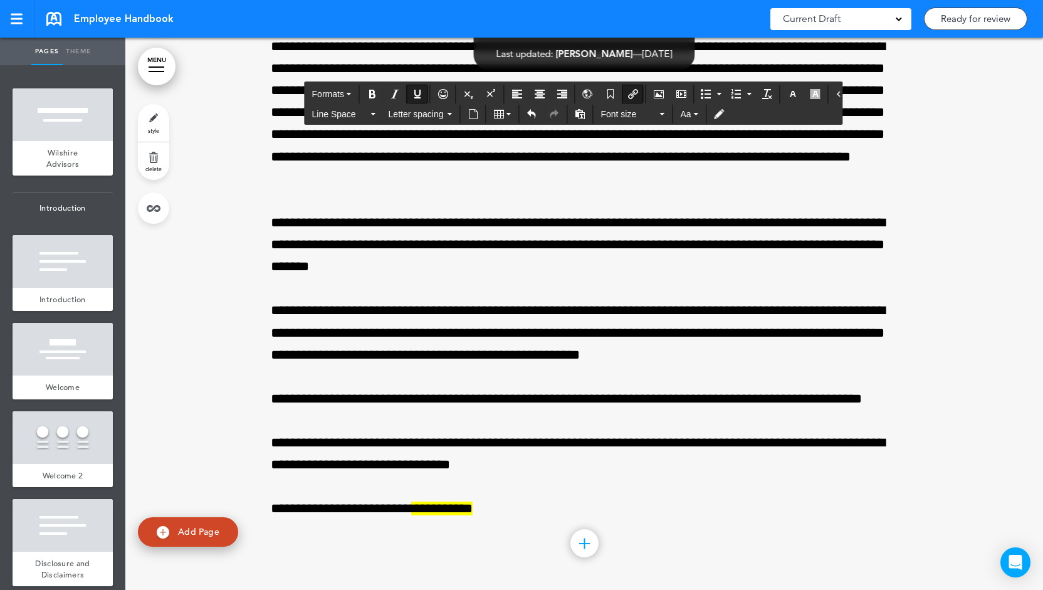
scroll to position [22493, 0]
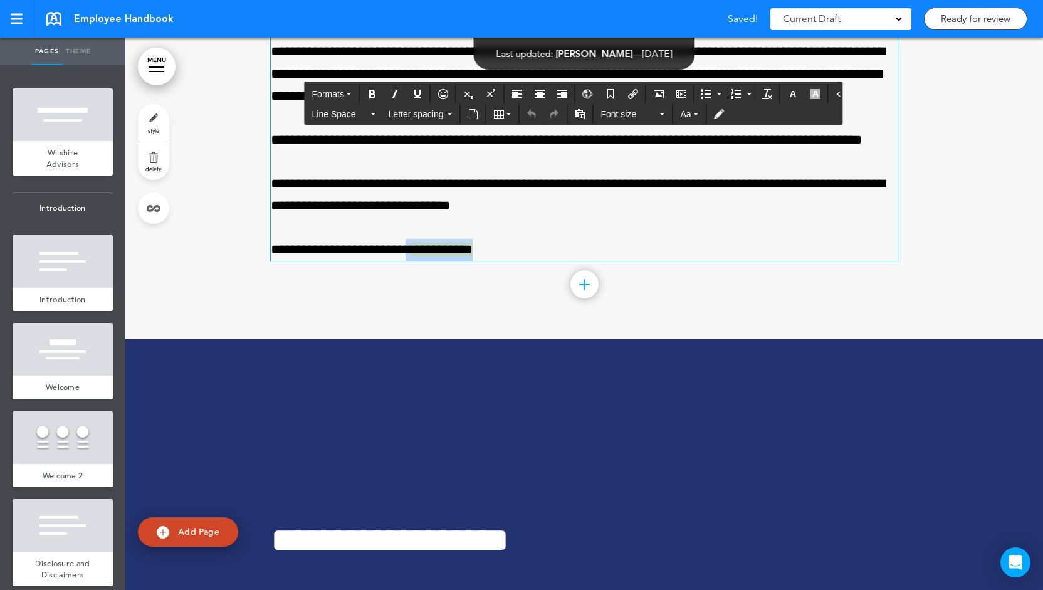
drag, startPoint x: 451, startPoint y: 336, endPoint x: 394, endPoint y: 336, distance: 57.0
click at [394, 261] on p "**********" at bounding box center [584, 250] width 627 height 22
click at [810, 93] on icon "button" at bounding box center [815, 94] width 10 height 10
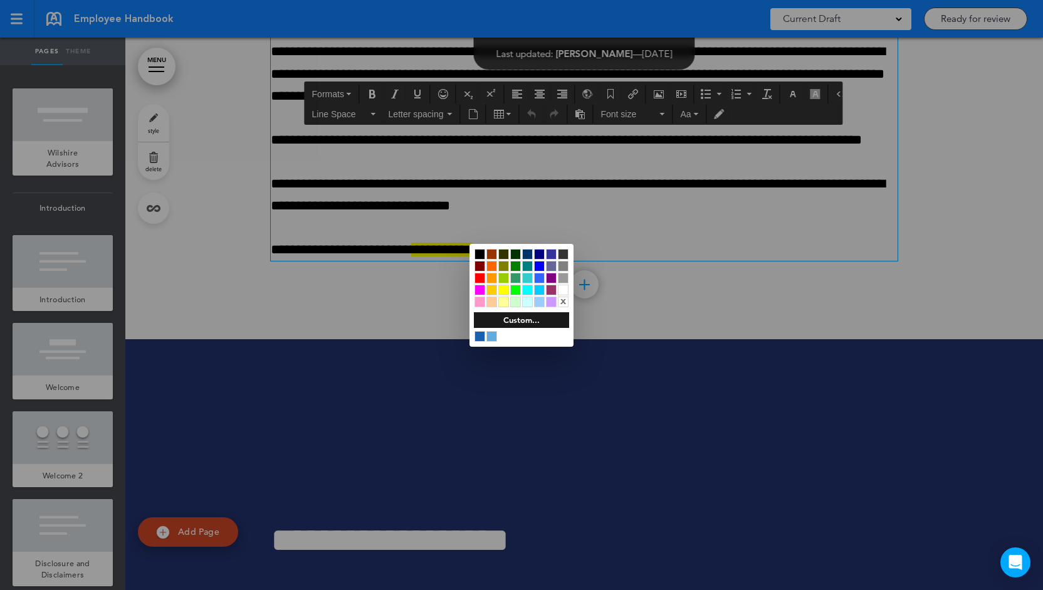
click at [563, 300] on div "x" at bounding box center [563, 301] width 11 height 11
click at [425, 293] on div at bounding box center [521, 295] width 1043 height 590
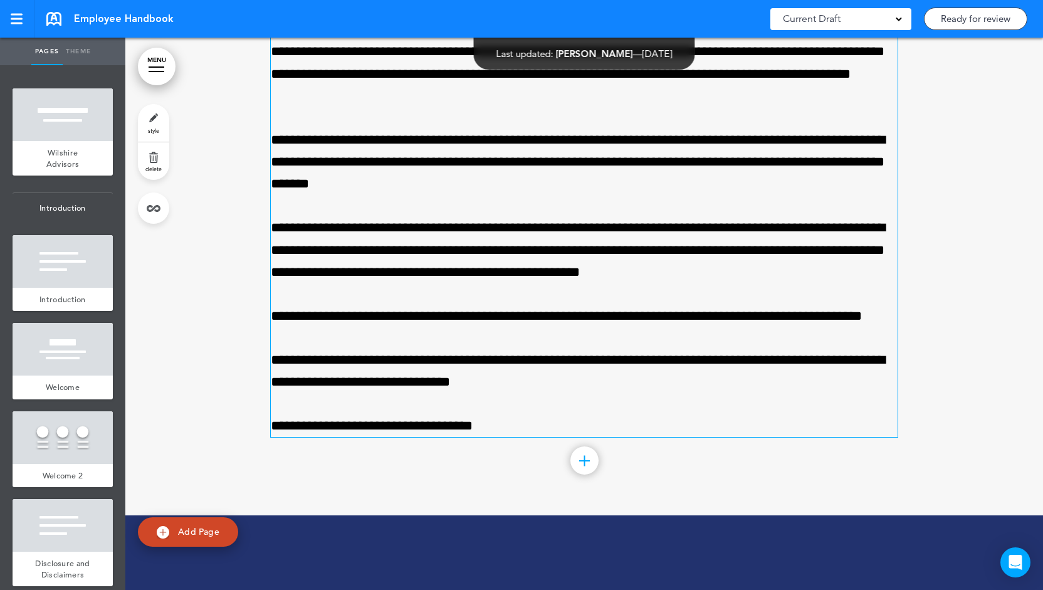
scroll to position [22479, 0]
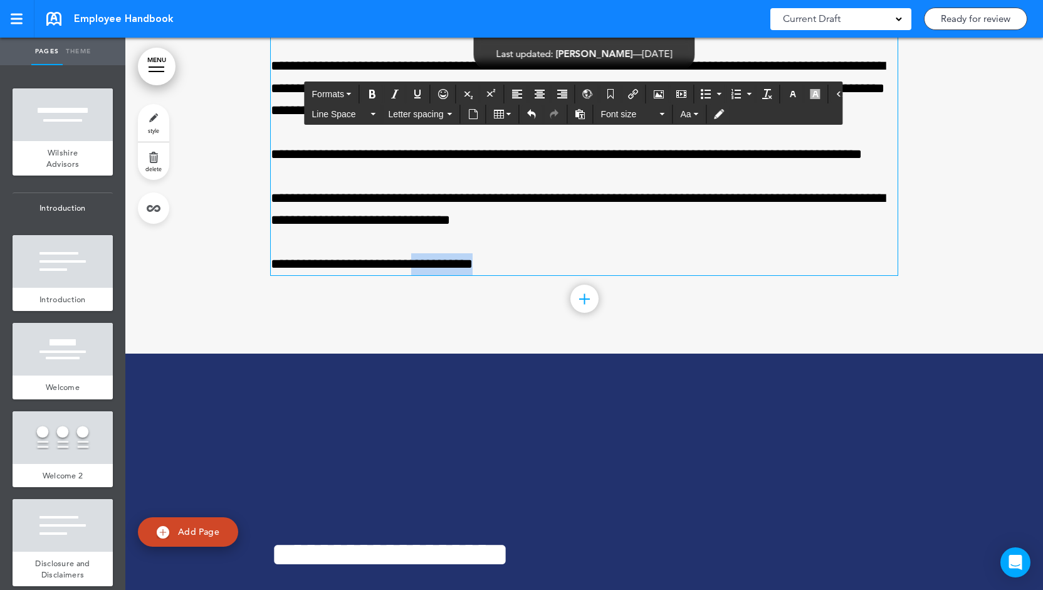
drag, startPoint x: 394, startPoint y: 346, endPoint x: 451, endPoint y: 352, distance: 57.3
click at [451, 275] on p "**********" at bounding box center [584, 264] width 627 height 22
click at [628, 95] on icon "Insert/edit airmason link" at bounding box center [633, 94] width 10 height 10
type input "**********"
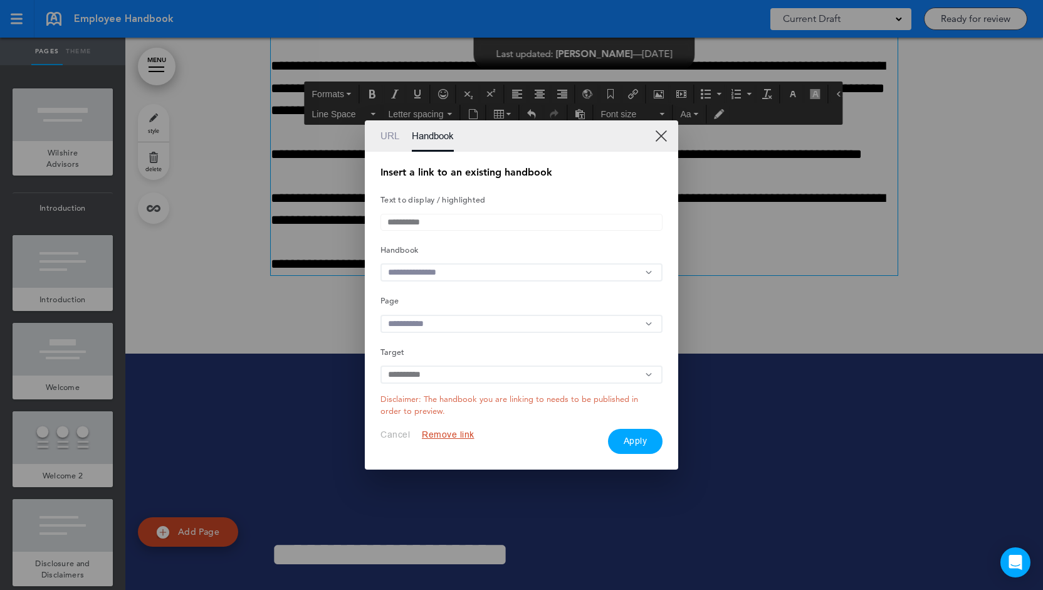
click at [457, 275] on input "text" at bounding box center [521, 272] width 282 height 18
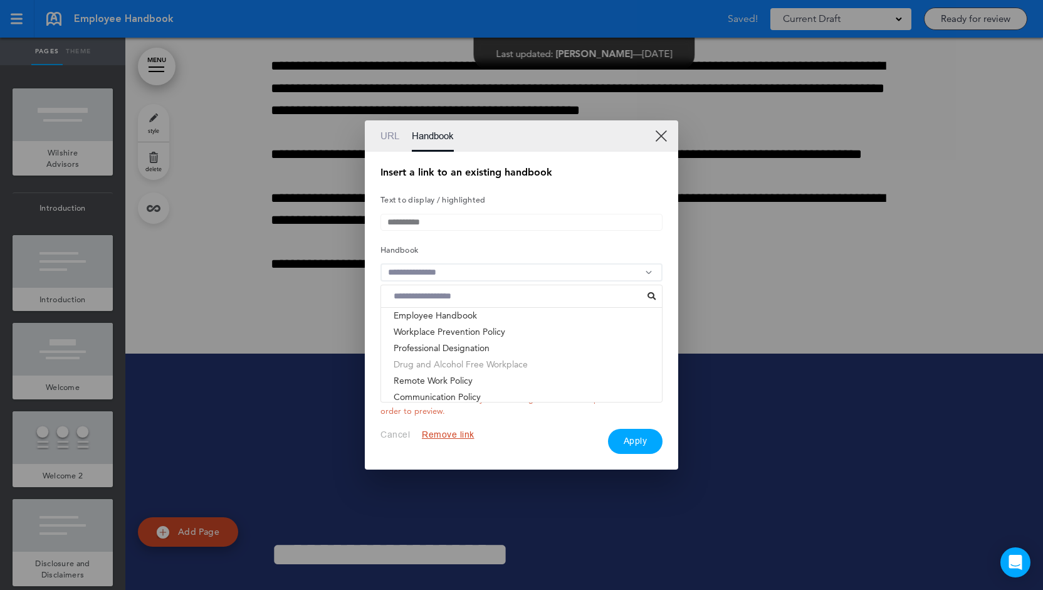
click at [464, 369] on li "Drug and Alcohol Free Workplace" at bounding box center [521, 364] width 281 height 16
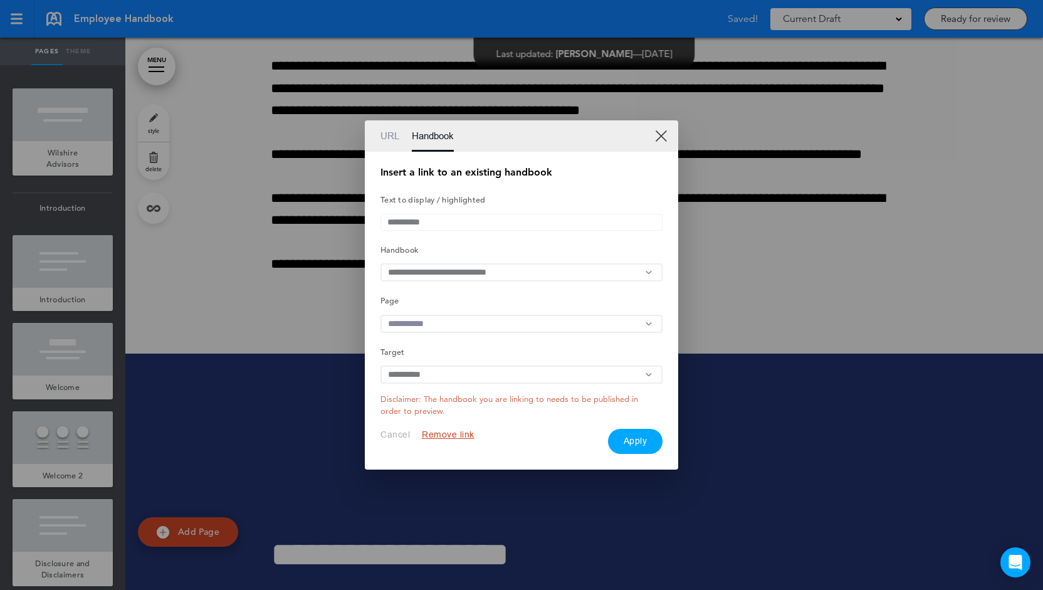
click at [447, 327] on input "text" at bounding box center [521, 324] width 282 height 18
click at [455, 370] on li "Wilshire Advisors" at bounding box center [521, 367] width 281 height 16
click at [643, 447] on button "Apply" at bounding box center [635, 441] width 55 height 25
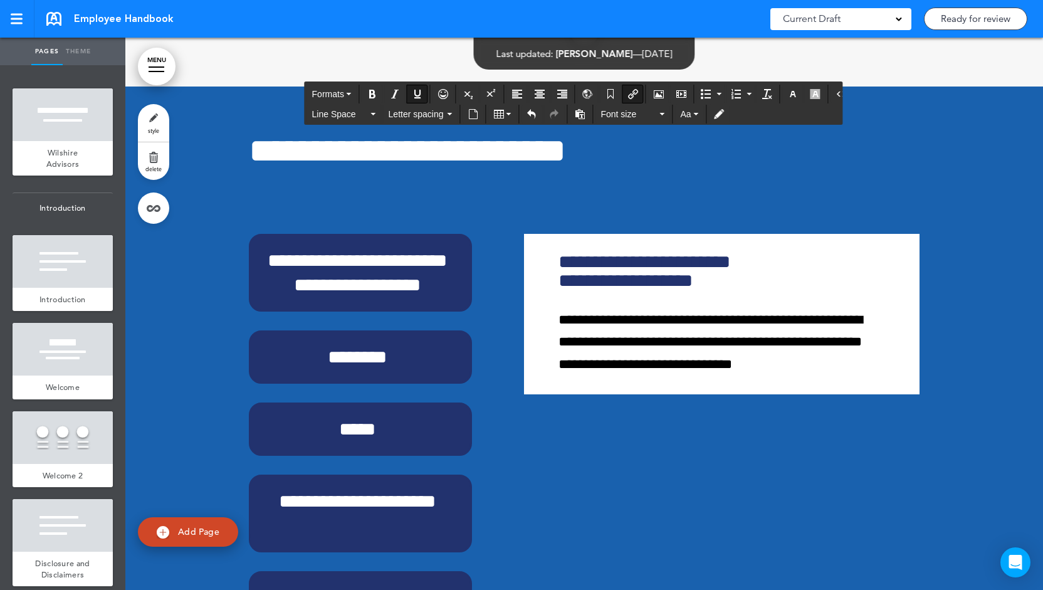
scroll to position [27981, 0]
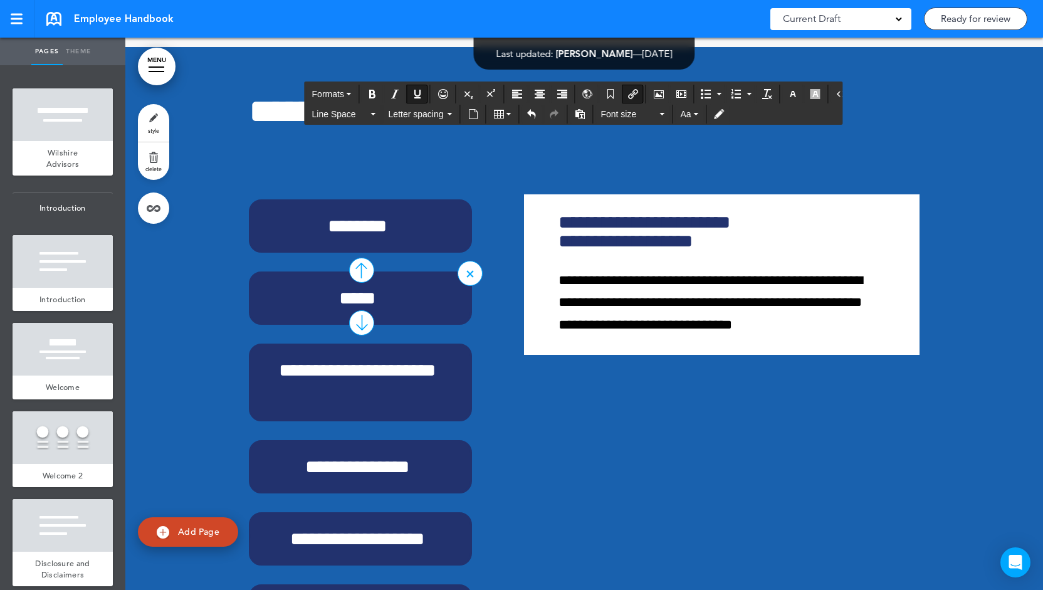
click at [396, 325] on div "*****" at bounding box center [360, 297] width 223 height 53
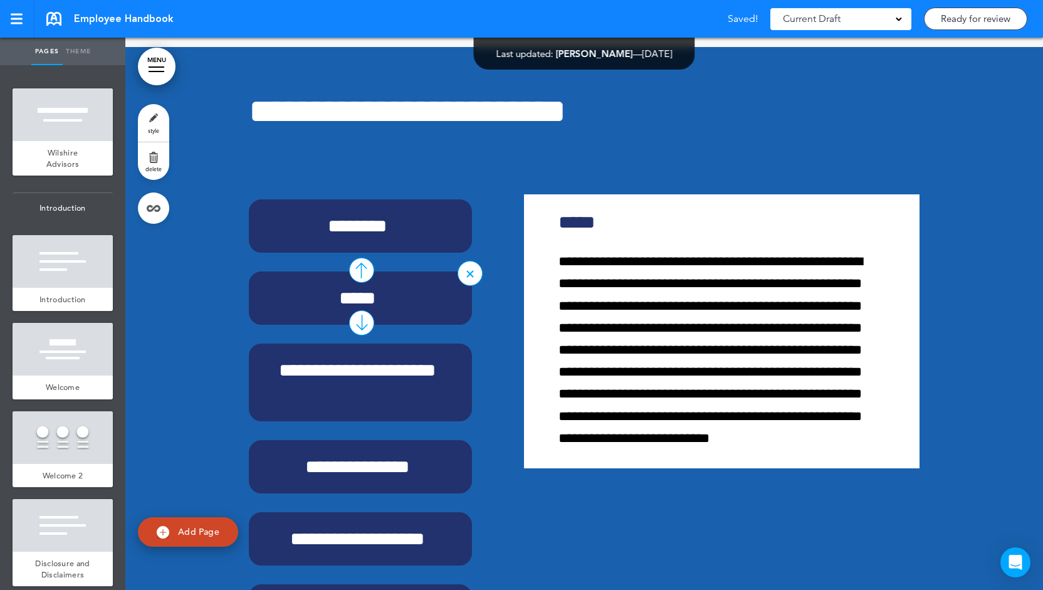
scroll to position [114, 0]
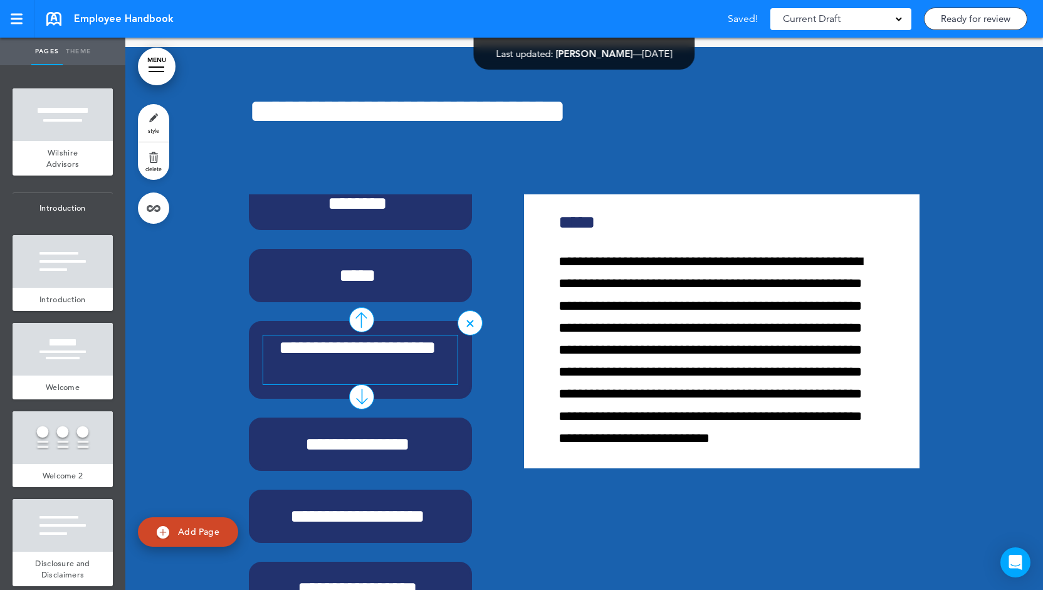
click at [336, 384] on h6 "**********" at bounding box center [357, 359] width 189 height 49
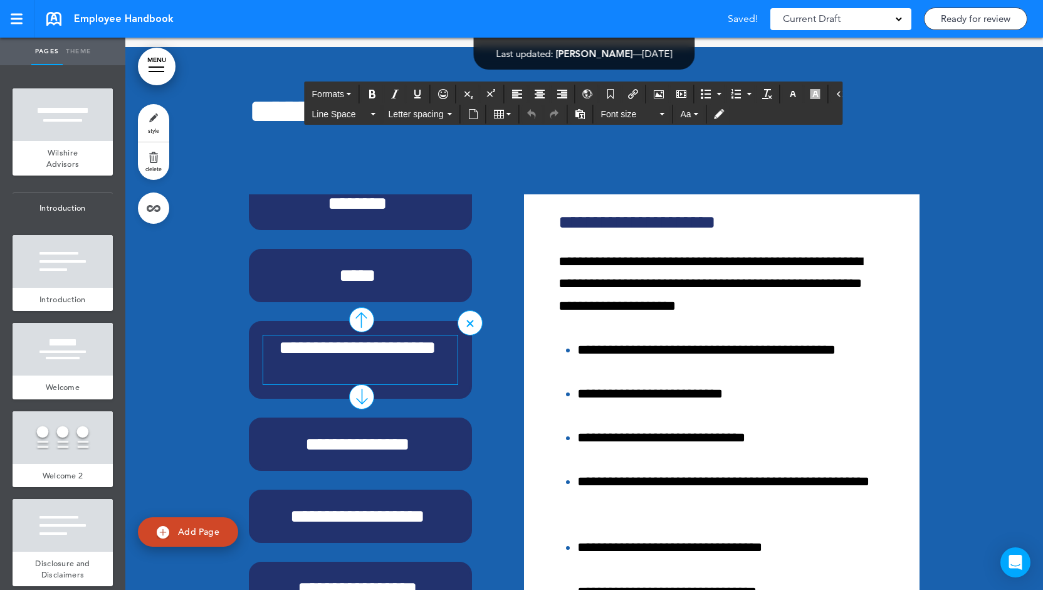
scroll to position [28095, 0]
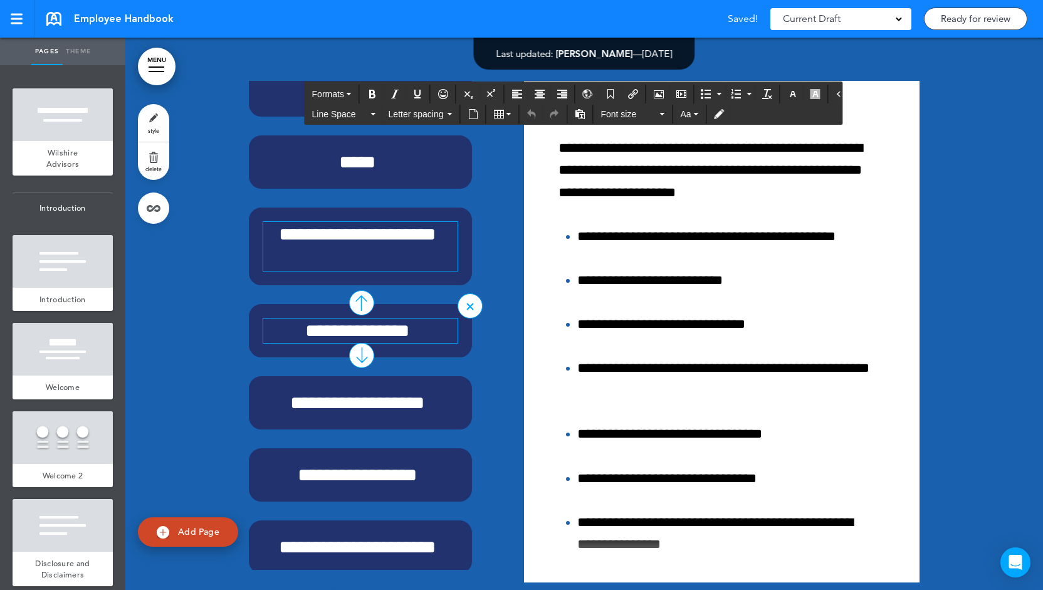
click at [326, 343] on h6 "**********" at bounding box center [357, 330] width 189 height 24
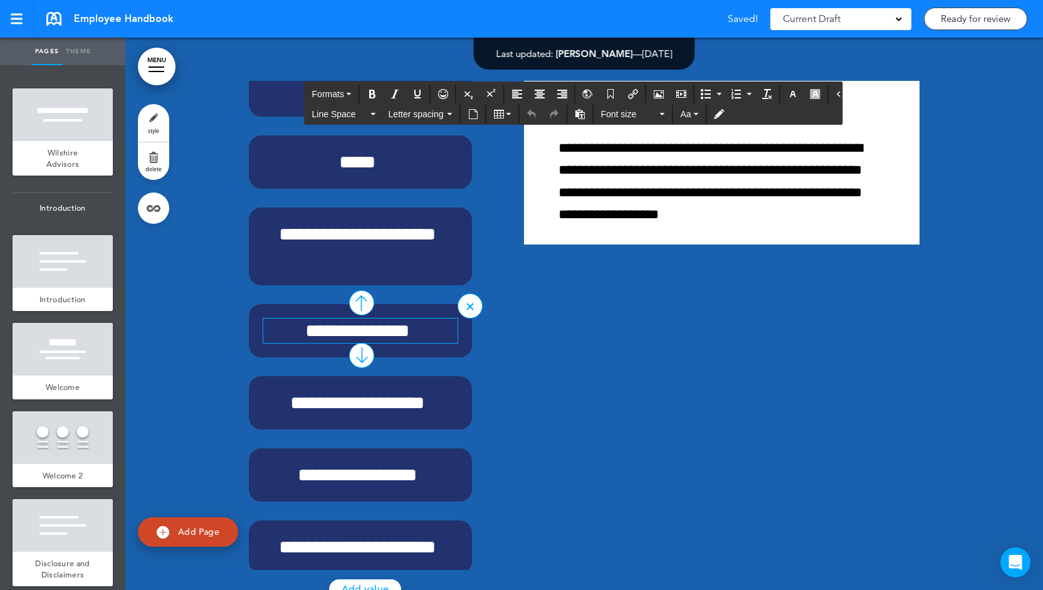
scroll to position [28172, 0]
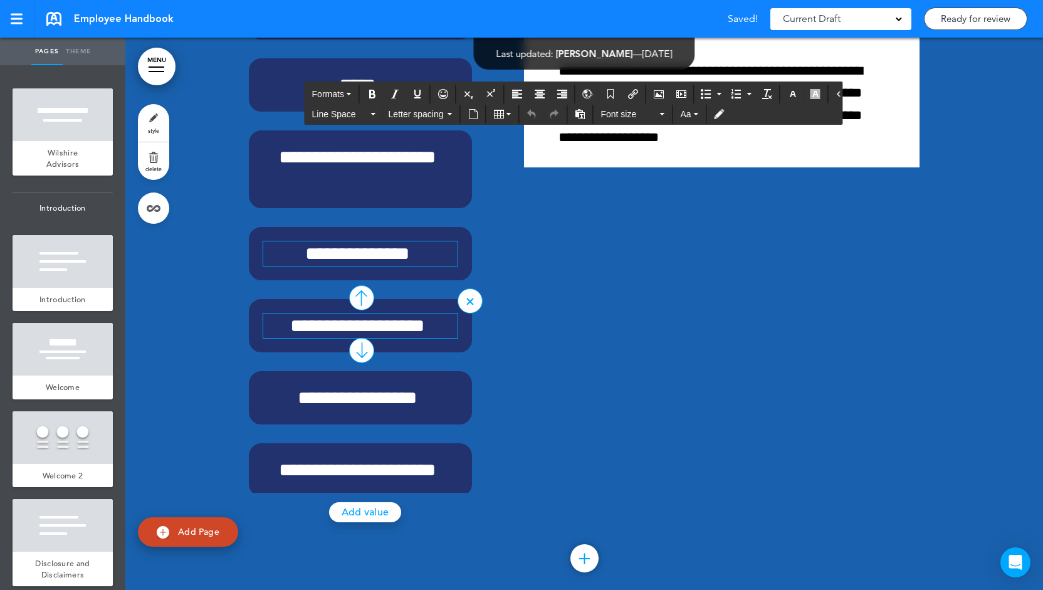
click at [333, 338] on h6 "**********" at bounding box center [357, 325] width 189 height 24
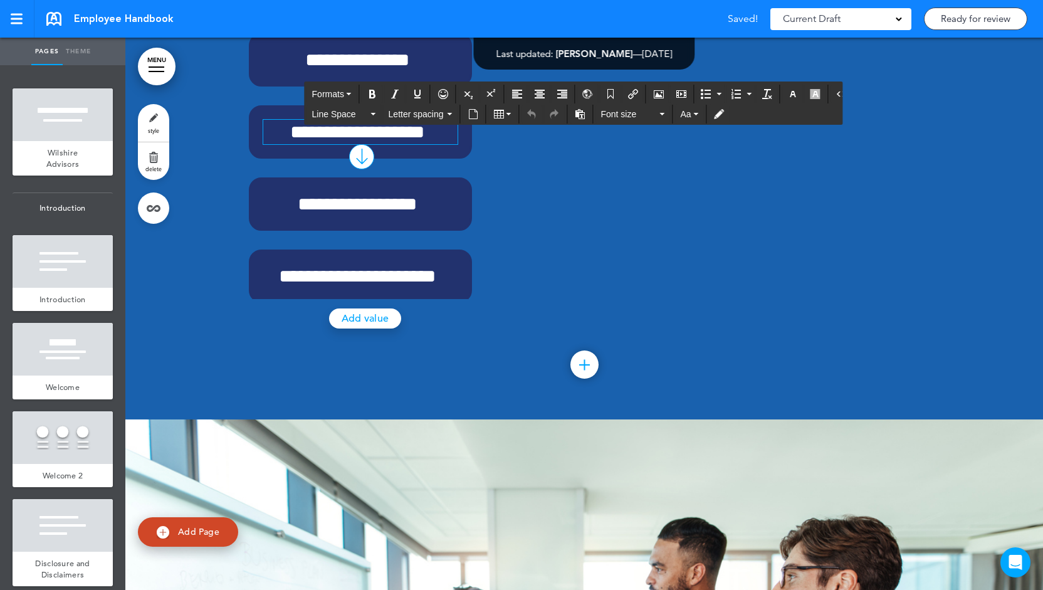
scroll to position [28366, 0]
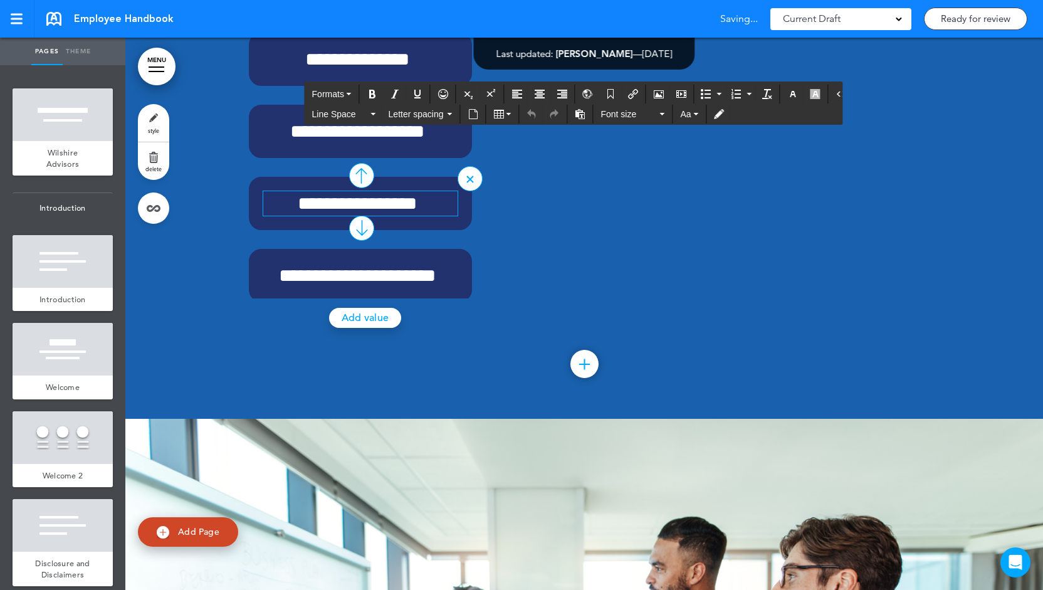
click at [312, 216] on h6 "**********" at bounding box center [357, 203] width 189 height 24
click at [331, 288] on h6 "**********" at bounding box center [357, 275] width 189 height 24
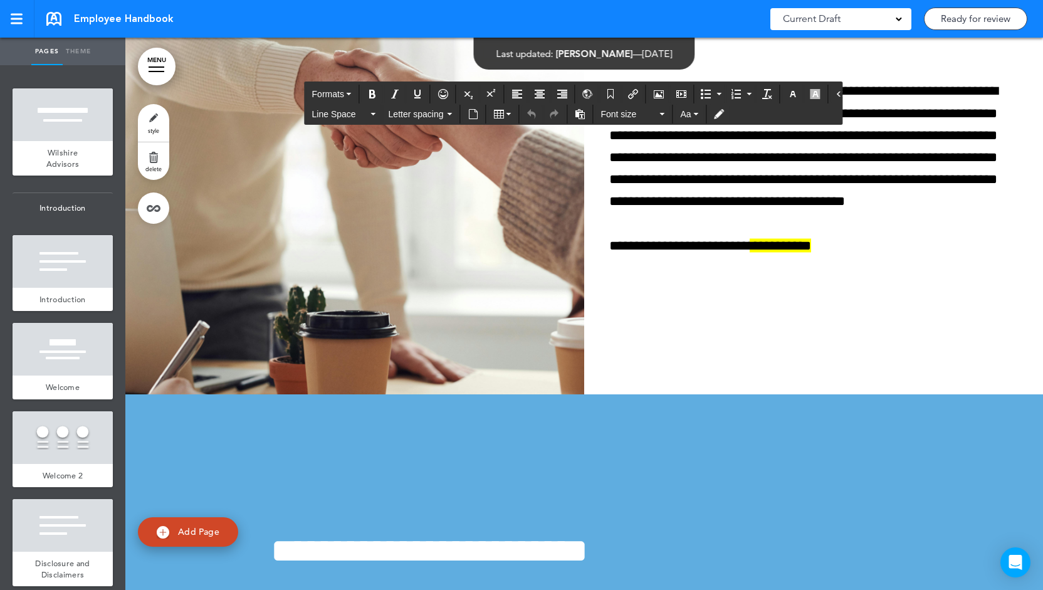
scroll to position [39374, 0]
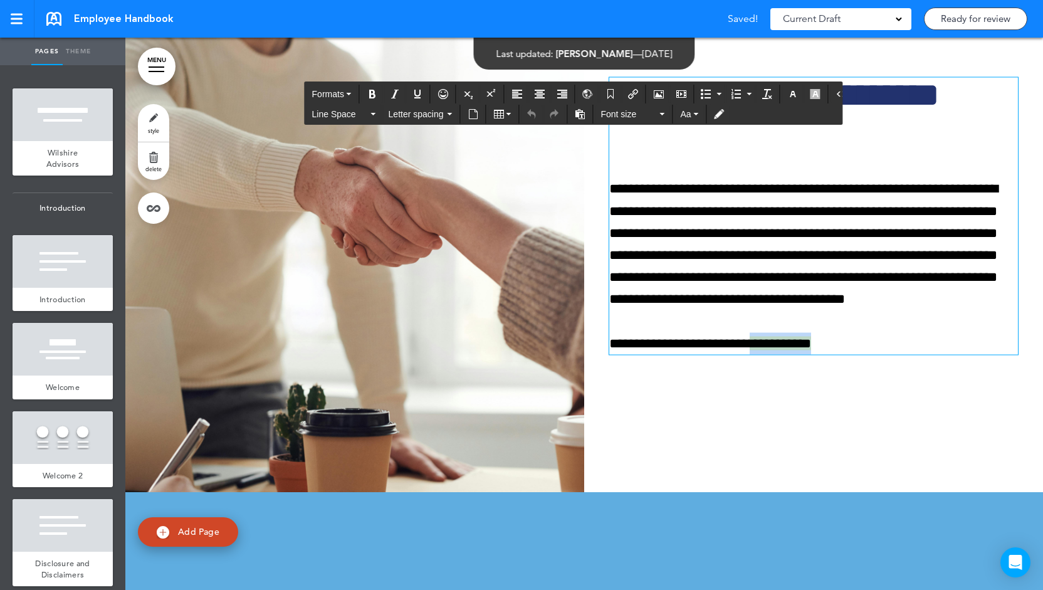
drag, startPoint x: 789, startPoint y: 452, endPoint x: 734, endPoint y: 454, distance: 55.8
click at [734, 354] on p "**********" at bounding box center [810, 343] width 403 height 22
click at [810, 91] on icon "button" at bounding box center [815, 94] width 10 height 10
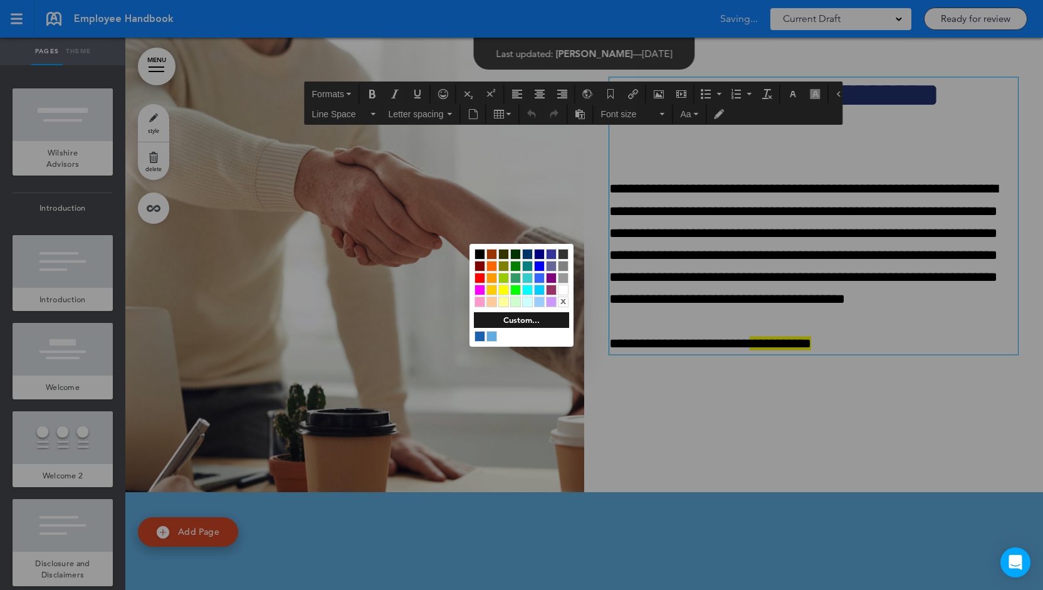
click at [565, 300] on div "x" at bounding box center [563, 301] width 11 height 11
click at [787, 417] on div at bounding box center [521, 295] width 1043 height 590
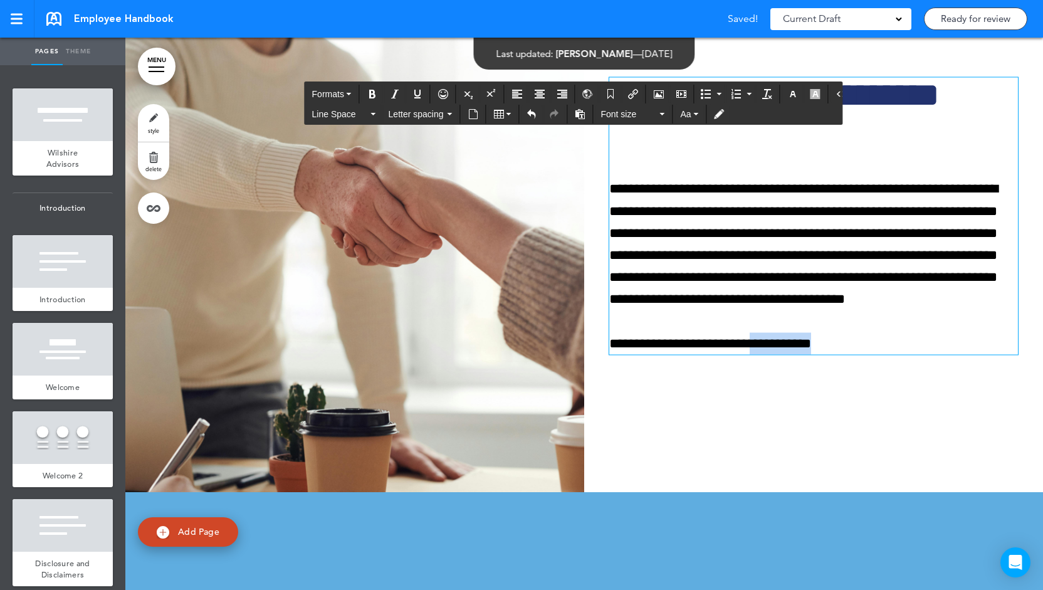
drag, startPoint x: 734, startPoint y: 454, endPoint x: 789, endPoint y: 454, distance: 54.5
click at [789, 350] on span "**********" at bounding box center [779, 343] width 61 height 14
click at [628, 95] on icon "Insert/edit airmason link" at bounding box center [633, 94] width 10 height 10
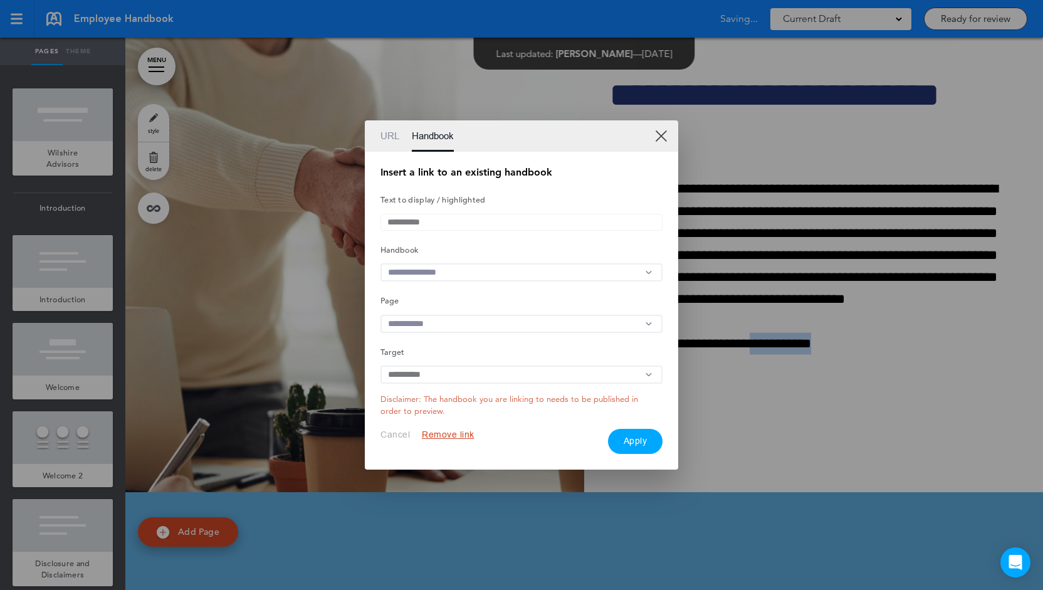
click at [436, 266] on input "text" at bounding box center [521, 272] width 282 height 18
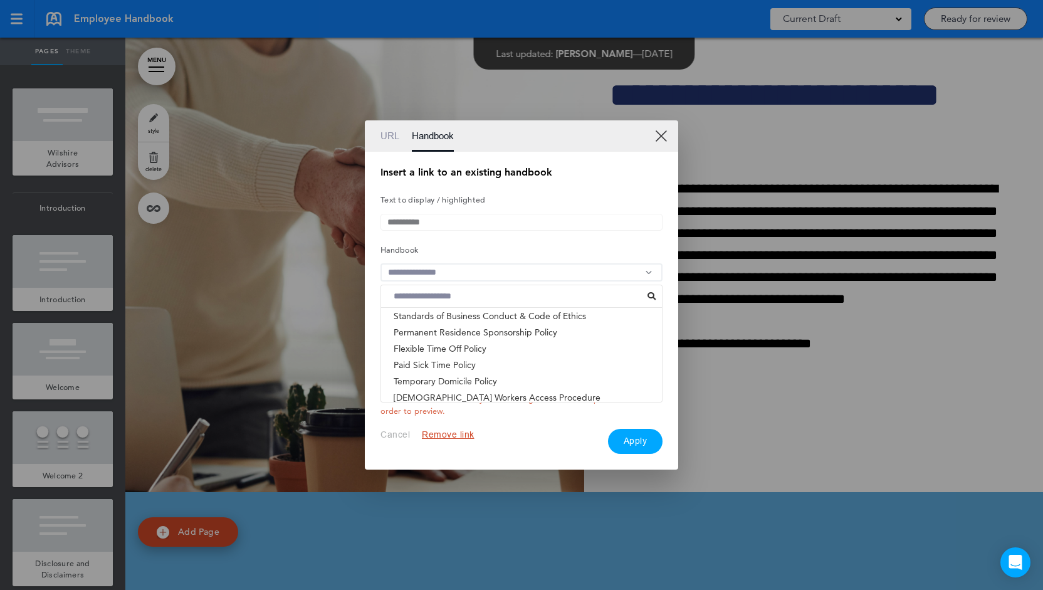
scroll to position [313, 0]
click at [657, 131] on link "XX" at bounding box center [661, 136] width 12 height 12
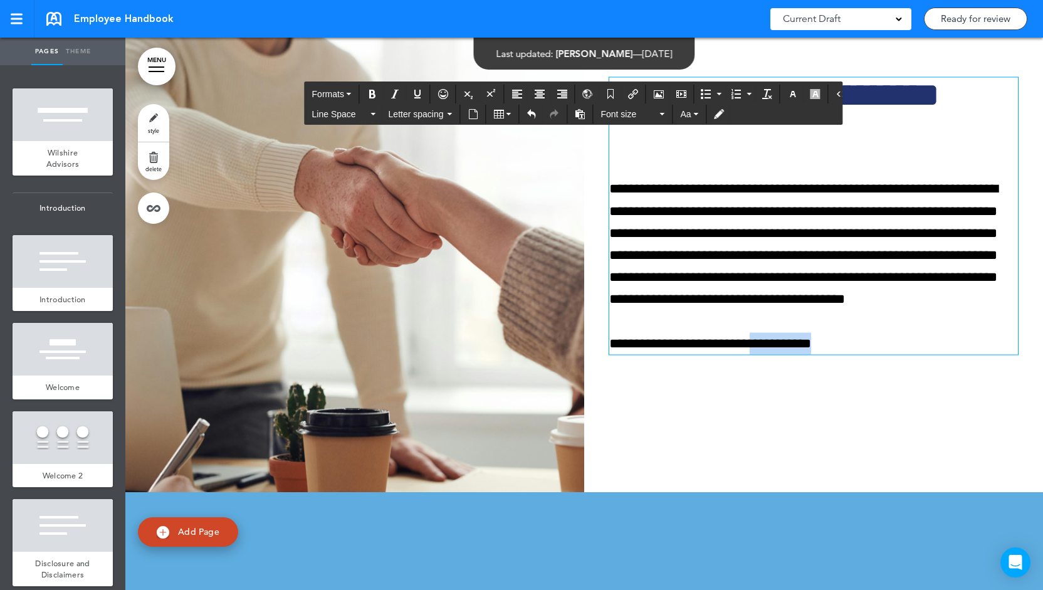
drag, startPoint x: 788, startPoint y: 454, endPoint x: 736, endPoint y: 449, distance: 52.9
click at [749, 350] on span "**********" at bounding box center [779, 343] width 61 height 14
click at [812, 93] on button "button" at bounding box center [815, 94] width 20 height 18
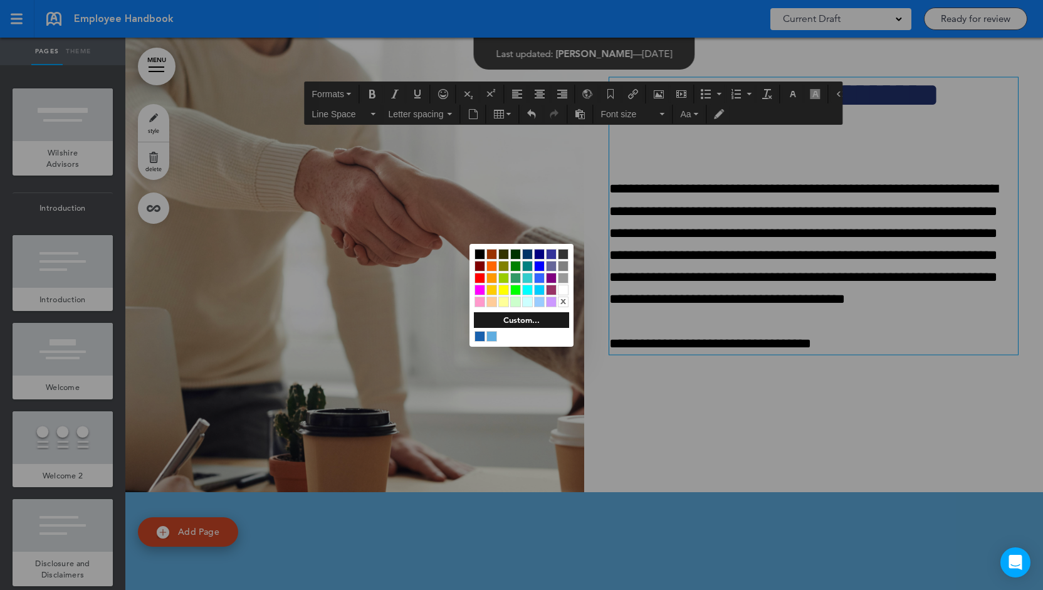
click at [504, 289] on div at bounding box center [503, 289] width 11 height 11
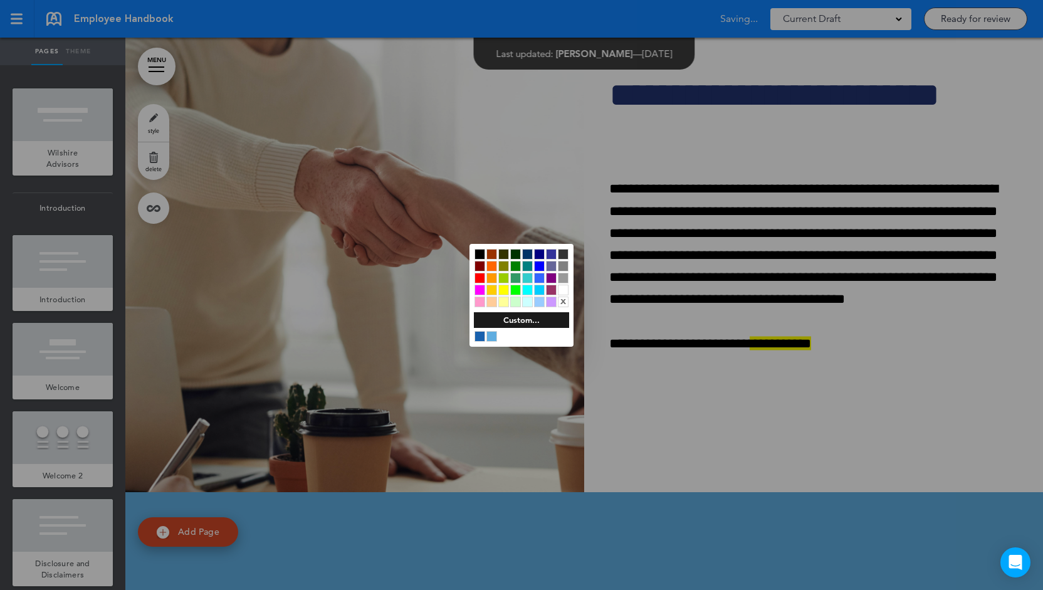
click at [745, 370] on div at bounding box center [521, 295] width 1043 height 590
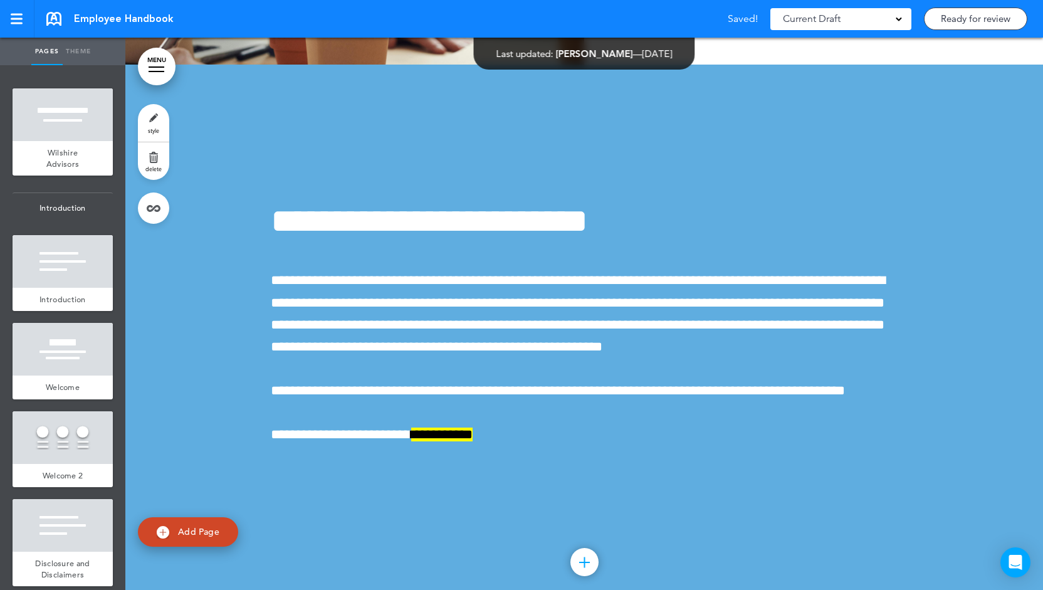
scroll to position [39949, 0]
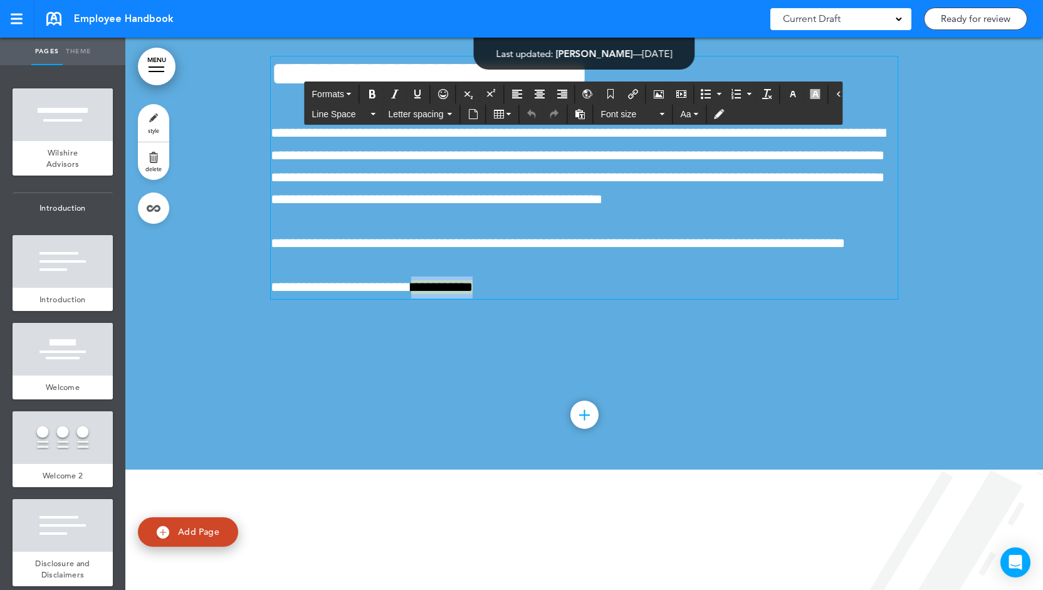
drag, startPoint x: 449, startPoint y: 395, endPoint x: 397, endPoint y: 390, distance: 51.6
click at [411, 294] on span "**********" at bounding box center [441, 287] width 61 height 14
click at [810, 92] on icon "button" at bounding box center [815, 94] width 10 height 10
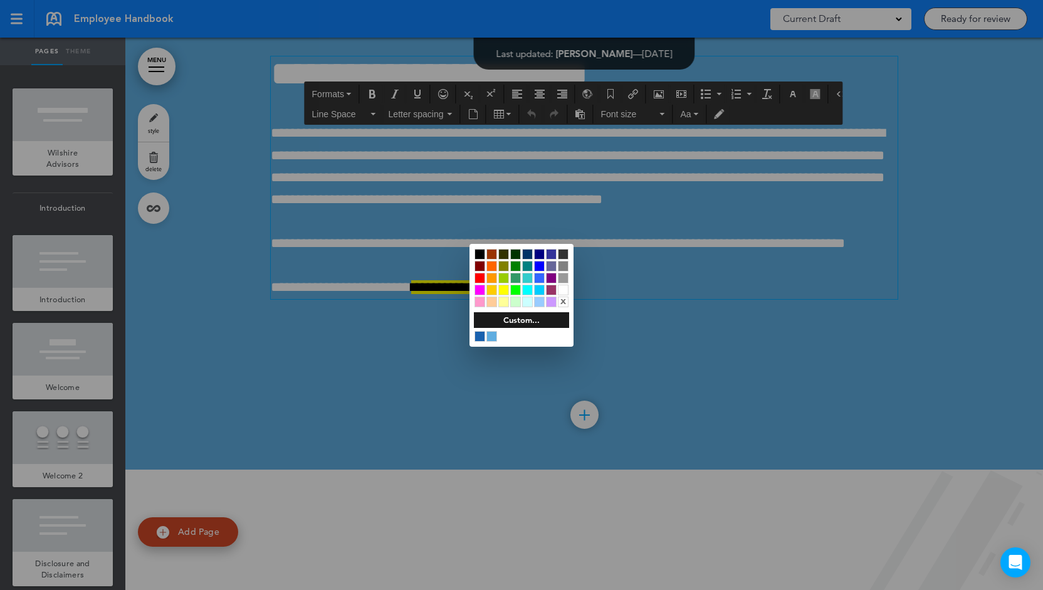
click at [566, 299] on div "x" at bounding box center [563, 301] width 11 height 11
click at [398, 358] on div at bounding box center [521, 295] width 1043 height 590
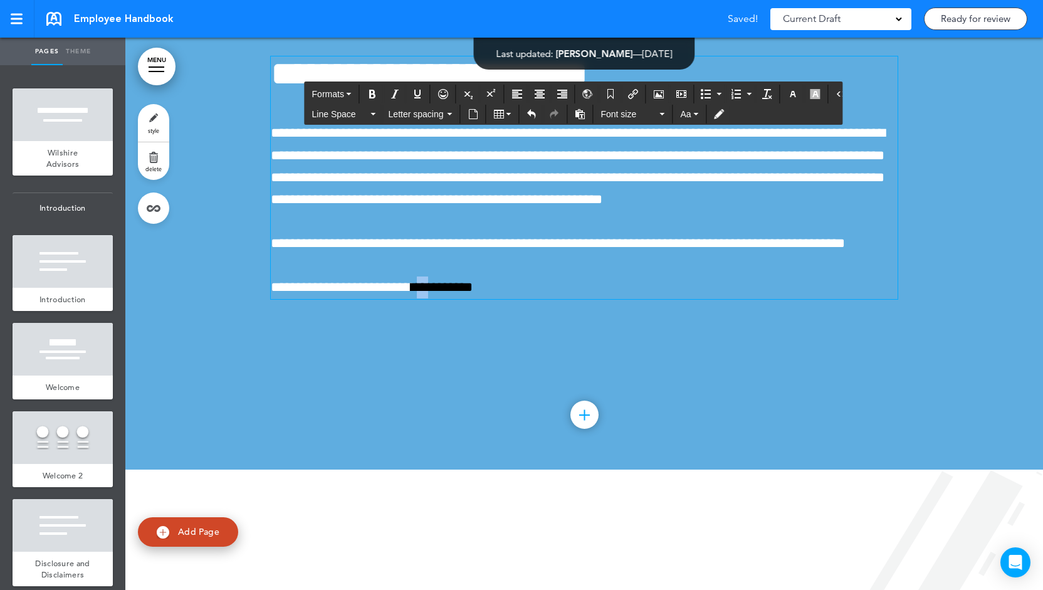
drag, startPoint x: 399, startPoint y: 397, endPoint x: 407, endPoint y: 397, distance: 7.5
click at [411, 294] on span "**********" at bounding box center [441, 287] width 61 height 14
drag, startPoint x: 396, startPoint y: 399, endPoint x: 450, endPoint y: 402, distance: 54.6
click at [450, 294] on span "**********" at bounding box center [441, 287] width 61 height 14
click at [628, 95] on icon "Insert/edit airmason link" at bounding box center [633, 94] width 10 height 10
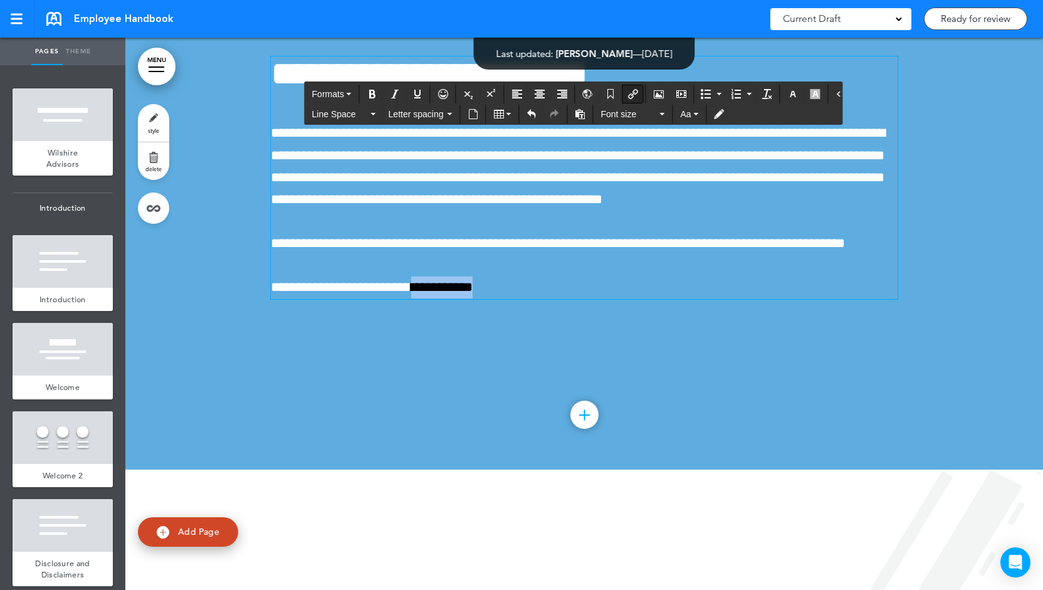
type input "**********"
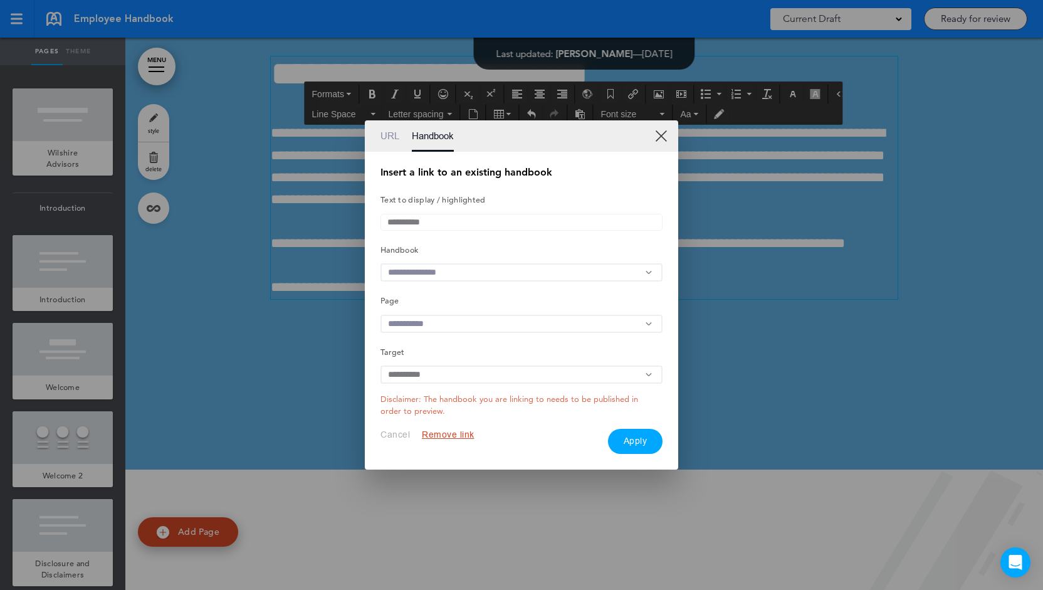
click at [454, 267] on input "text" at bounding box center [521, 272] width 282 height 18
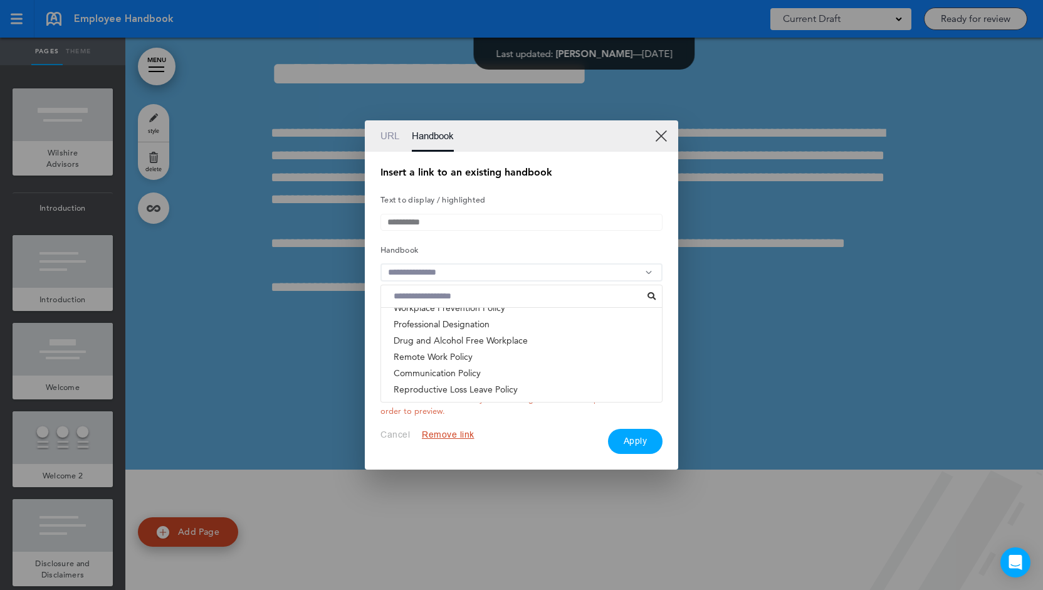
scroll to position [137, 0]
click at [412, 328] on li "Professional Designation" at bounding box center [521, 325] width 281 height 16
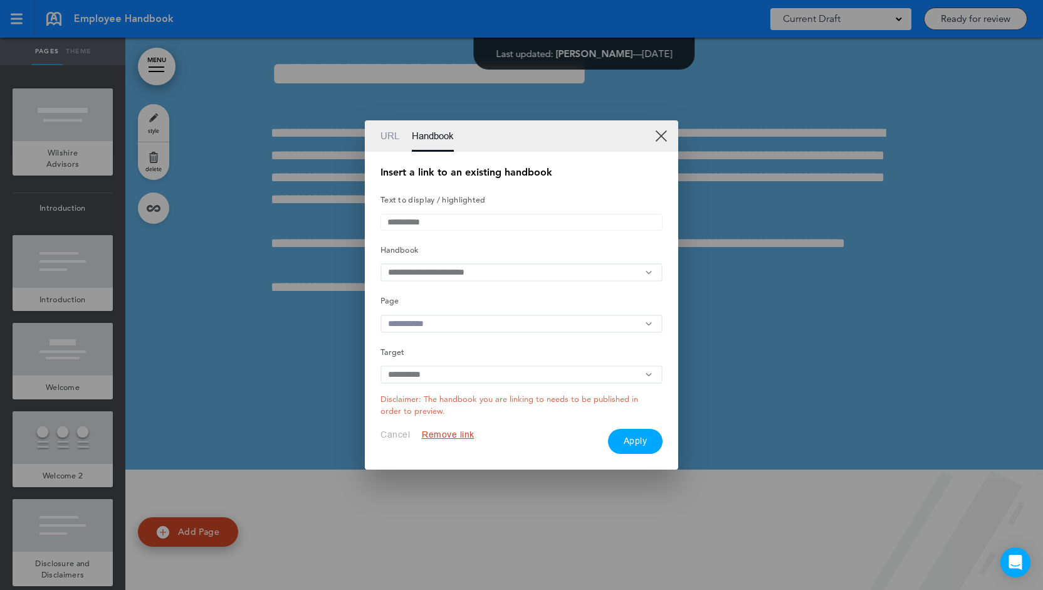
click at [558, 325] on input "text" at bounding box center [521, 324] width 282 height 18
click at [476, 373] on li "Wilshire Advisors" at bounding box center [521, 367] width 281 height 16
click at [627, 438] on button "Apply" at bounding box center [635, 441] width 55 height 25
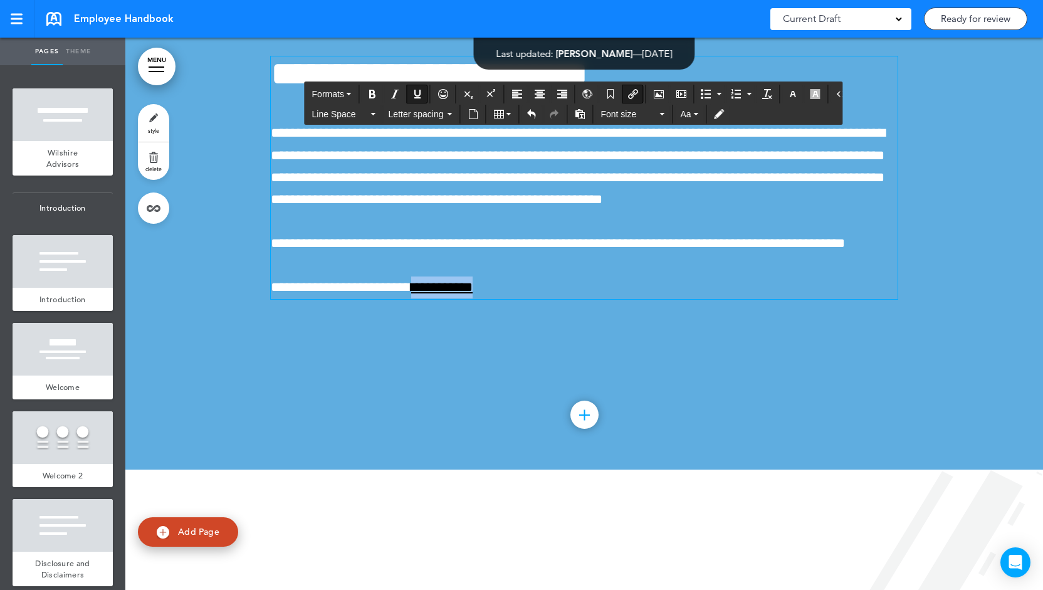
drag, startPoint x: 450, startPoint y: 400, endPoint x: 396, endPoint y: 397, distance: 54.0
click at [411, 294] on span "**********" at bounding box center [441, 287] width 61 height 14
click at [788, 97] on icon "button" at bounding box center [793, 94] width 10 height 10
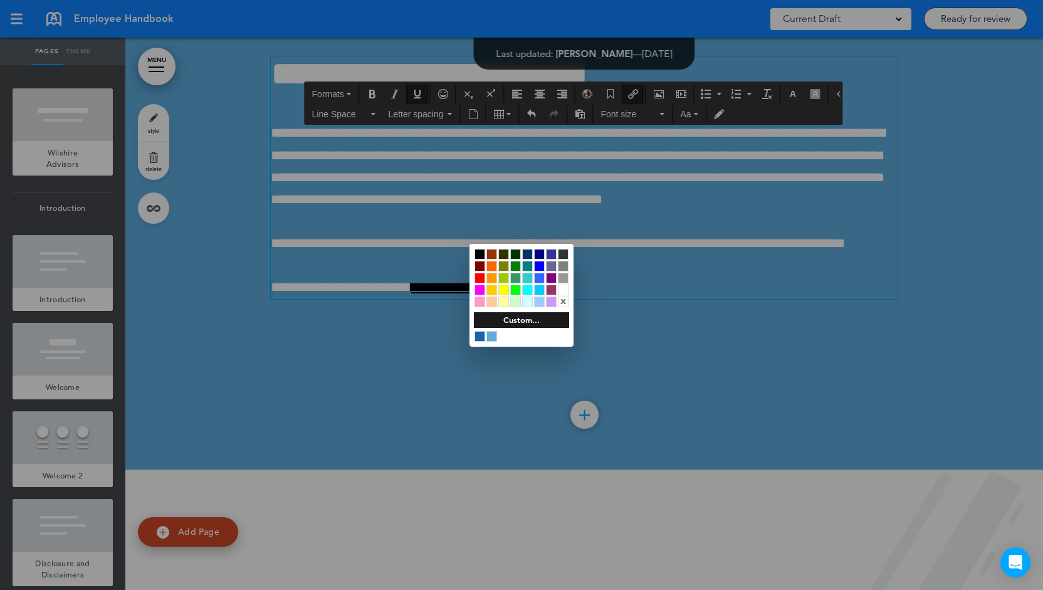
click at [564, 289] on div at bounding box center [563, 289] width 11 height 11
click at [375, 346] on div at bounding box center [521, 295] width 1043 height 590
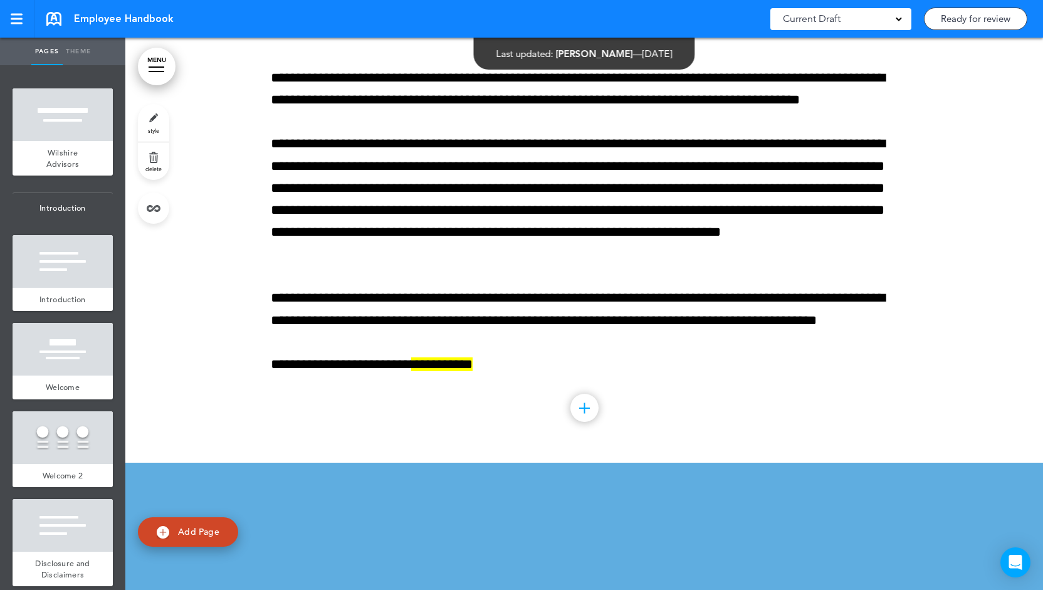
scroll to position [47873, 0]
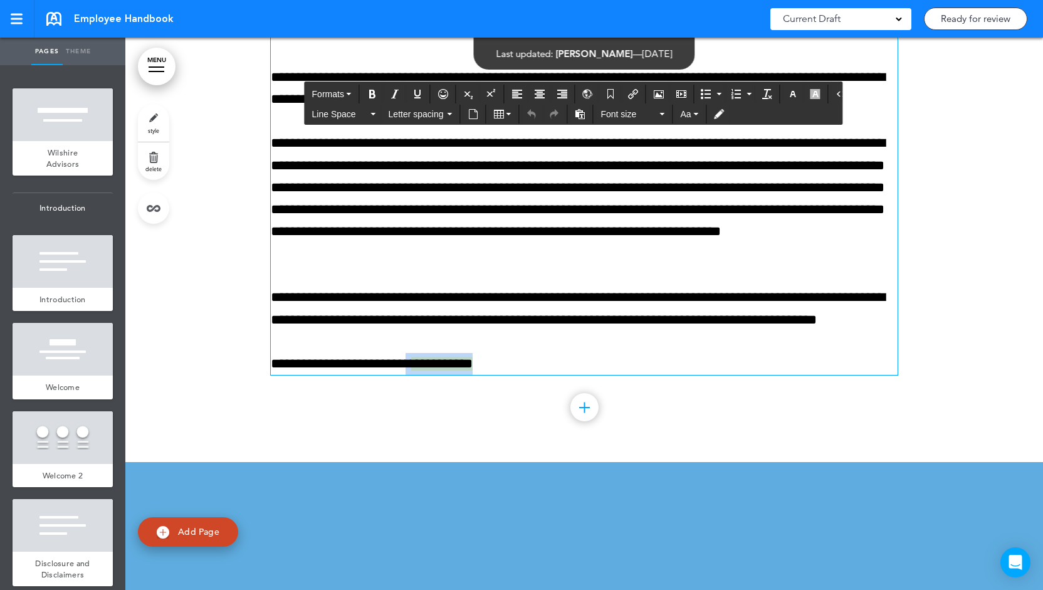
drag, startPoint x: 450, startPoint y: 477, endPoint x: 394, endPoint y: 474, distance: 55.8
click at [394, 375] on p "**********" at bounding box center [584, 364] width 627 height 22
click at [628, 93] on icon "Insert/edit airmason link" at bounding box center [633, 94] width 10 height 10
type input "**********"
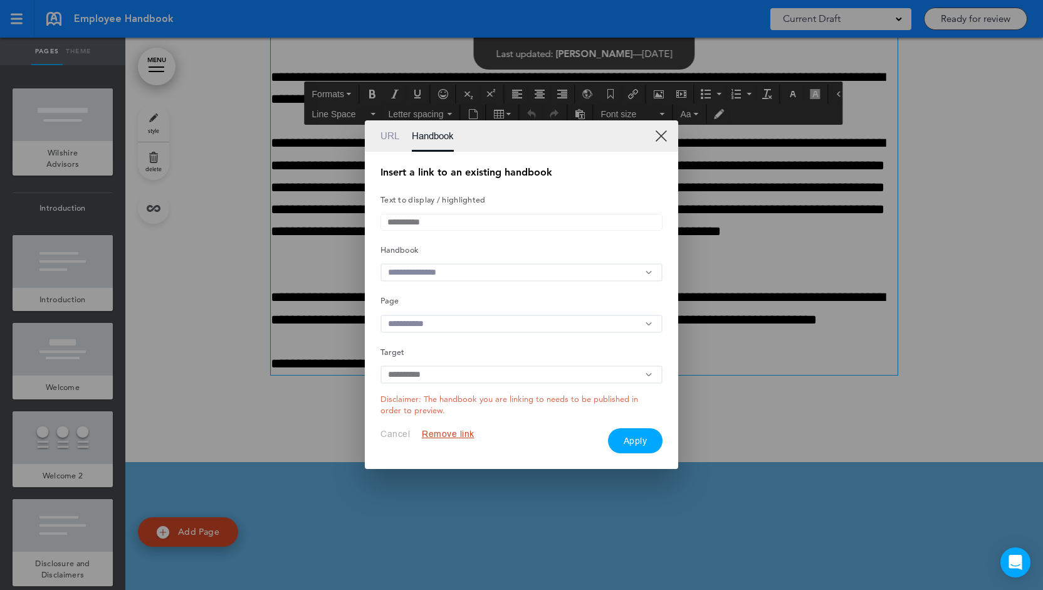
click at [432, 270] on input "text" at bounding box center [521, 272] width 282 height 18
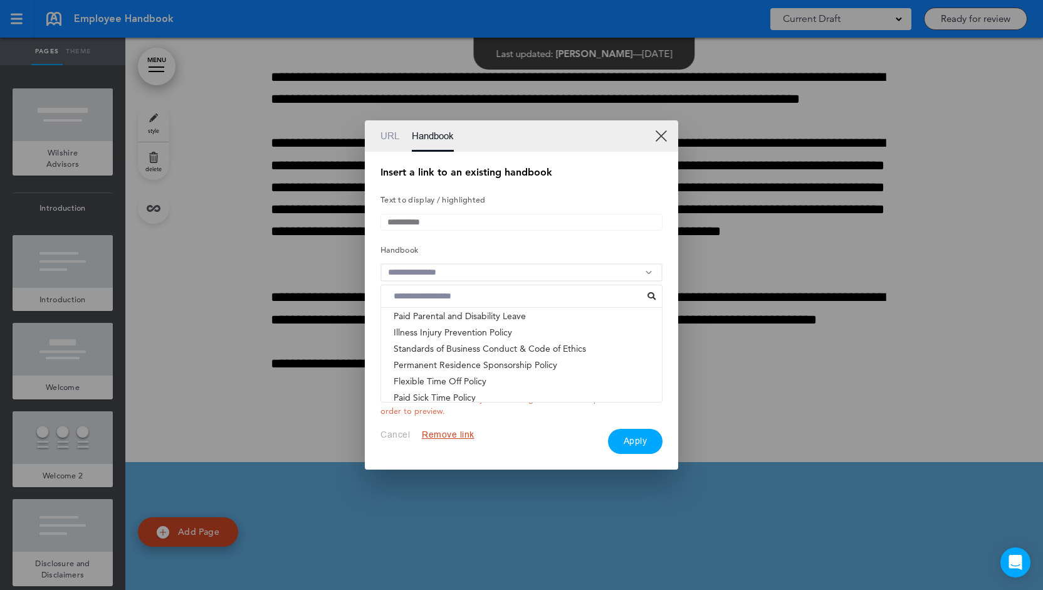
scroll to position [279, 0]
click at [469, 377] on li "Flexible Time Off Policy" at bounding box center [521, 379] width 281 height 16
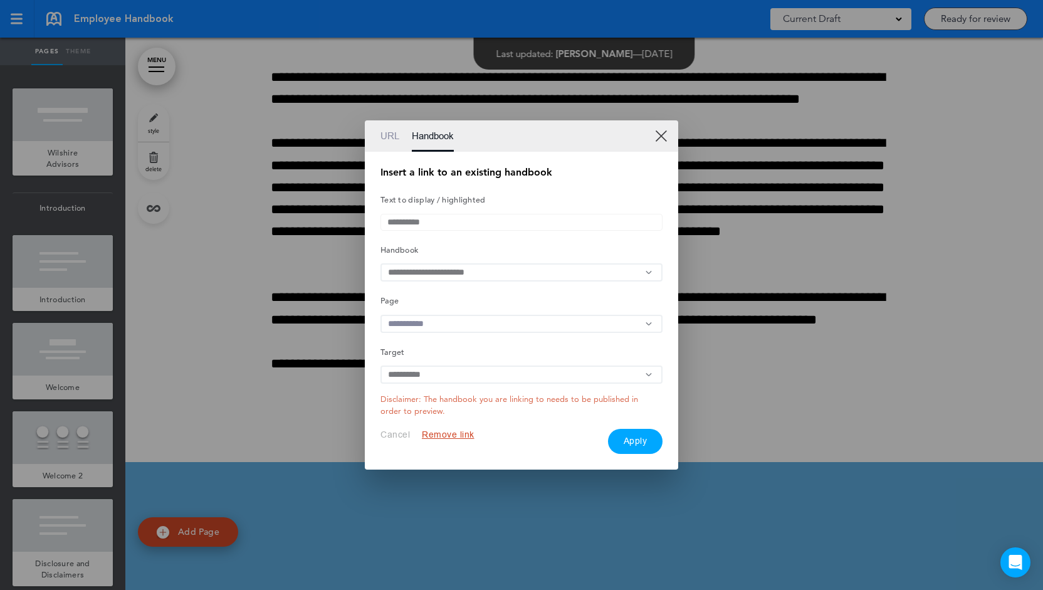
click at [642, 445] on button "Apply" at bounding box center [635, 441] width 55 height 25
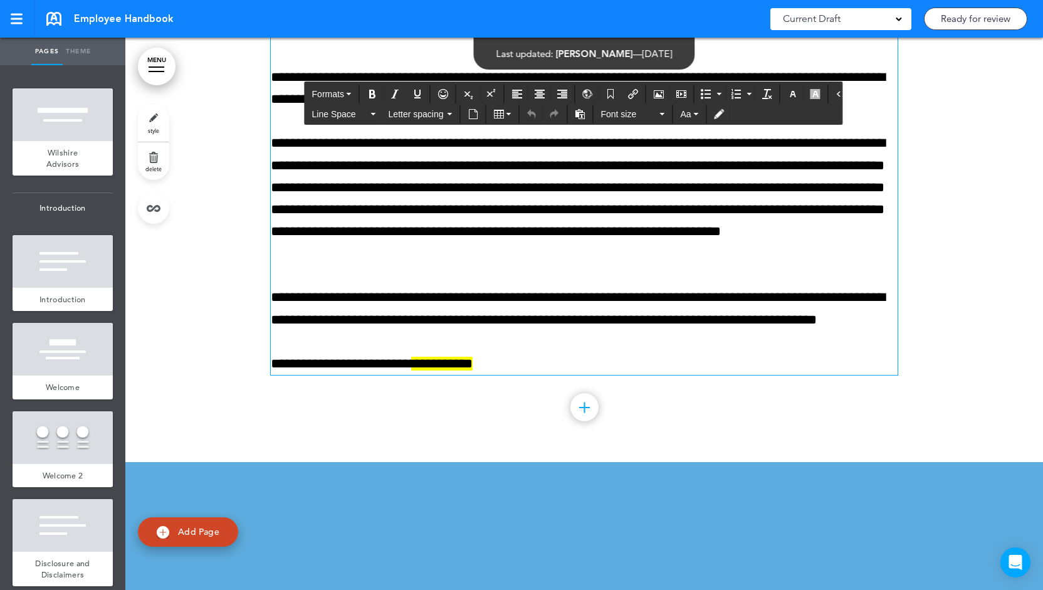
click at [486, 375] on div "**********" at bounding box center [584, 170] width 627 height 409
drag, startPoint x: 451, startPoint y: 476, endPoint x: 395, endPoint y: 477, distance: 55.8
click at [395, 375] on p "**********" at bounding box center [584, 364] width 627 height 22
click at [628, 90] on icon "Insert/edit airmason link" at bounding box center [633, 94] width 10 height 10
type input "**********"
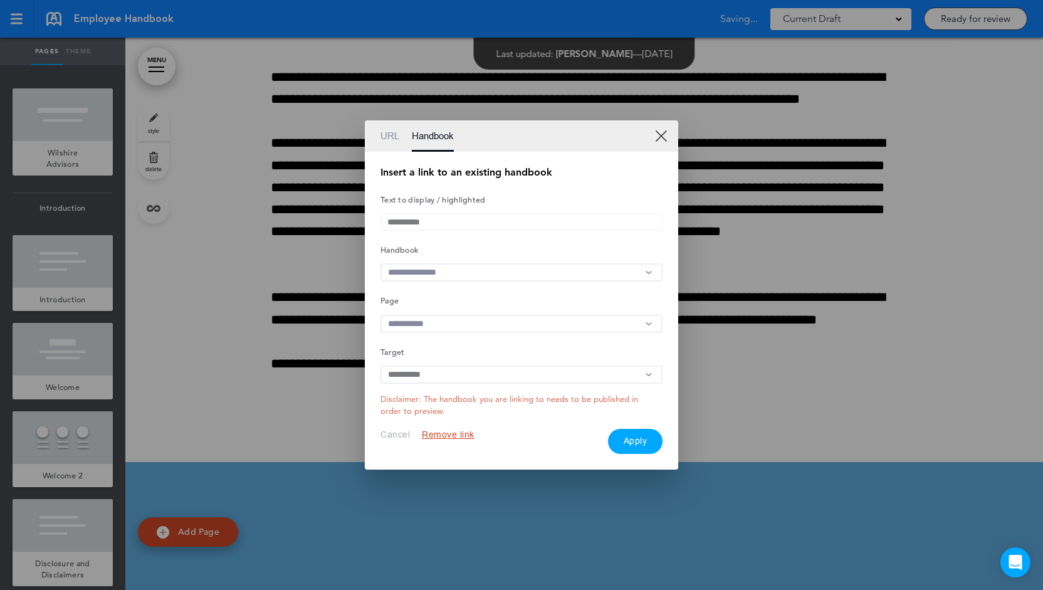
click at [414, 271] on input "text" at bounding box center [521, 272] width 282 height 18
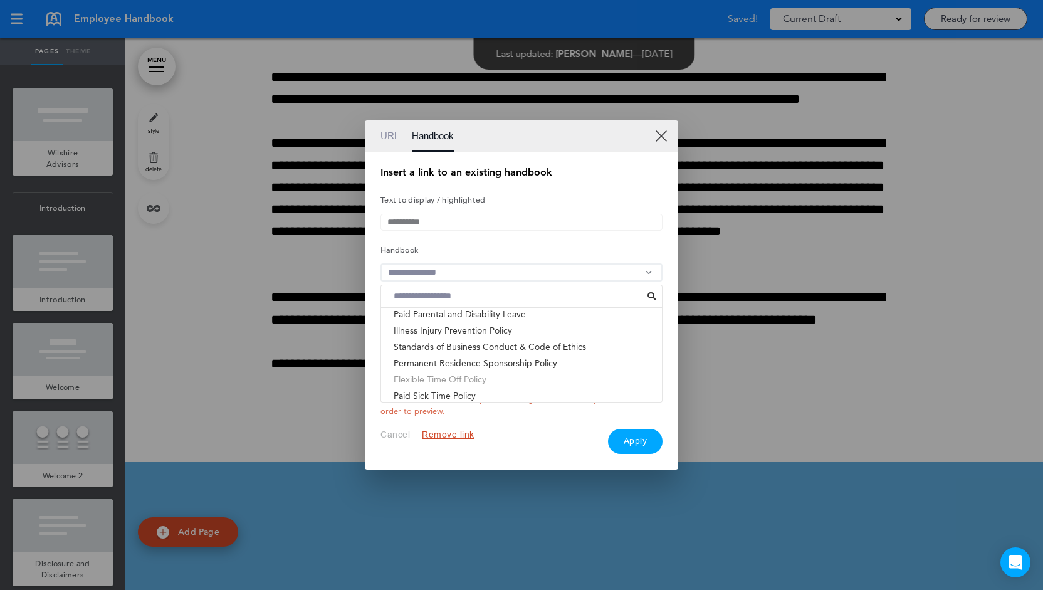
click at [453, 382] on li "Flexible Time Off Policy" at bounding box center [521, 379] width 281 height 16
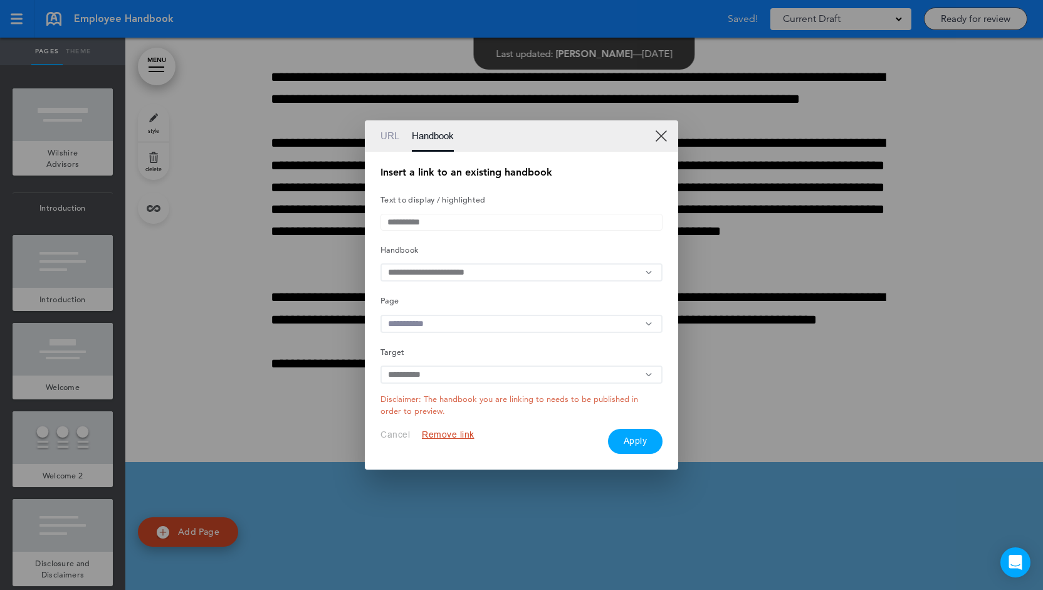
click at [431, 324] on input "text" at bounding box center [521, 324] width 282 height 18
click at [450, 372] on li "Wilshire Advisors" at bounding box center [521, 367] width 281 height 16
click at [625, 442] on button "Apply" at bounding box center [635, 441] width 55 height 25
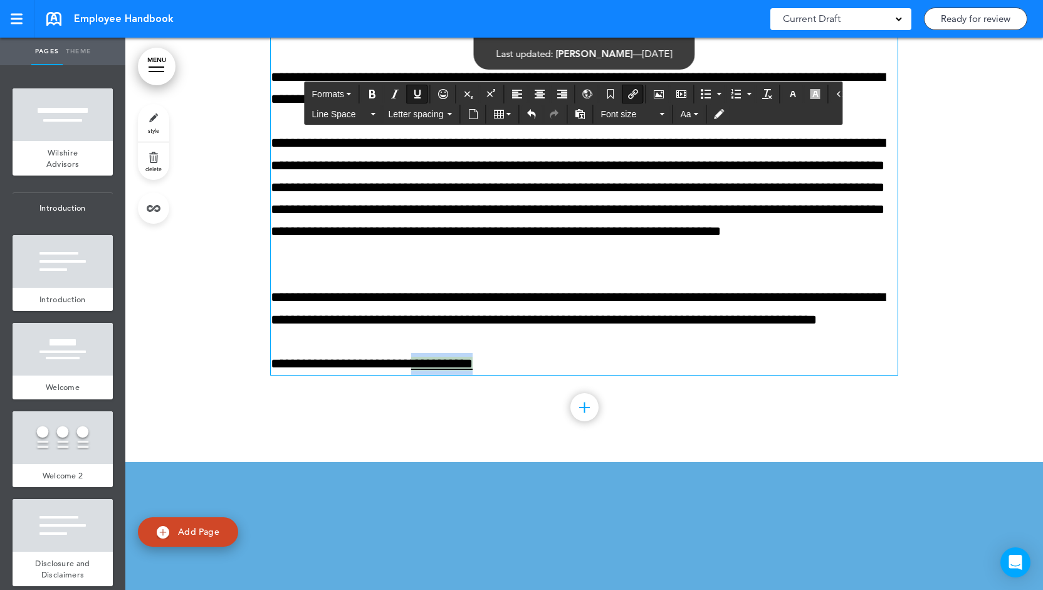
drag, startPoint x: 450, startPoint y: 479, endPoint x: 396, endPoint y: 479, distance: 54.5
click at [411, 370] on span "**********" at bounding box center [441, 363] width 61 height 14
click at [810, 98] on icon "button" at bounding box center [815, 94] width 10 height 10
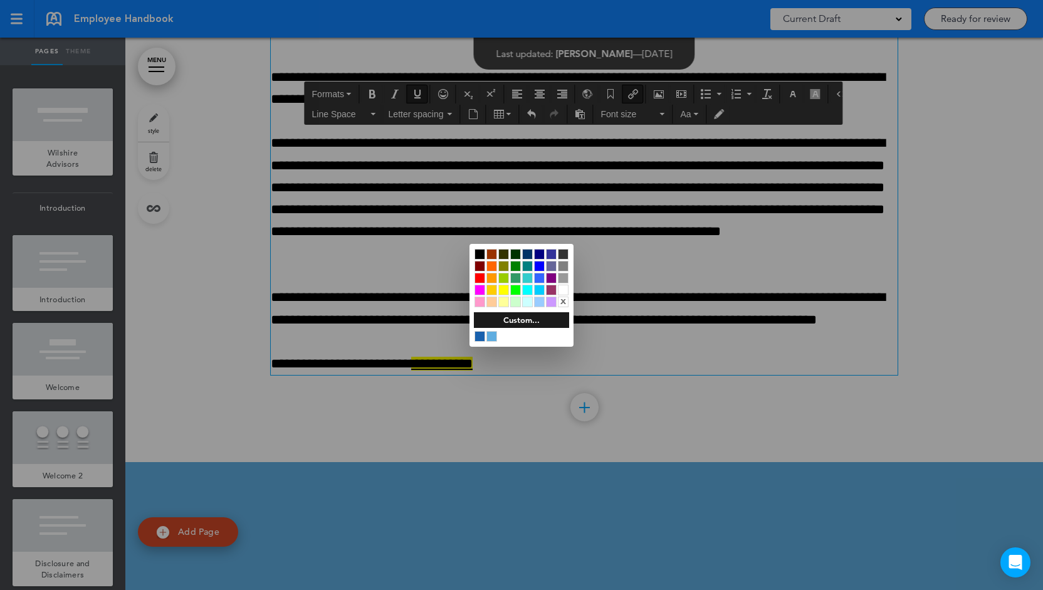
click at [568, 300] on div "x" at bounding box center [563, 301] width 11 height 11
click at [429, 368] on div at bounding box center [521, 295] width 1043 height 590
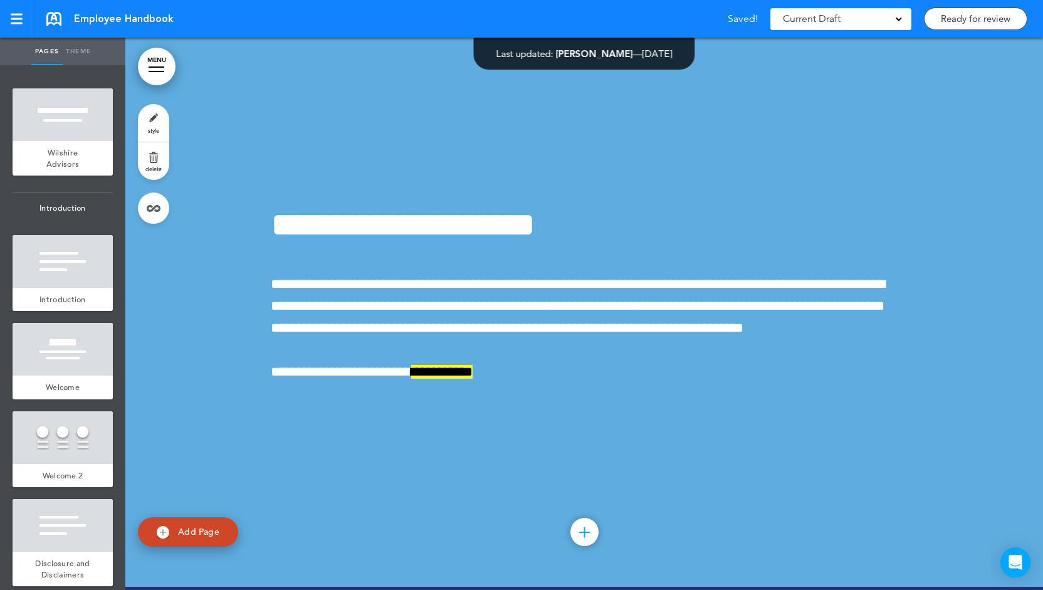
scroll to position [48500, 0]
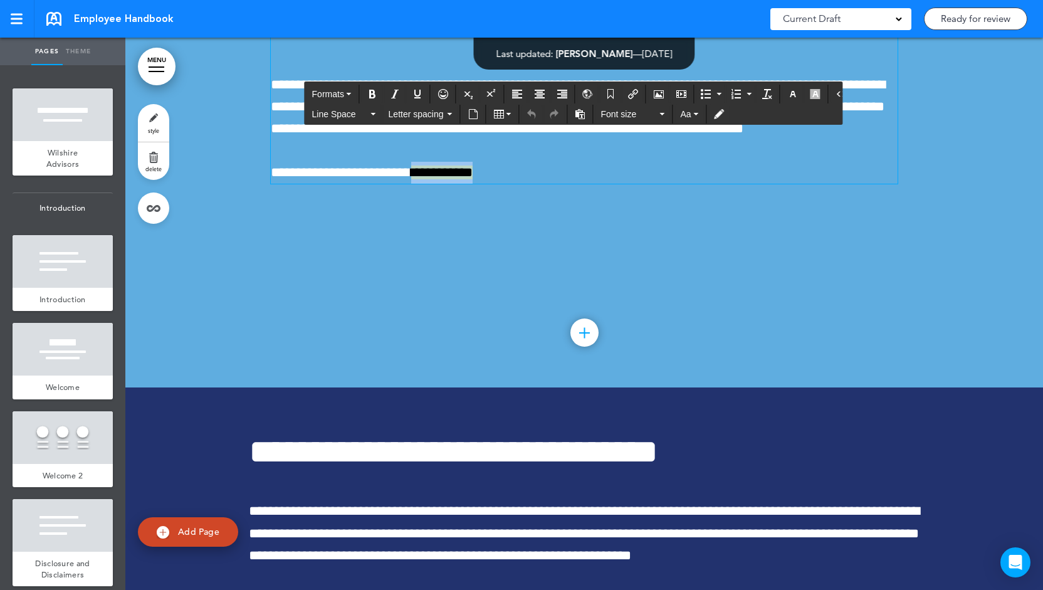
drag, startPoint x: 451, startPoint y: 285, endPoint x: 396, endPoint y: 288, distance: 55.2
click at [396, 179] on span "**********" at bounding box center [372, 172] width 202 height 14
click at [630, 89] on icon "Insert/edit airmason link" at bounding box center [633, 94] width 10 height 10
type input "**********"
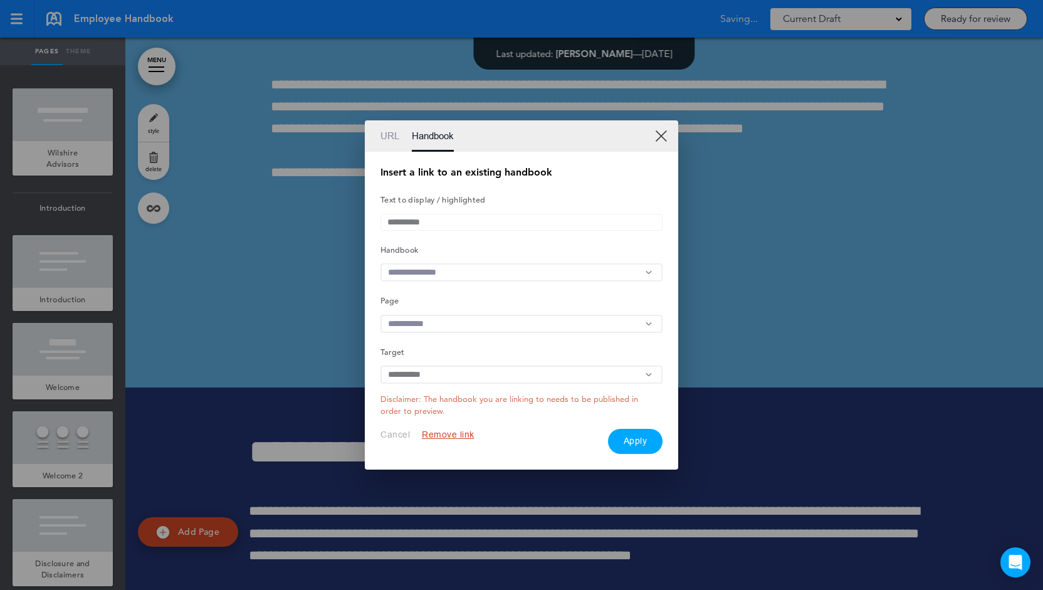
click at [417, 275] on input "text" at bounding box center [521, 272] width 282 height 18
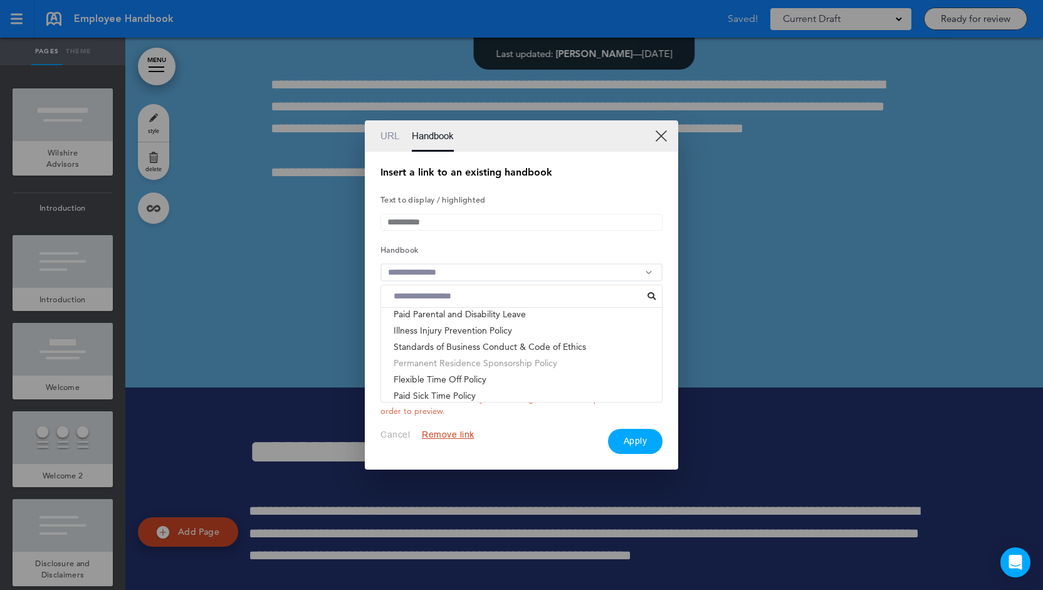
scroll to position [289, 0]
click at [462, 385] on li "Paid Sick Time Policy" at bounding box center [521, 385] width 281 height 16
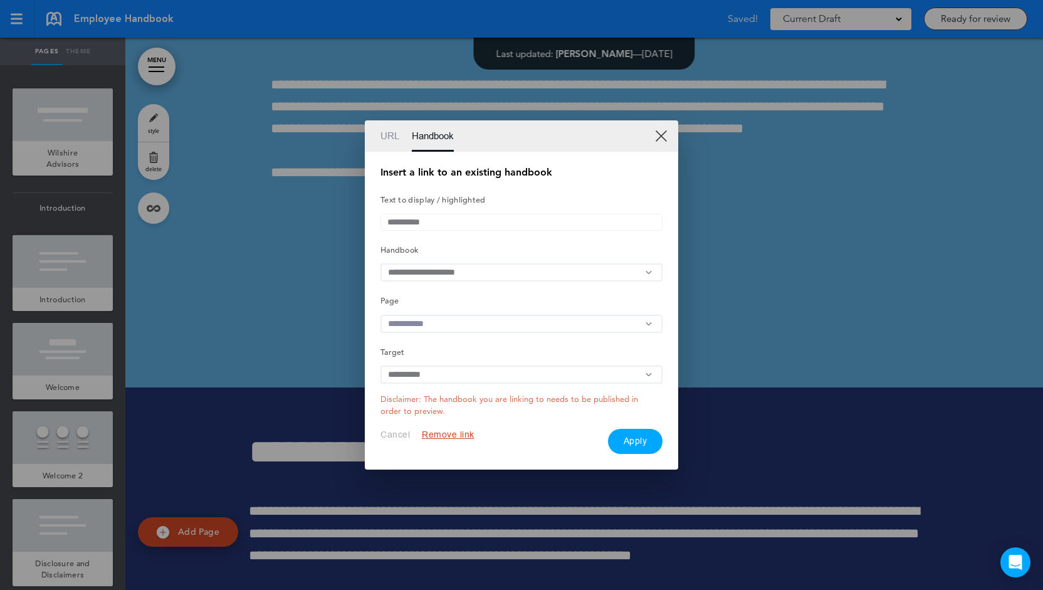
click at [433, 324] on input "text" at bounding box center [521, 324] width 282 height 18
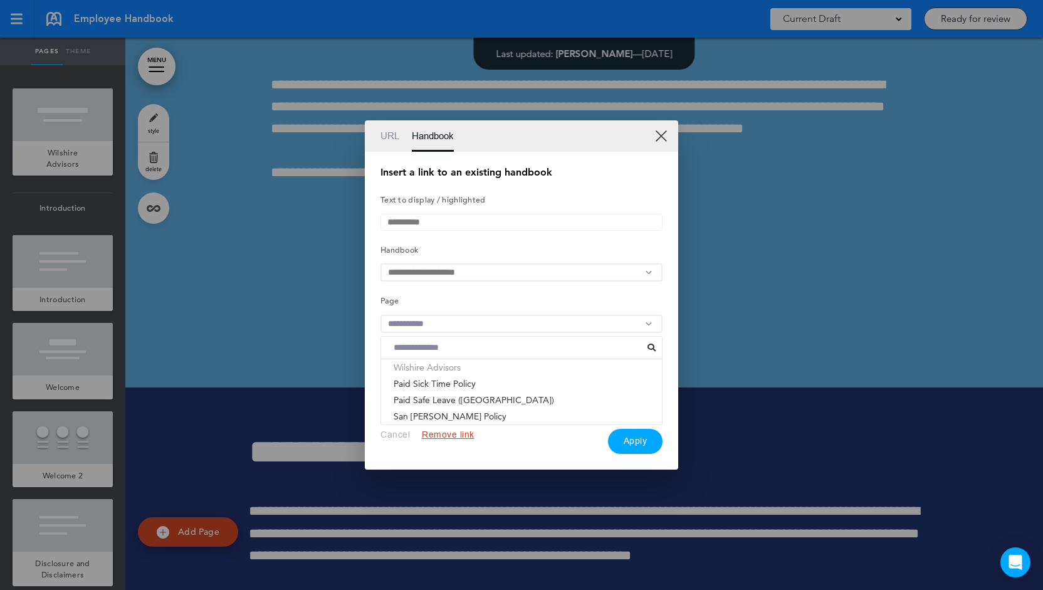
click at [446, 369] on li "Wilshire Advisors" at bounding box center [521, 367] width 281 height 16
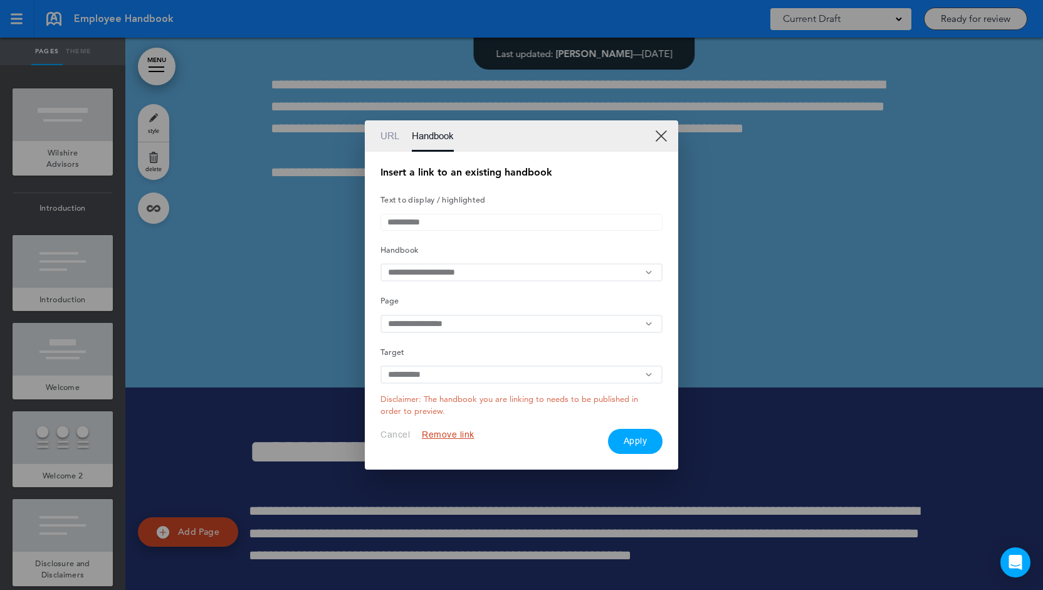
click at [638, 447] on button "Apply" at bounding box center [635, 441] width 55 height 25
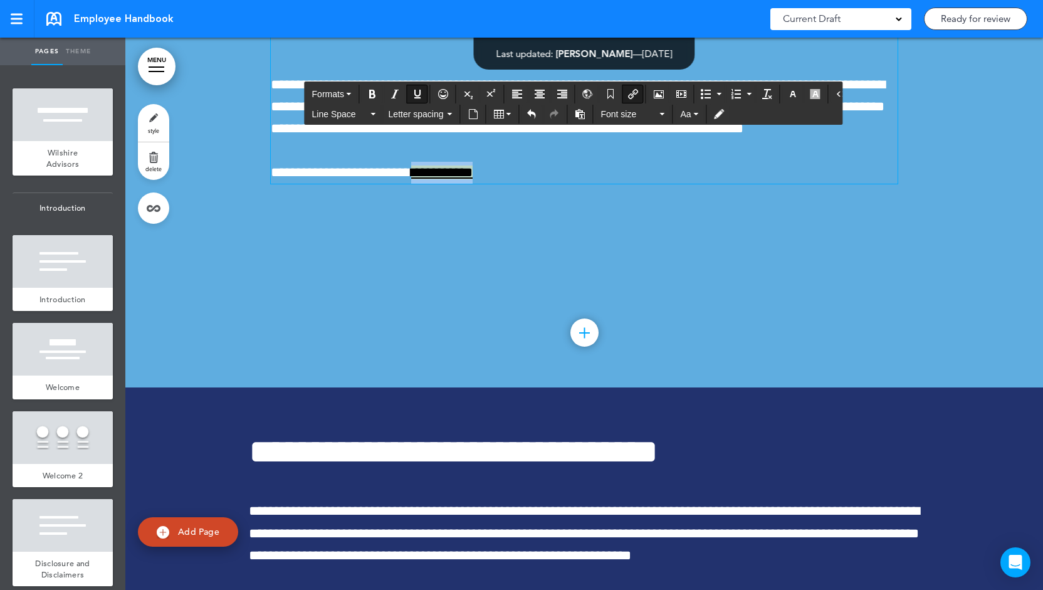
drag, startPoint x: 449, startPoint y: 284, endPoint x: 396, endPoint y: 289, distance: 52.9
click at [411, 179] on span "**********" at bounding box center [441, 172] width 61 height 14
click at [810, 95] on icon "button" at bounding box center [815, 94] width 10 height 10
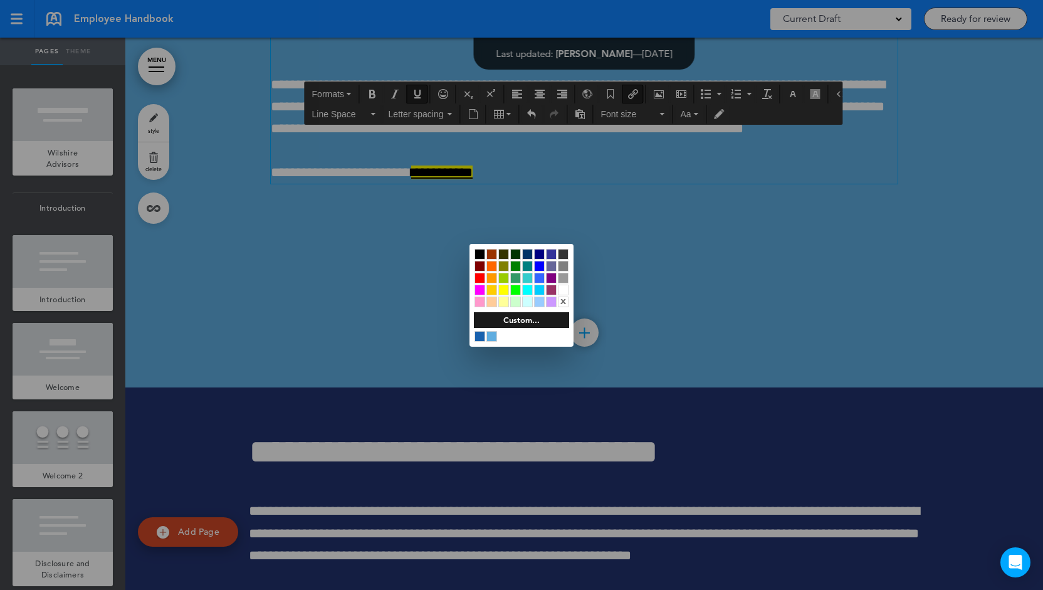
click at [560, 299] on div "x" at bounding box center [563, 301] width 11 height 11
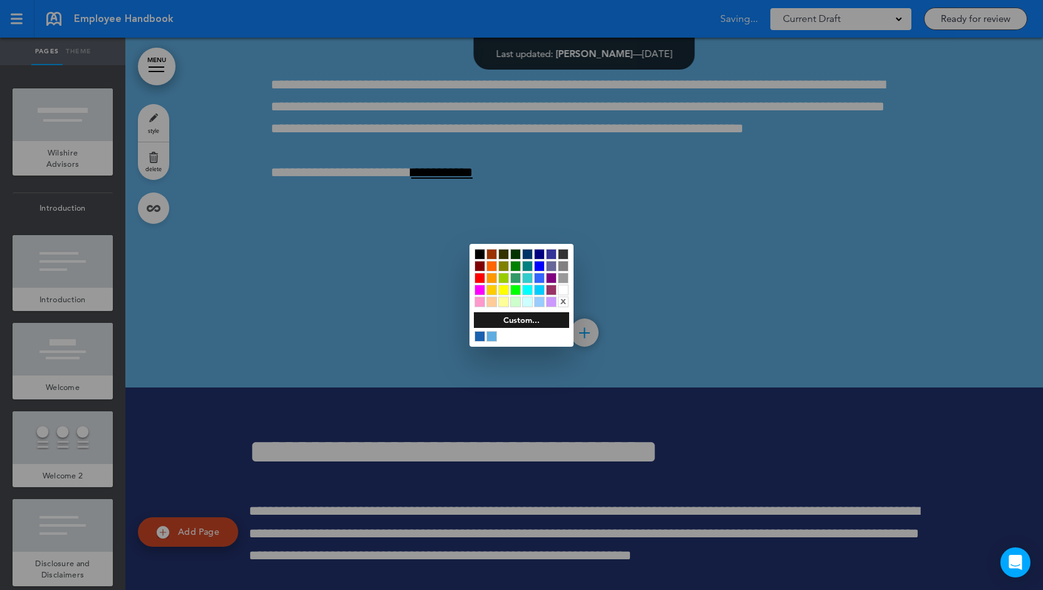
click at [722, 299] on div at bounding box center [521, 295] width 1043 height 590
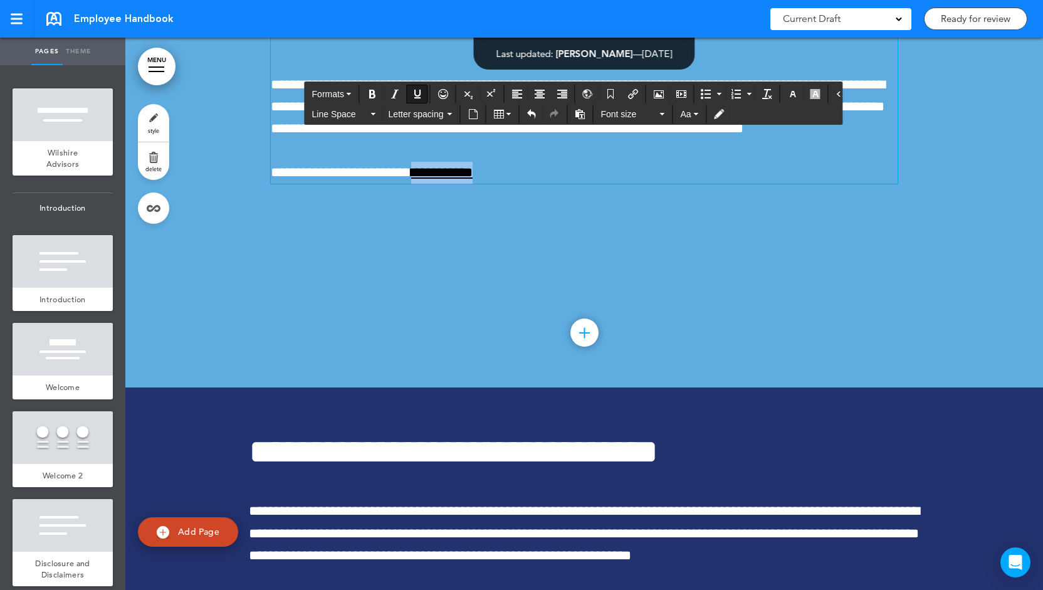
drag, startPoint x: 452, startPoint y: 291, endPoint x: 397, endPoint y: 293, distance: 55.8
click at [397, 184] on p "**********" at bounding box center [584, 173] width 627 height 22
click at [788, 94] on icon "button" at bounding box center [793, 94] width 10 height 10
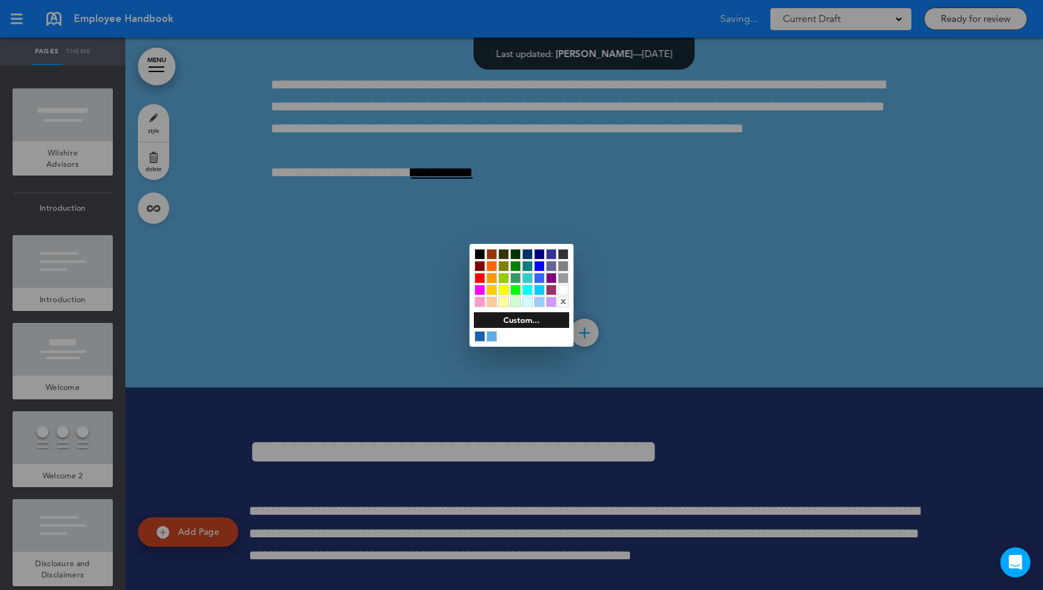
click at [563, 291] on div at bounding box center [563, 289] width 11 height 11
click at [465, 341] on div at bounding box center [521, 295] width 1043 height 590
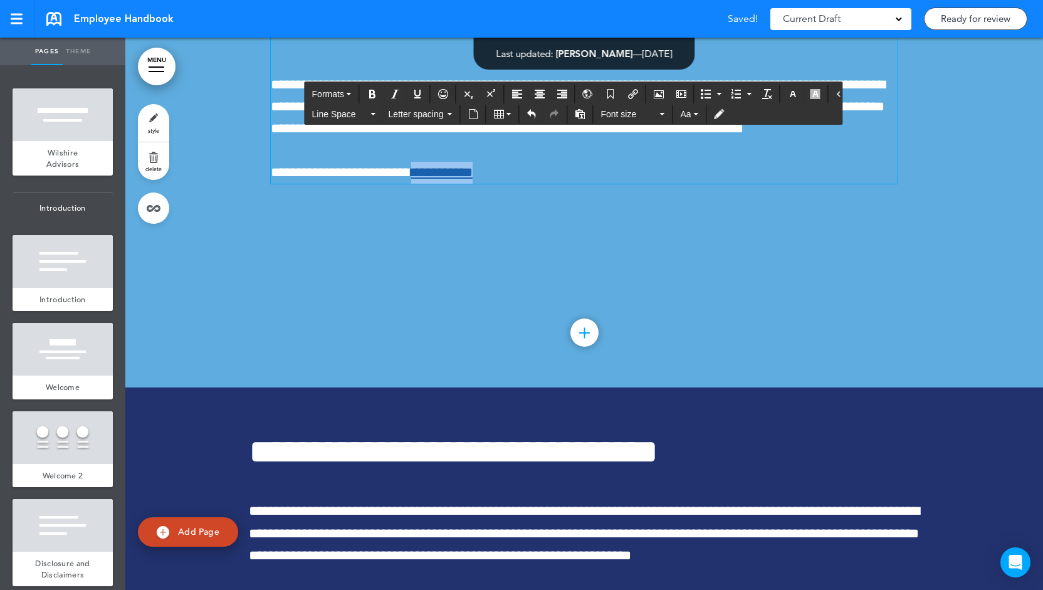
drag, startPoint x: 461, startPoint y: 289, endPoint x: 395, endPoint y: 291, distance: 65.8
click at [395, 184] on p "**********" at bounding box center [584, 173] width 627 height 22
click at [788, 92] on icon "button" at bounding box center [793, 94] width 10 height 10
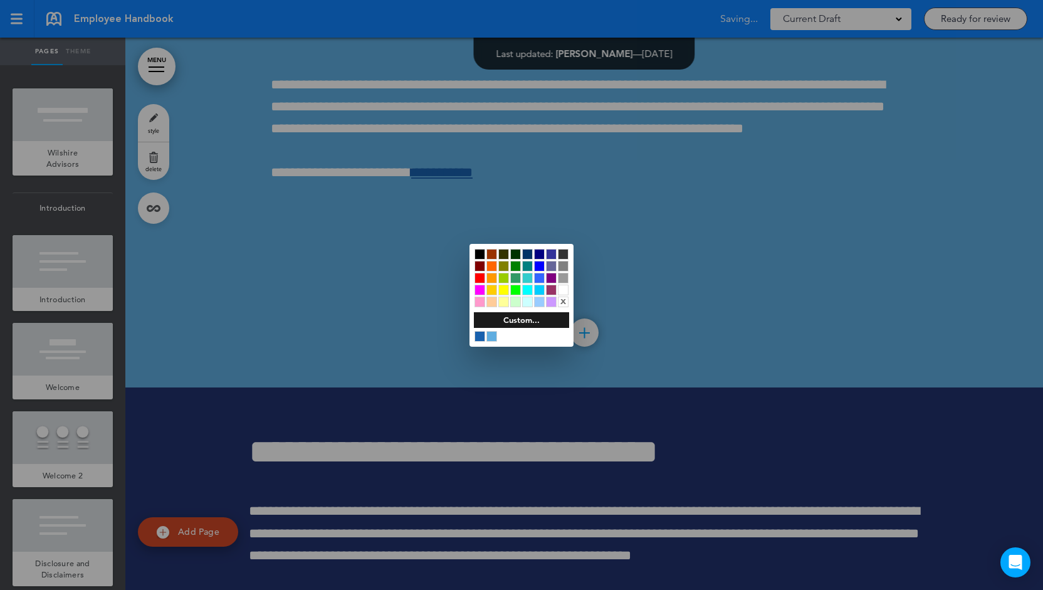
click at [561, 289] on div at bounding box center [563, 289] width 11 height 11
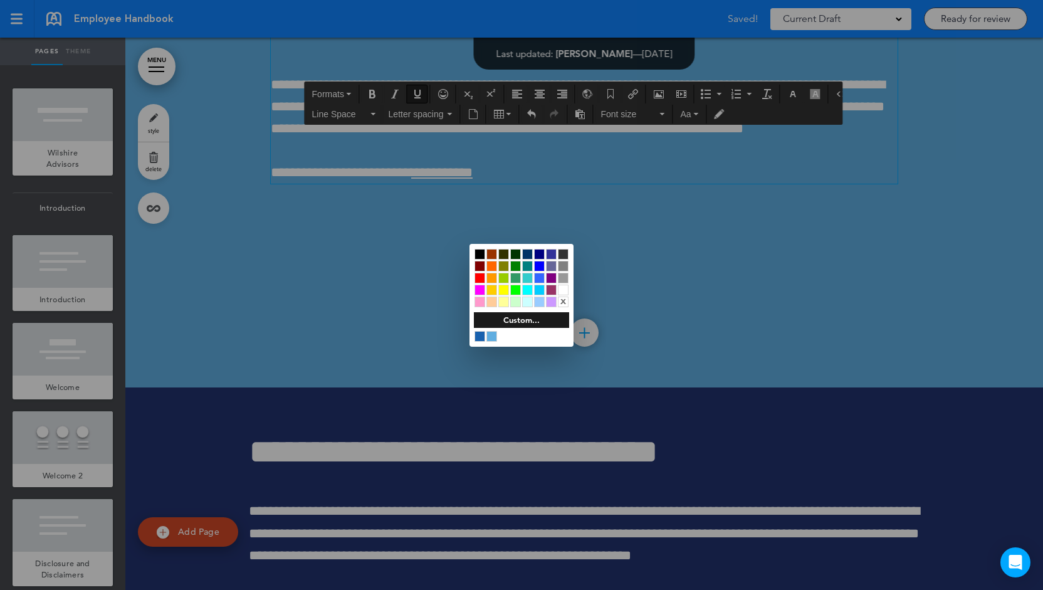
click at [412, 323] on div at bounding box center [521, 295] width 1043 height 590
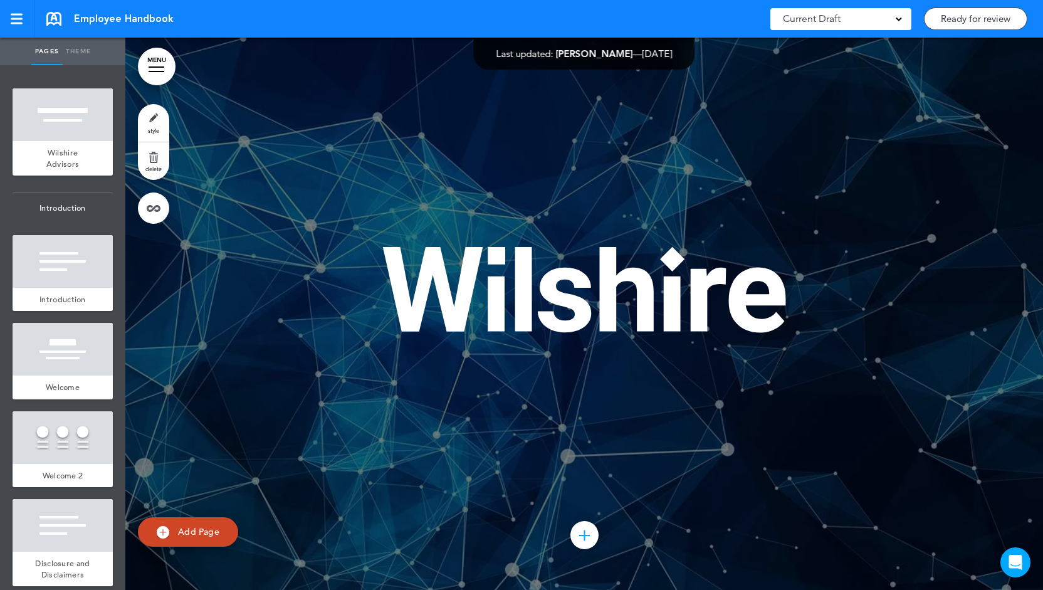
scroll to position [55744, 0]
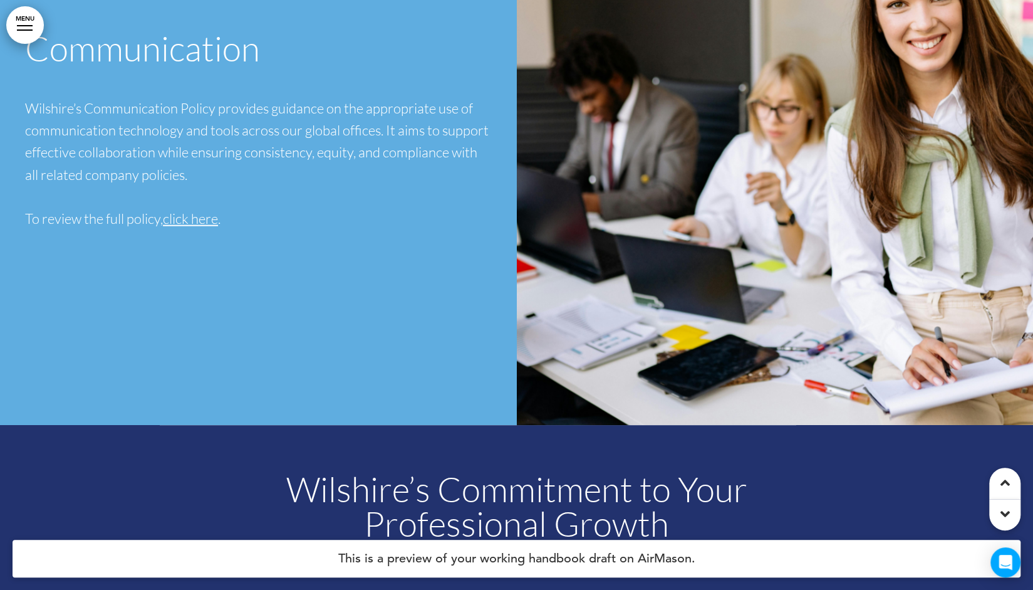
scroll to position [6420, 0]
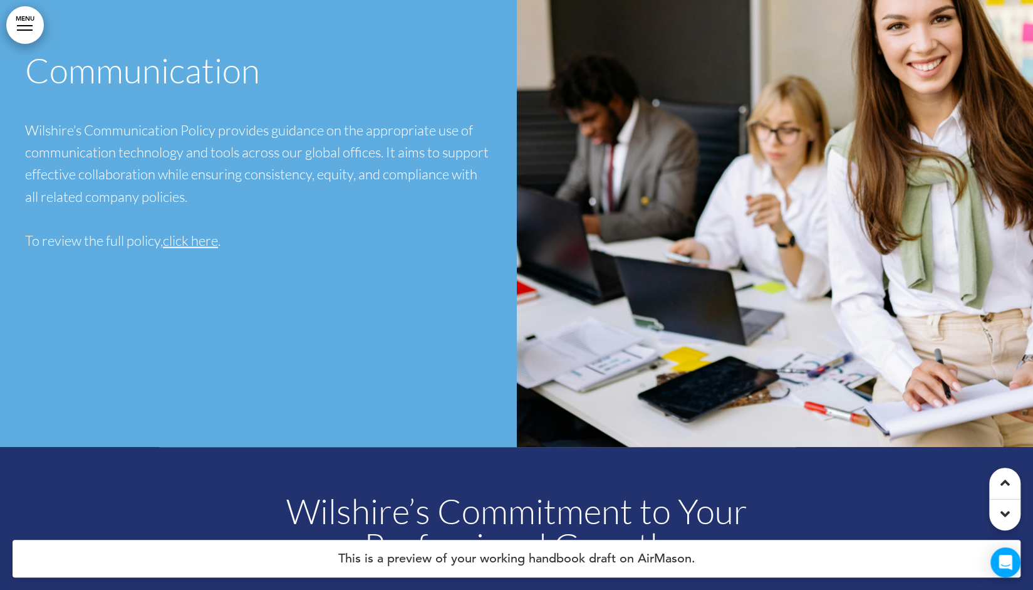
click at [218, 231] on span "click here" at bounding box center [190, 239] width 55 height 17
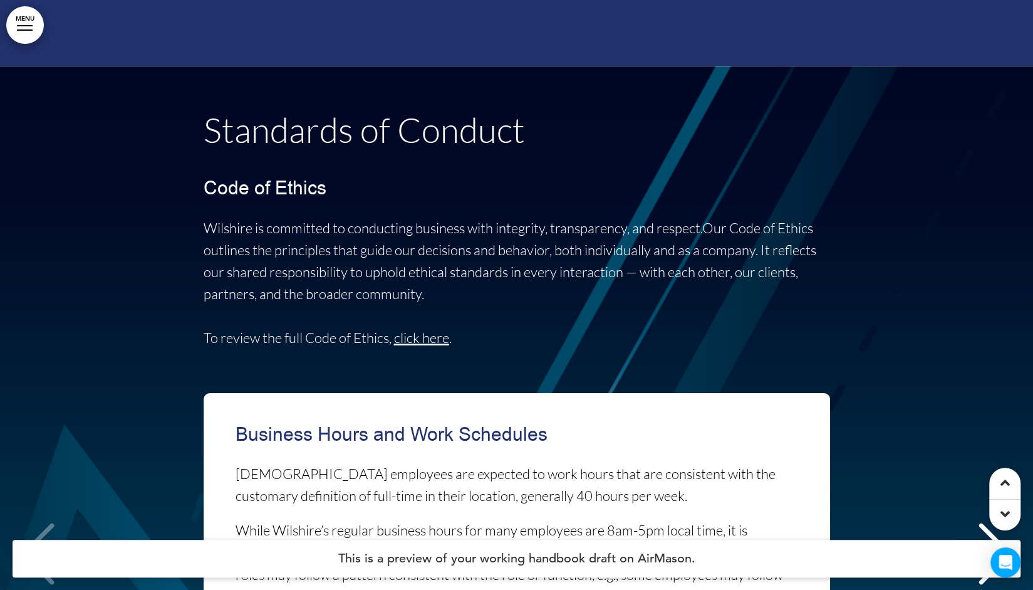
scroll to position [7543, 0]
click at [414, 328] on link "click here" at bounding box center [421, 336] width 55 height 17
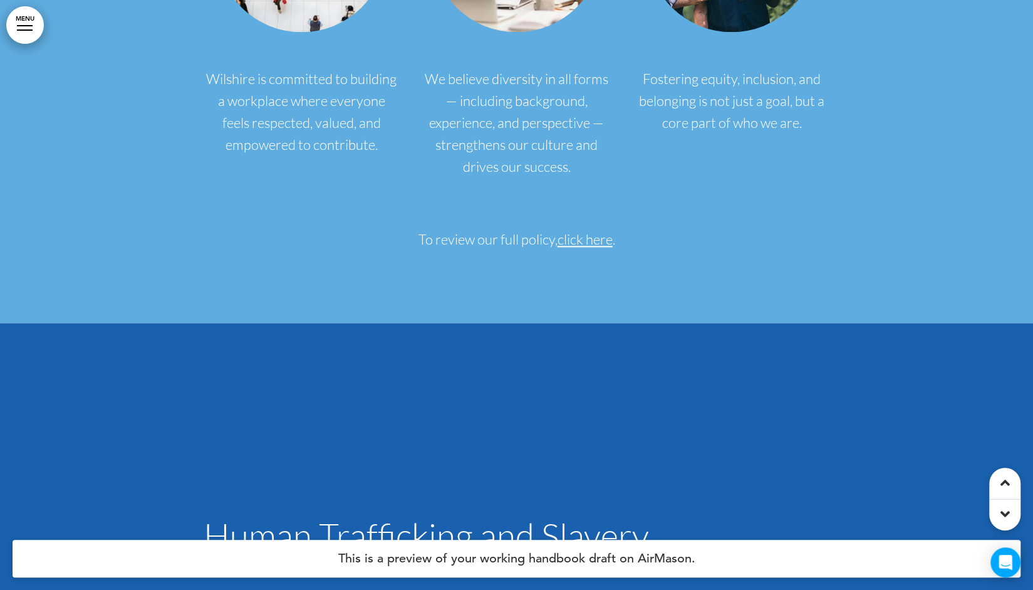
scroll to position [13202, 0]
click at [573, 230] on span "click here" at bounding box center [585, 238] width 55 height 17
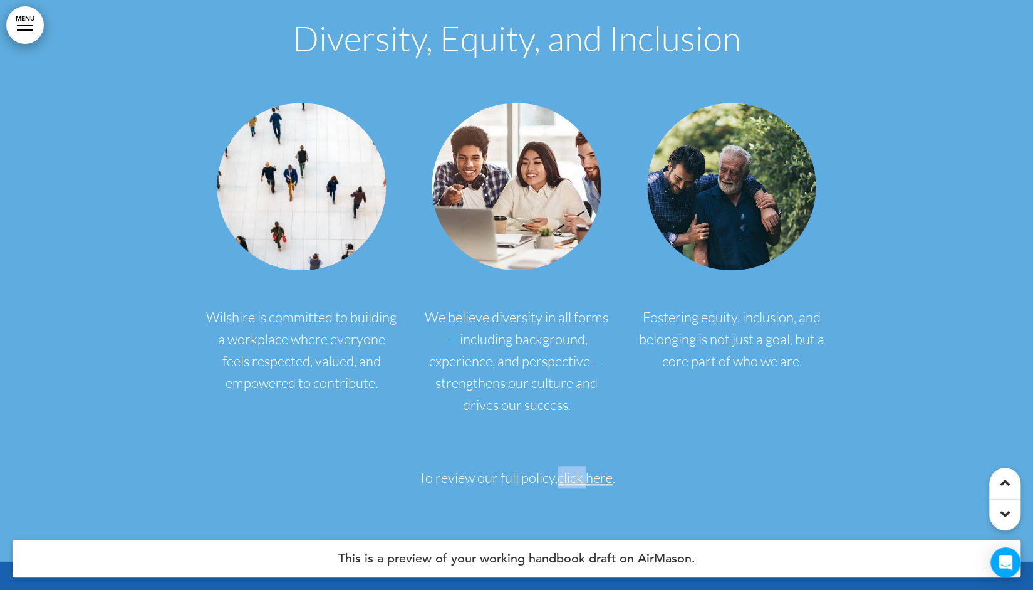
scroll to position [12974, 0]
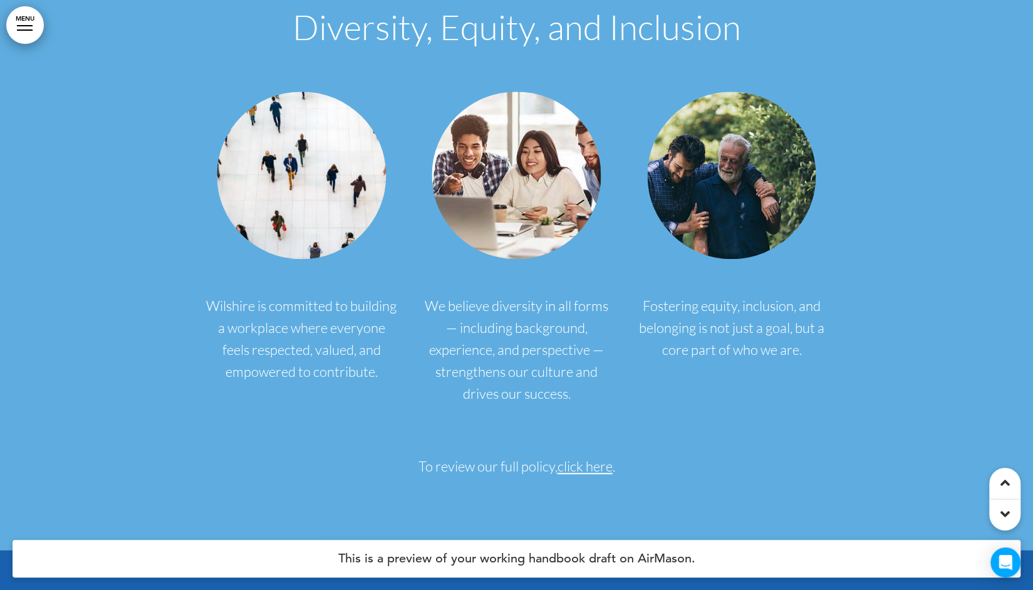
click at [590, 457] on span "click here" at bounding box center [585, 465] width 55 height 17
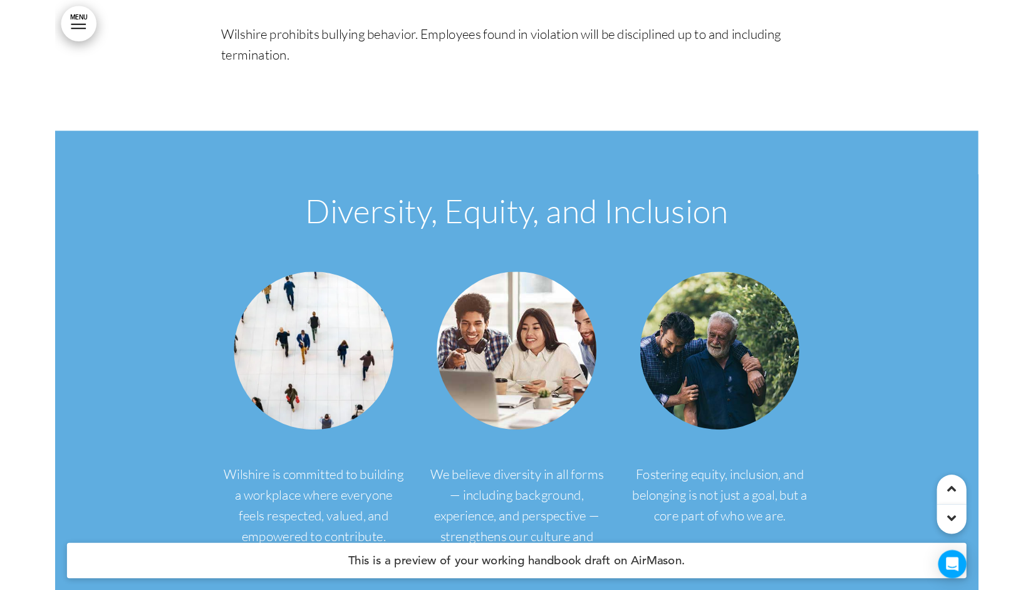
scroll to position [12796, 0]
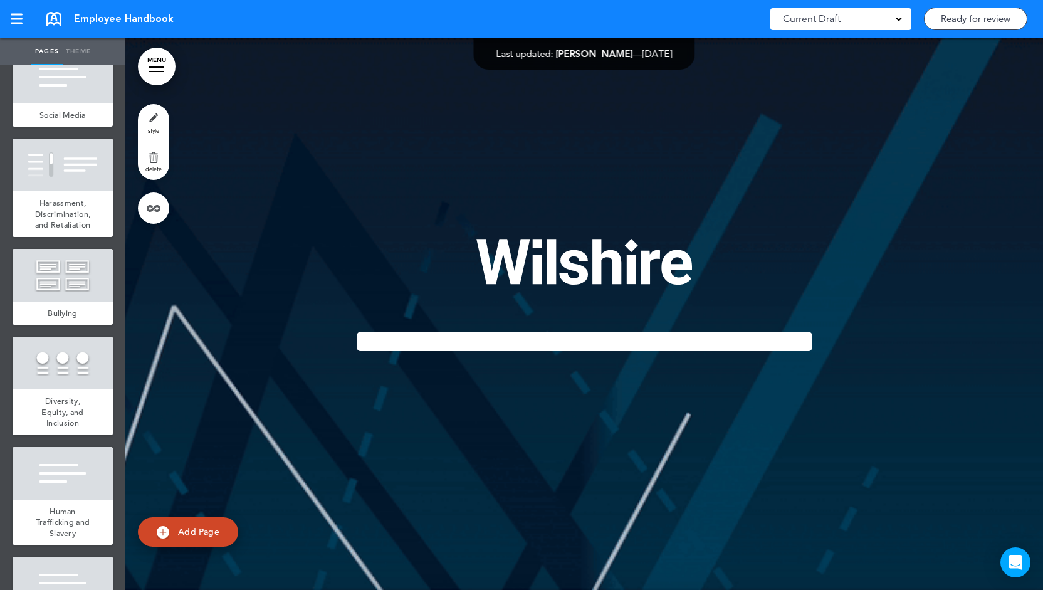
scroll to position [1576, 0]
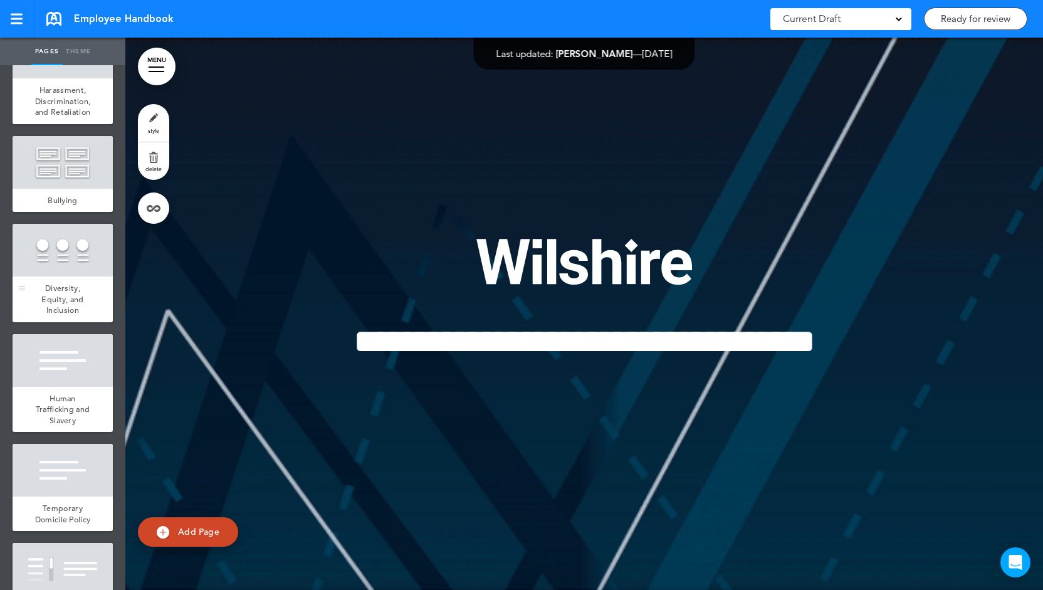
click at [75, 322] on div "Diversity, Equity, and Inclusion" at bounding box center [63, 299] width 100 height 46
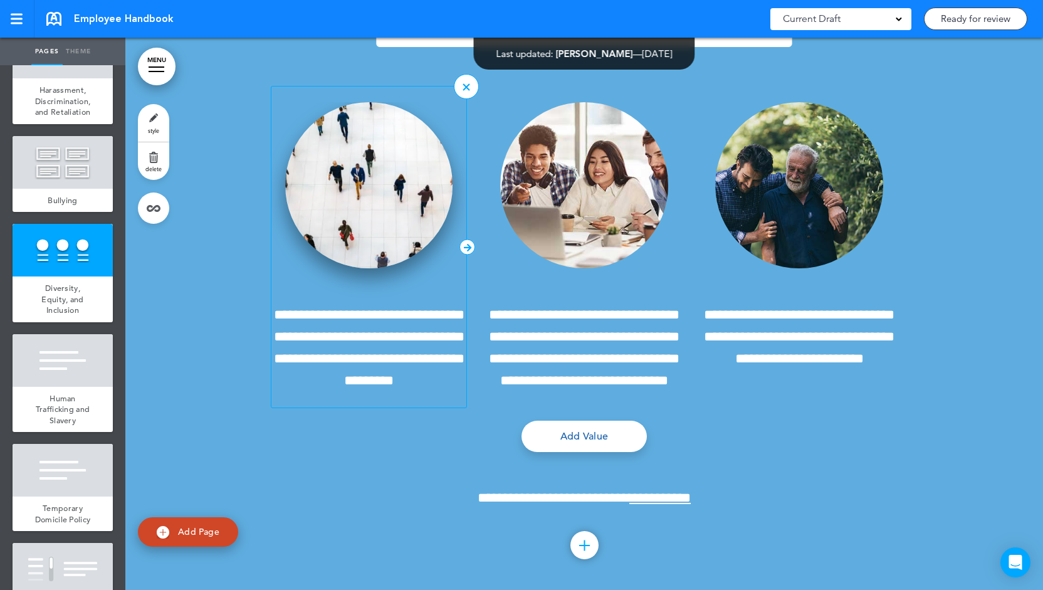
scroll to position [13130, 0]
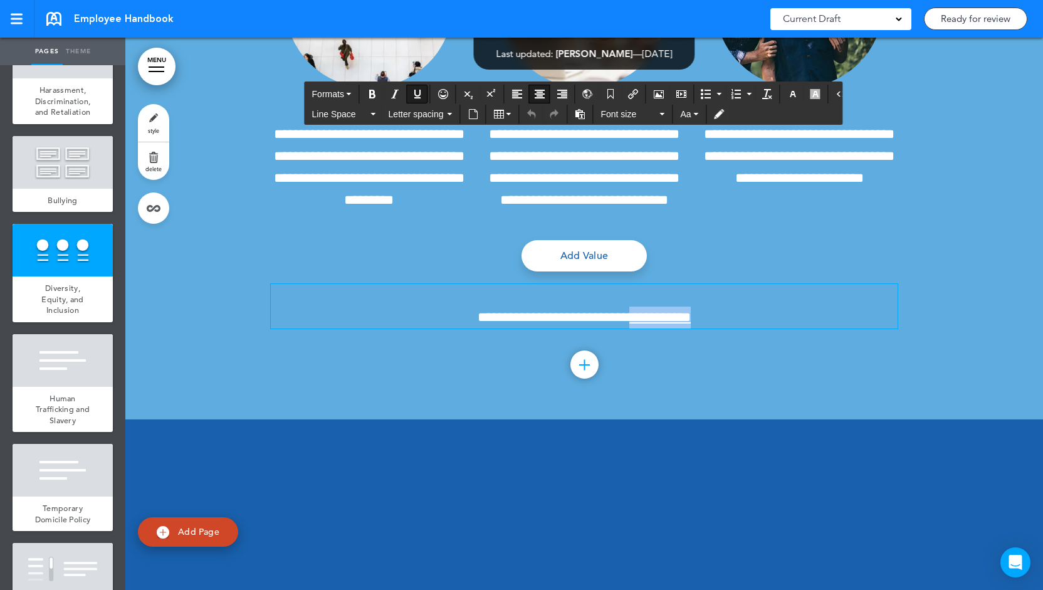
drag, startPoint x: 620, startPoint y: 406, endPoint x: 675, endPoint y: 402, distance: 55.3
click at [675, 324] on span "**********" at bounding box center [659, 317] width 61 height 14
click at [628, 91] on icon "Insert/edit airmason link" at bounding box center [633, 94] width 10 height 10
type input "**********"
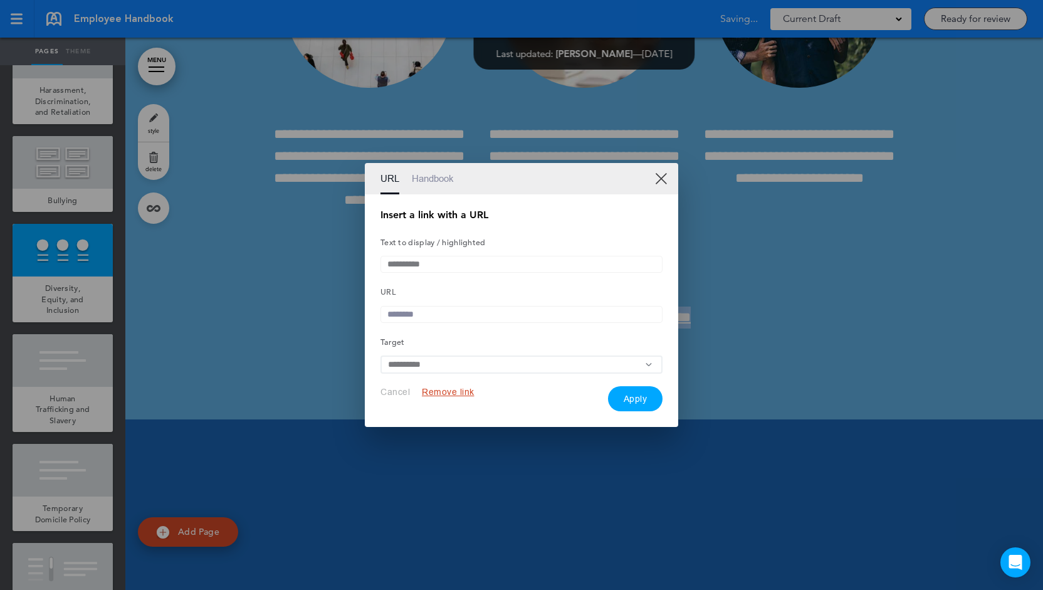
click at [429, 177] on link "Handbook" at bounding box center [433, 178] width 42 height 31
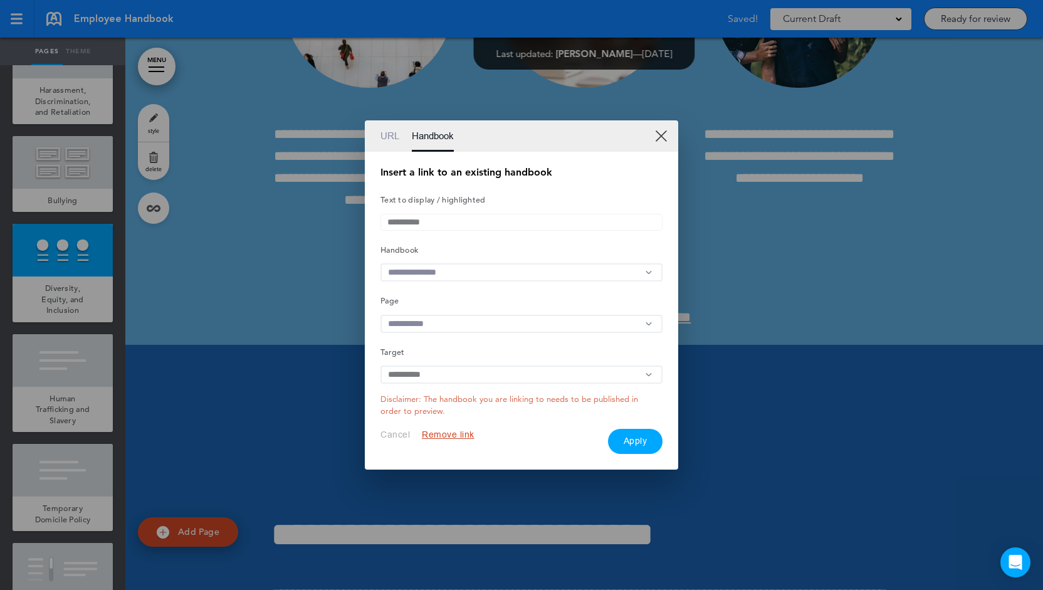
click at [451, 272] on input "text" at bounding box center [521, 272] width 282 height 18
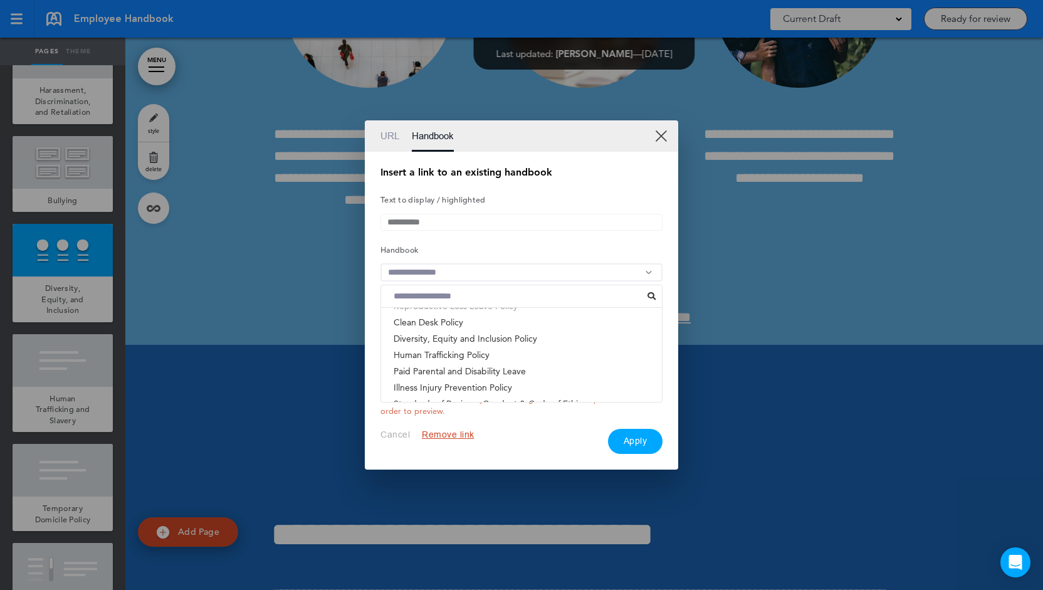
scroll to position [221, 0]
click at [461, 341] on li "Diversity, Equity and Inclusion Policy" at bounding box center [521, 339] width 281 height 16
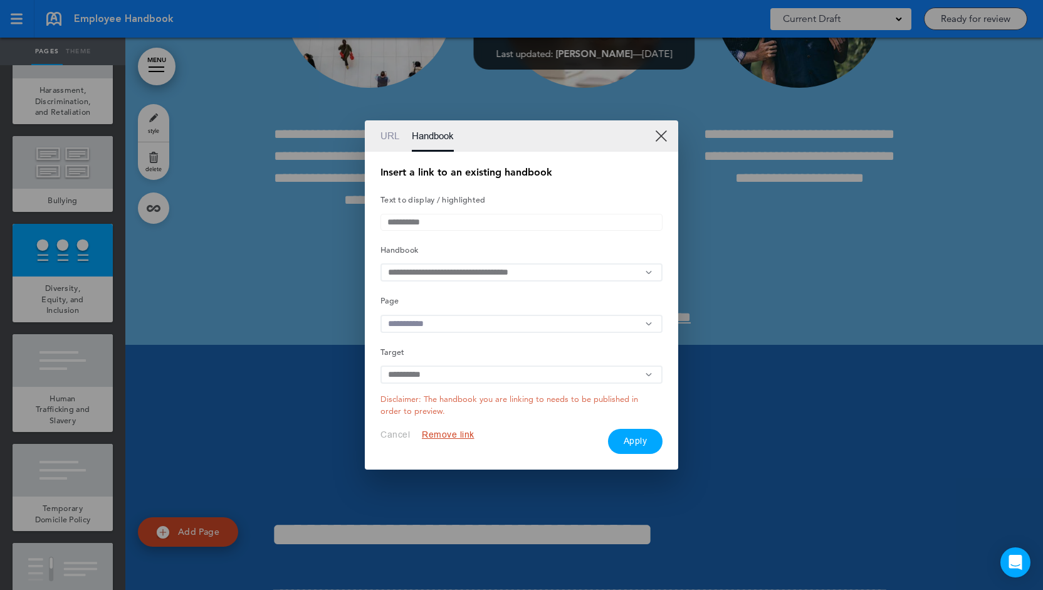
click at [465, 316] on input "text" at bounding box center [521, 324] width 282 height 18
click at [451, 375] on li "Wilshire Advisors" at bounding box center [521, 367] width 281 height 16
click at [623, 451] on button "Apply" at bounding box center [635, 441] width 55 height 25
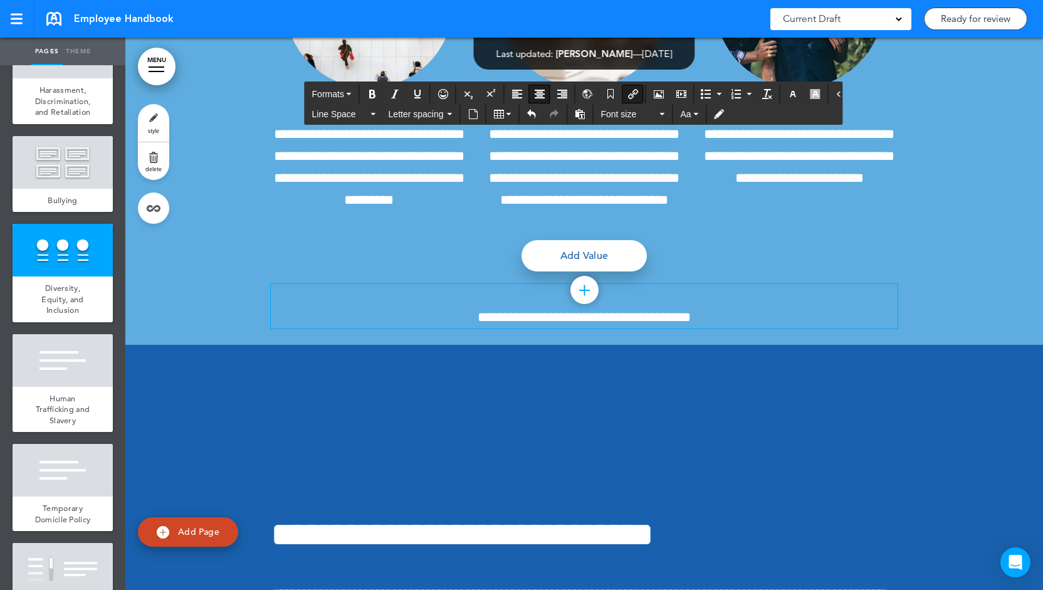
scroll to position [13230, 0]
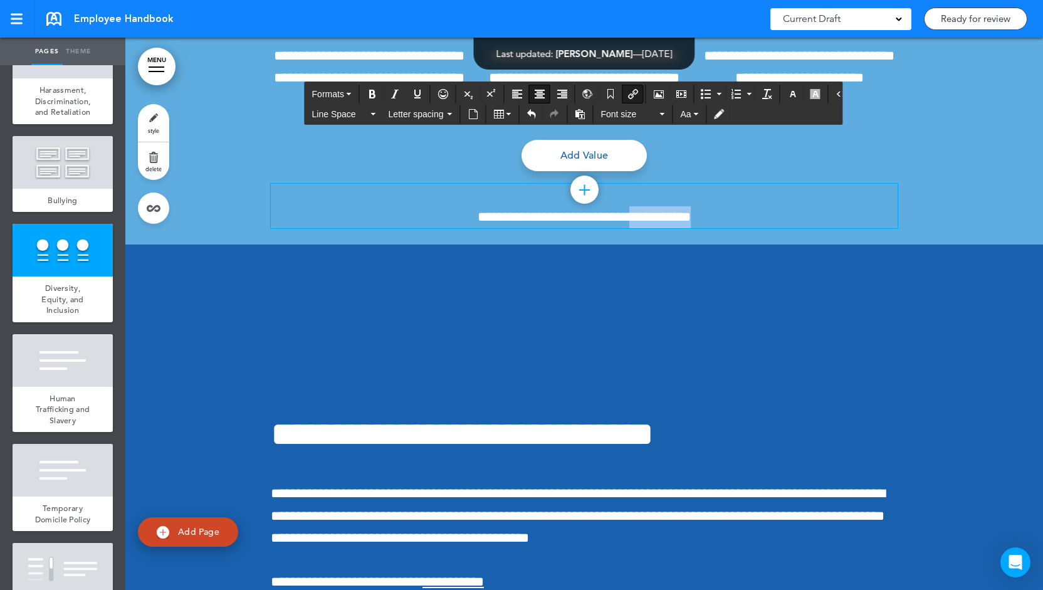
drag, startPoint x: 619, startPoint y: 306, endPoint x: 674, endPoint y: 307, distance: 55.1
click at [674, 224] on span "**********" at bounding box center [583, 217] width 213 height 14
click at [417, 90] on icon "Underline" at bounding box center [417, 94] width 10 height 10
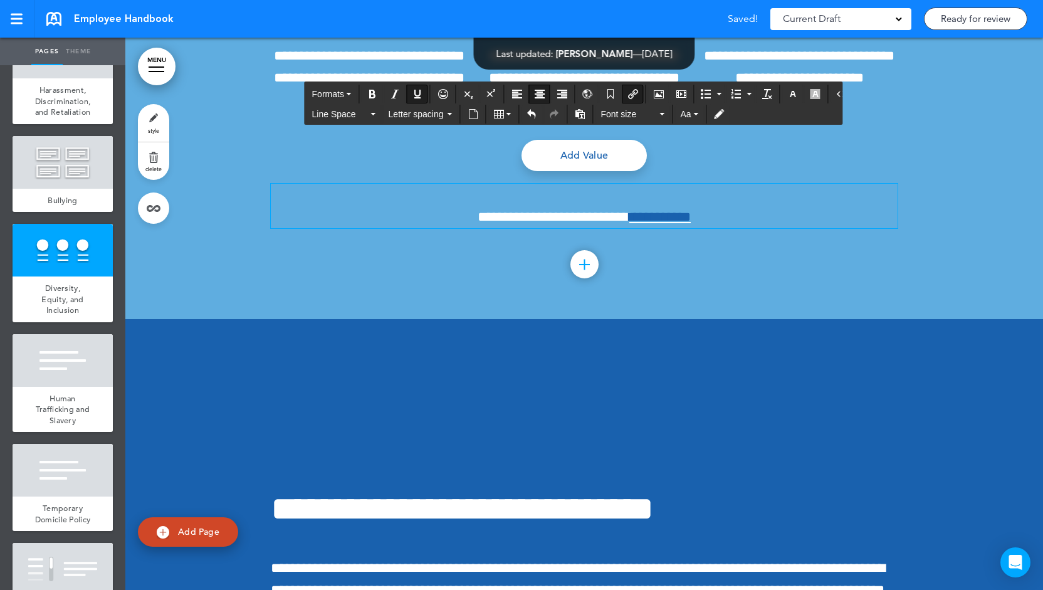
click at [639, 224] on link "**********" at bounding box center [659, 217] width 61 height 14
drag, startPoint x: 621, startPoint y: 306, endPoint x: 667, endPoint y: 309, distance: 45.8
click at [667, 224] on link "**********" at bounding box center [659, 217] width 61 height 14
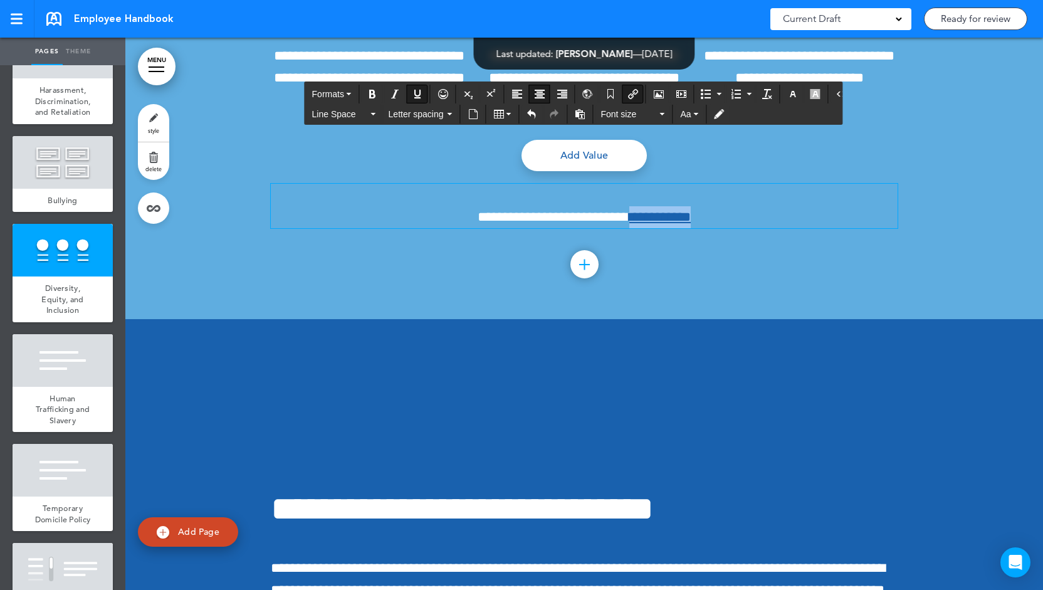
drag, startPoint x: 623, startPoint y: 312, endPoint x: 677, endPoint y: 311, distance: 53.9
click at [677, 227] on p "**********" at bounding box center [584, 206] width 627 height 44
click at [788, 91] on icon "button" at bounding box center [793, 94] width 10 height 10
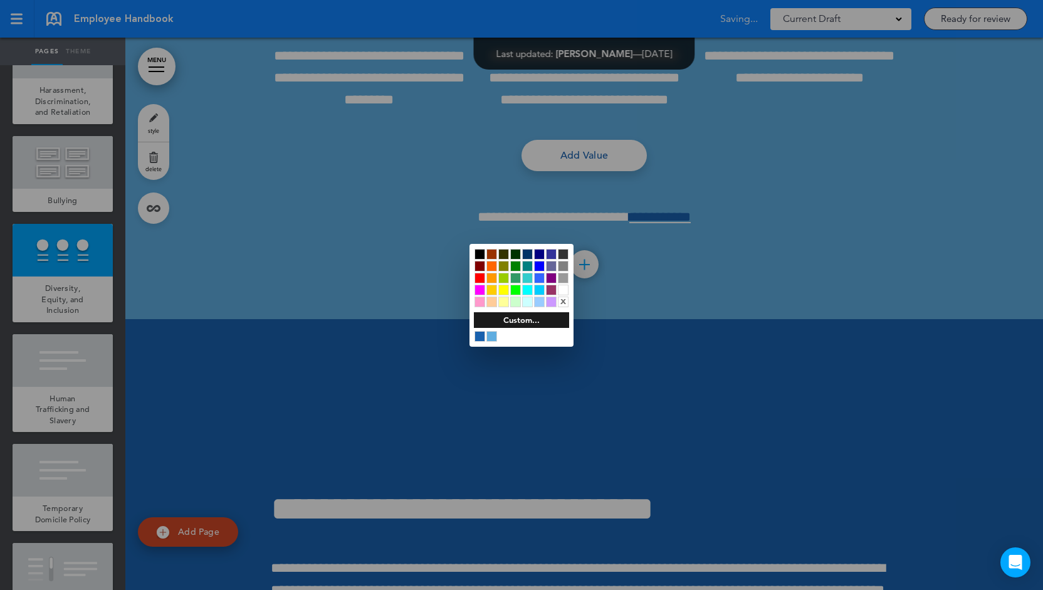
click at [565, 289] on div at bounding box center [563, 289] width 11 height 11
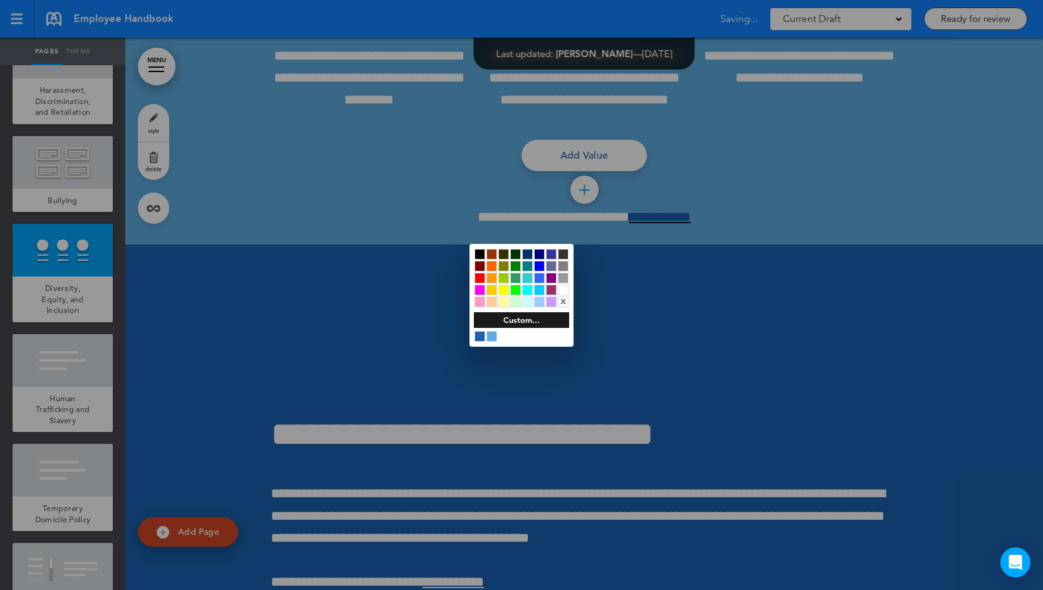
click at [736, 258] on div at bounding box center [521, 295] width 1043 height 590
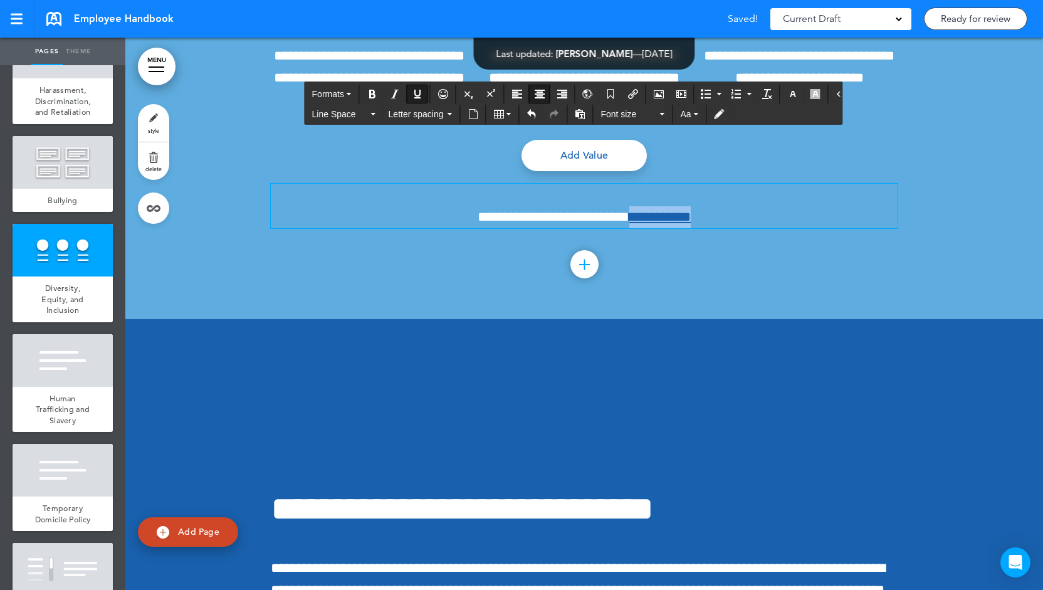
drag, startPoint x: 690, startPoint y: 308, endPoint x: 623, endPoint y: 308, distance: 67.7
click at [623, 227] on p "**********" at bounding box center [584, 206] width 627 height 44
click at [788, 96] on icon "button" at bounding box center [793, 94] width 10 height 10
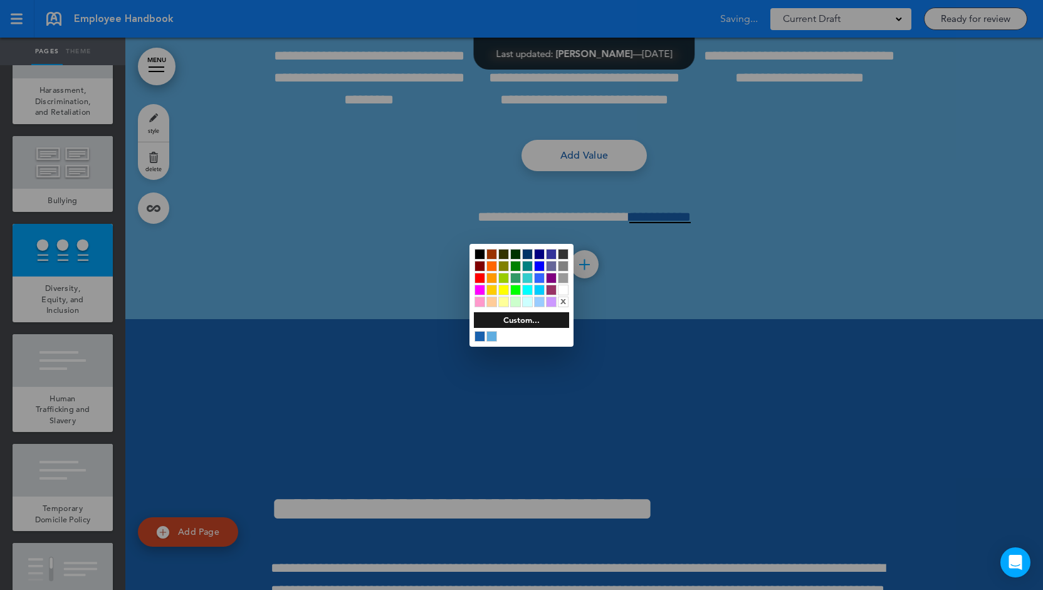
click at [567, 290] on div at bounding box center [563, 289] width 11 height 11
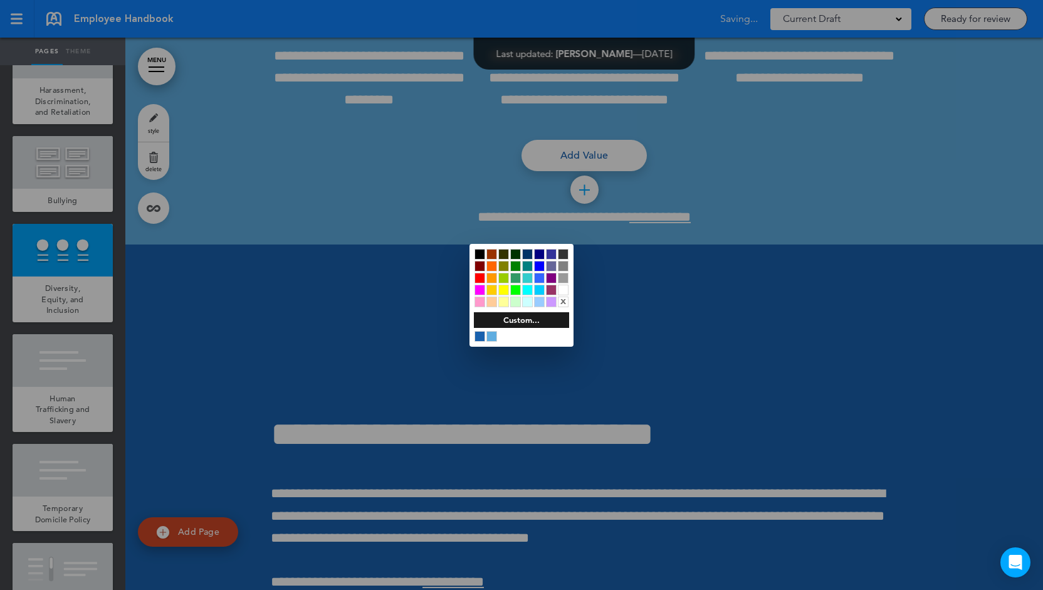
click at [729, 227] on div at bounding box center [521, 295] width 1043 height 590
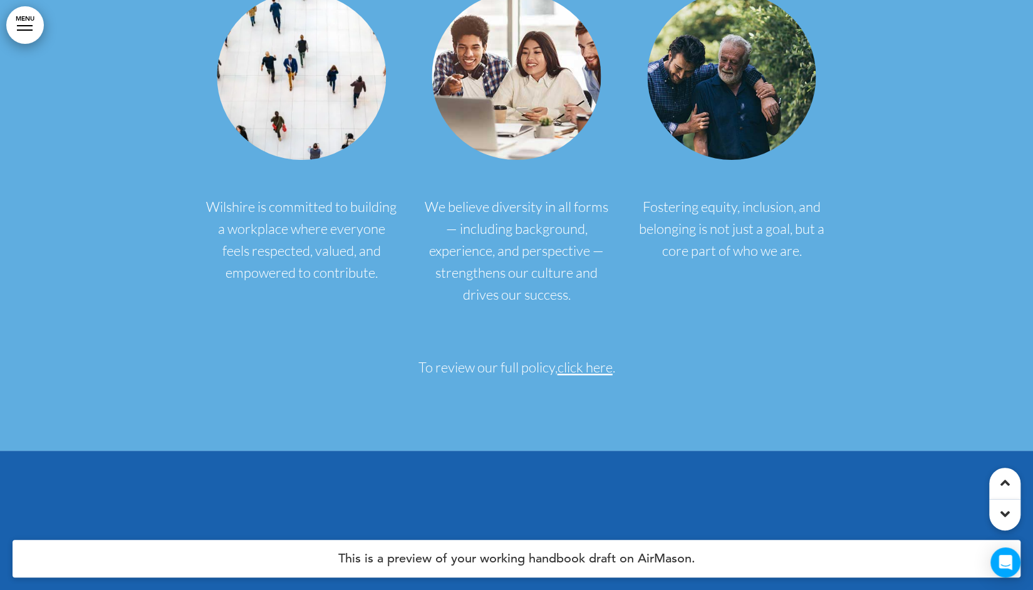
scroll to position [13074, 0]
click at [583, 358] on link "click here" at bounding box center [585, 366] width 55 height 17
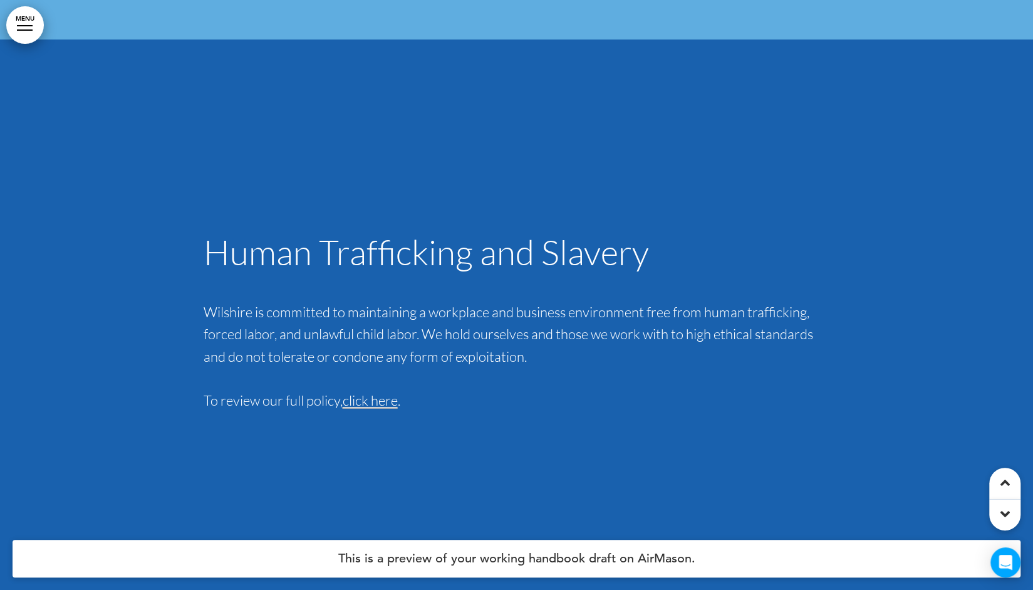
scroll to position [13519, 0]
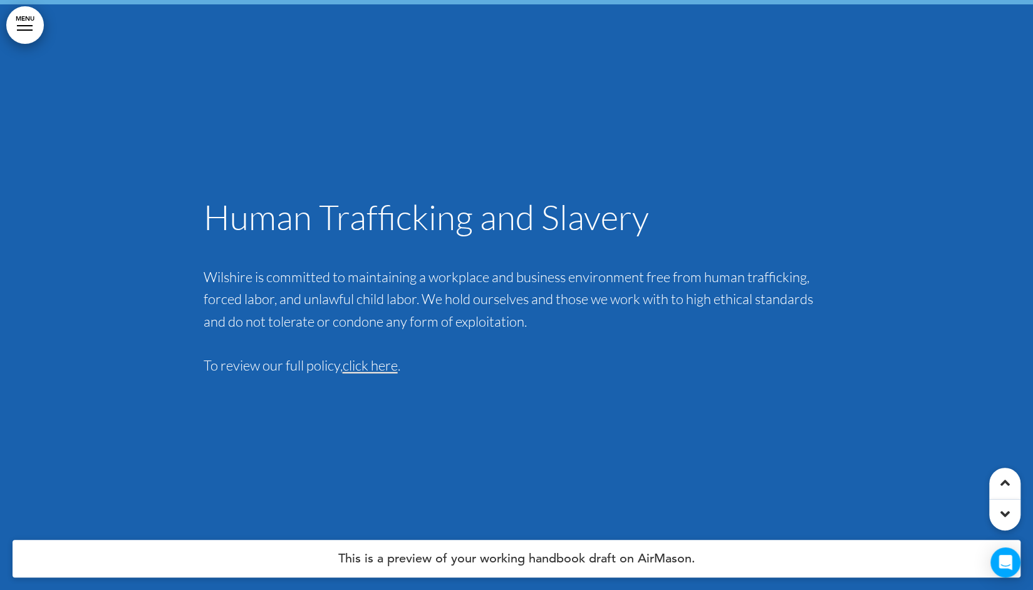
click at [357, 356] on span "click here" at bounding box center [370, 364] width 55 height 17
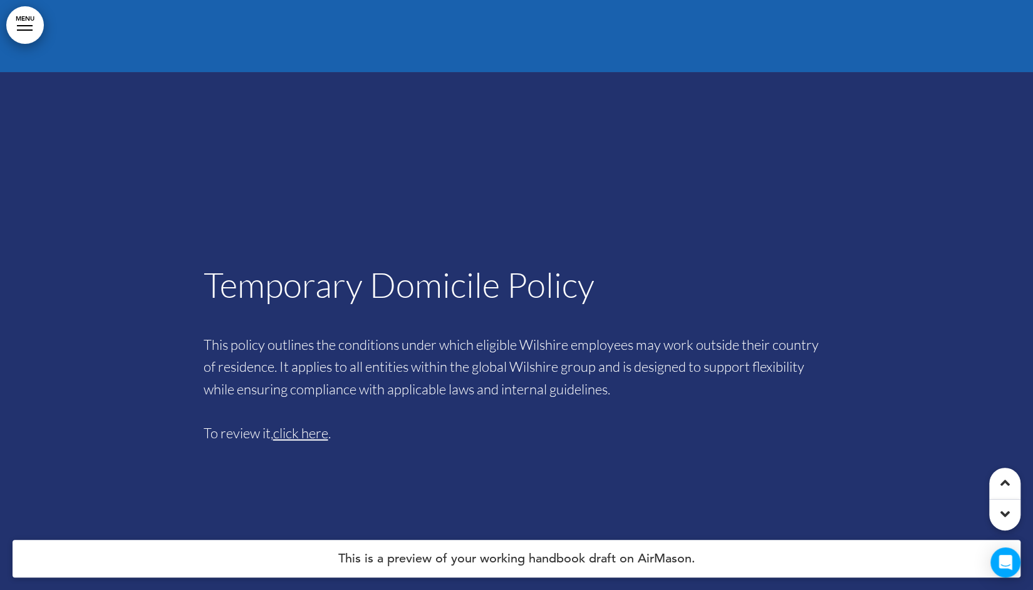
scroll to position [14042, 0]
click at [313, 424] on span "click here" at bounding box center [300, 432] width 55 height 17
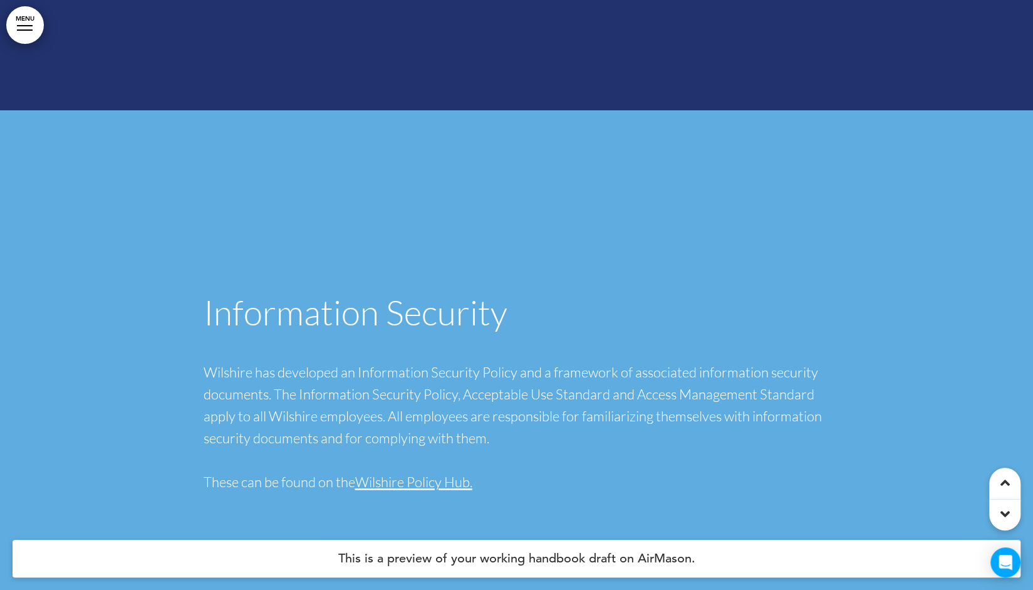
scroll to position [19356, 0]
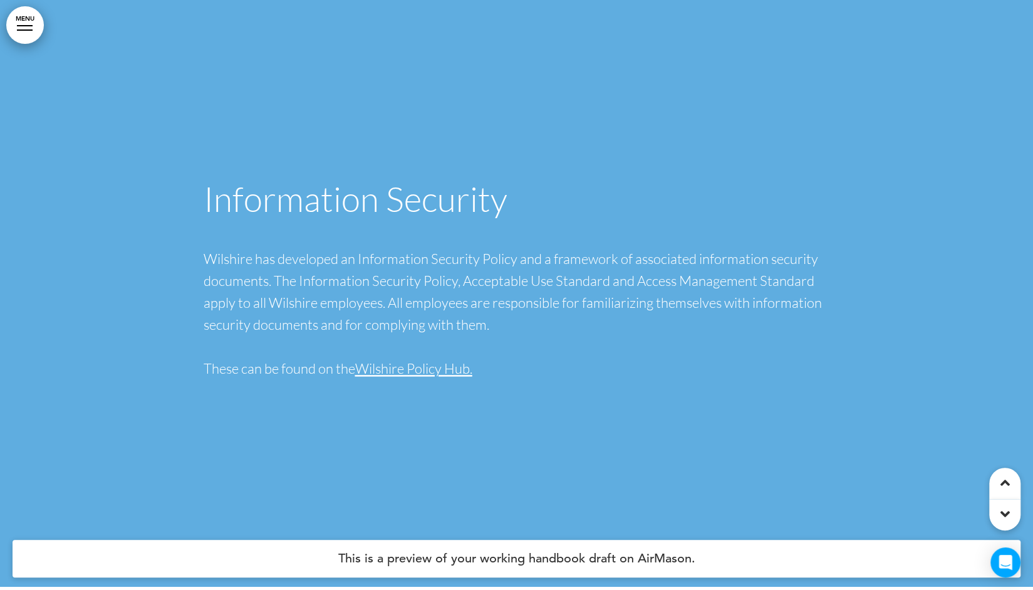
click at [412, 360] on link "Wilshire Policy Hub." at bounding box center [413, 368] width 117 height 17
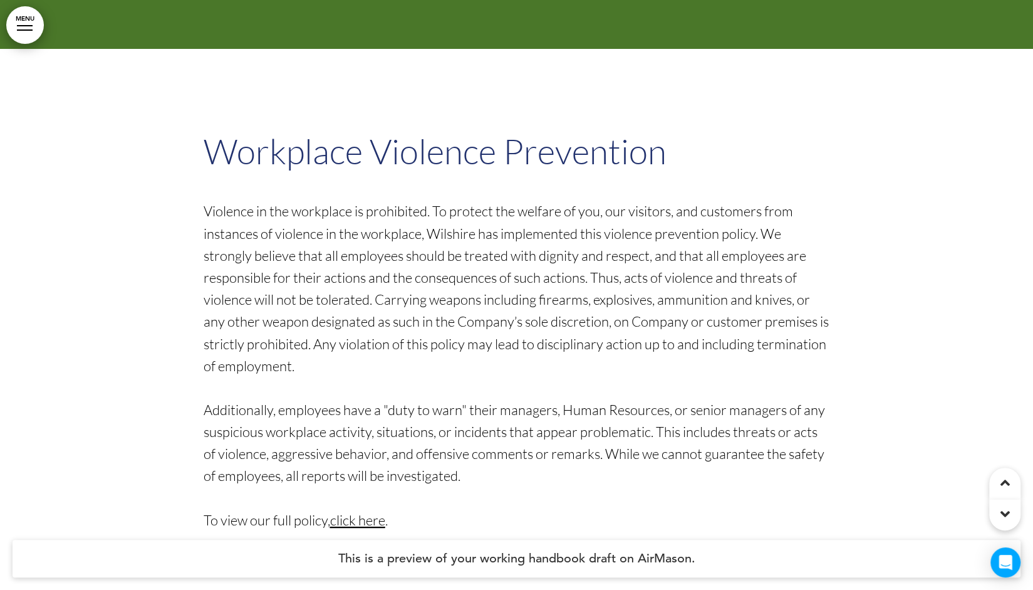
scroll to position [21927, 0]
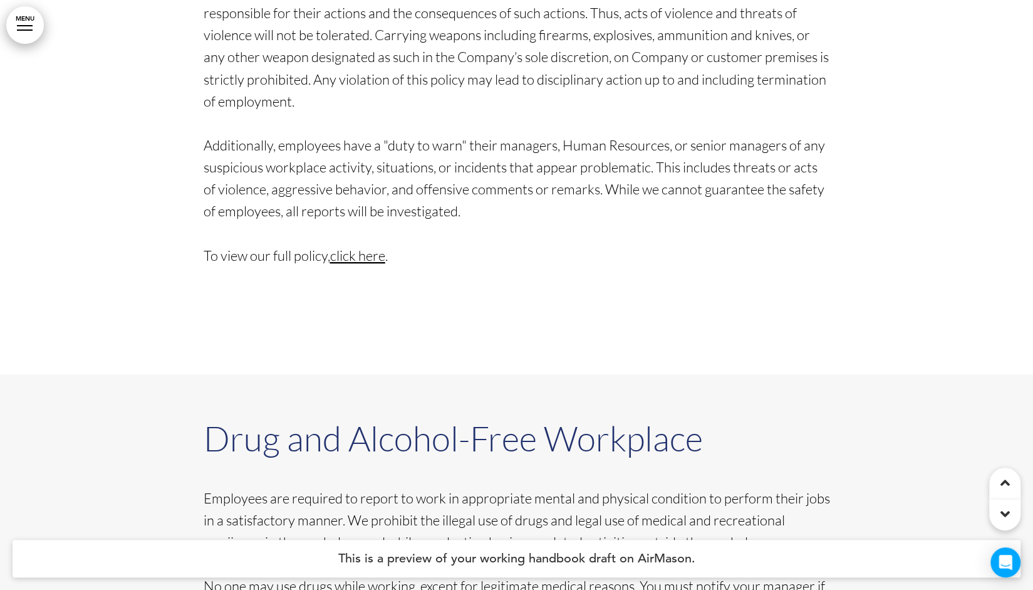
click at [343, 247] on span "﻿click here" at bounding box center [357, 255] width 55 height 17
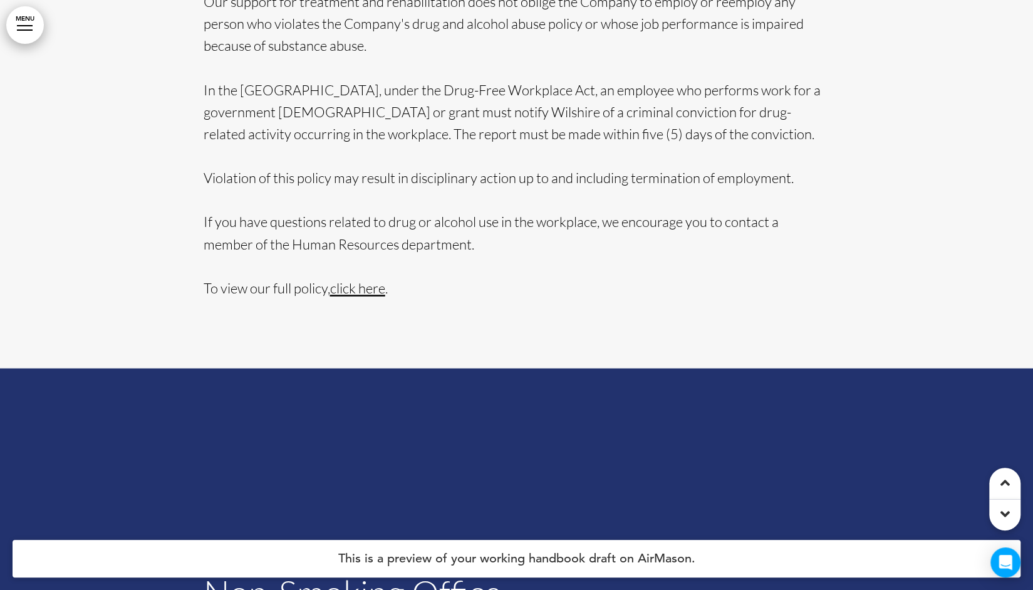
scroll to position [22944, 0]
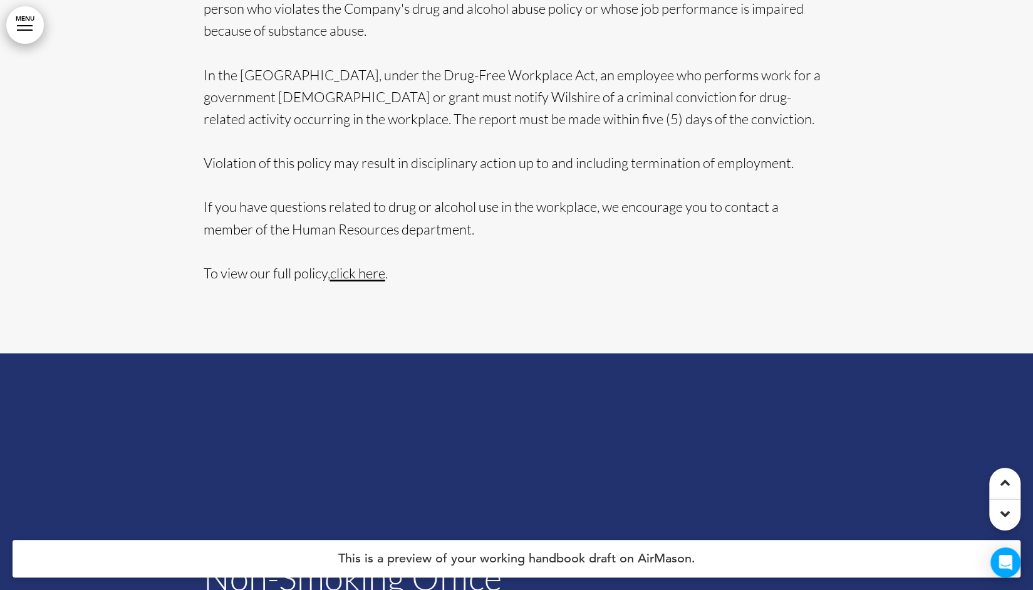
click at [346, 264] on span "﻿click here" at bounding box center [357, 272] width 55 height 17
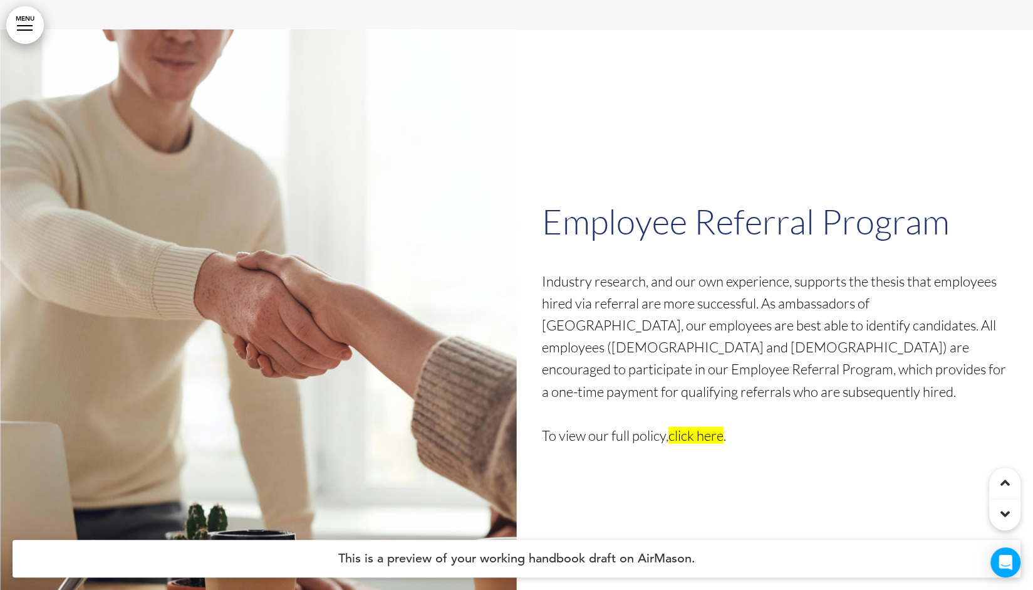
scroll to position [40244, 0]
click at [623, 204] on h1 "Employee Referral Program" at bounding box center [775, 221] width 467 height 34
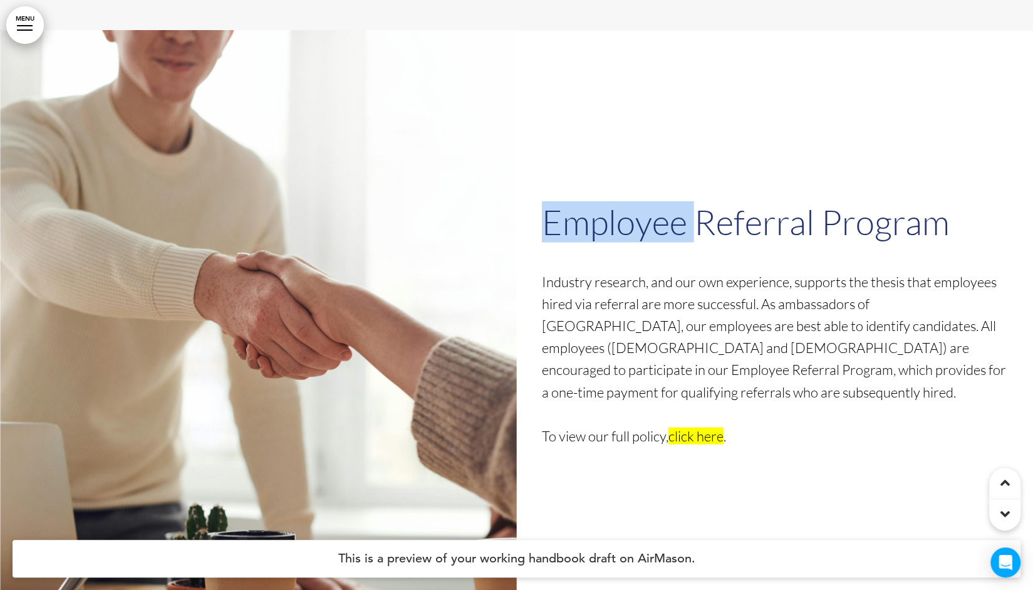
click at [623, 204] on h1 "Employee Referral Program" at bounding box center [775, 221] width 467 height 34
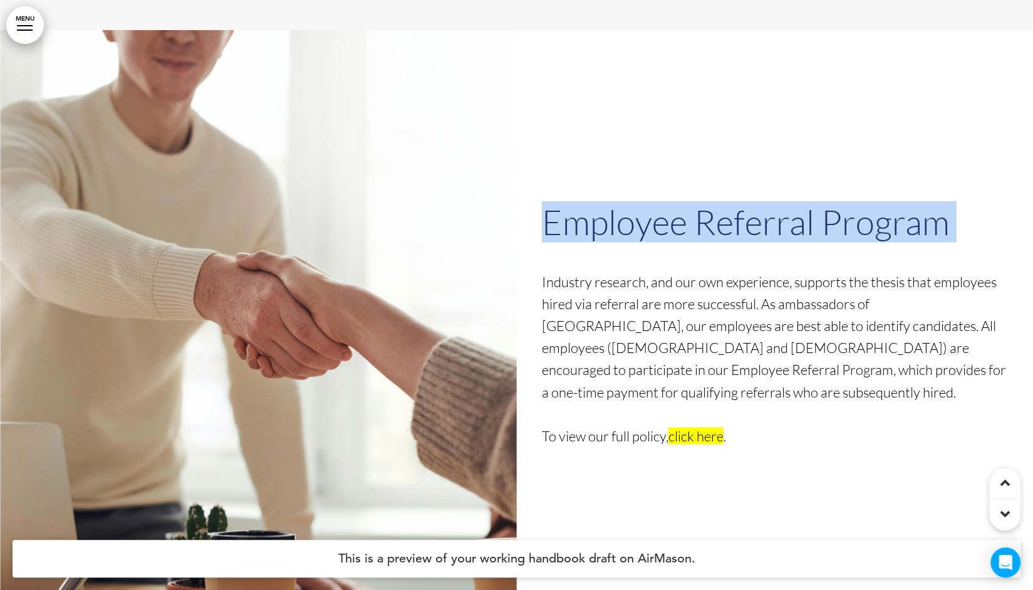
click at [623, 204] on h1 "Employee Referral Program" at bounding box center [775, 221] width 467 height 34
copy h1 "Employee Referral Program"
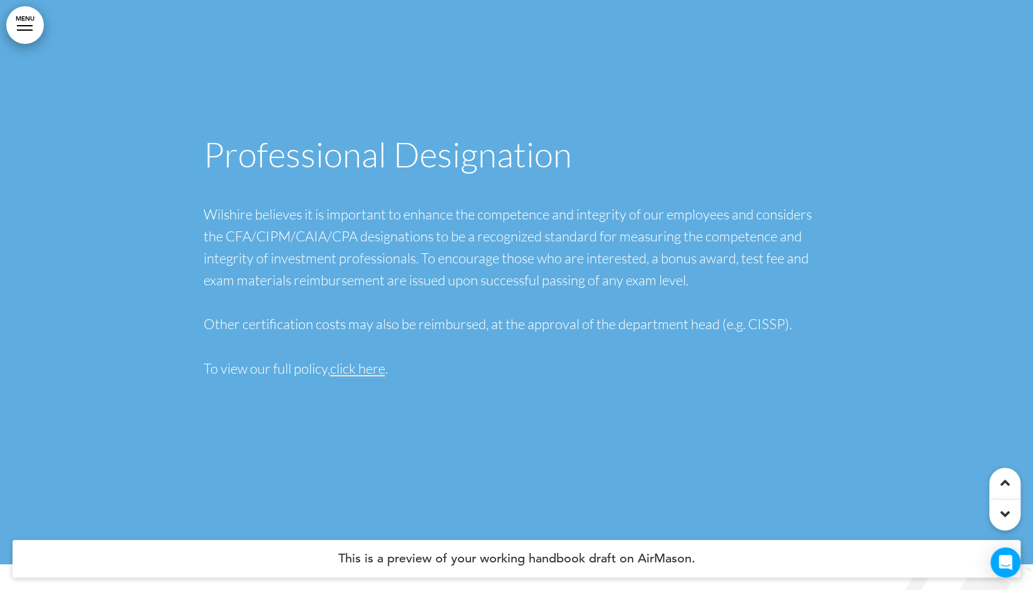
scroll to position [40889, 0]
click at [364, 360] on span "click here" at bounding box center [357, 368] width 55 height 17
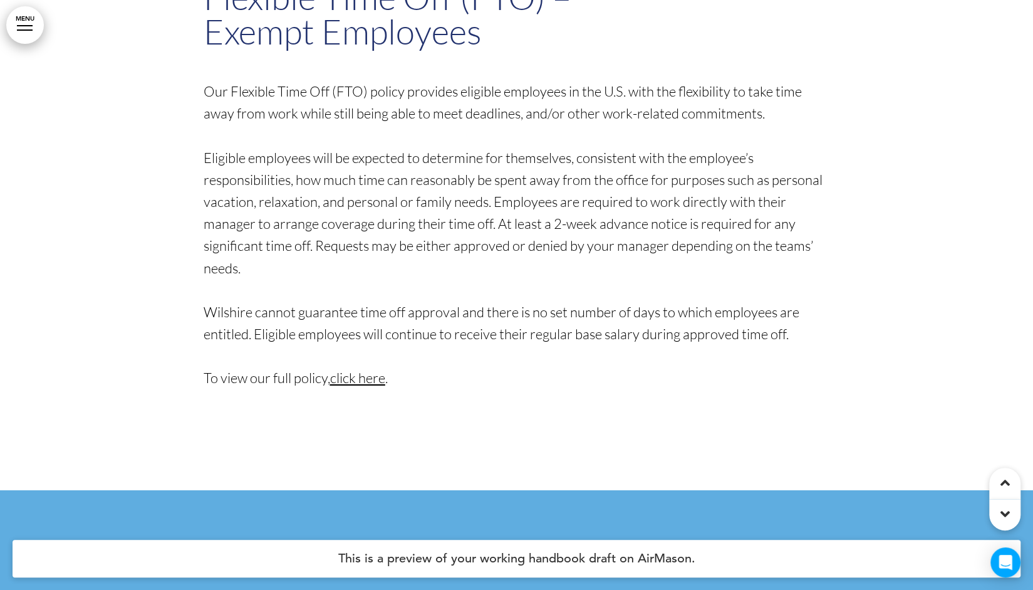
scroll to position [49079, 0]
click at [372, 370] on span "click here" at bounding box center [357, 378] width 55 height 17
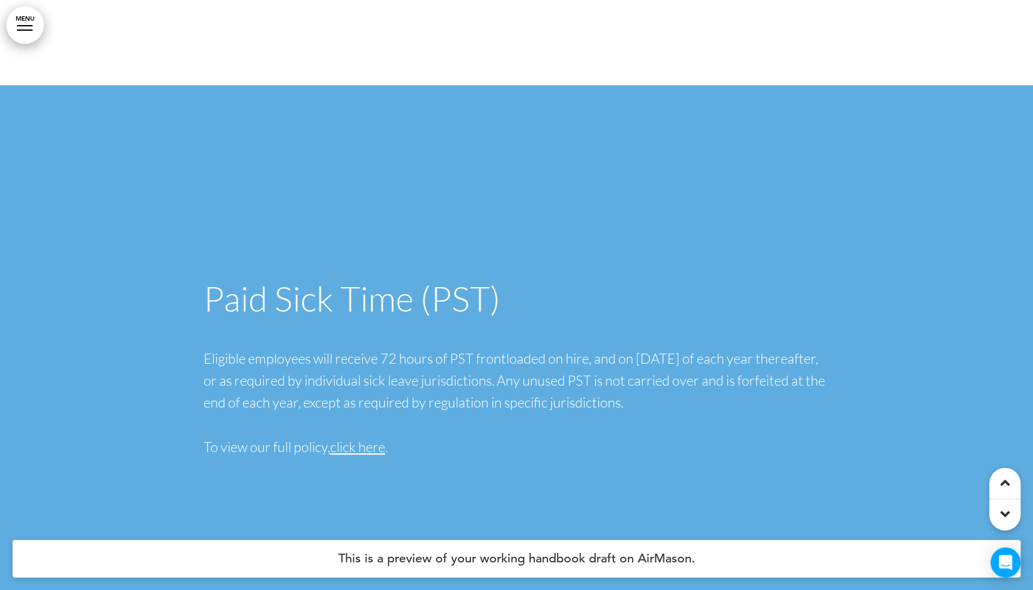
scroll to position [49569, 0]
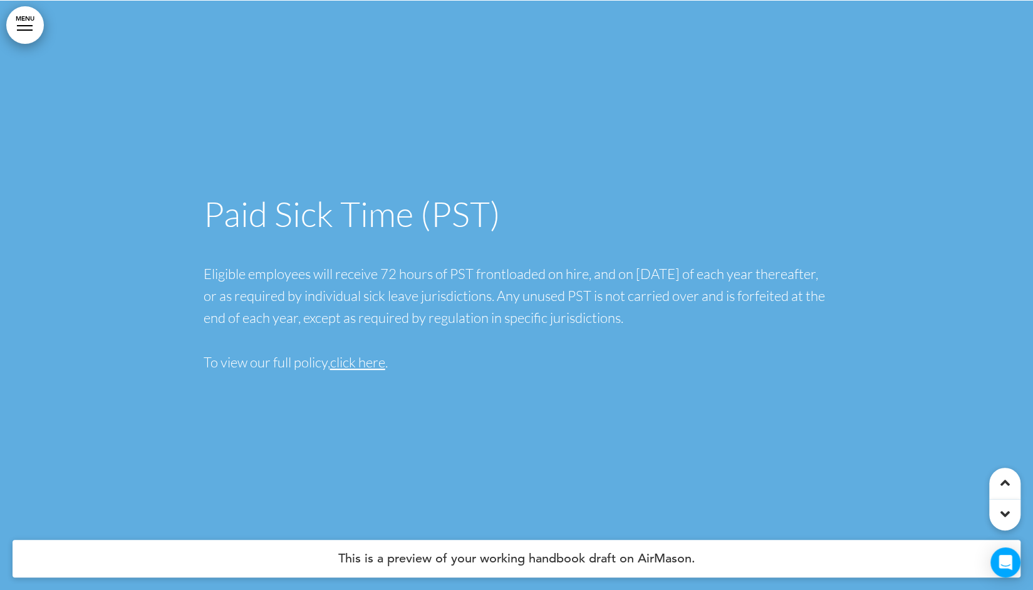
click at [368, 353] on span "click here" at bounding box center [357, 361] width 55 height 17
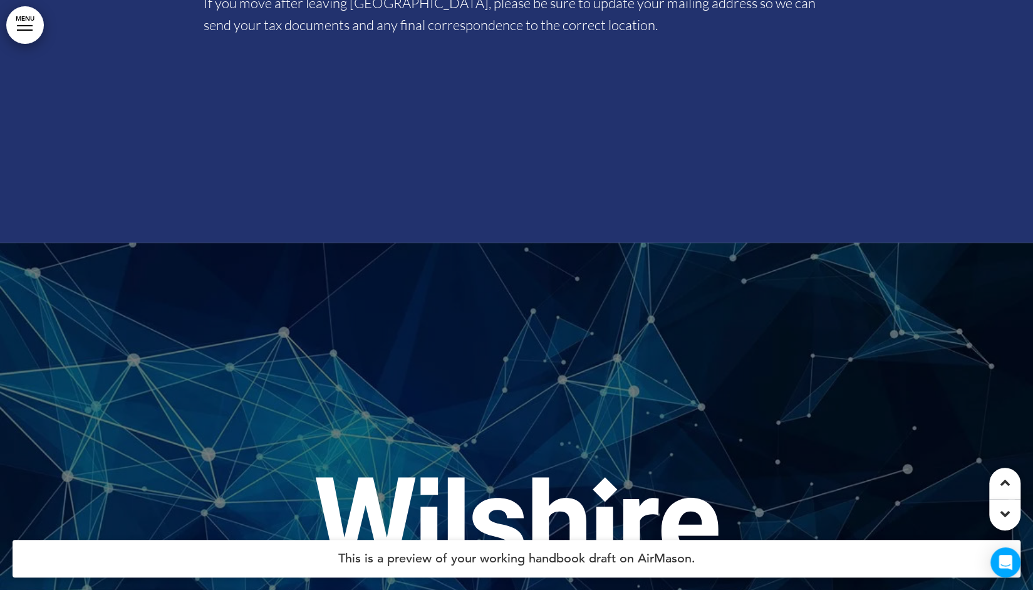
scroll to position [56832, 0]
